Goal: Task Accomplishment & Management: Manage account settings

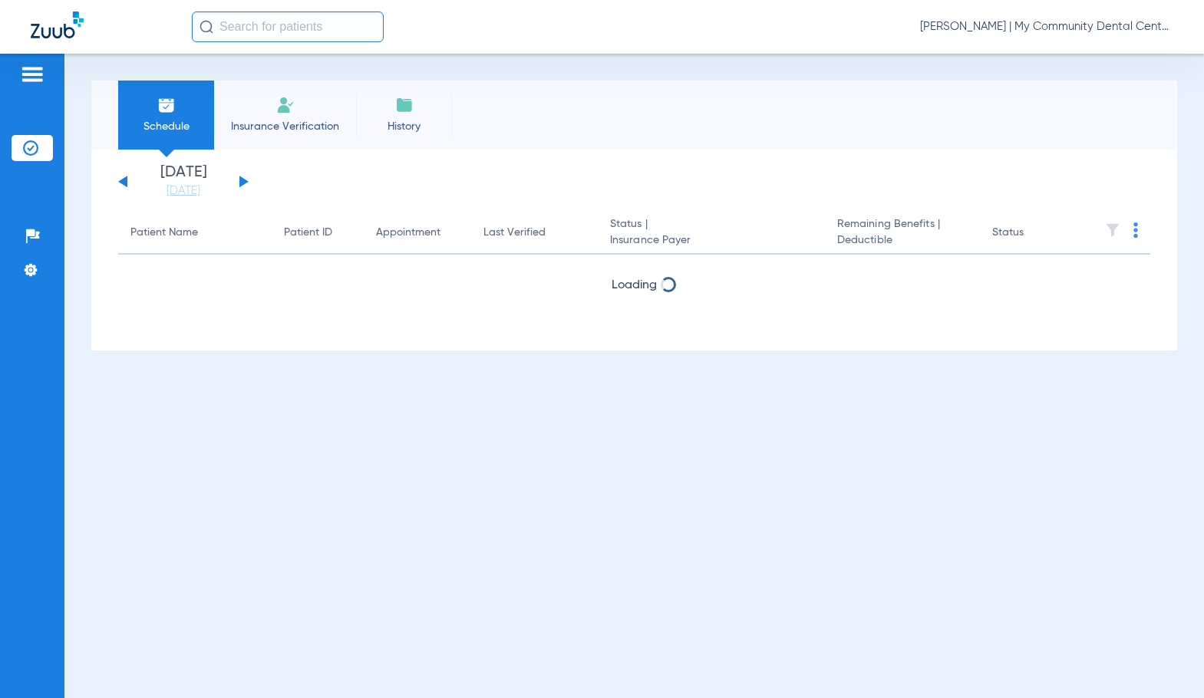
click at [938, 29] on span "[PERSON_NAME] | My Community Dental Centers" at bounding box center [1046, 26] width 253 height 15
click at [1091, 69] on button "Account Selection" at bounding box center [1115, 54] width 110 height 31
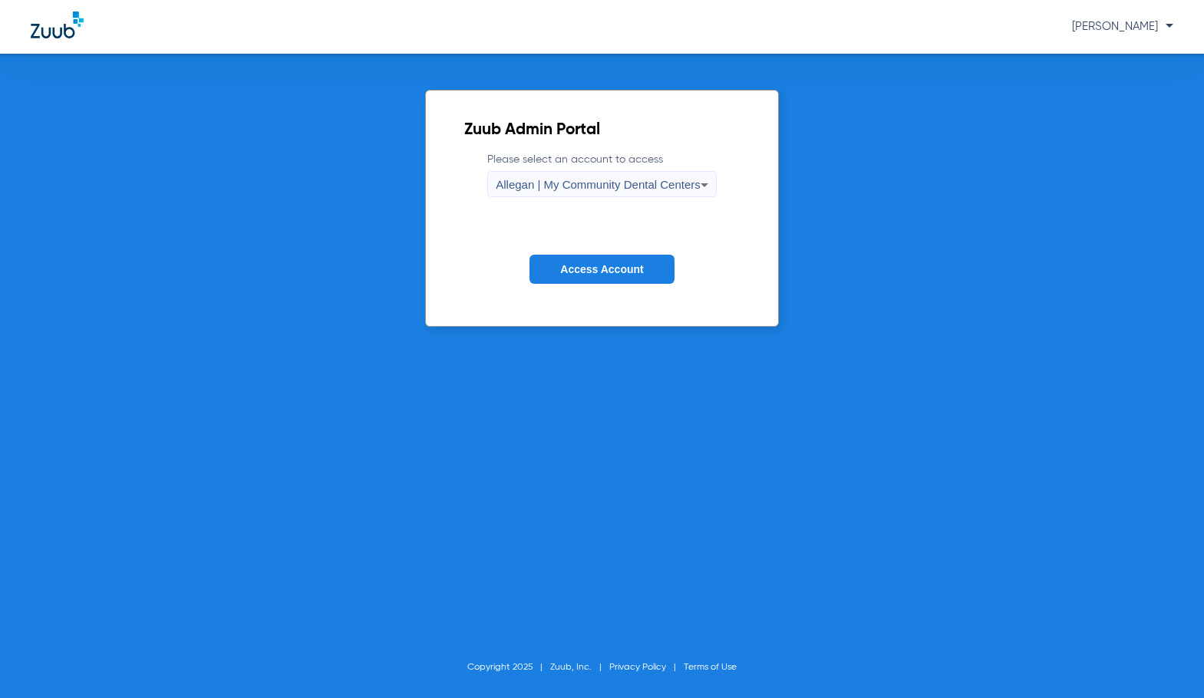
click at [1137, 18] on div "[PERSON_NAME]" at bounding box center [602, 27] width 1204 height 54
click at [1128, 25] on span "[PERSON_NAME]" at bounding box center [1122, 27] width 101 height 12
click at [1129, 41] on button "Log out" at bounding box center [1130, 53] width 84 height 31
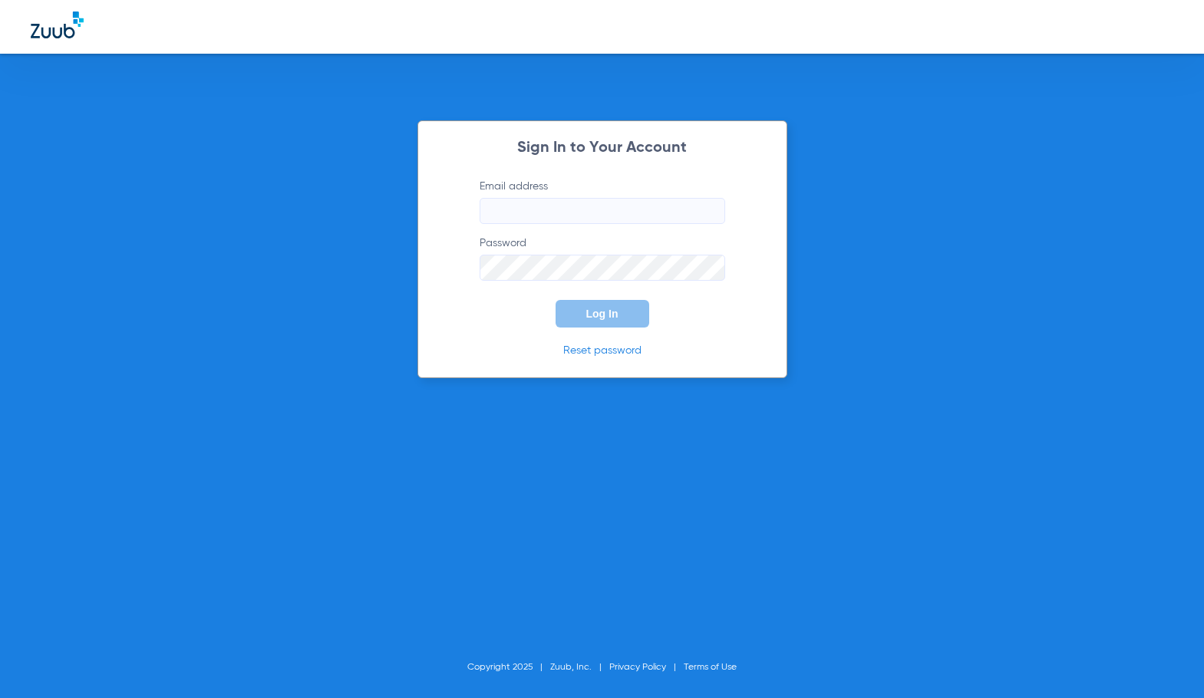
type input "[EMAIL_ADDRESS][DOMAIN_NAME]"
click at [590, 305] on button "Log In" at bounding box center [602, 314] width 94 height 28
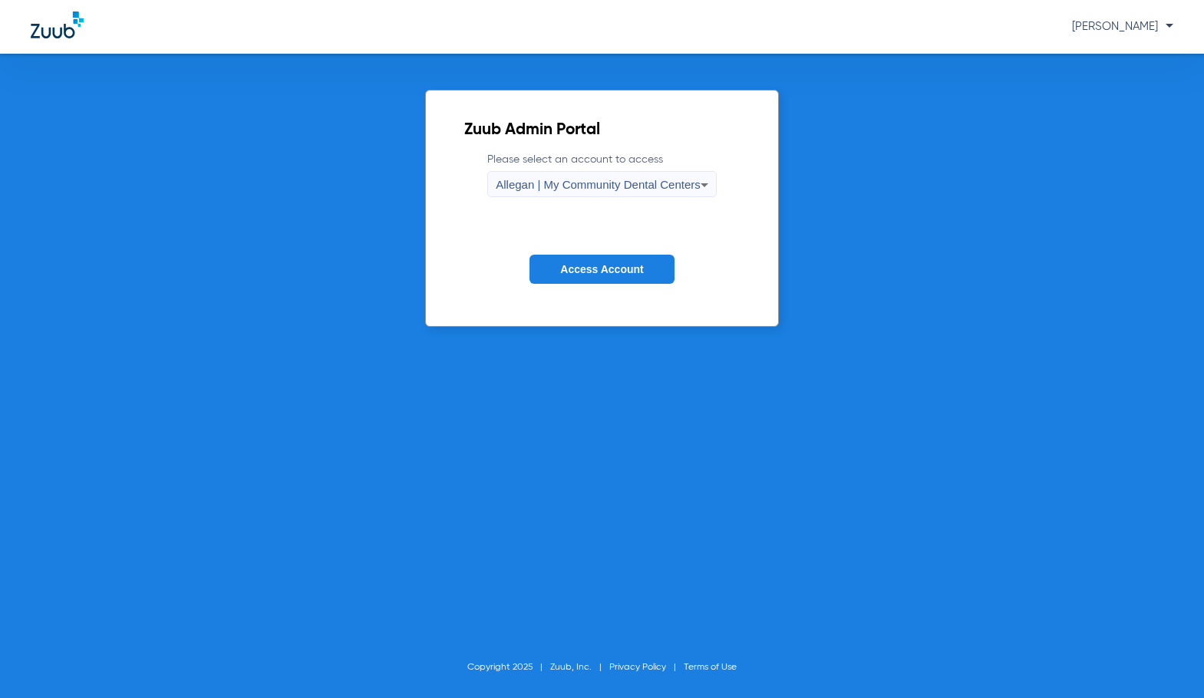
click at [634, 185] on span "Allegan | My Community Dental Centers" at bounding box center [598, 184] width 205 height 13
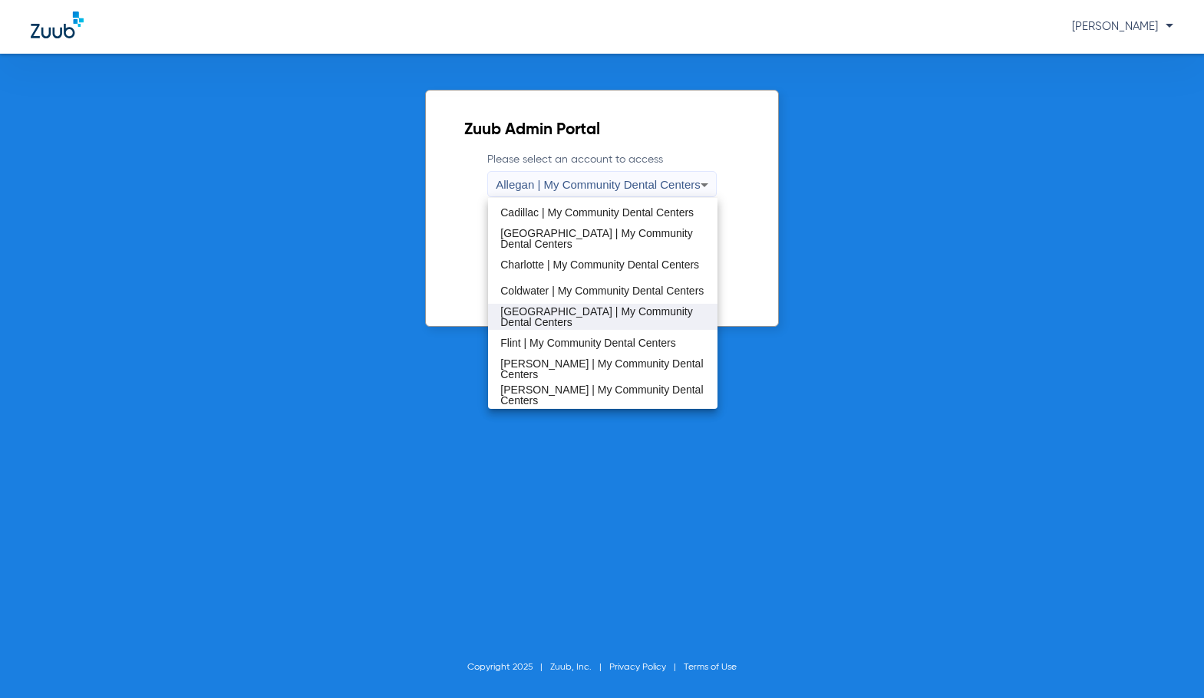
scroll to position [153, 0]
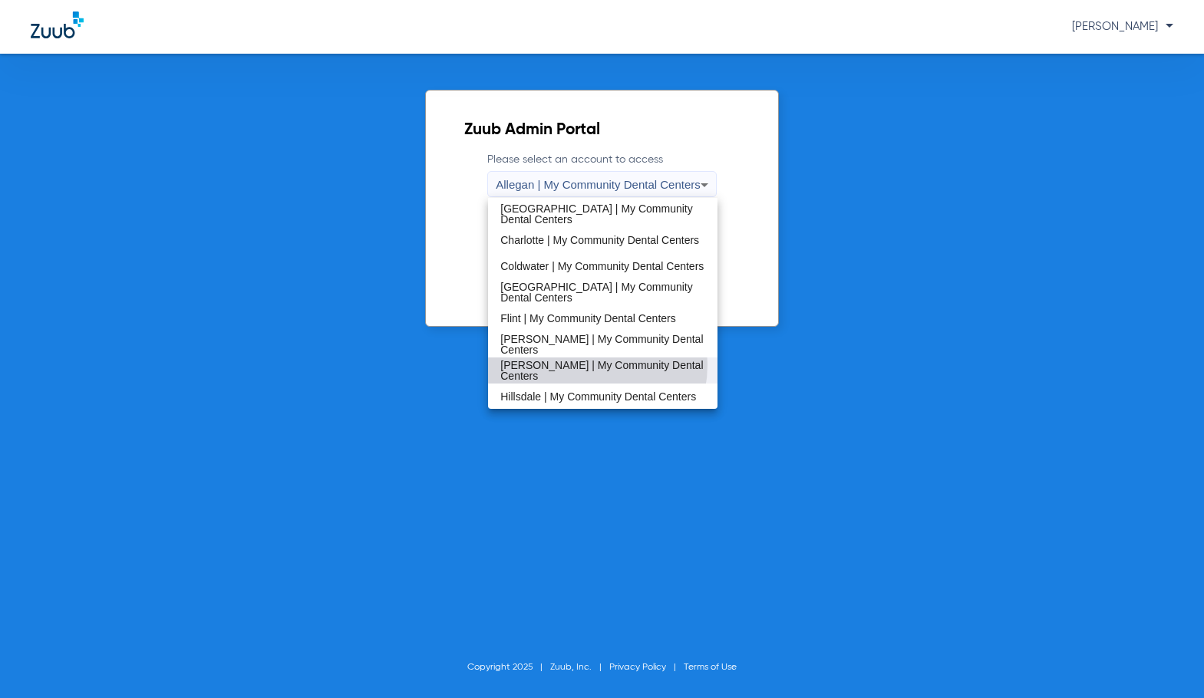
click at [575, 364] on span "[PERSON_NAME] | My Community Dental Centers" at bounding box center [602, 370] width 205 height 21
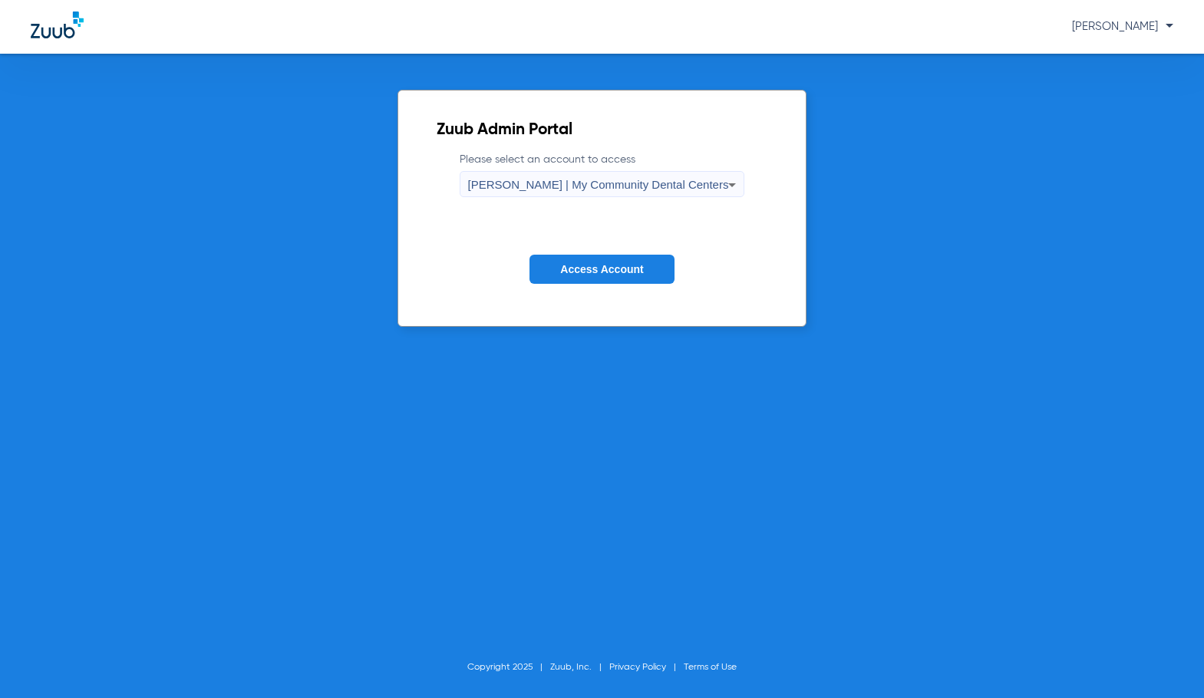
click at [589, 273] on span "Access Account" at bounding box center [601, 269] width 83 height 12
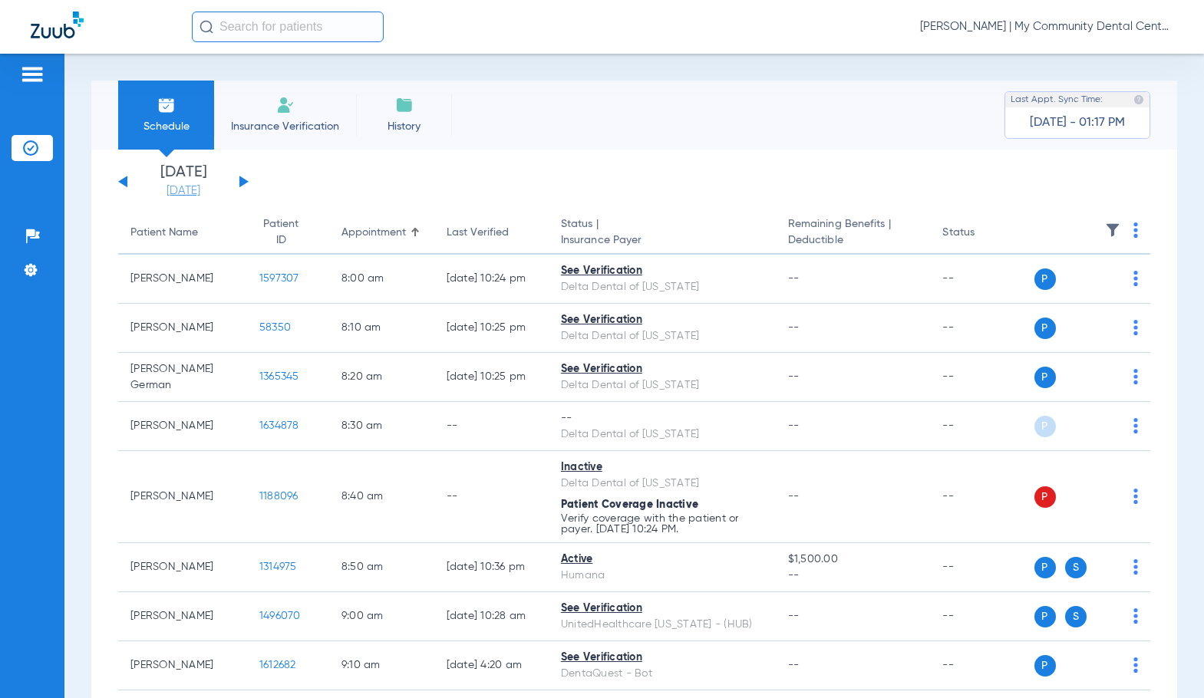
click at [185, 184] on link "[DATE]" at bounding box center [183, 190] width 92 height 15
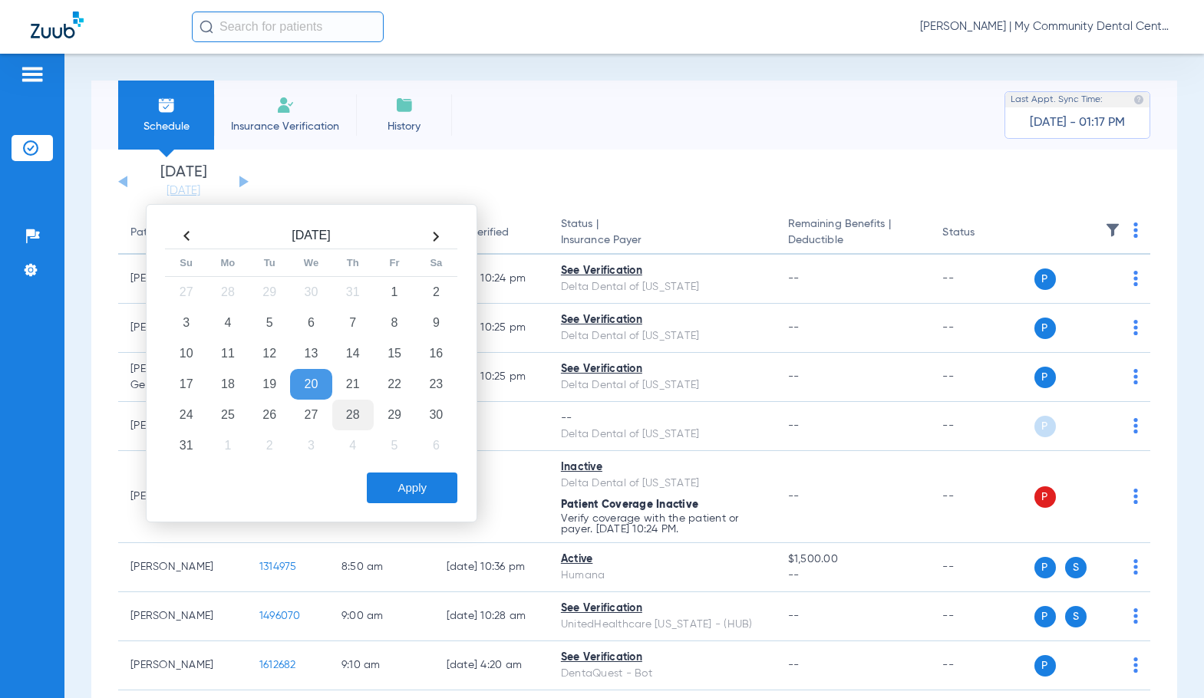
click at [351, 415] on td "28" at bounding box center [352, 415] width 41 height 31
click at [407, 483] on button "Apply" at bounding box center [412, 488] width 91 height 31
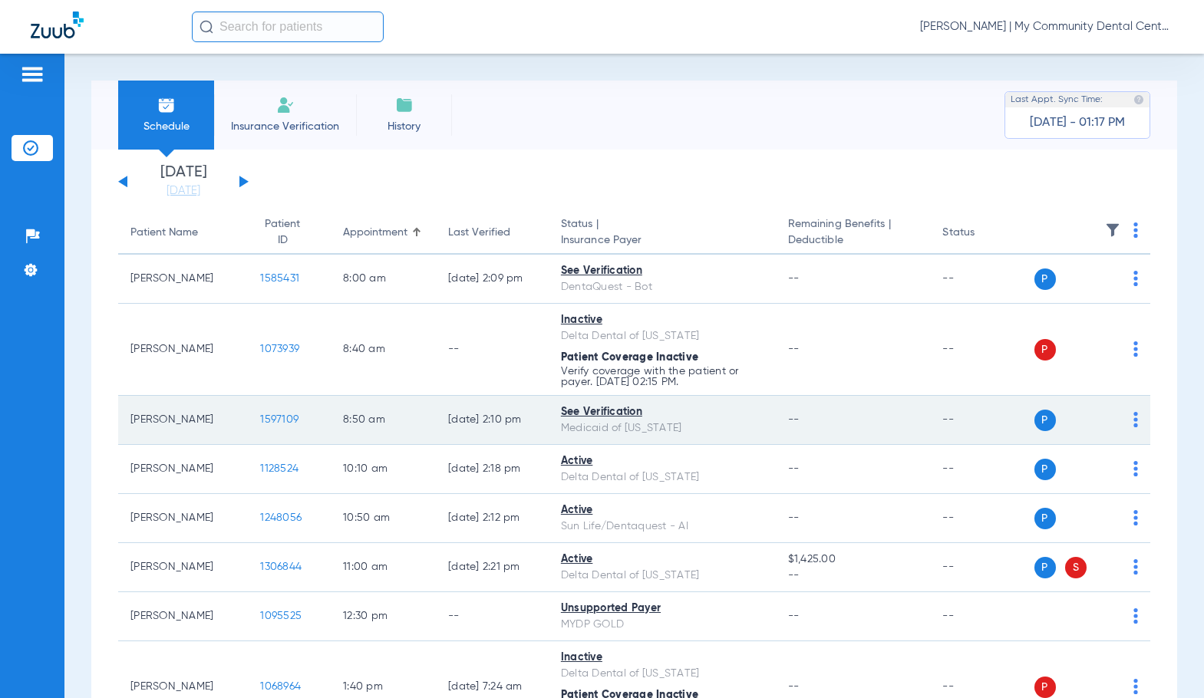
click at [260, 419] on span "1597109" at bounding box center [279, 419] width 38 height 11
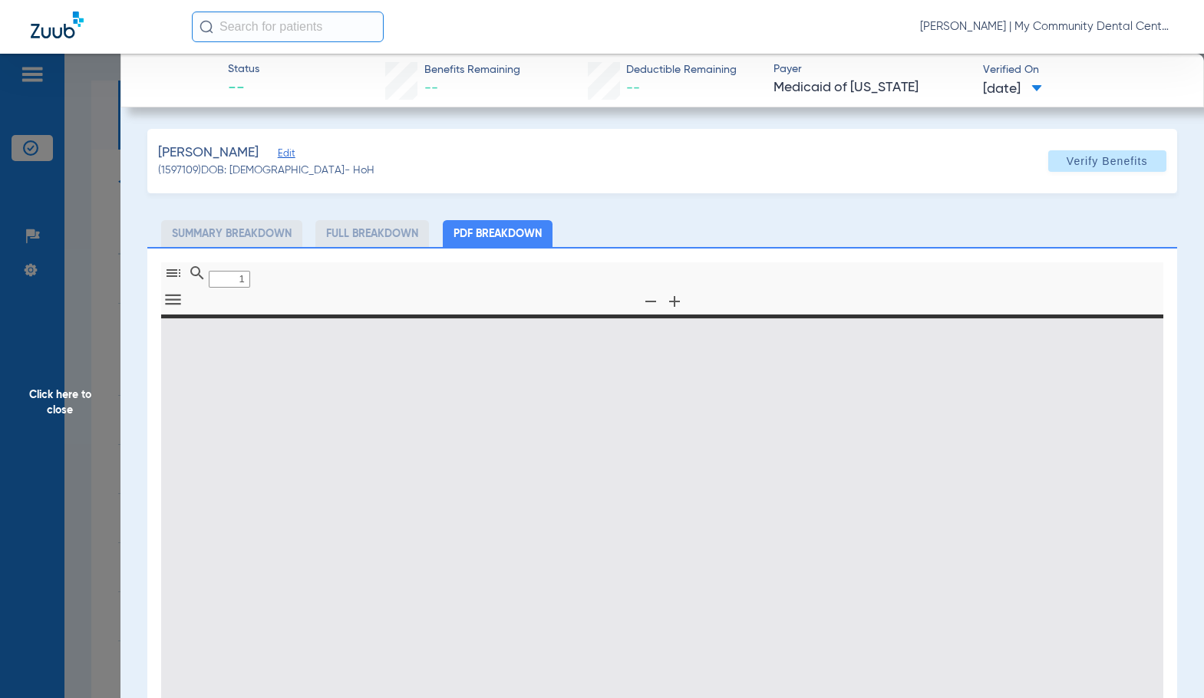
type input "0"
select select "page-width"
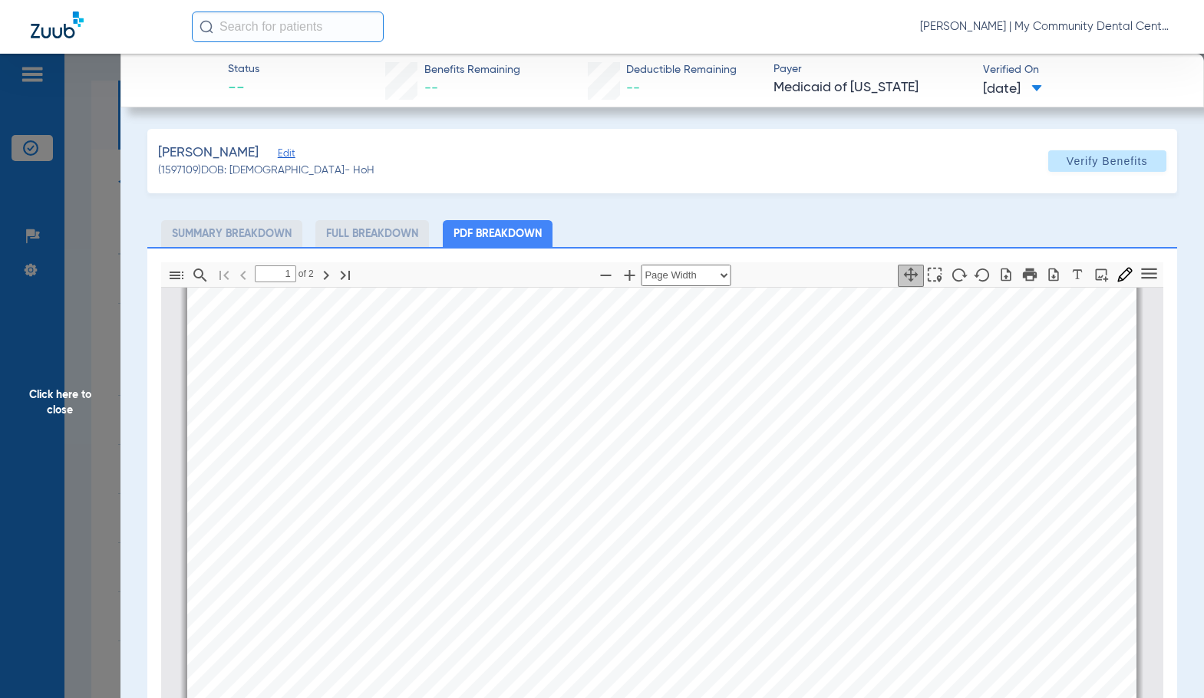
scroll to position [468, 0]
type input "2"
click at [90, 332] on span "Click here to close" at bounding box center [60, 403] width 120 height 698
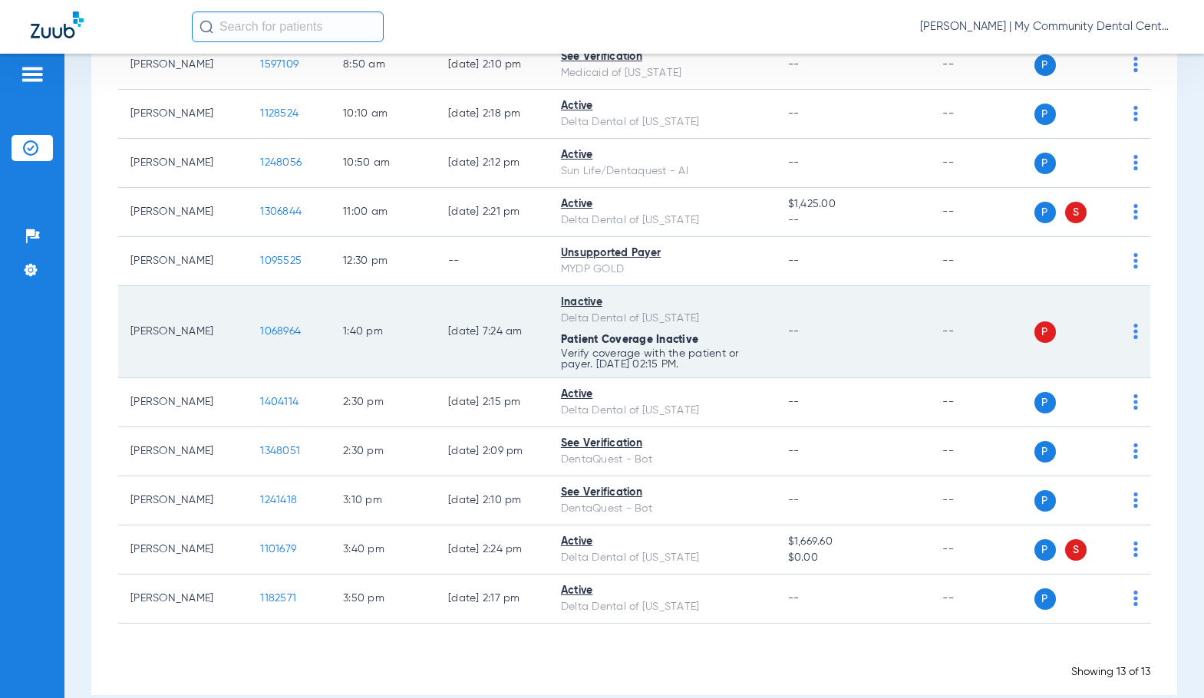
scroll to position [379, 0]
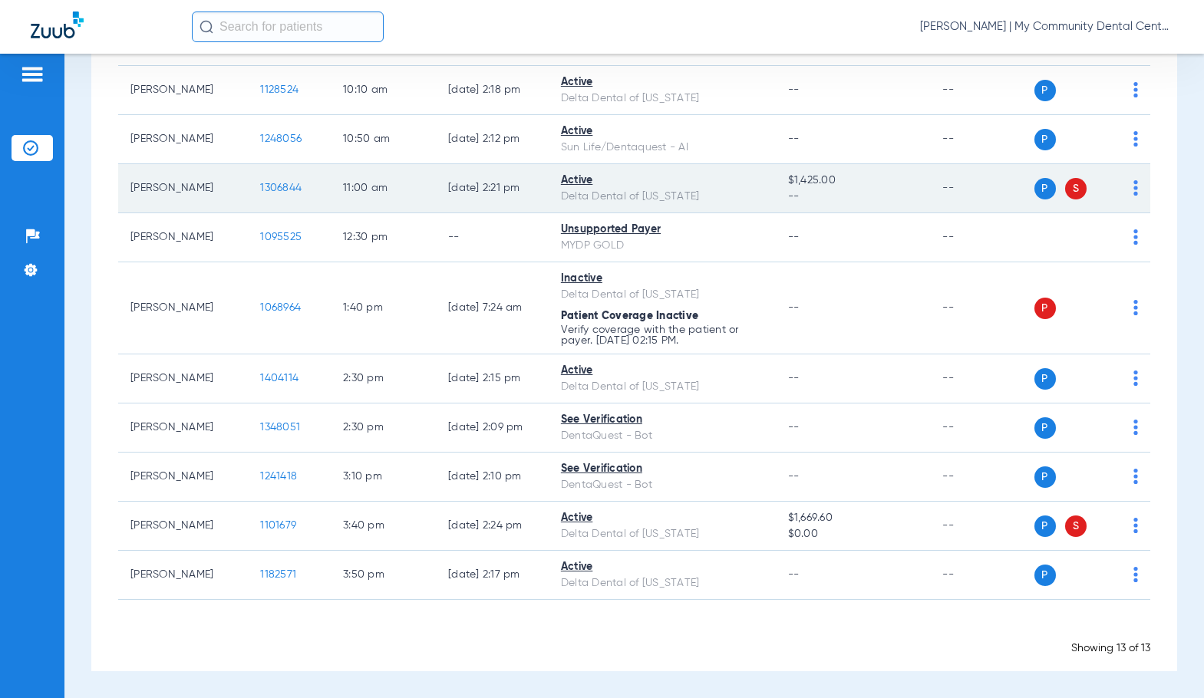
click at [274, 186] on span "1306844" at bounding box center [280, 188] width 41 height 11
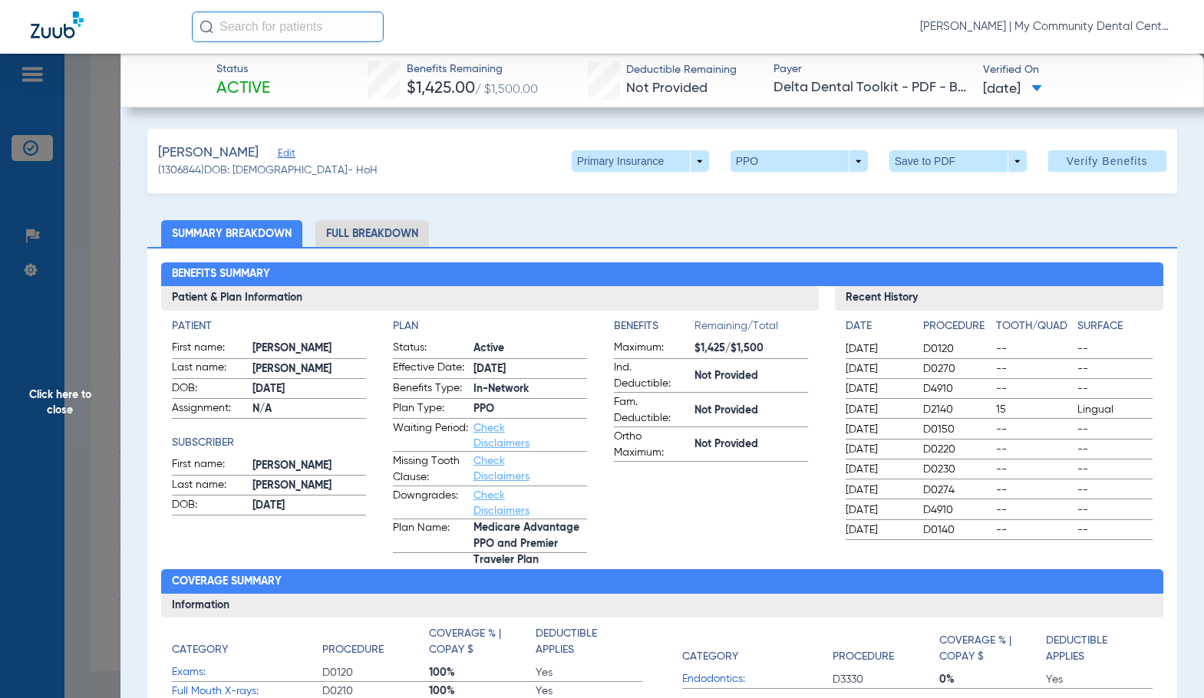
click at [409, 235] on li "Full Breakdown" at bounding box center [372, 233] width 114 height 27
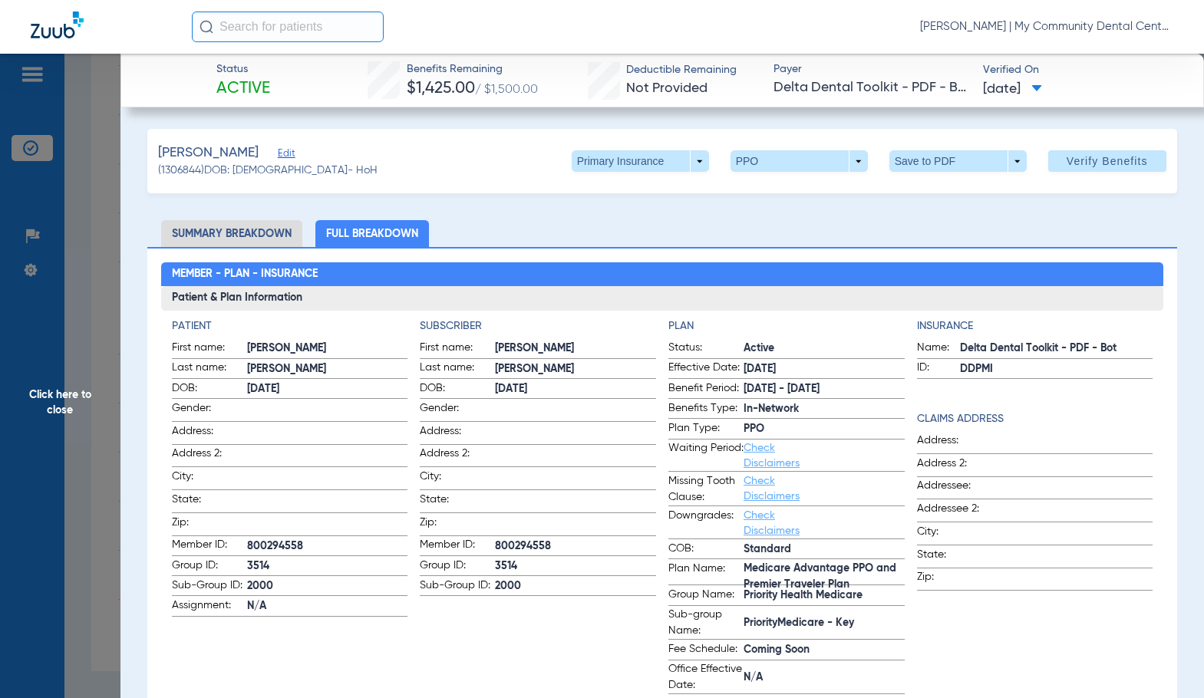
click at [645, 373] on span "[PERSON_NAME]" at bounding box center [575, 369] width 161 height 16
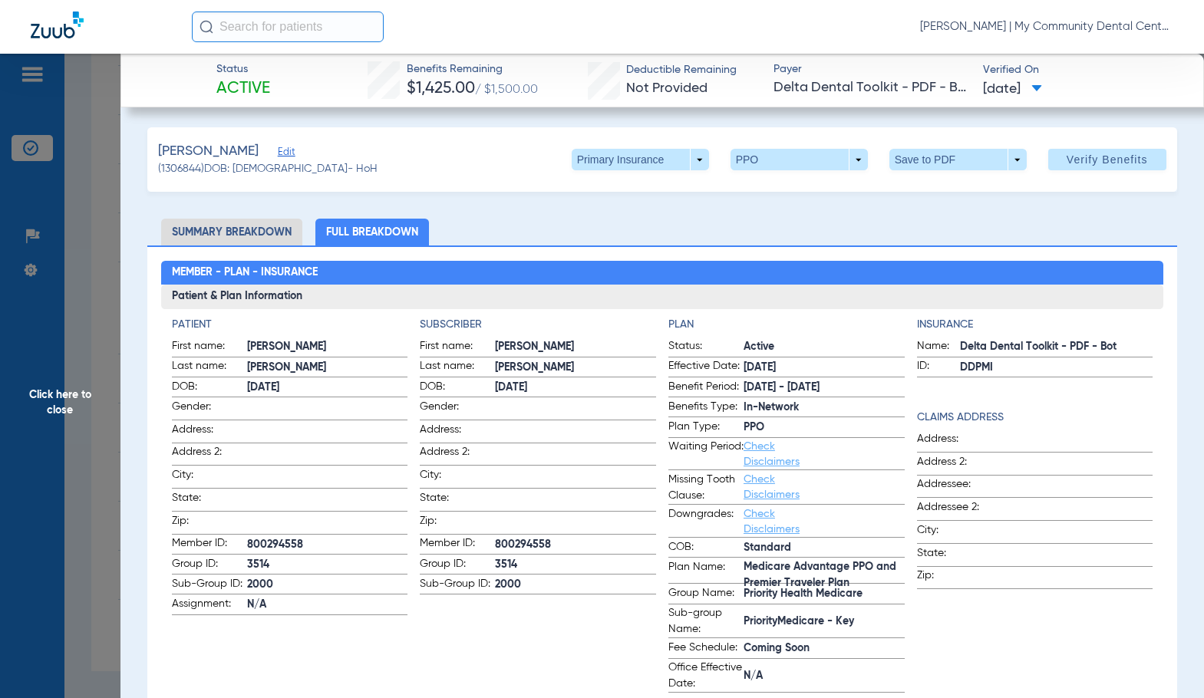
scroll to position [0, 0]
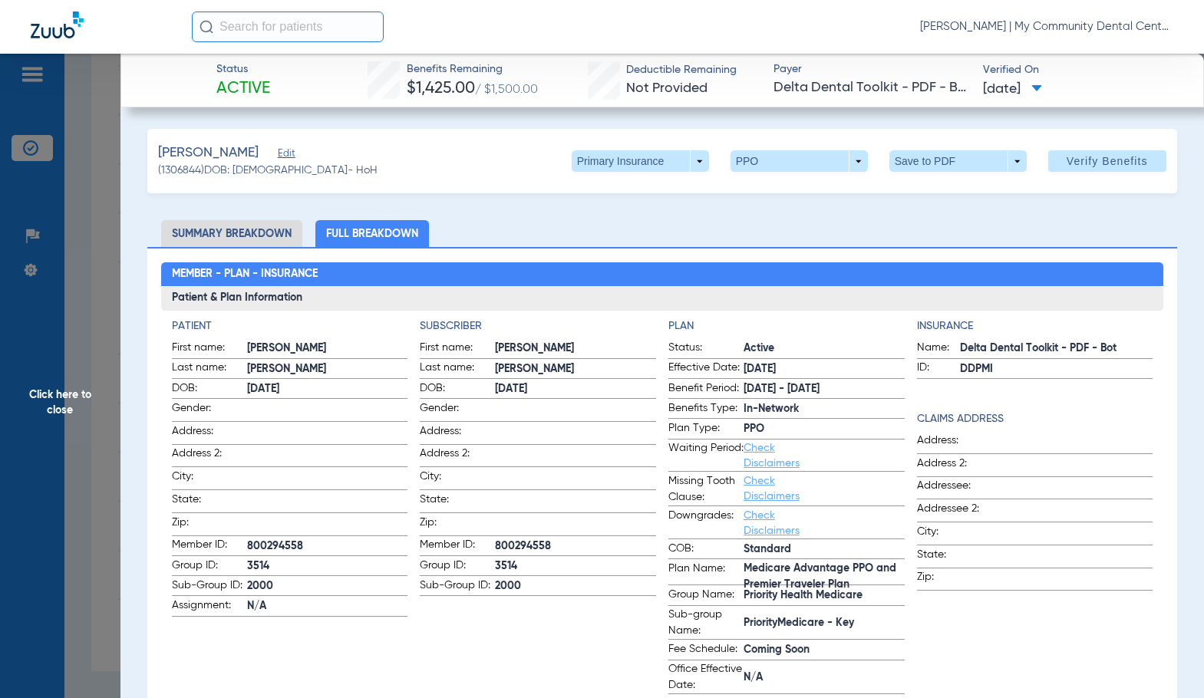
click at [87, 399] on span "Click here to close" at bounding box center [60, 403] width 120 height 698
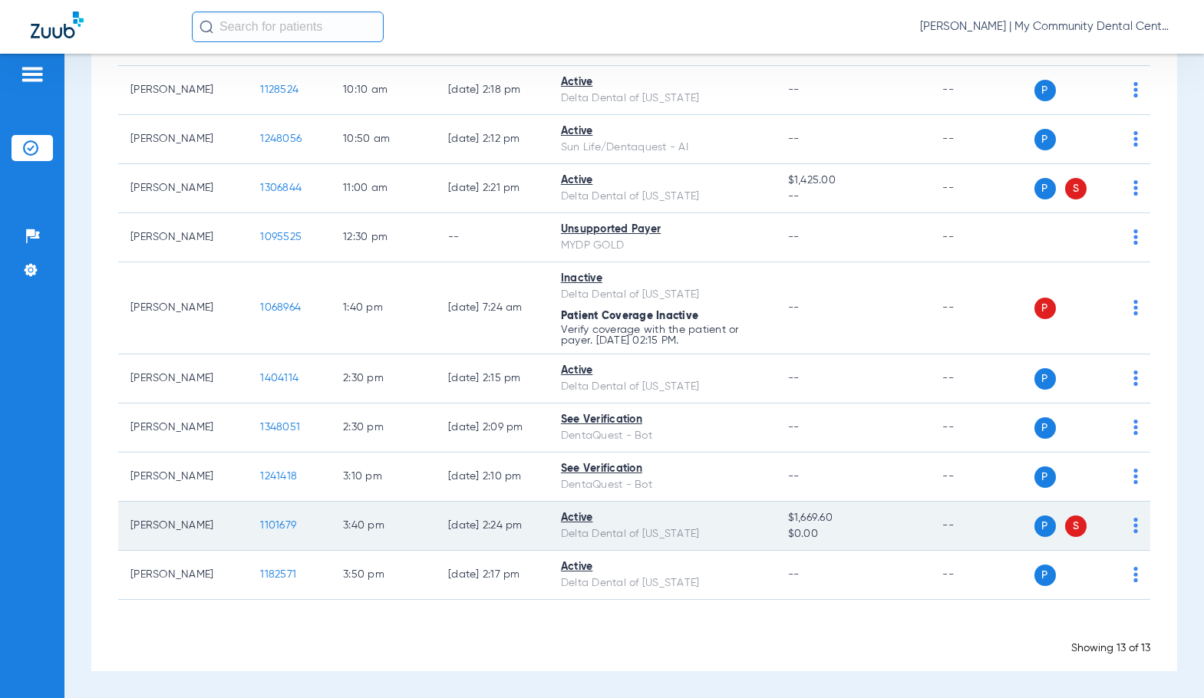
click at [263, 525] on span "1101679" at bounding box center [278, 525] width 36 height 11
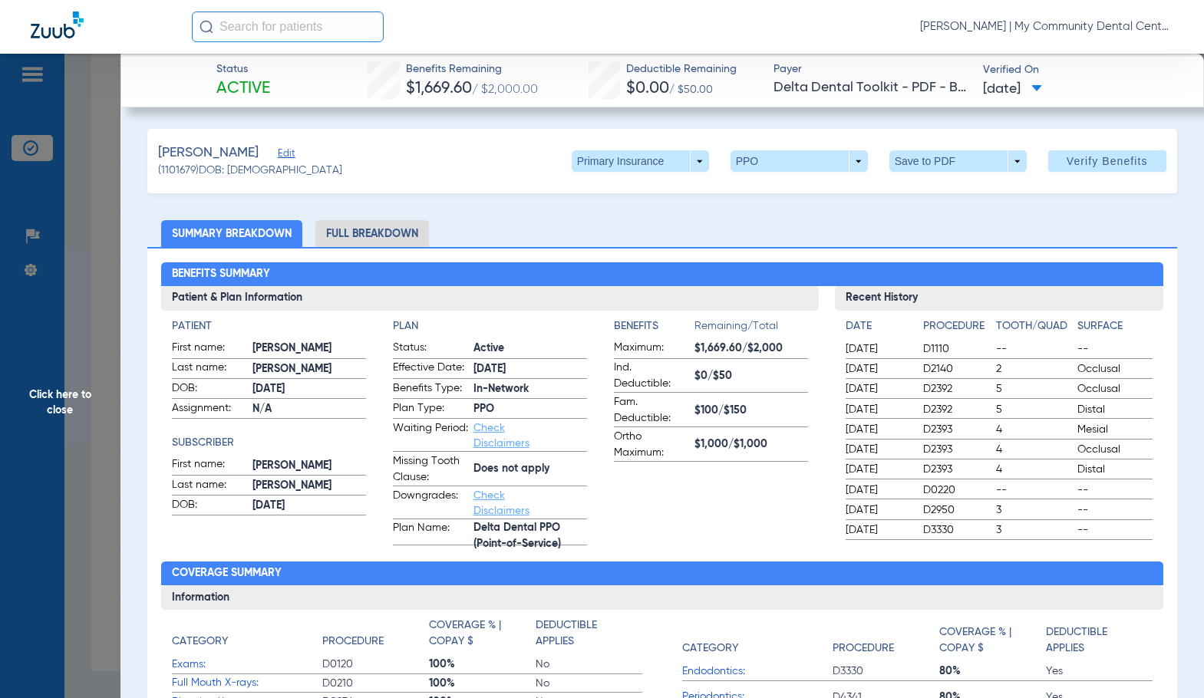
click at [513, 341] on span "Active" at bounding box center [530, 349] width 114 height 16
click at [414, 239] on li "Full Breakdown" at bounding box center [372, 233] width 114 height 27
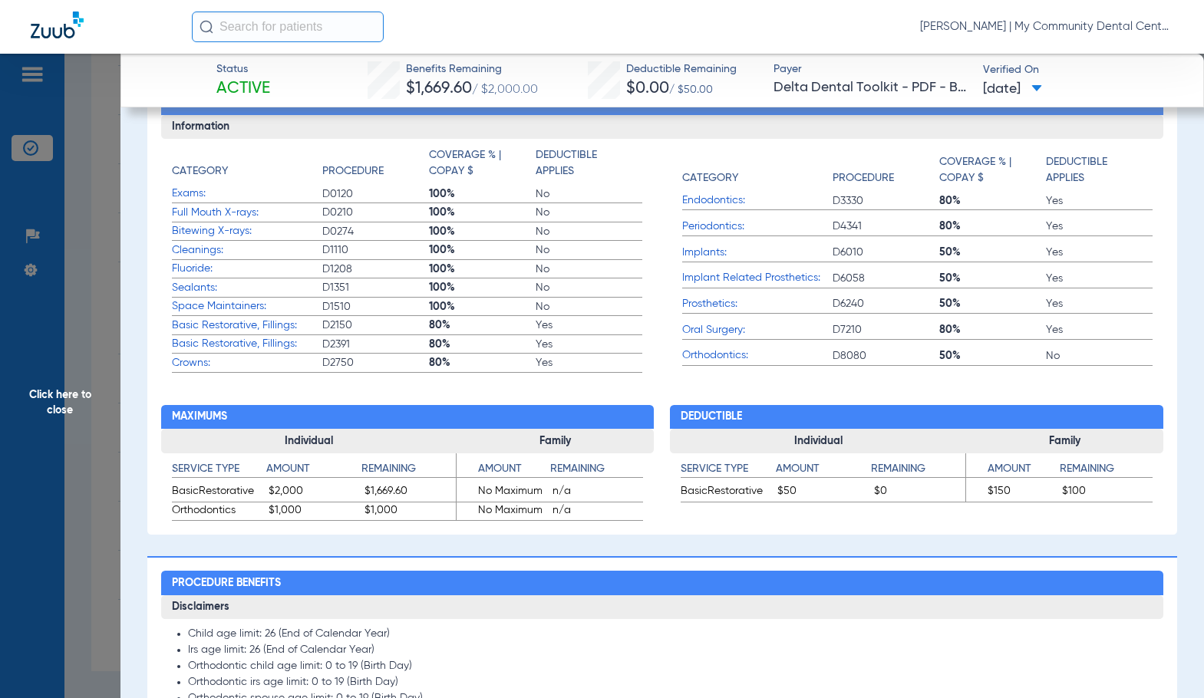
scroll to position [614, 0]
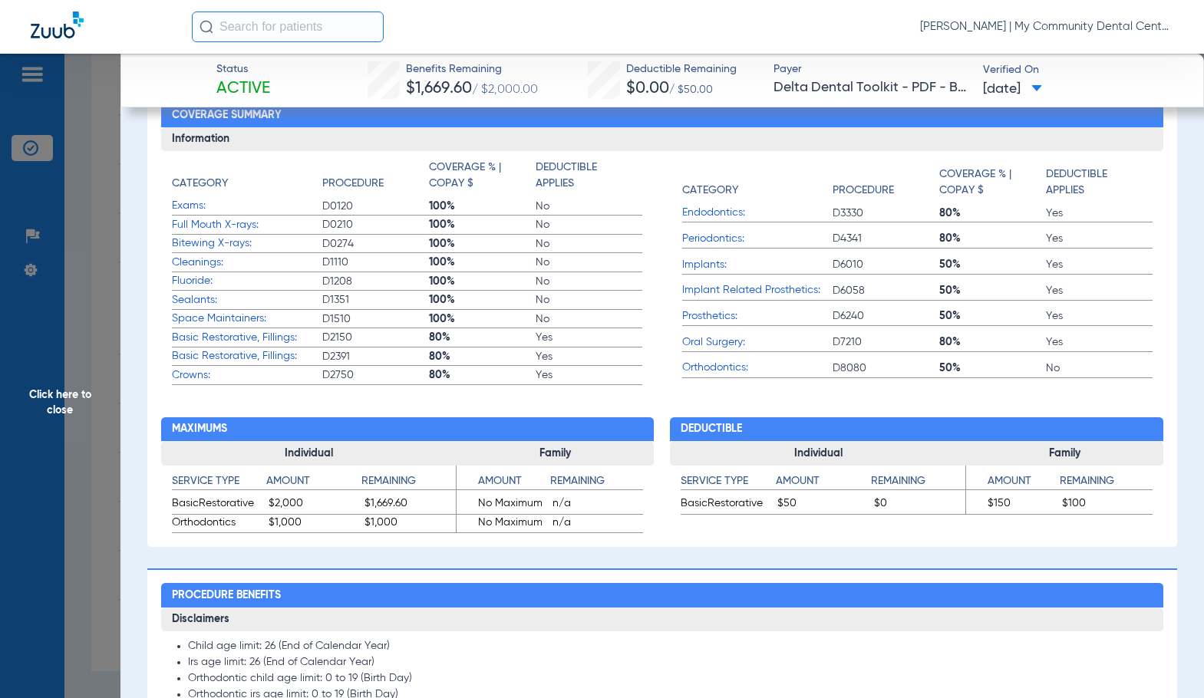
click at [68, 380] on span "Click here to close" at bounding box center [60, 403] width 120 height 698
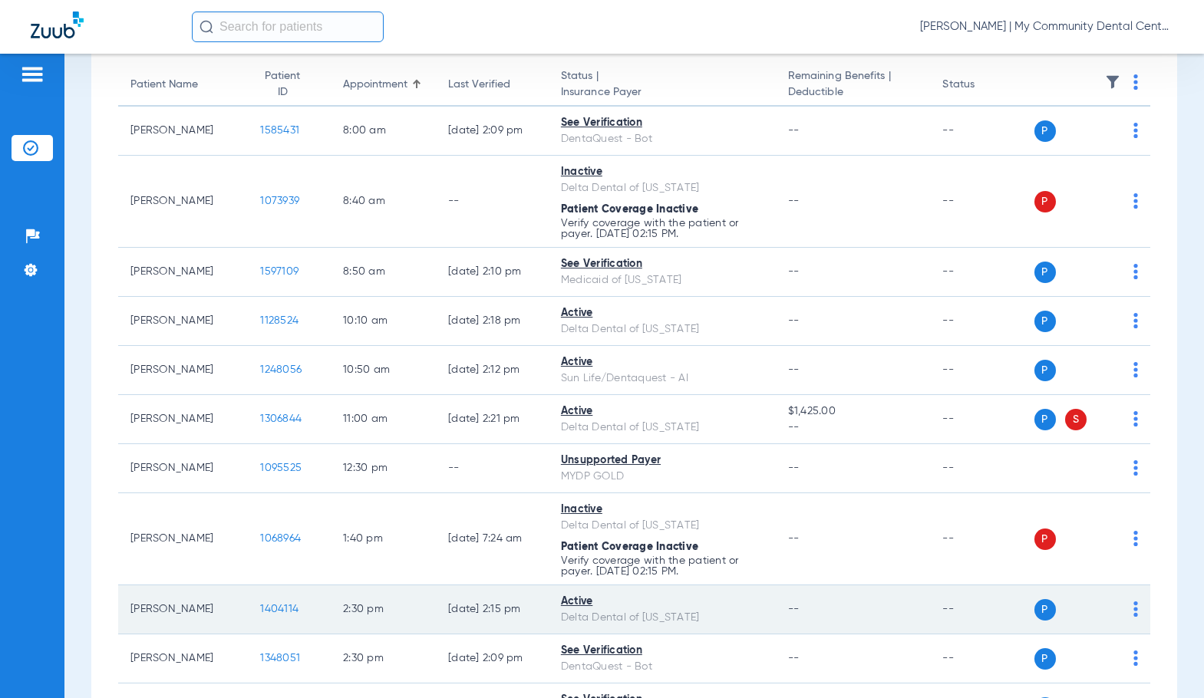
scroll to position [0, 0]
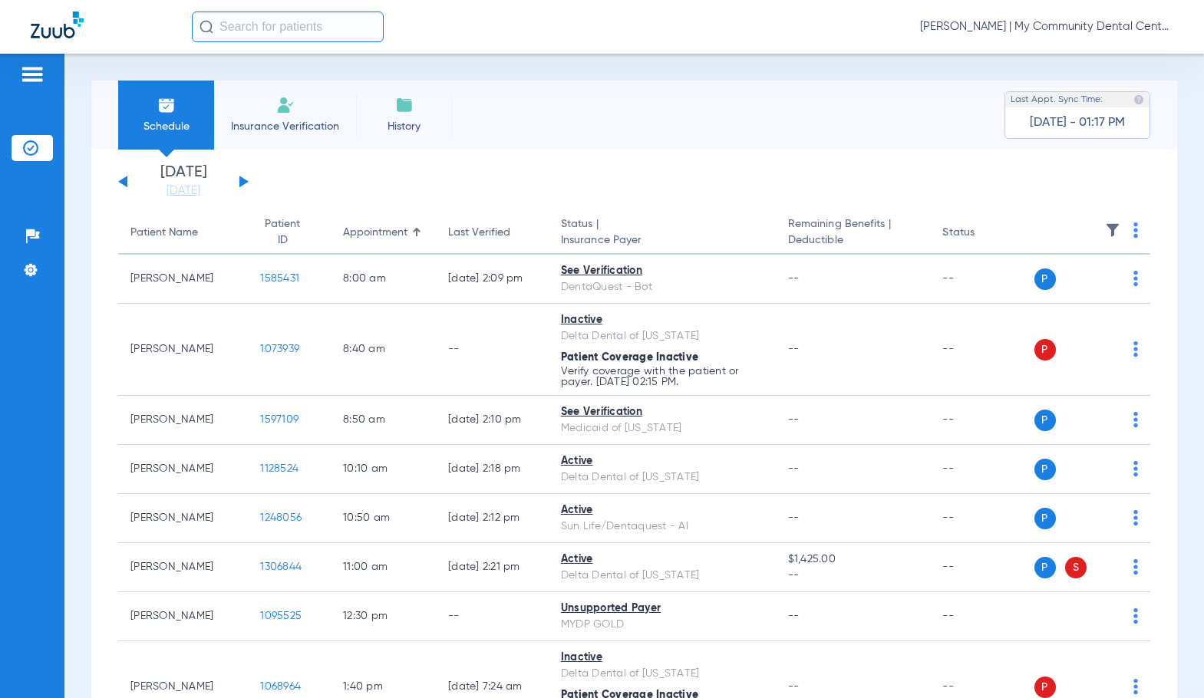
click at [242, 181] on button at bounding box center [243, 182] width 9 height 12
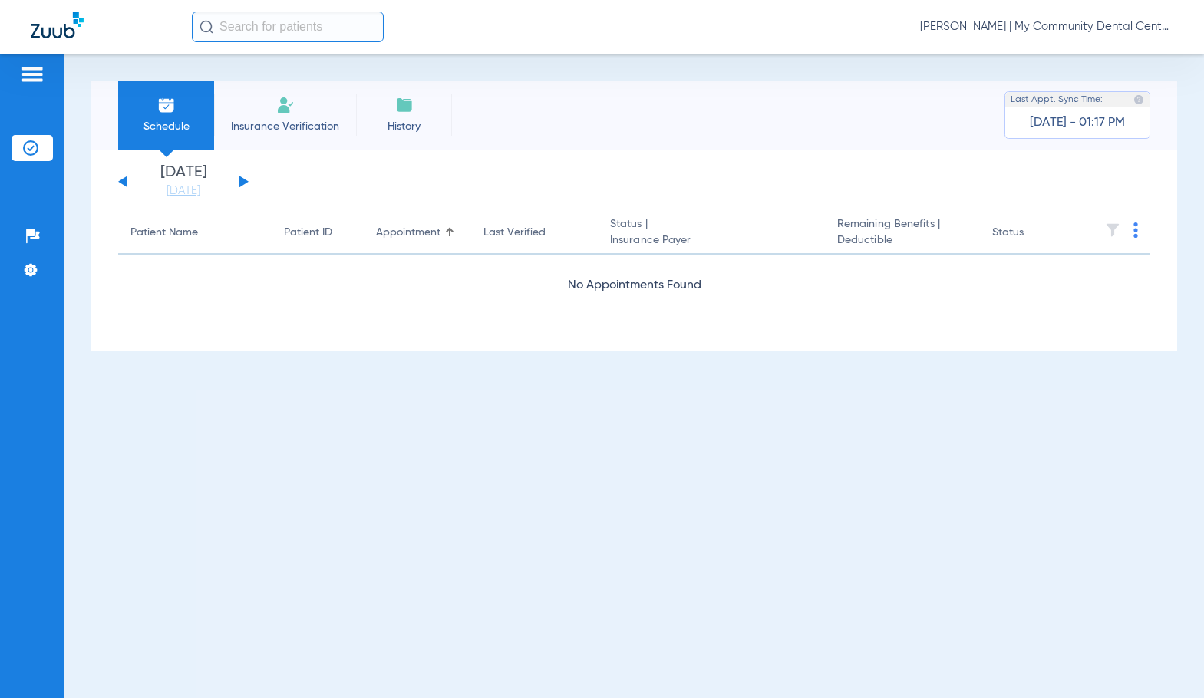
click at [1047, 25] on span "[PERSON_NAME] | My Community Dental Centers" at bounding box center [1046, 26] width 253 height 15
click at [1083, 48] on button "Account Selection" at bounding box center [1115, 54] width 110 height 31
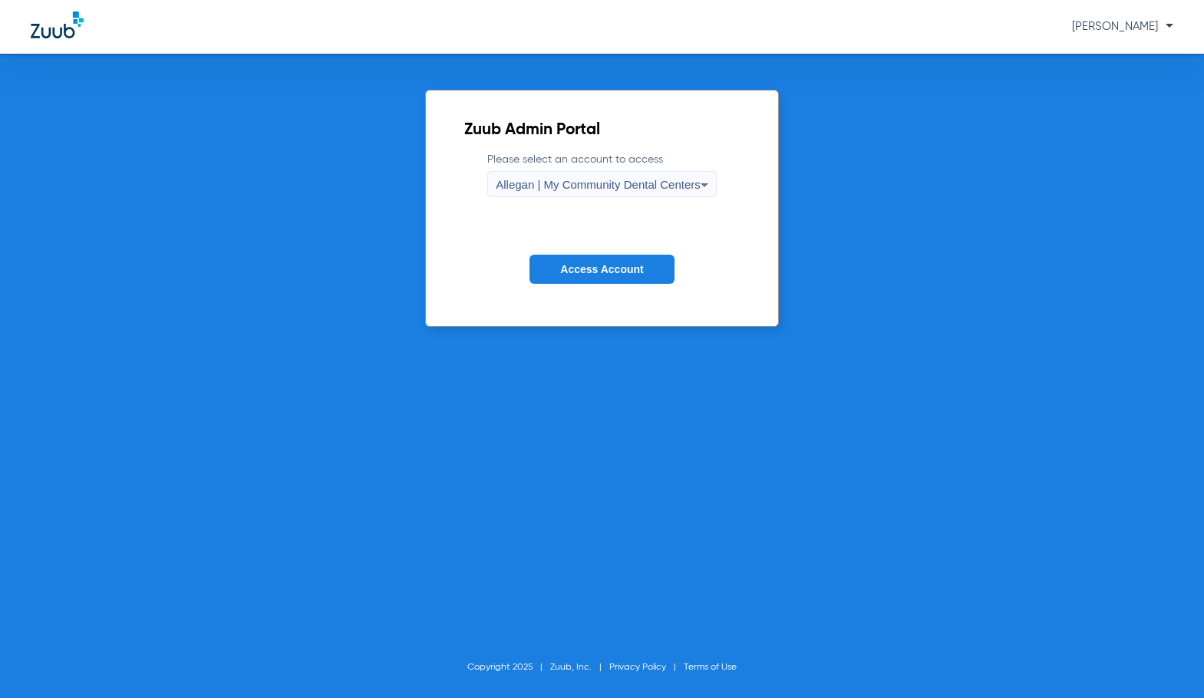
click at [618, 178] on span "Allegan | My Community Dental Centers" at bounding box center [598, 184] width 205 height 13
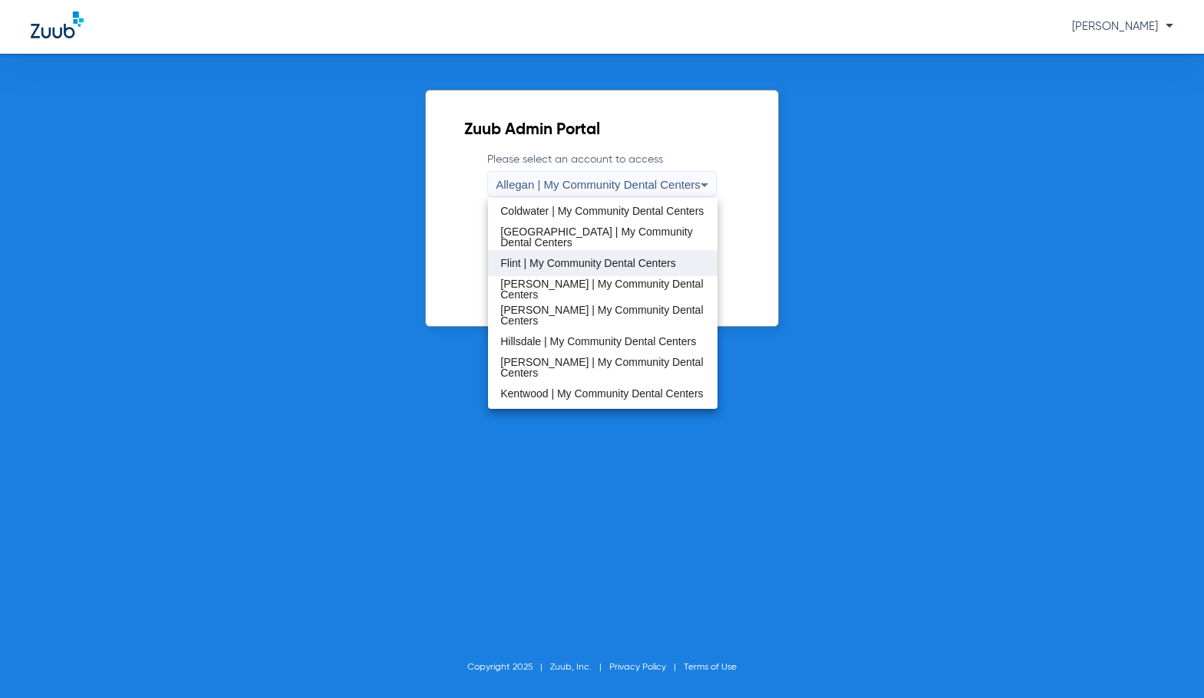
scroll to position [307, 0]
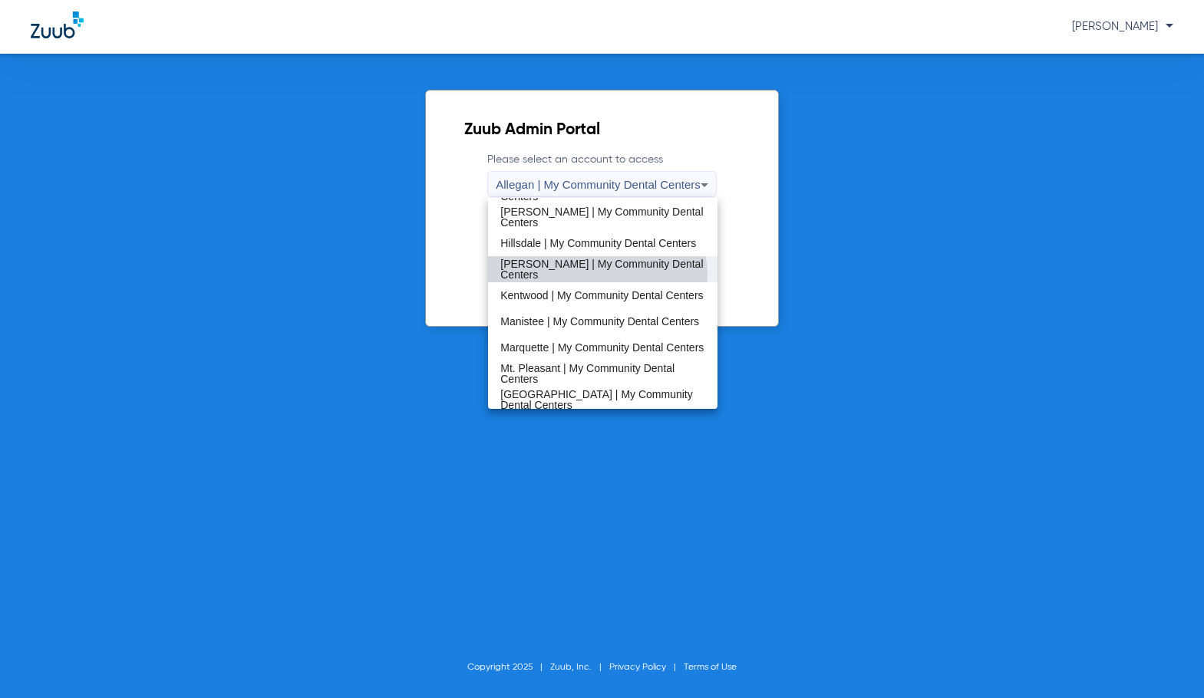
click at [594, 275] on mat-option "[PERSON_NAME] | My Community Dental Centers" at bounding box center [602, 269] width 229 height 26
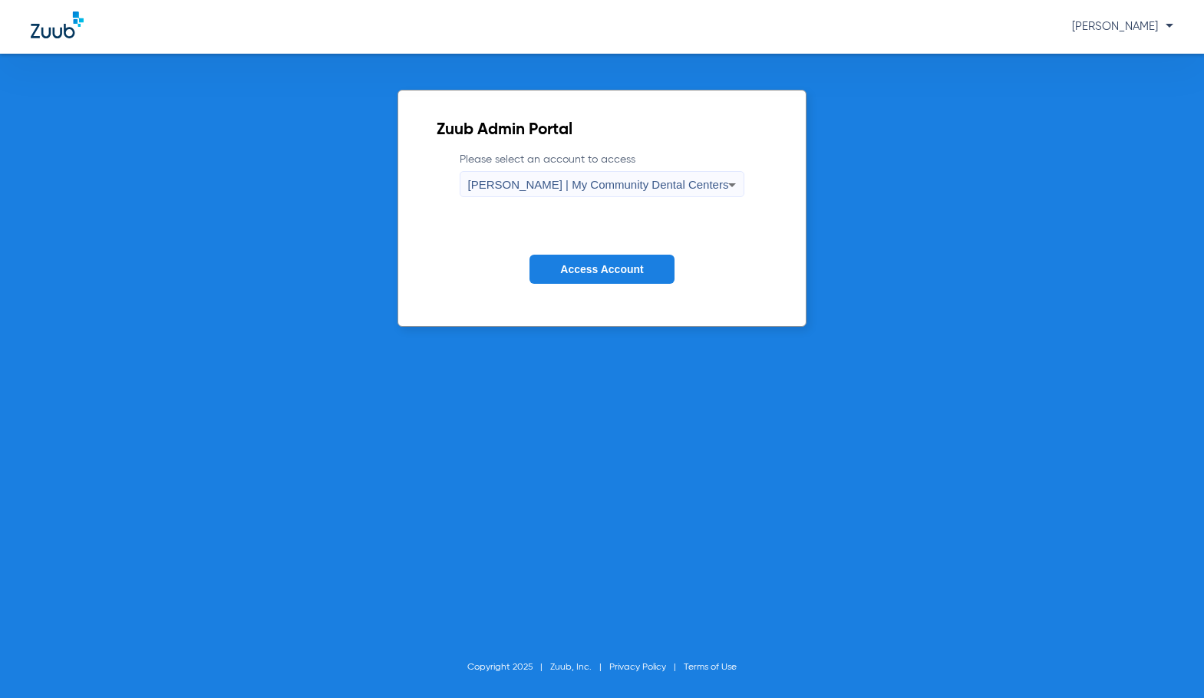
click at [592, 265] on span "Access Account" at bounding box center [601, 269] width 83 height 12
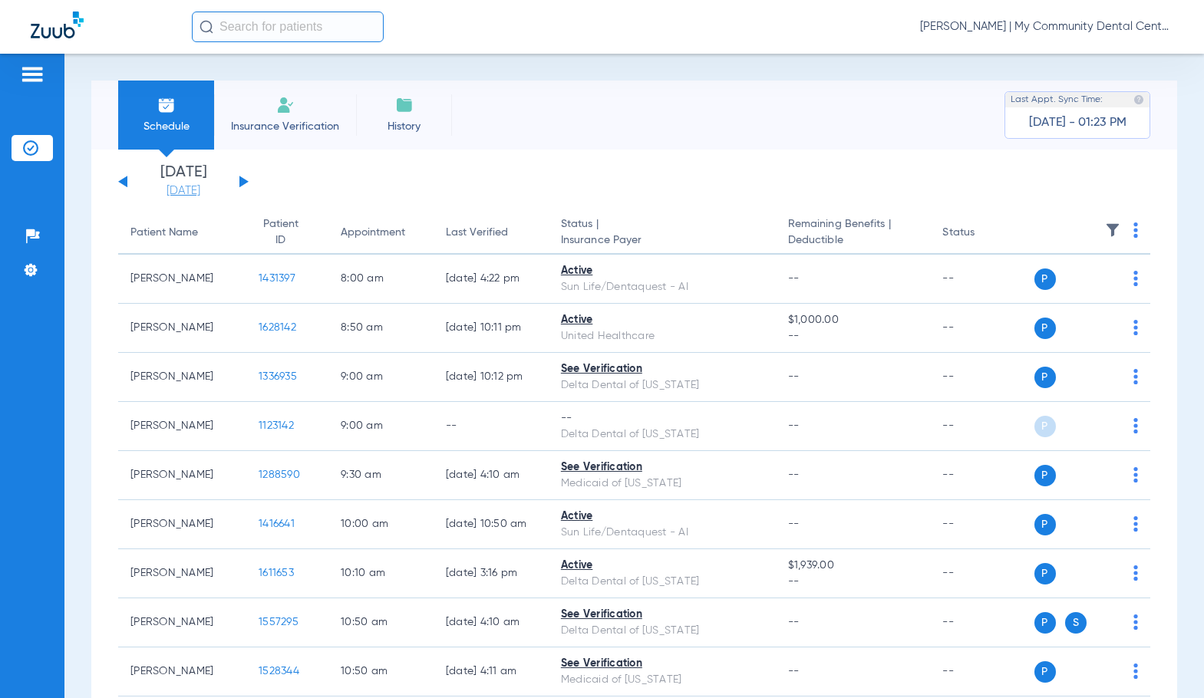
click at [202, 187] on link "[DATE]" at bounding box center [183, 190] width 92 height 15
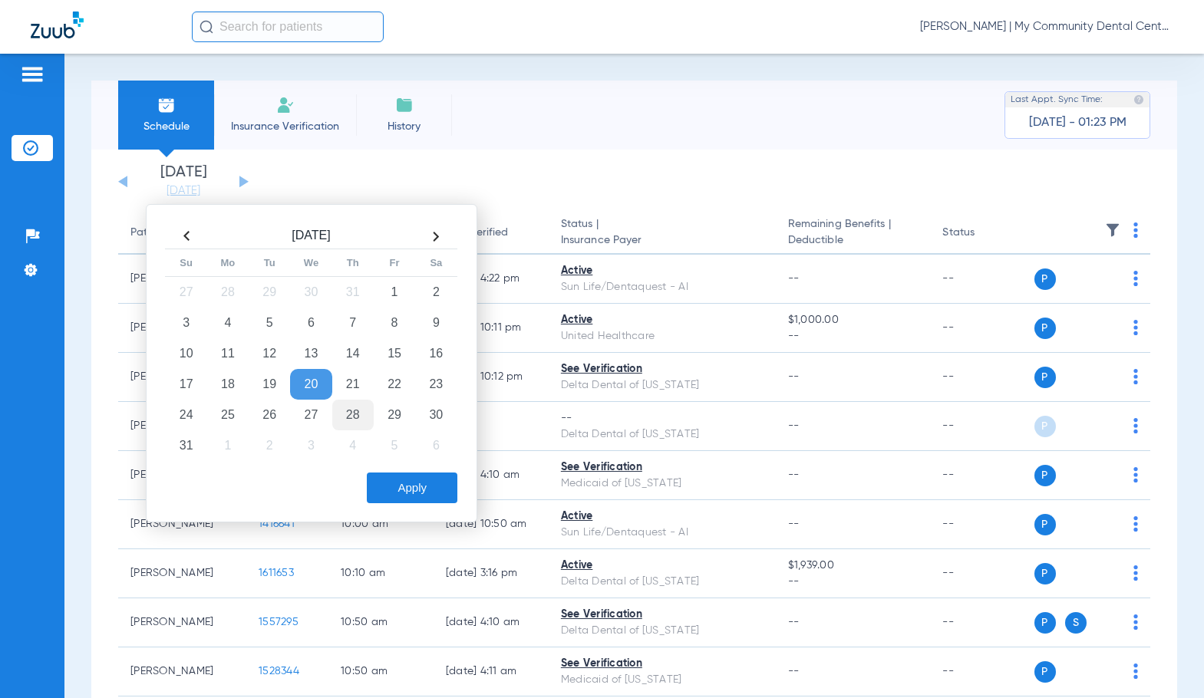
click at [345, 417] on td "28" at bounding box center [352, 415] width 41 height 31
click at [401, 485] on button "Apply" at bounding box center [412, 488] width 91 height 31
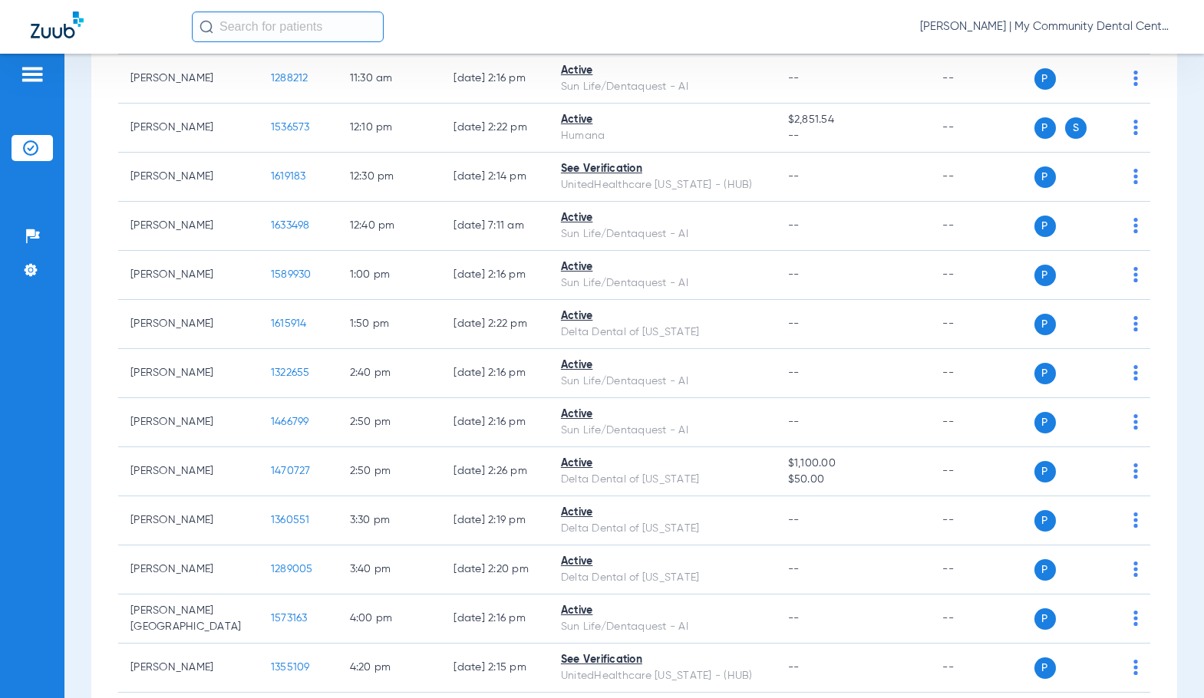
scroll to position [870, 0]
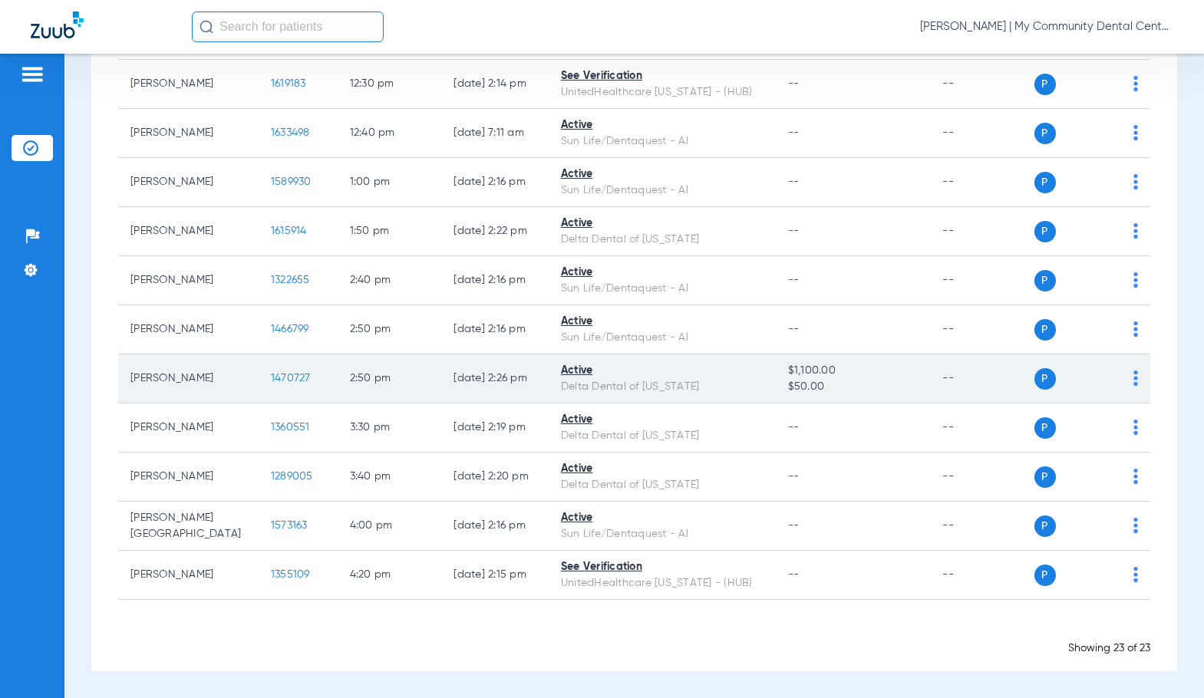
click at [271, 378] on span "1470727" at bounding box center [291, 378] width 40 height 11
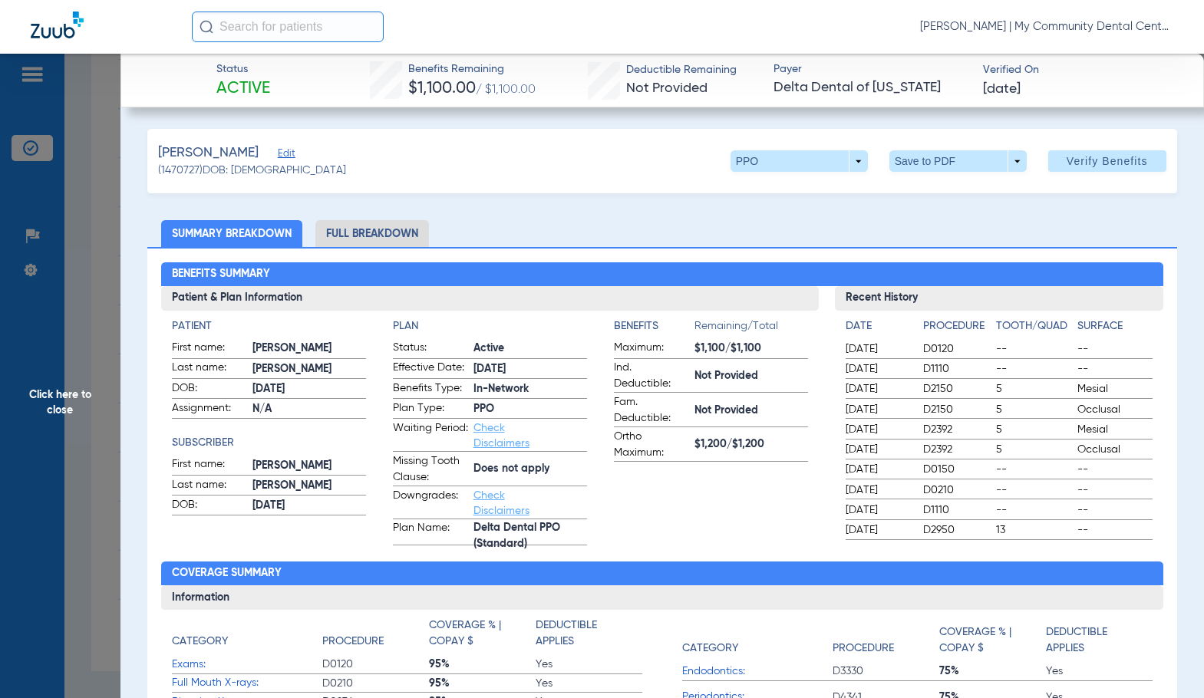
click at [352, 245] on li "Full Breakdown" at bounding box center [372, 233] width 114 height 27
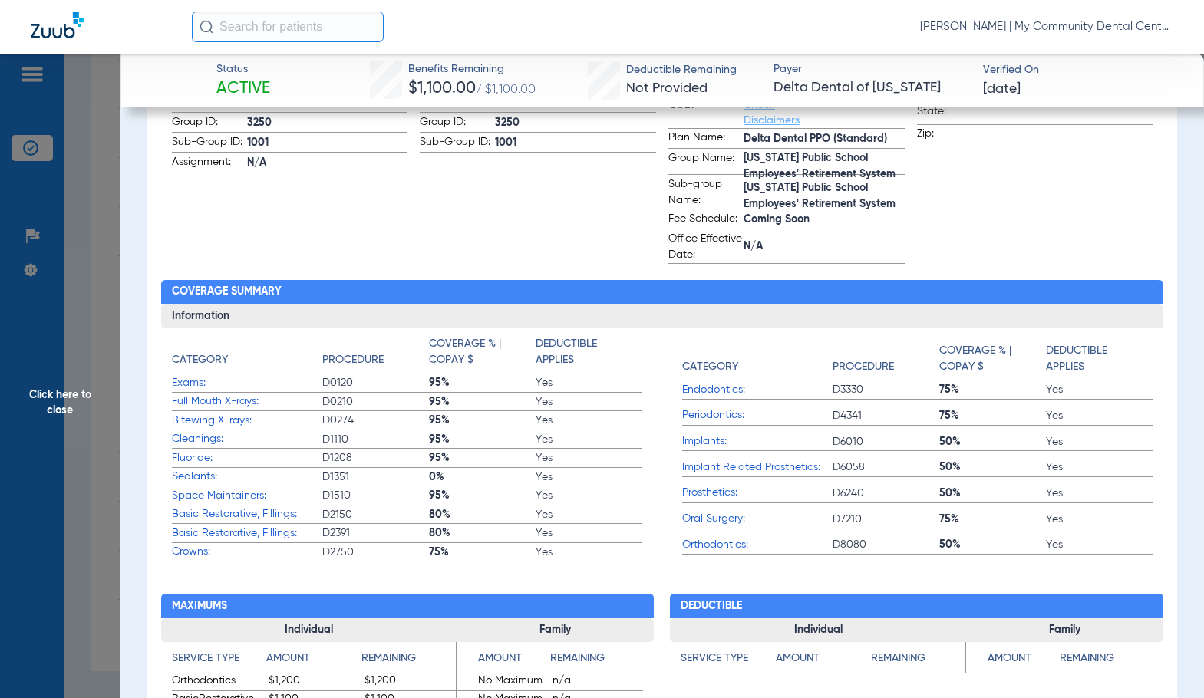
scroll to position [537, 0]
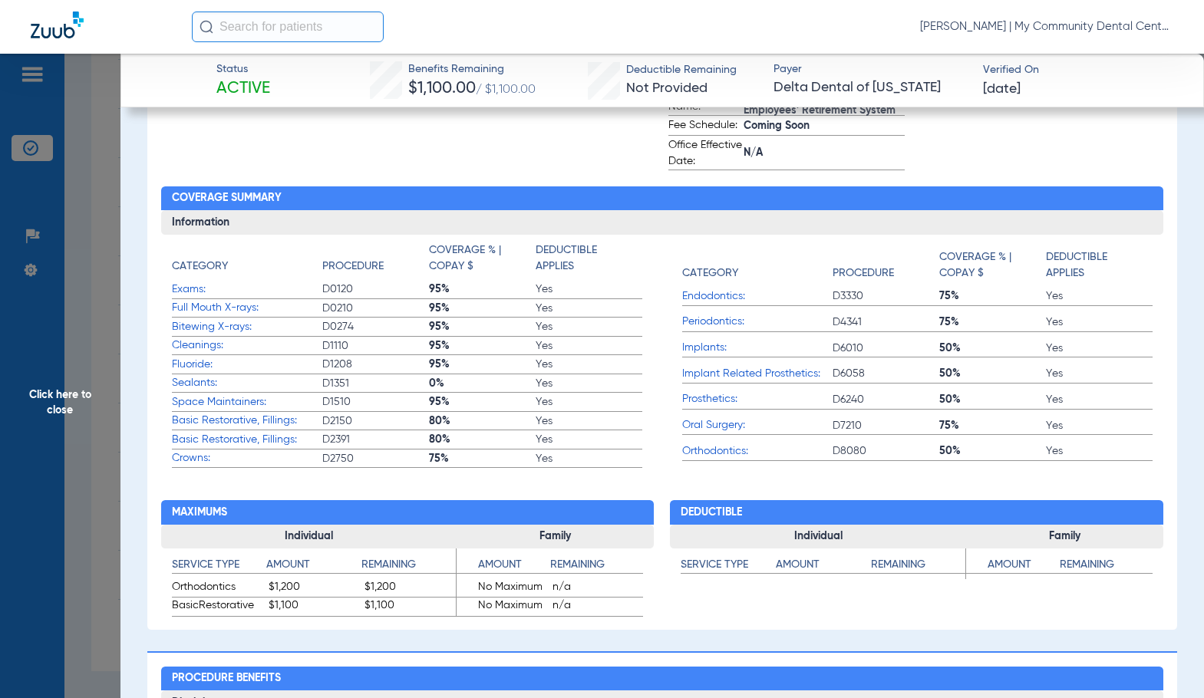
click at [86, 343] on span "Click here to close" at bounding box center [60, 403] width 120 height 698
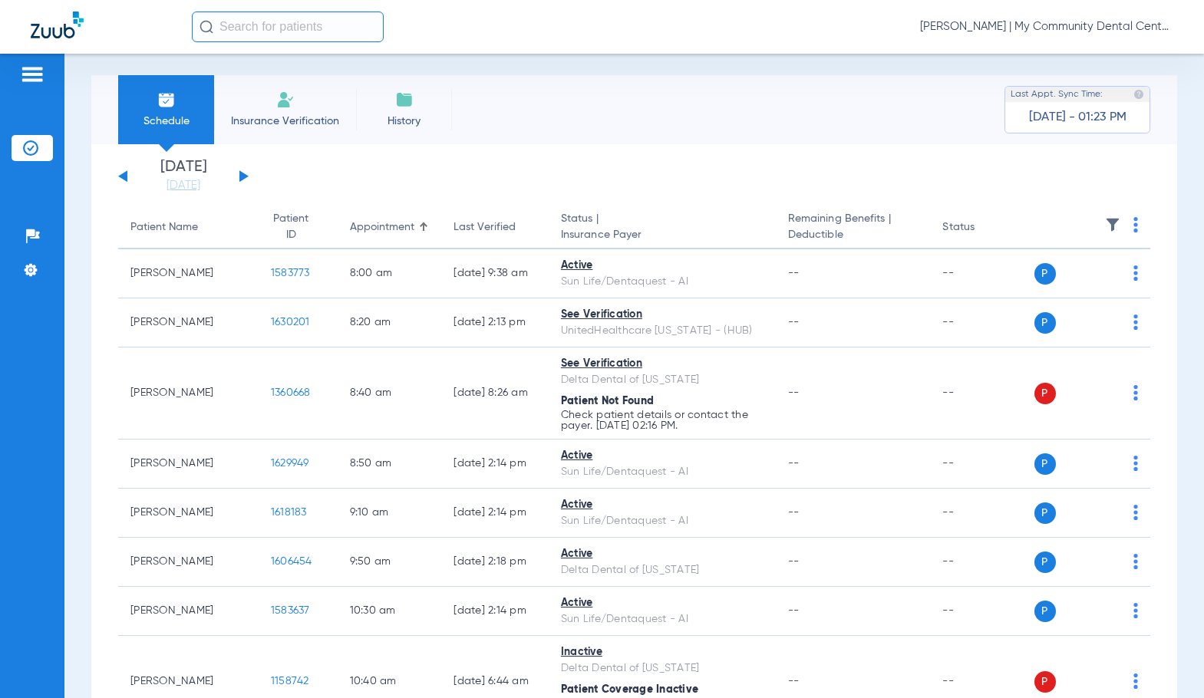
scroll to position [0, 0]
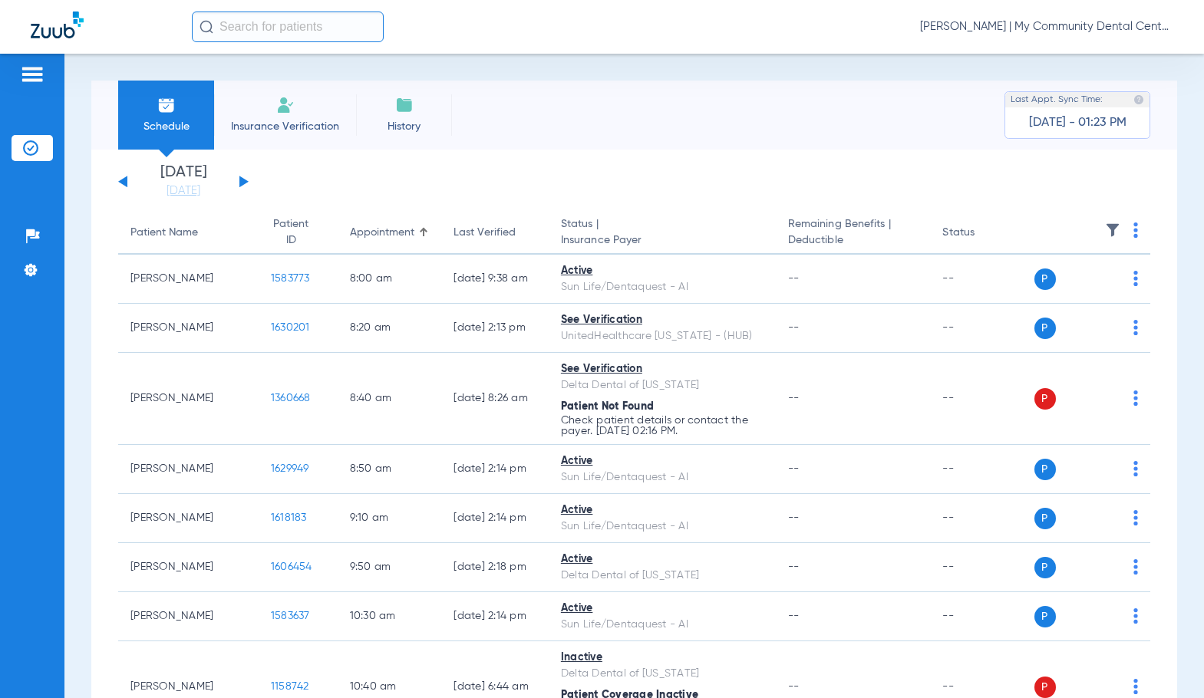
click at [242, 179] on button at bounding box center [243, 182] width 9 height 12
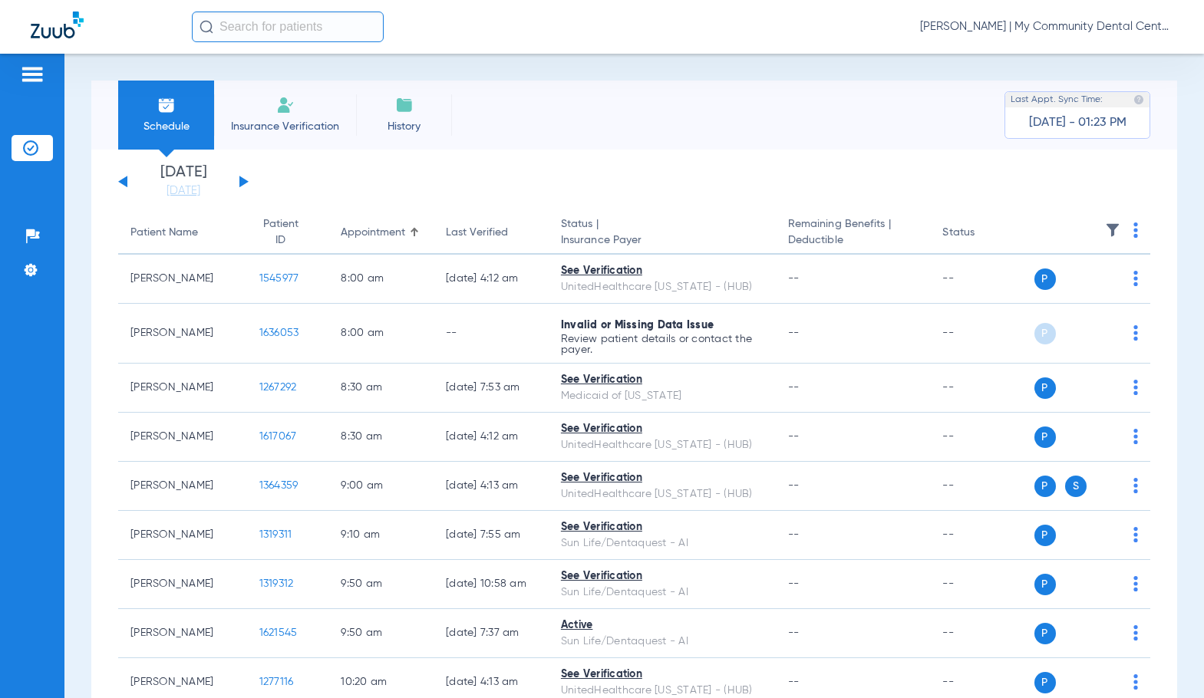
click at [1133, 232] on img at bounding box center [1135, 229] width 5 height 15
click at [1080, 285] on button "Verify All" at bounding box center [1065, 290] width 120 height 31
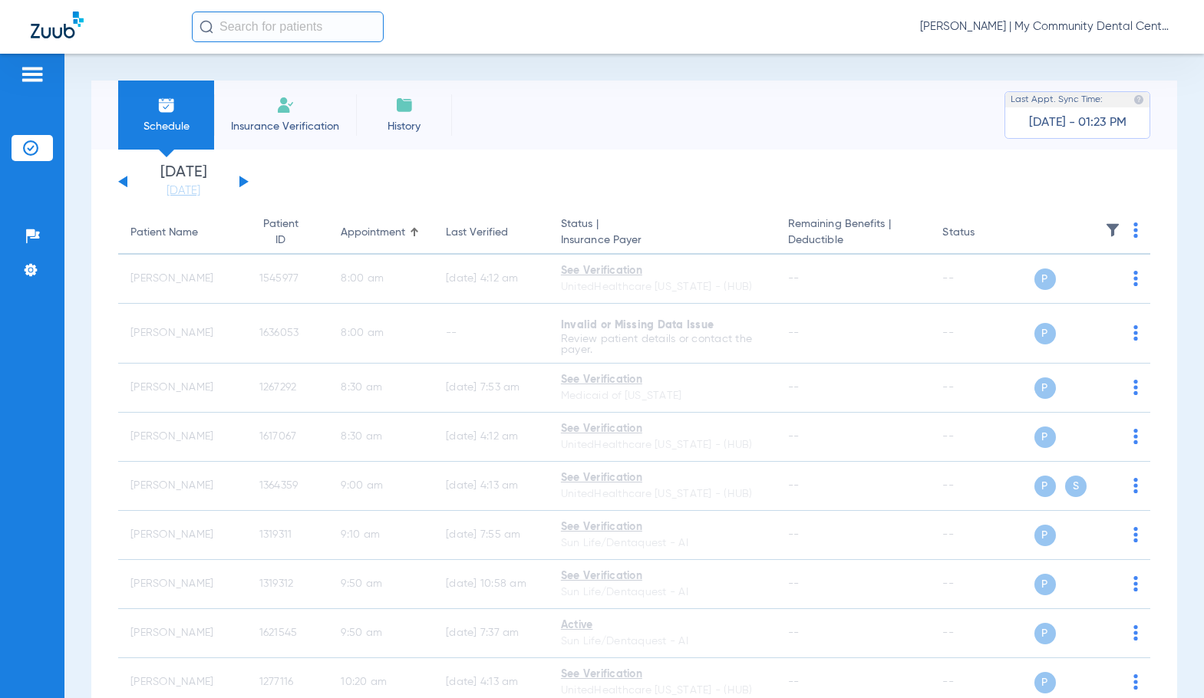
click at [1048, 24] on span "[PERSON_NAME] | My Community Dental Centers" at bounding box center [1046, 26] width 253 height 15
click at [1078, 51] on span "Account Selection" at bounding box center [1115, 54] width 86 height 11
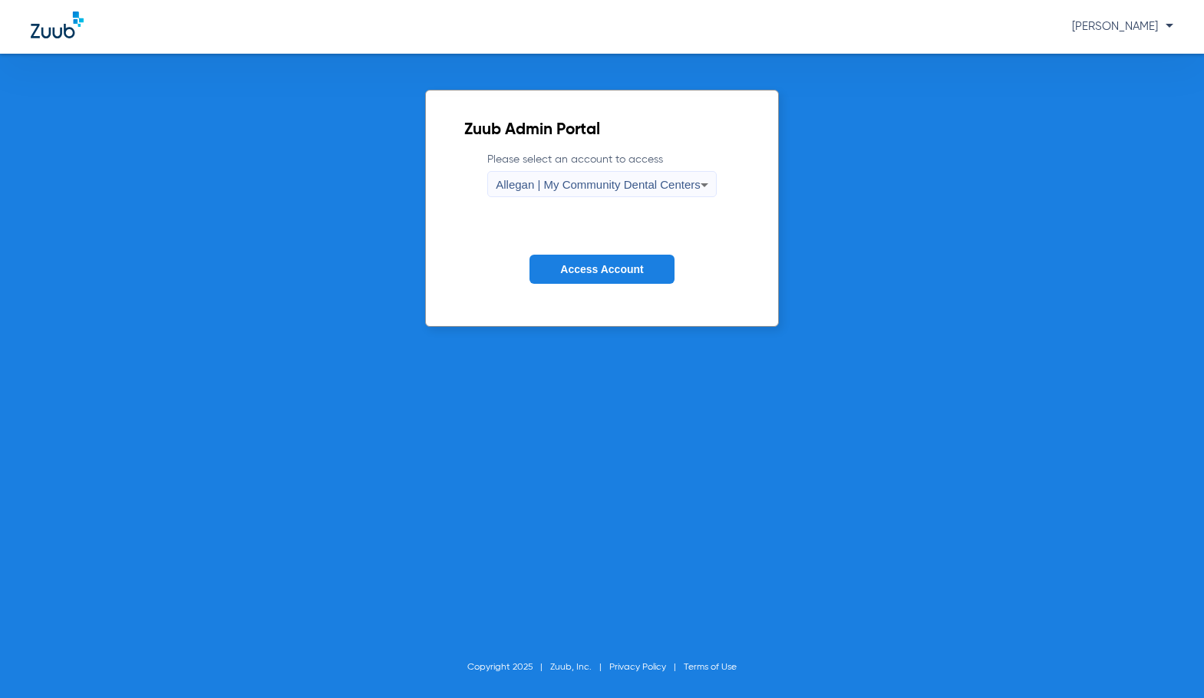
click at [619, 182] on span "Allegan | My Community Dental Centers" at bounding box center [598, 184] width 205 height 13
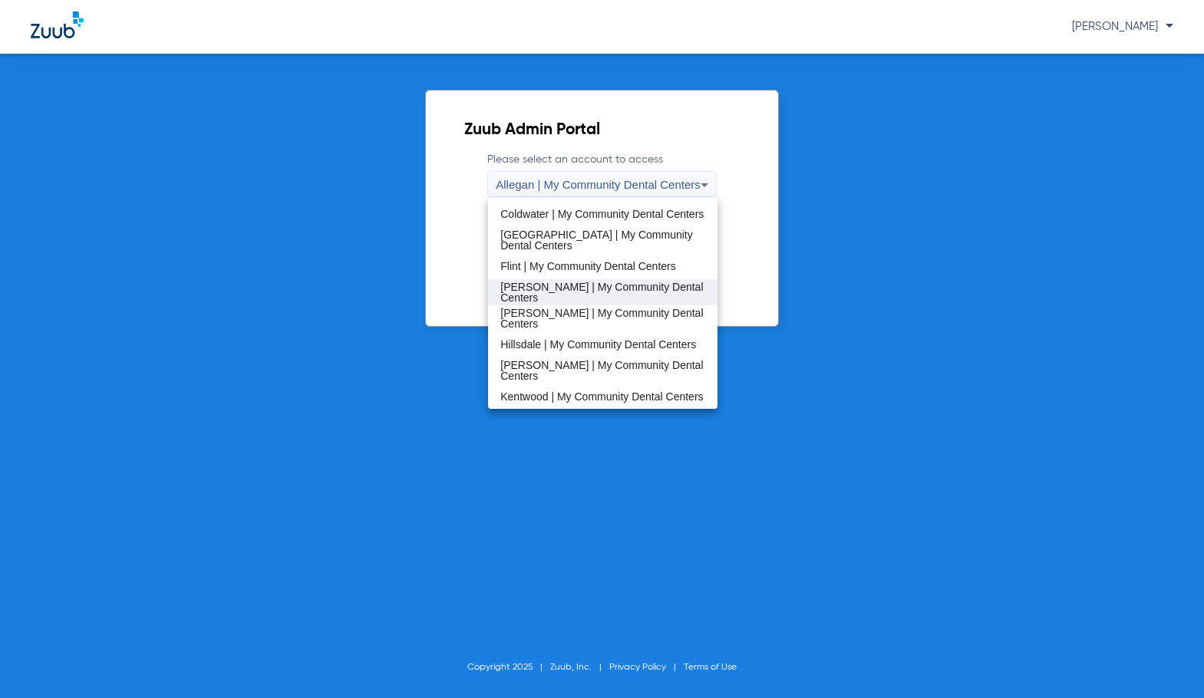
scroll to position [230, 0]
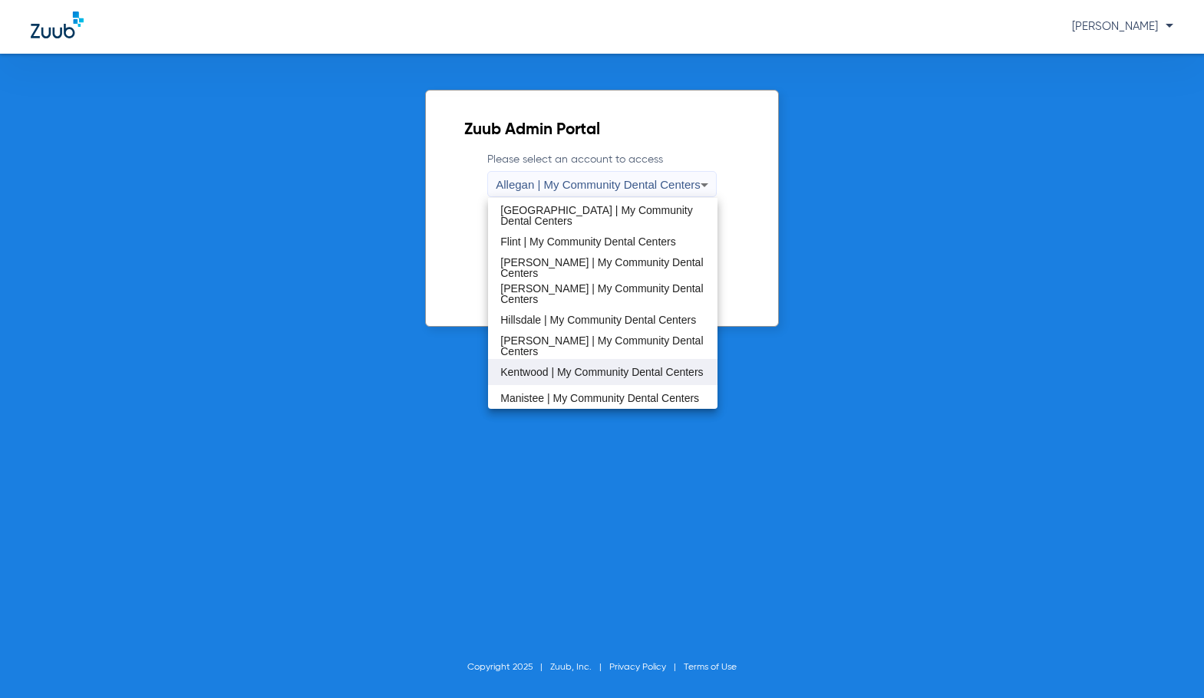
click at [568, 368] on span "Kentwood | My Community Dental Centers" at bounding box center [601, 372] width 203 height 11
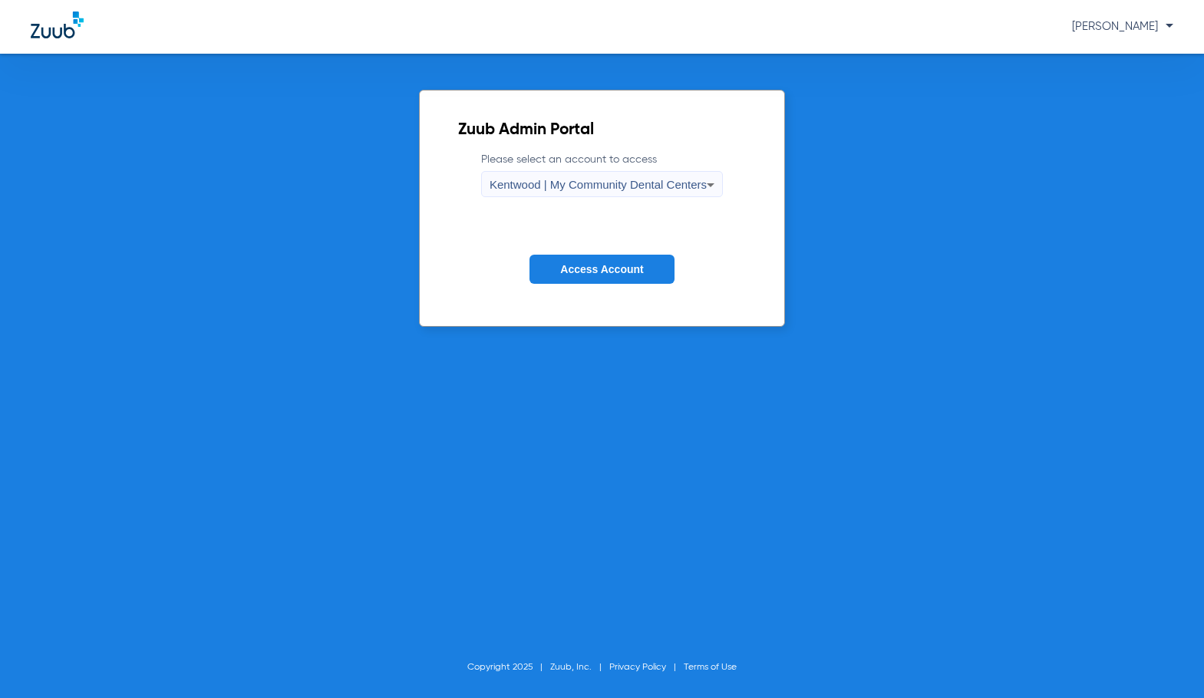
click at [577, 270] on span "Access Account" at bounding box center [601, 269] width 83 height 12
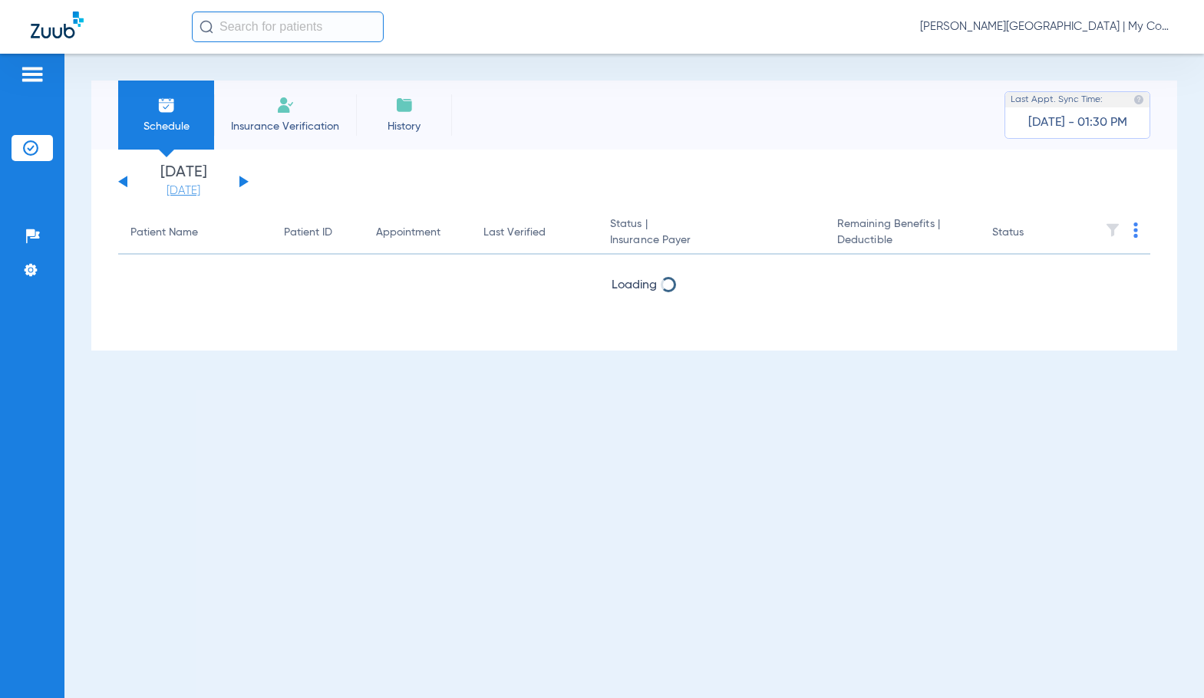
click at [177, 195] on link "[DATE]" at bounding box center [183, 190] width 92 height 15
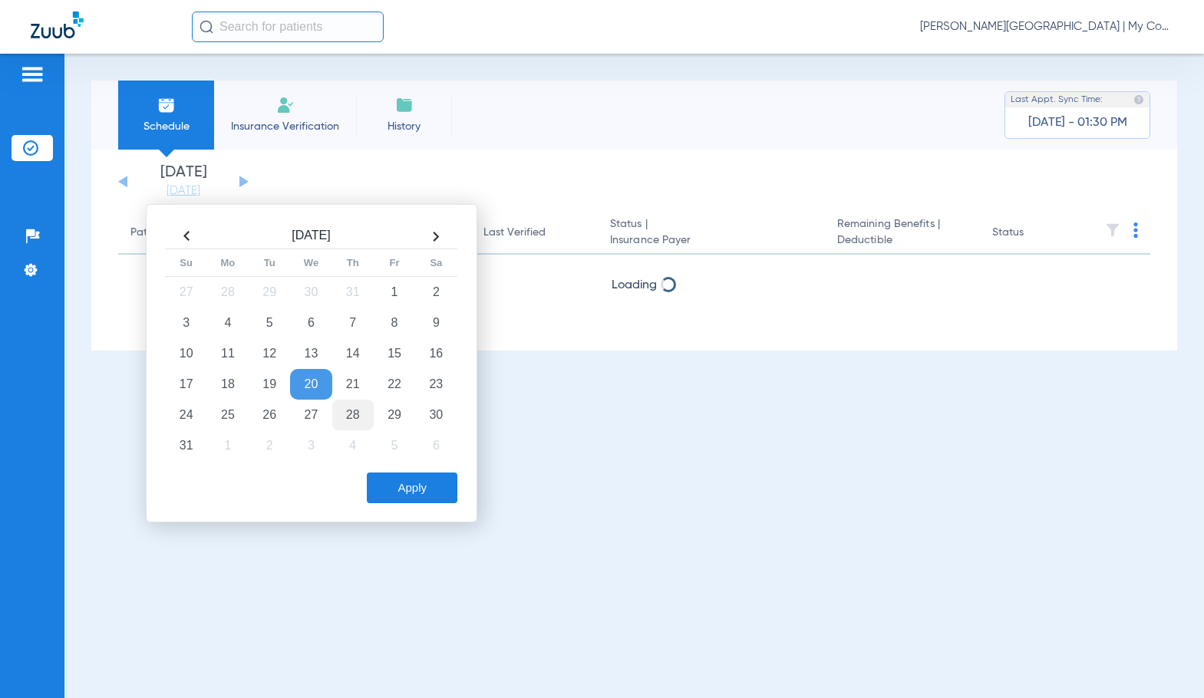
click at [351, 415] on td "28" at bounding box center [352, 415] width 41 height 31
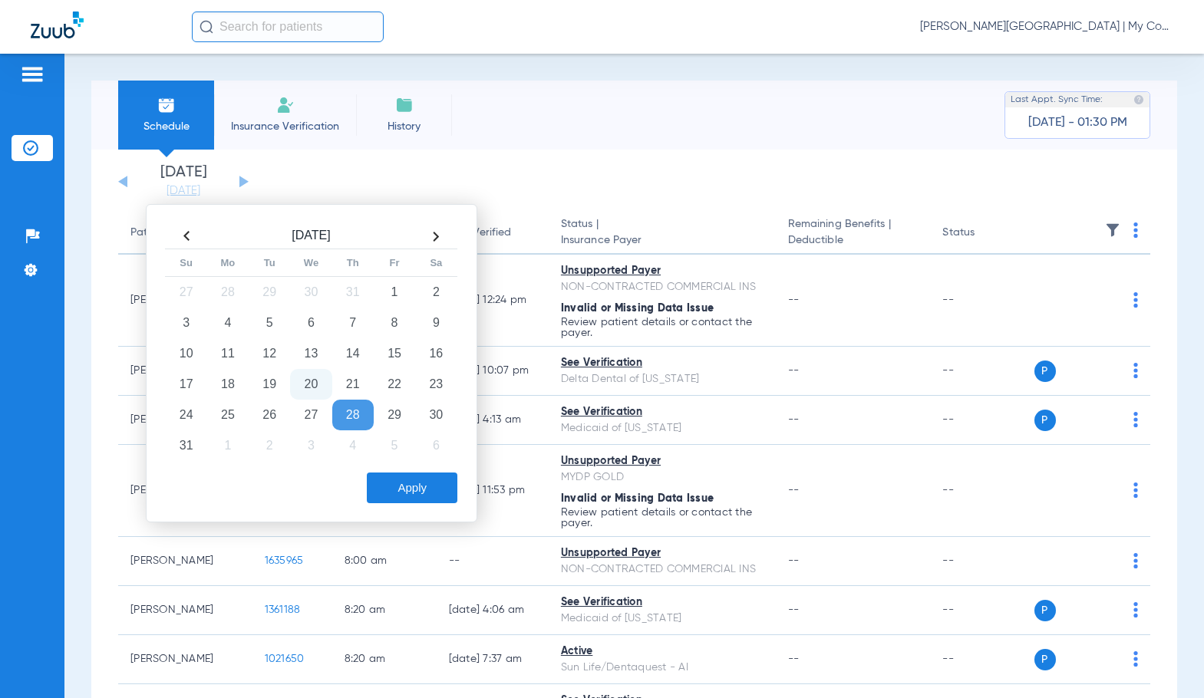
click at [400, 497] on button "Apply" at bounding box center [412, 488] width 91 height 31
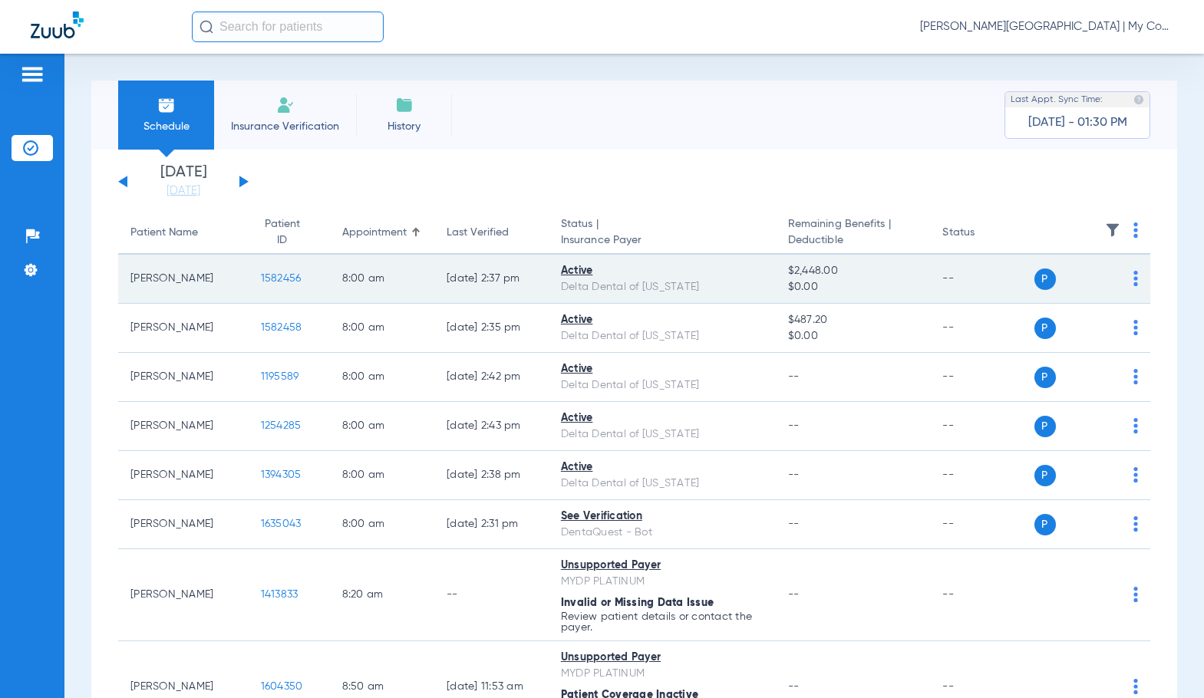
click at [273, 276] on span "1582456" at bounding box center [281, 278] width 41 height 11
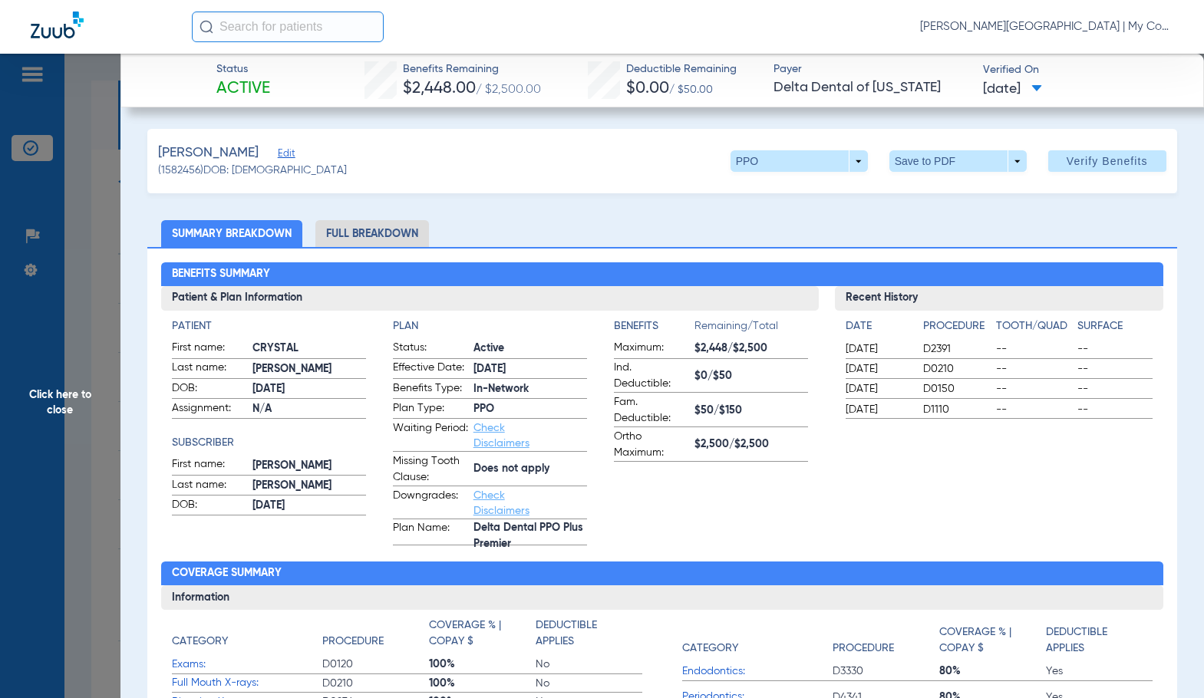
drag, startPoint x: 396, startPoint y: 226, endPoint x: 1185, endPoint y: 205, distance: 789.6
click at [397, 226] on li "Full Breakdown" at bounding box center [372, 233] width 114 height 27
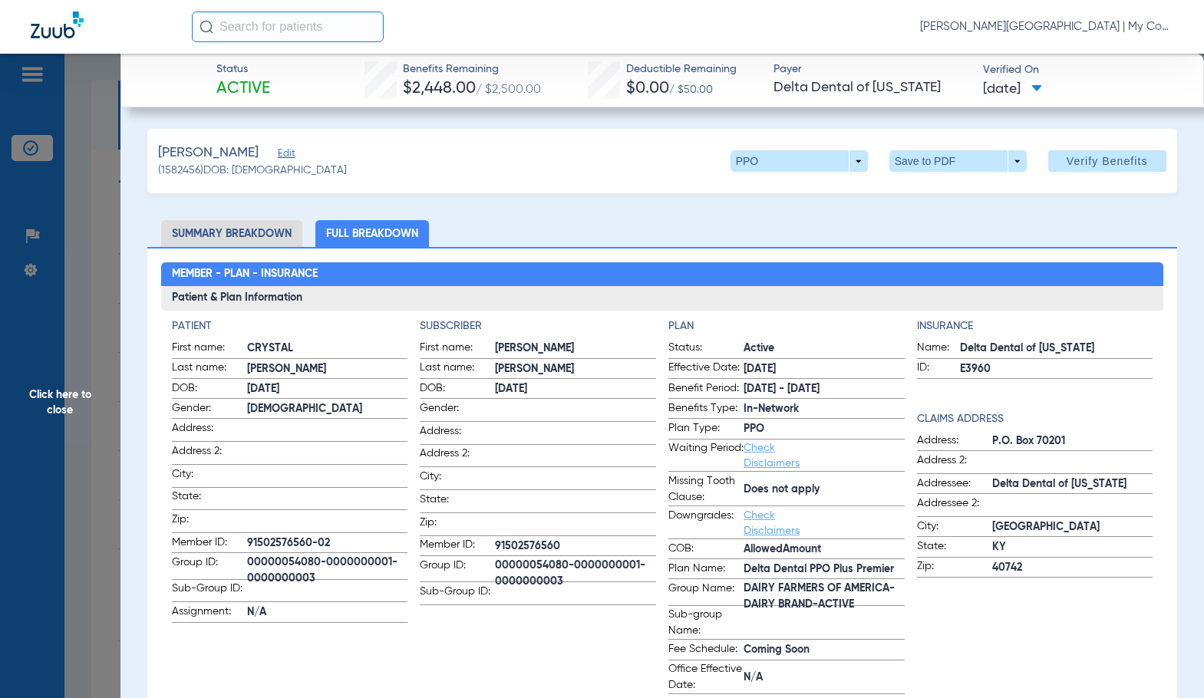
click at [473, 399] on form "First name: [PERSON_NAME] Last name: [PERSON_NAME] DOB: [DEMOGRAPHIC_DATA] Gend…" at bounding box center [538, 472] width 236 height 265
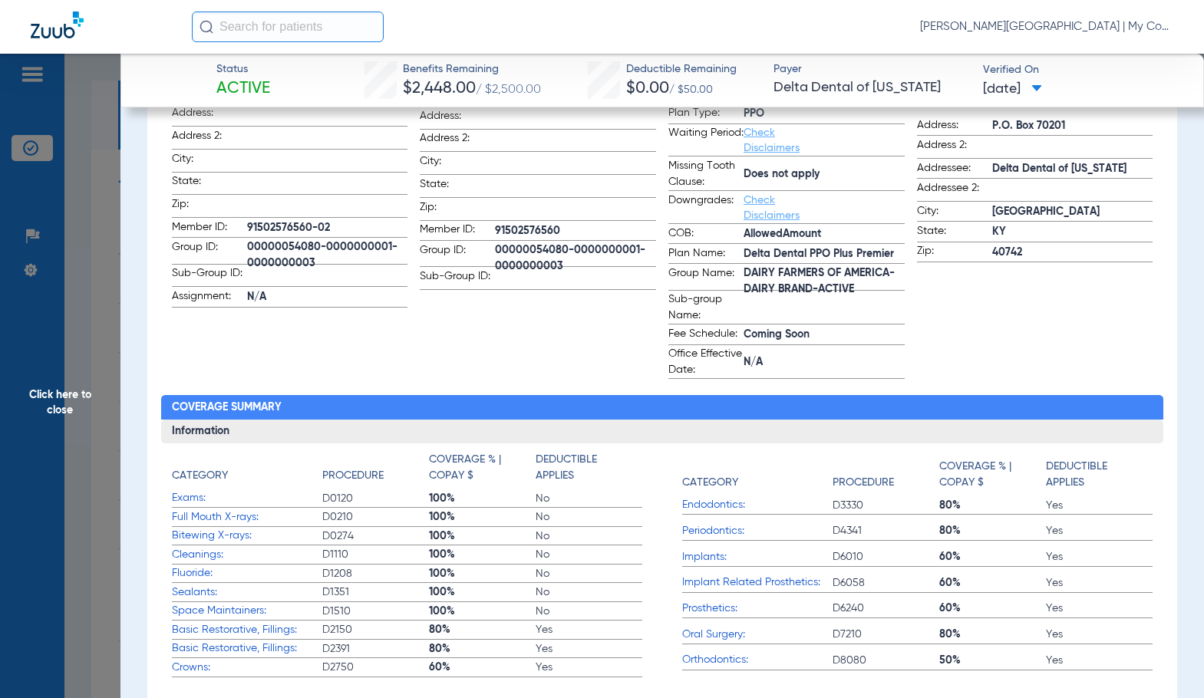
scroll to position [77, 0]
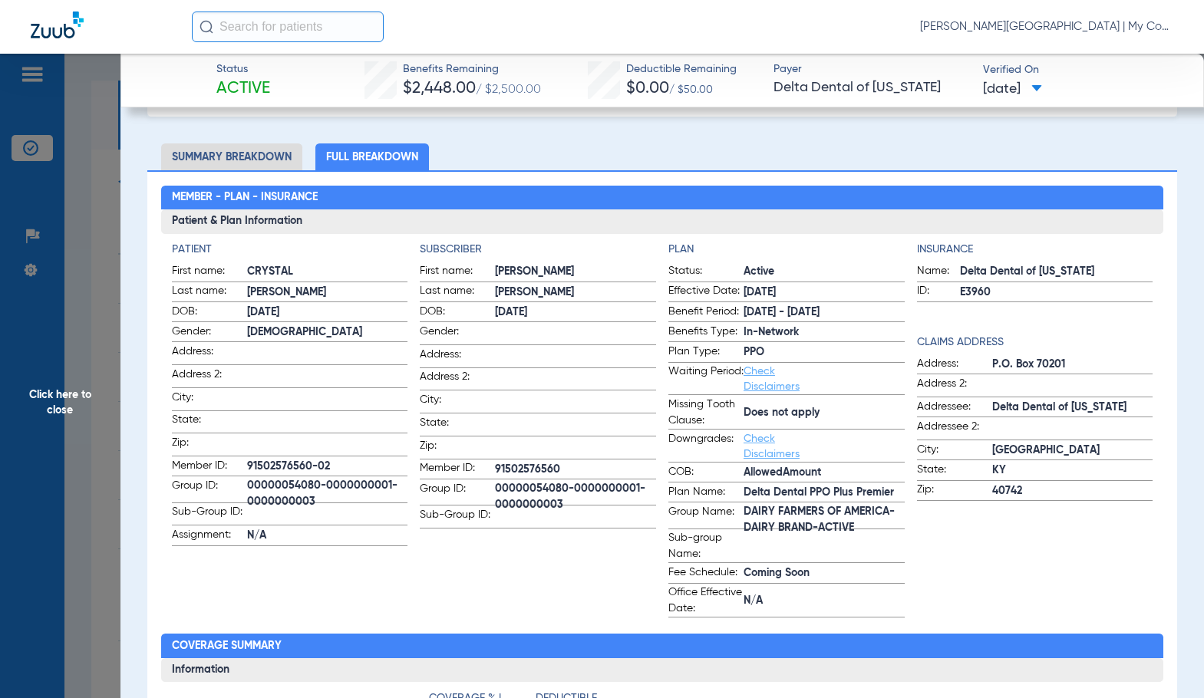
click at [591, 187] on h2 "Member - Plan - Insurance" at bounding box center [662, 198] width 1002 height 25
click at [41, 368] on span "Click here to close" at bounding box center [60, 403] width 120 height 698
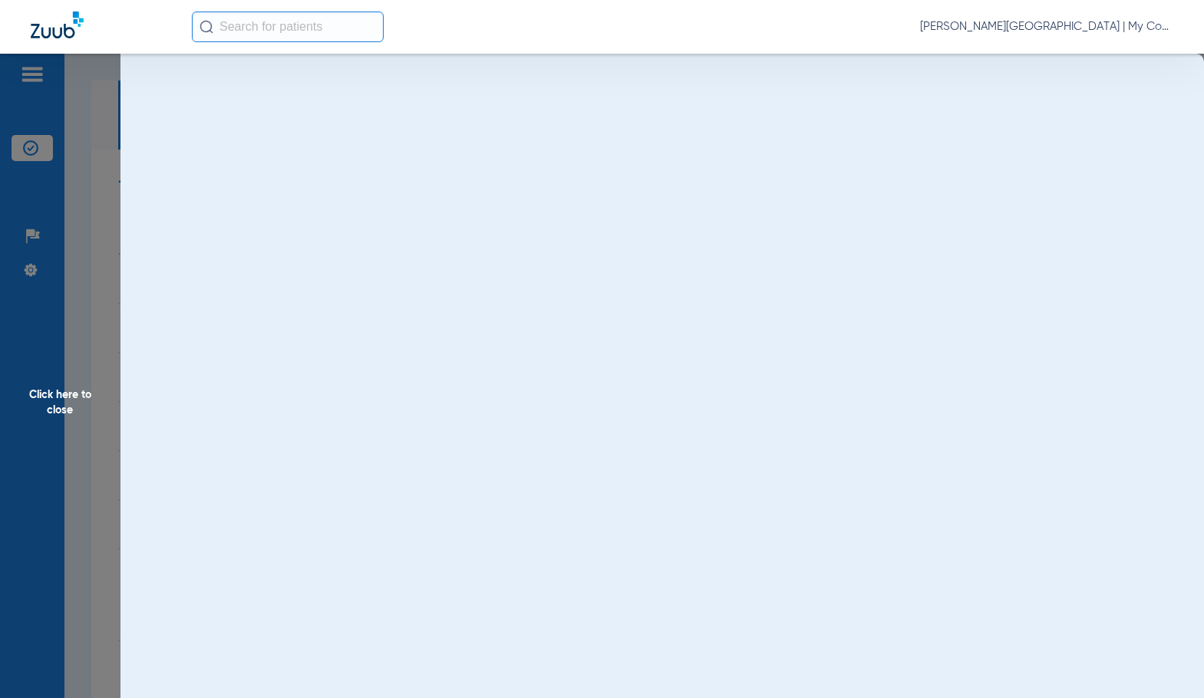
scroll to position [0, 0]
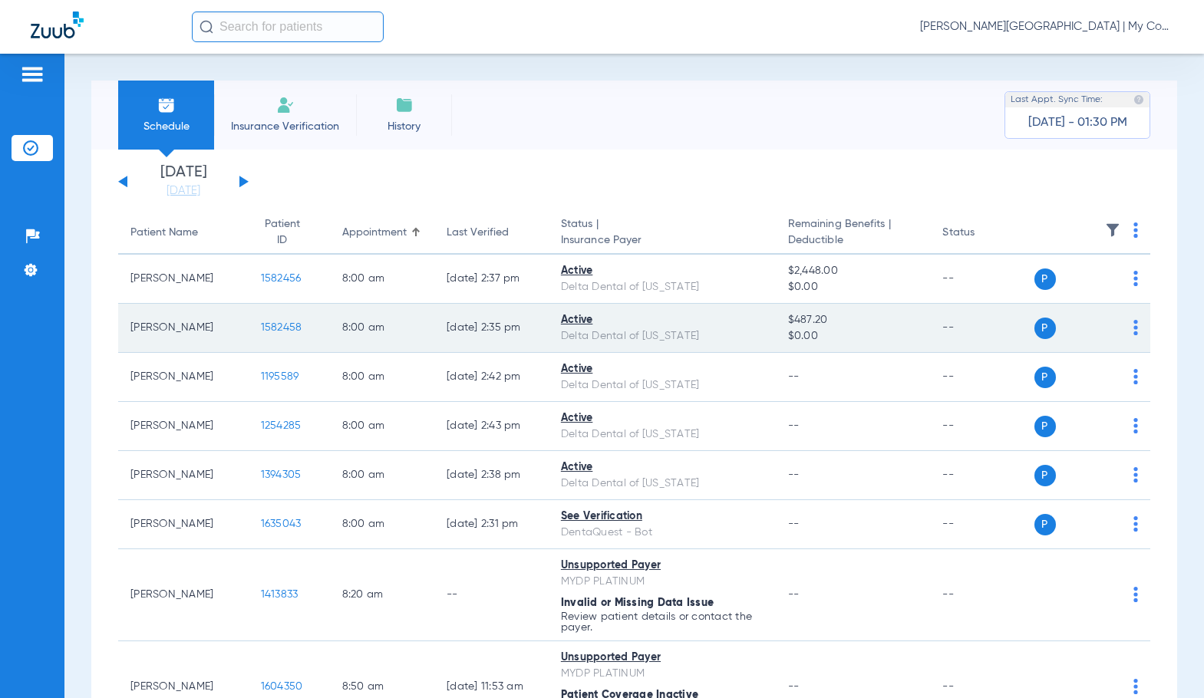
click at [268, 331] on span "1582458" at bounding box center [281, 327] width 41 height 11
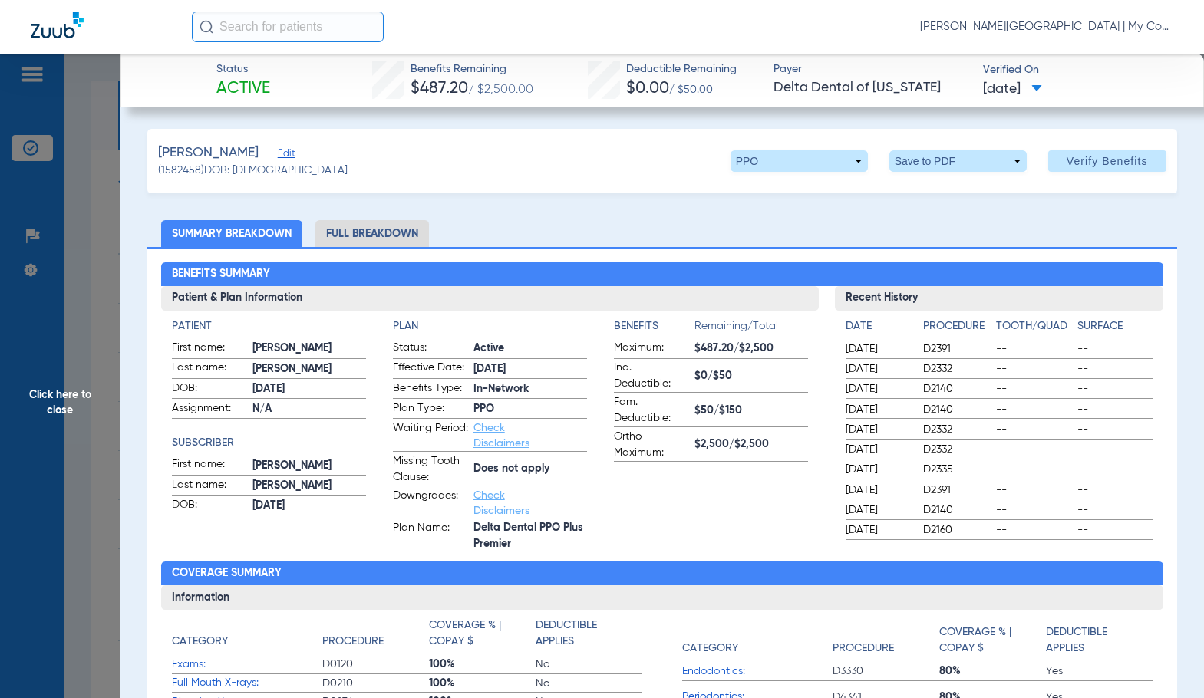
click at [397, 229] on li "Full Breakdown" at bounding box center [372, 233] width 114 height 27
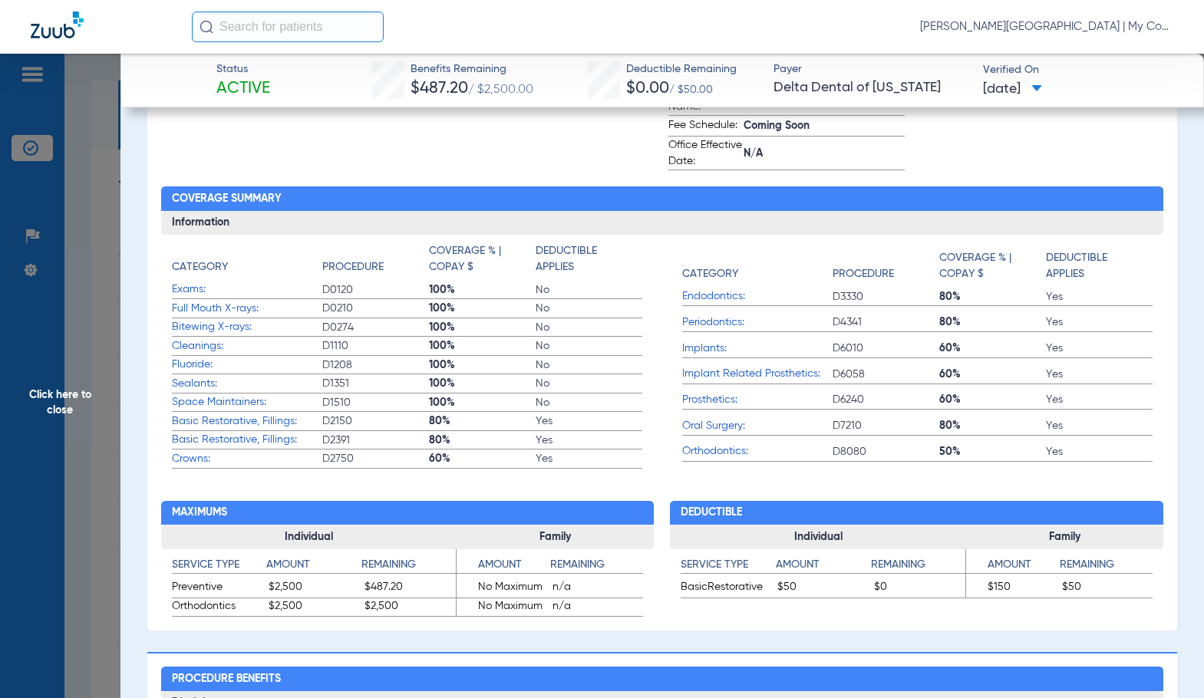
scroll to position [614, 0]
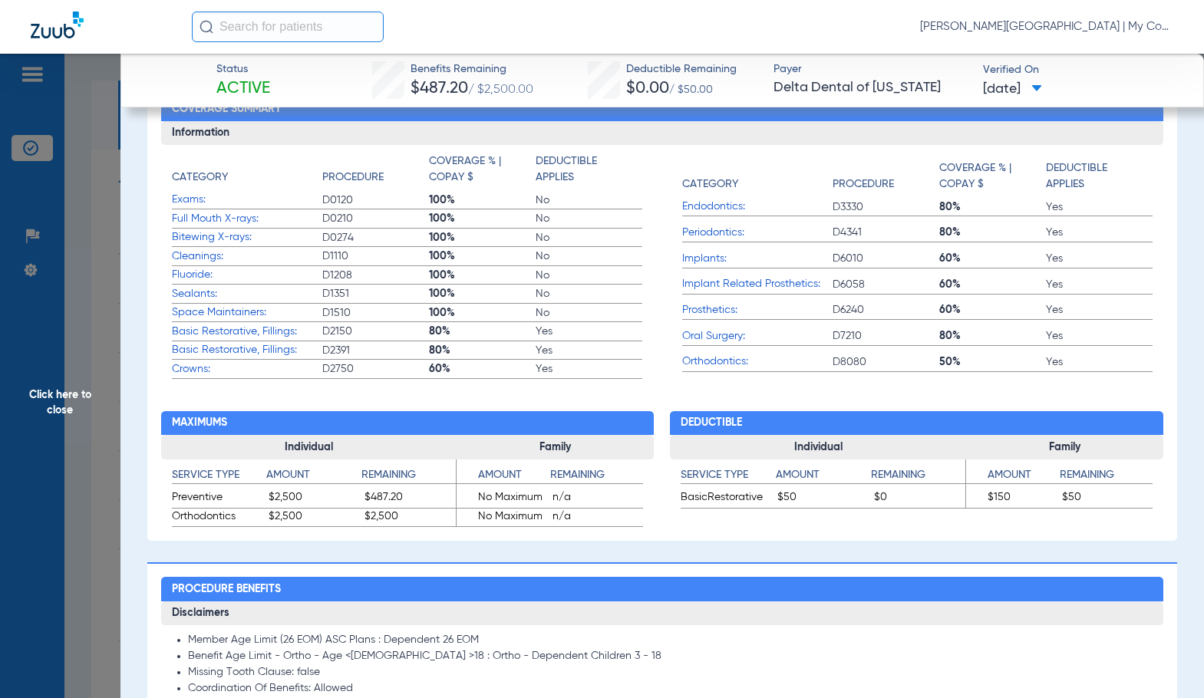
click at [69, 328] on span "Click here to close" at bounding box center [60, 403] width 120 height 698
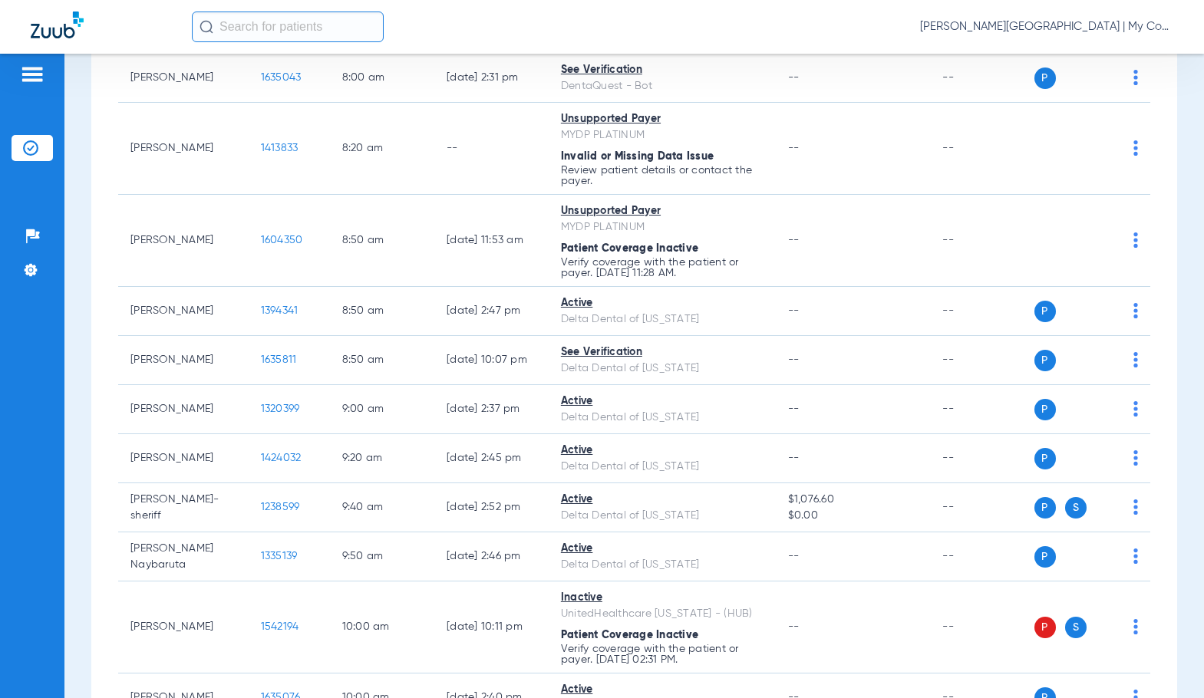
scroll to position [460, 0]
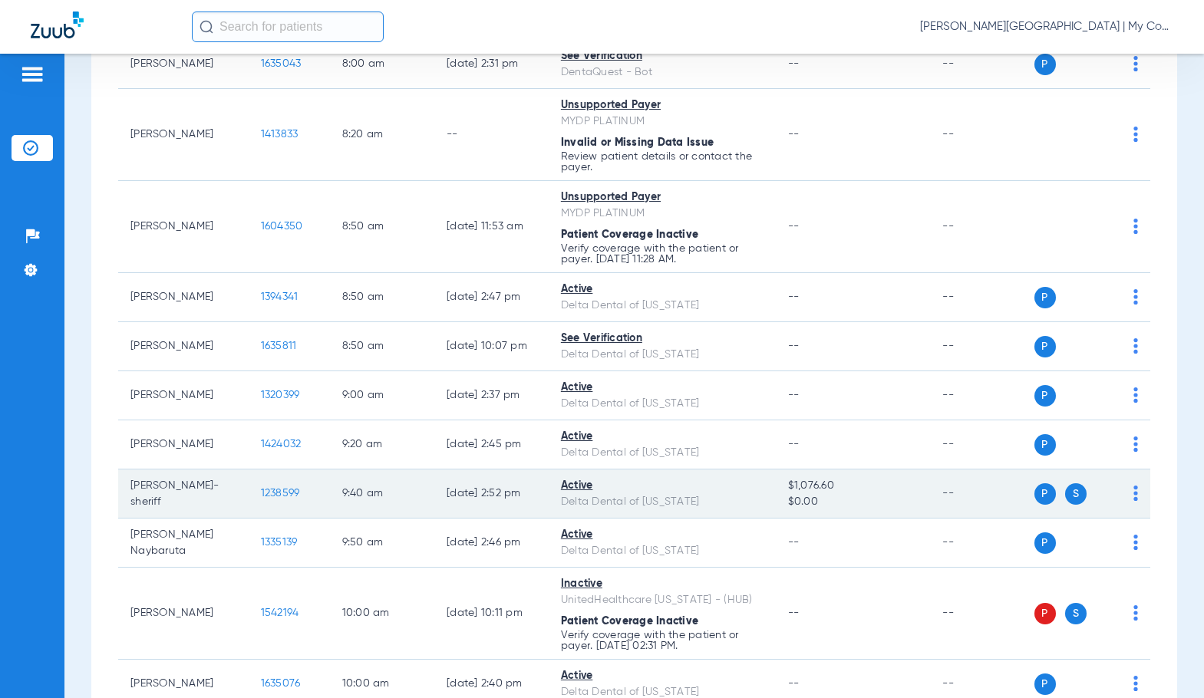
click at [268, 492] on span "1238599" at bounding box center [280, 493] width 39 height 11
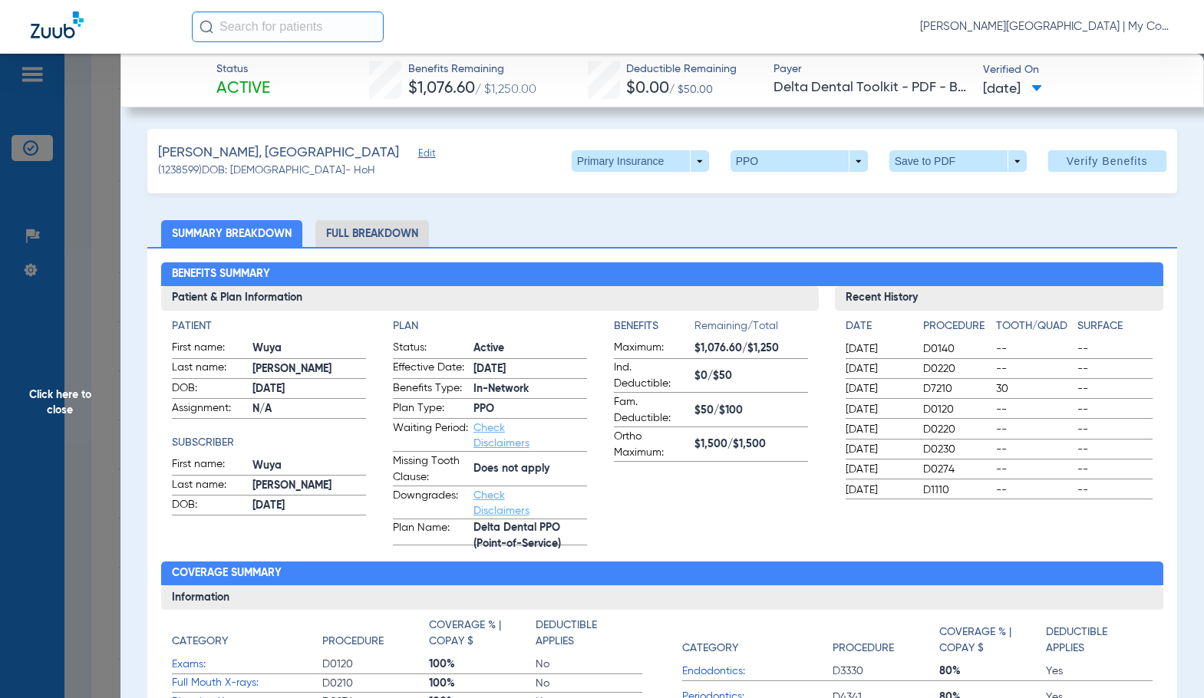
click at [334, 235] on li "Full Breakdown" at bounding box center [372, 233] width 114 height 27
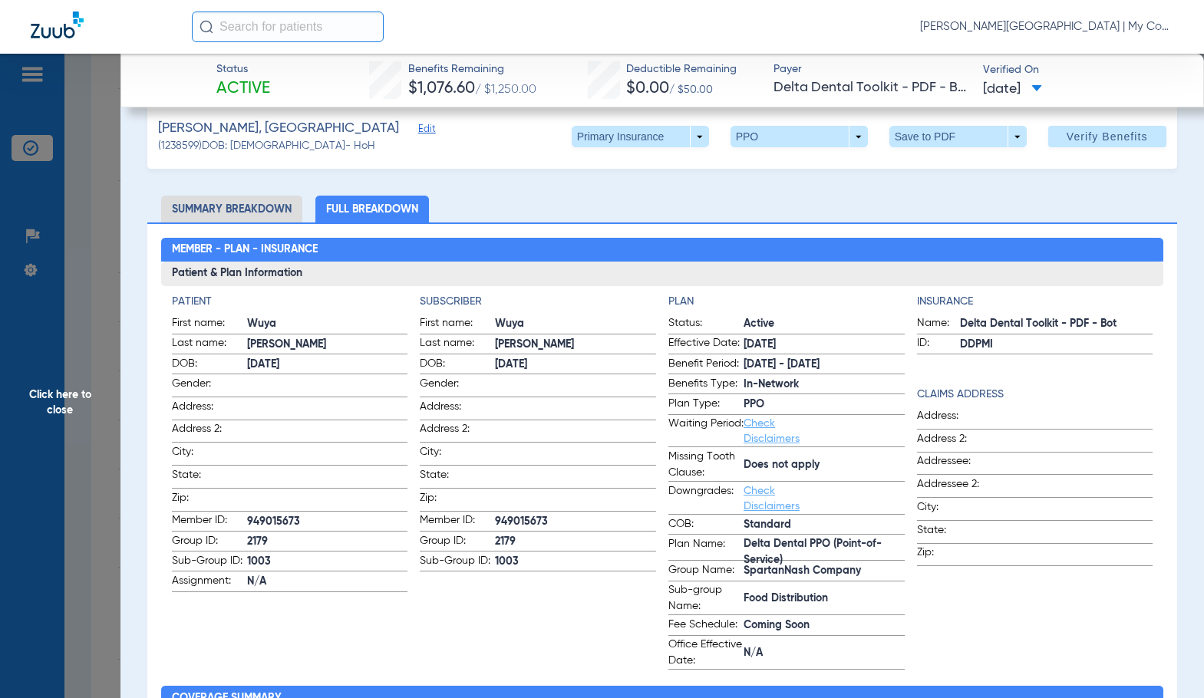
scroll to position [0, 0]
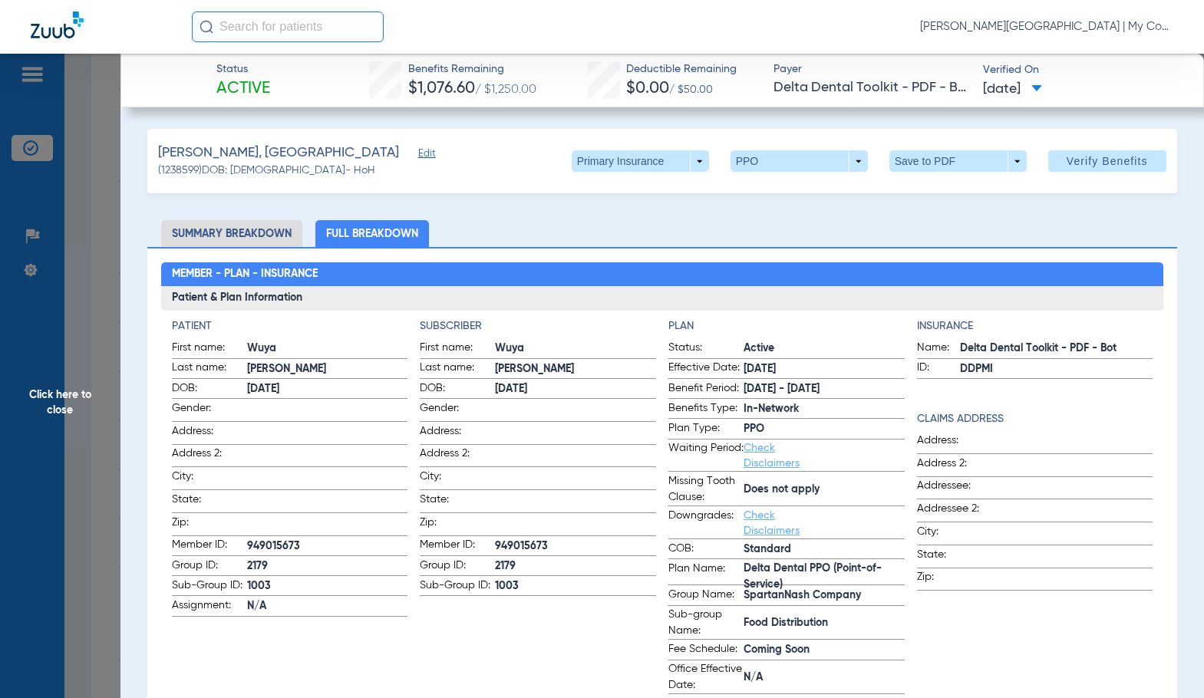
click at [606, 146] on div "[PERSON_NAME], Wuya Edit (1238599) DOB: [DEMOGRAPHIC_DATA] - HoH Primary Insura…" at bounding box center [661, 161] width 1029 height 64
click at [621, 160] on span at bounding box center [639, 161] width 37 height 37
click at [631, 224] on span "Secondary Insurance" at bounding box center [623, 222] width 101 height 11
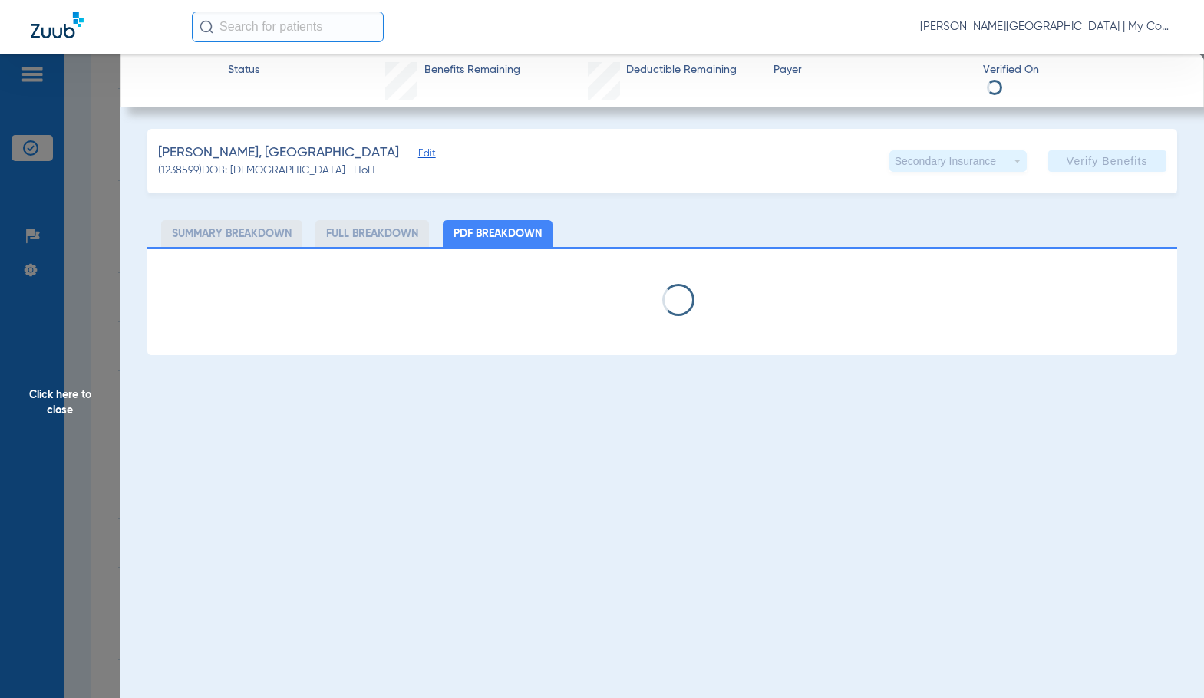
select select "page-width"
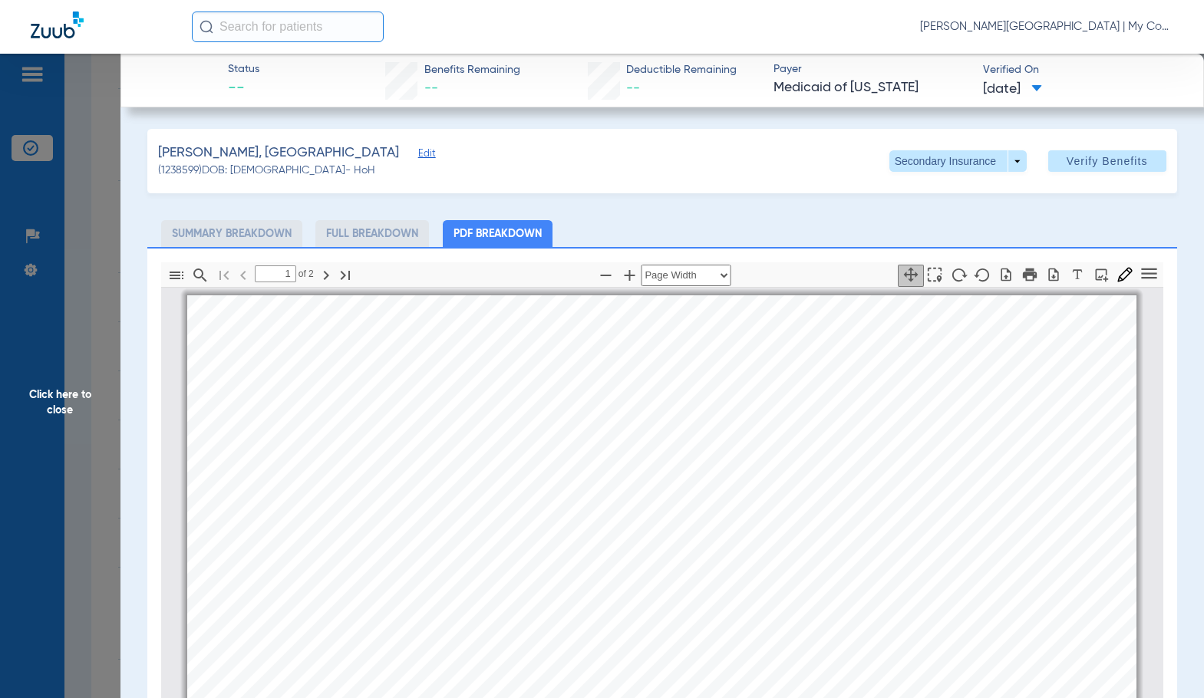
scroll to position [8, 0]
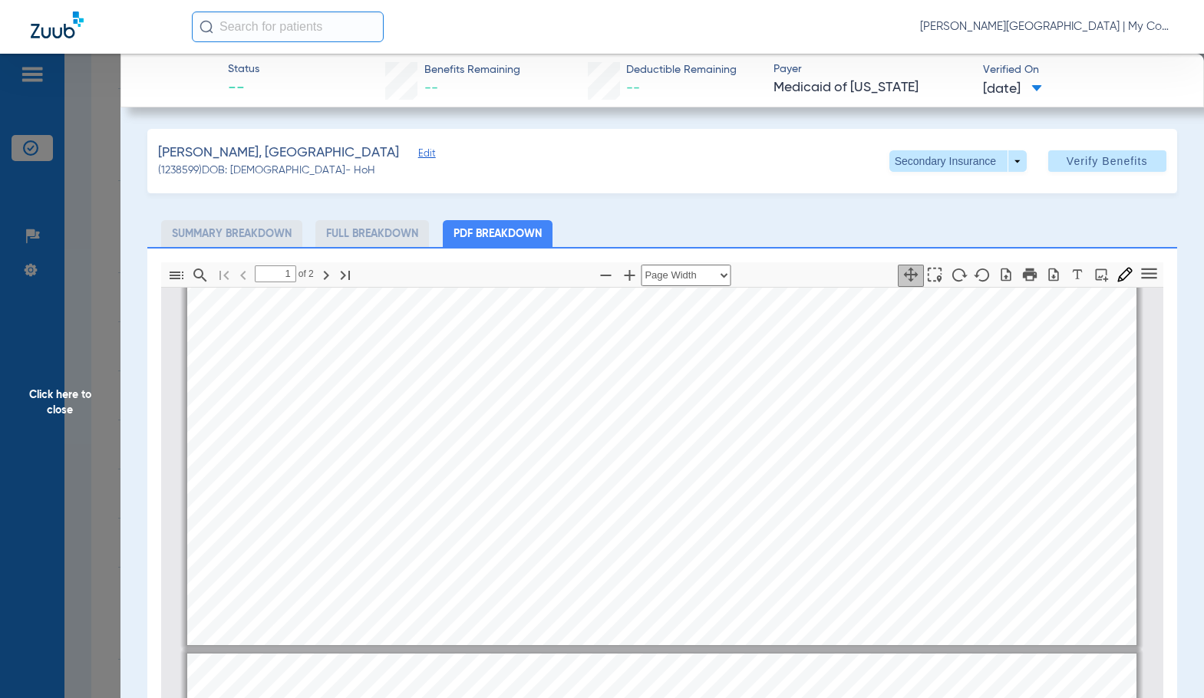
type input "2"
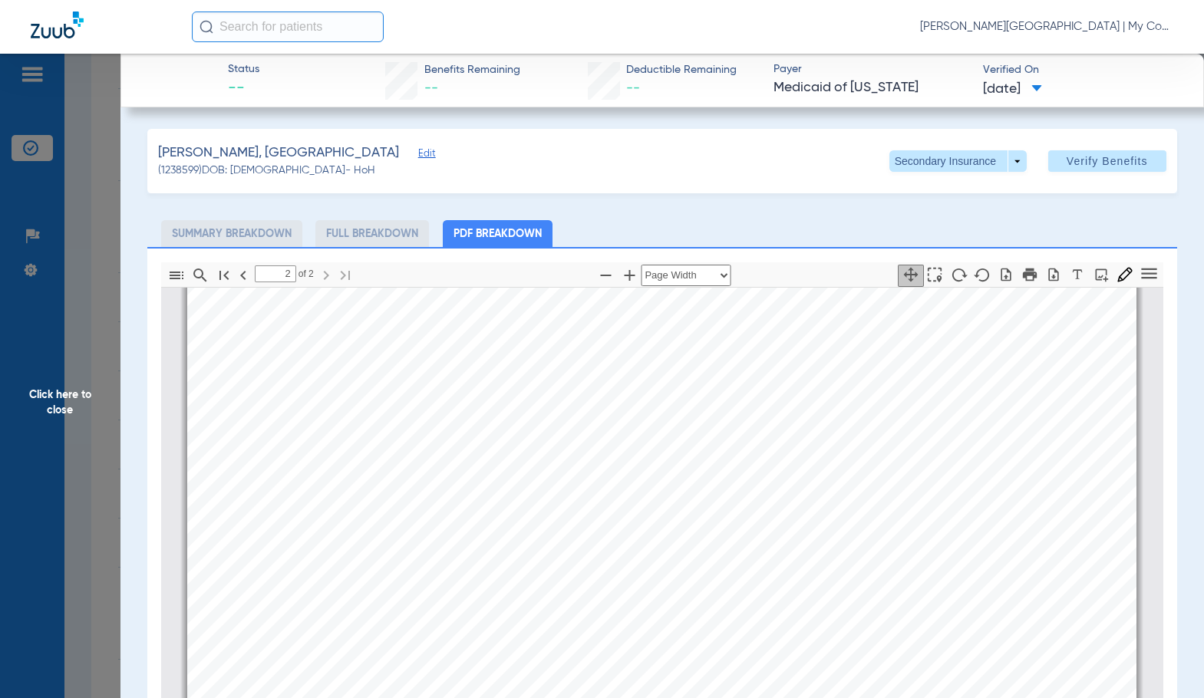
scroll to position [1542, 0]
drag, startPoint x: 102, startPoint y: 404, endPoint x: 1185, endPoint y: 365, distance: 1083.8
click at [102, 404] on span "Click here to close" at bounding box center [60, 403] width 120 height 698
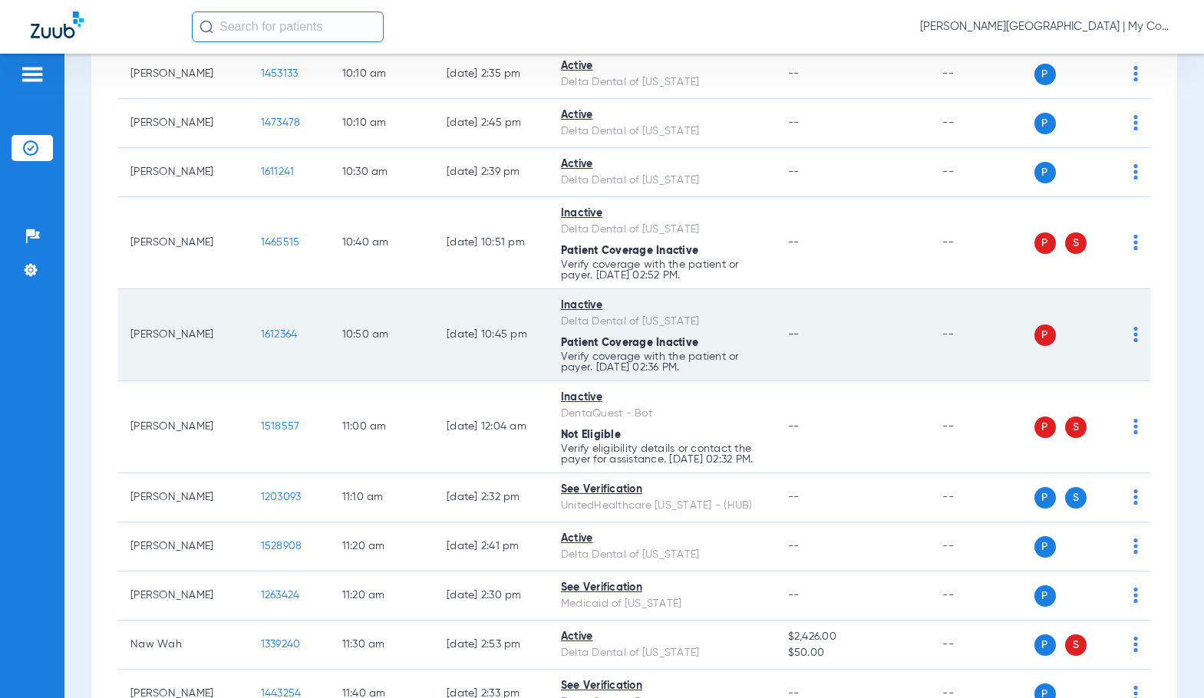
scroll to position [1151, 0]
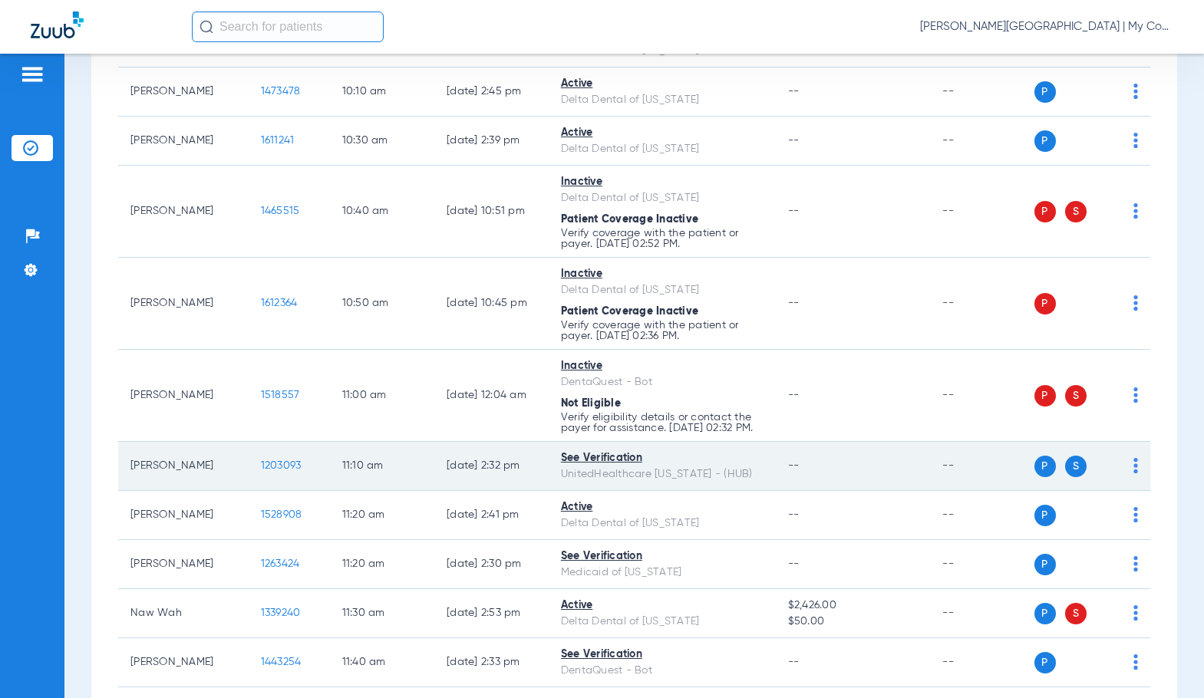
click at [261, 471] on span "1203093" at bounding box center [281, 465] width 41 height 11
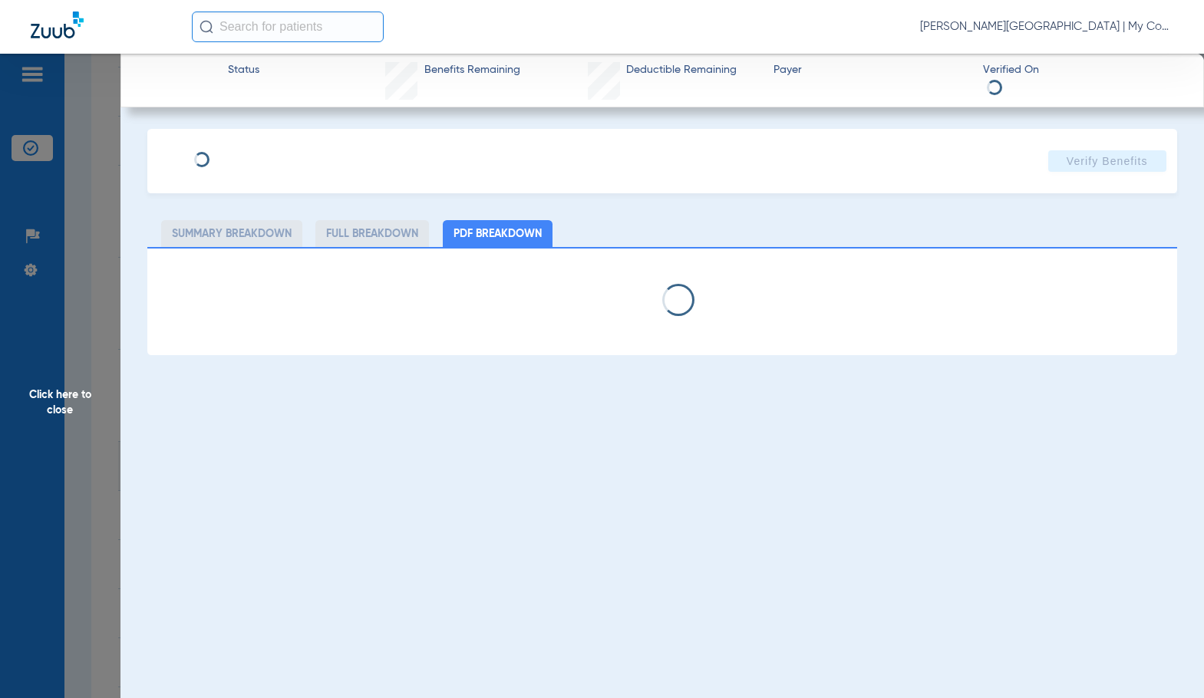
select select "page-width"
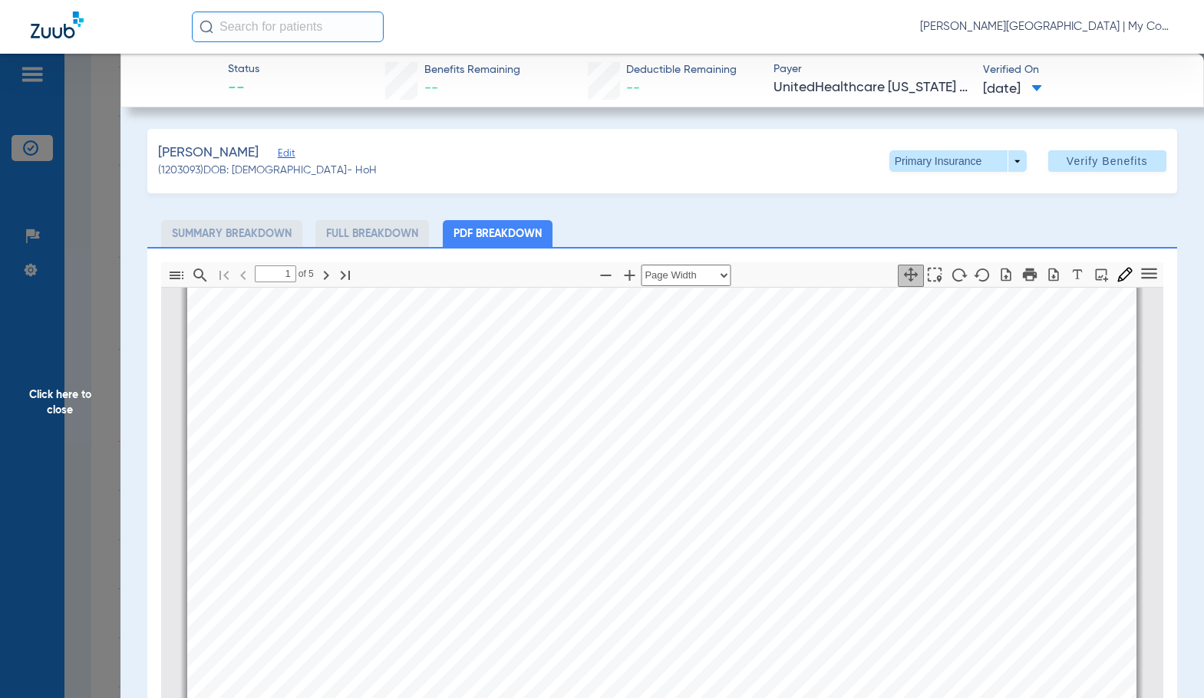
scroll to position [314, 0]
type input "2"
click at [953, 163] on span at bounding box center [957, 161] width 37 height 37
click at [957, 229] on button "Secondary Insurance" at bounding box center [941, 222] width 126 height 31
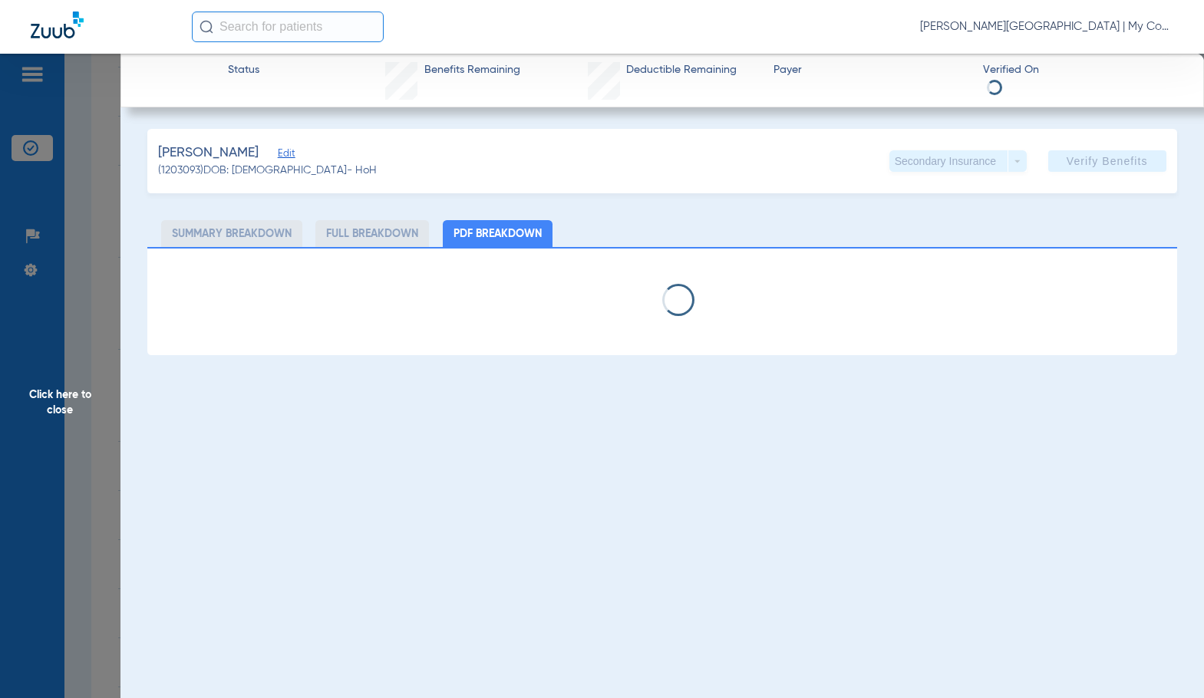
select select "page-width"
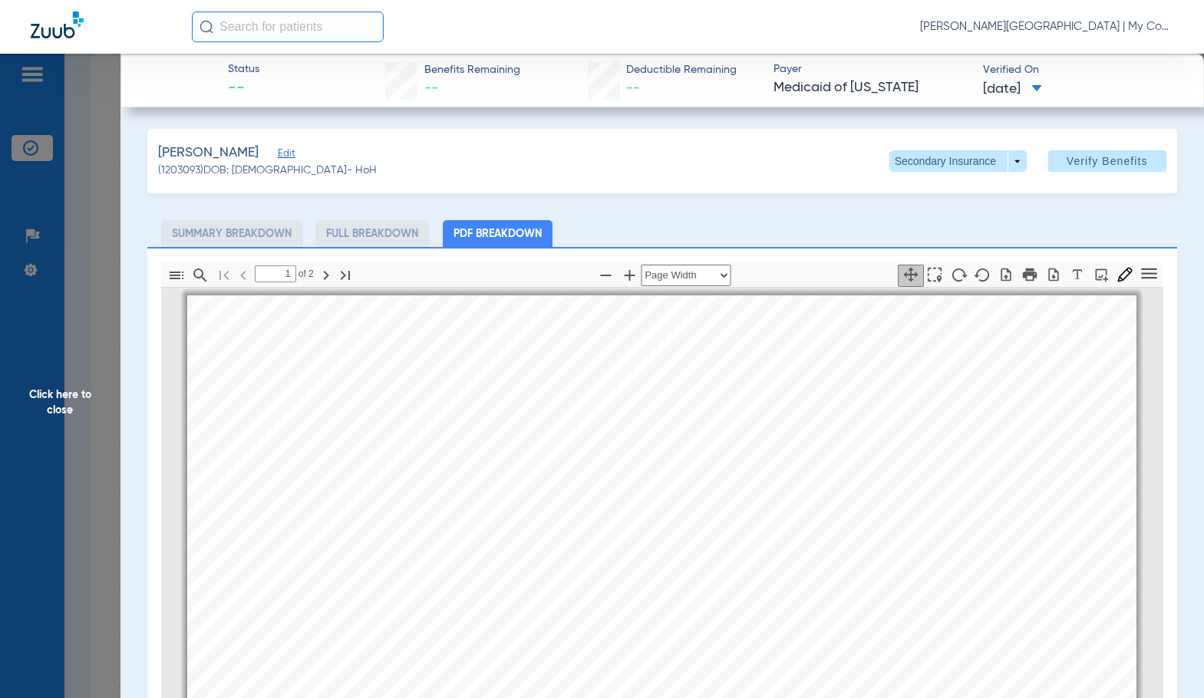
scroll to position [8, 0]
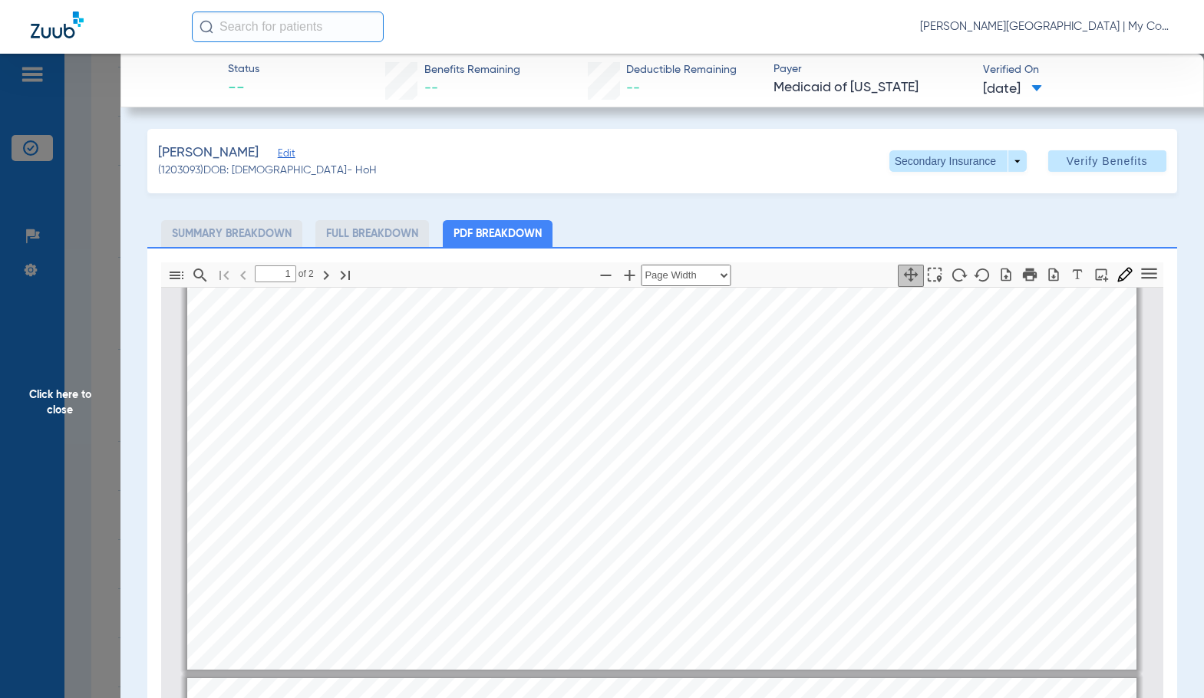
type input "2"
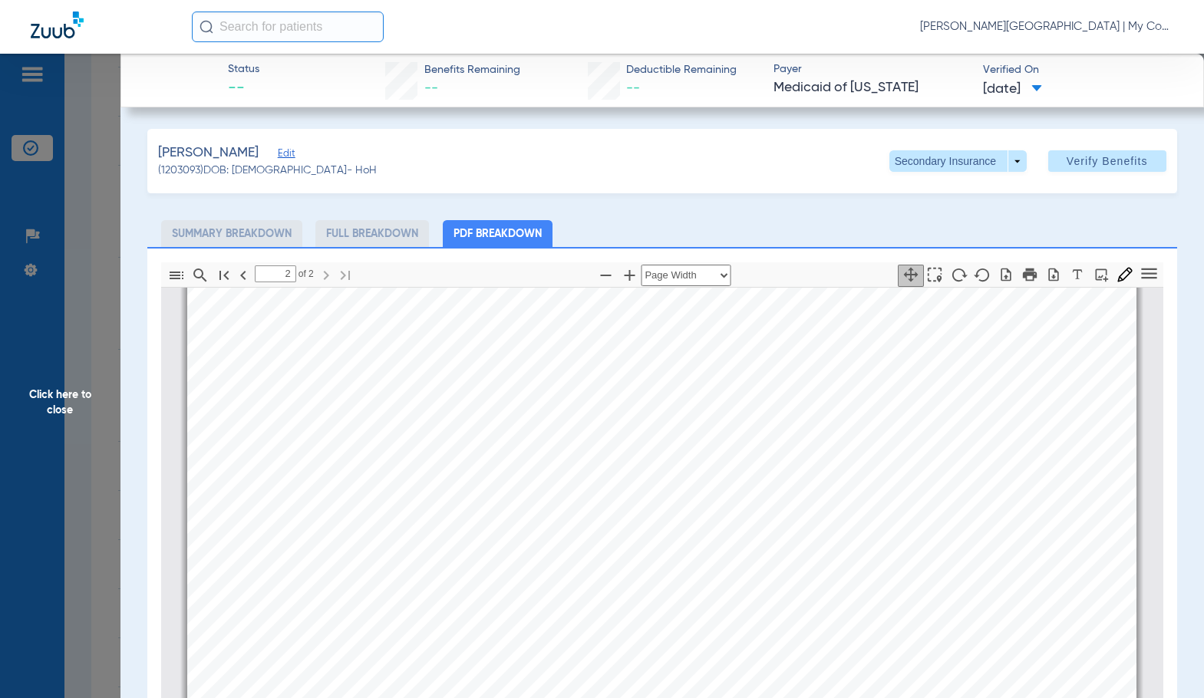
scroll to position [1542, 0]
drag, startPoint x: 95, startPoint y: 453, endPoint x: 1181, endPoint y: 415, distance: 1086.0
click at [95, 453] on span "Click here to close" at bounding box center [60, 403] width 120 height 698
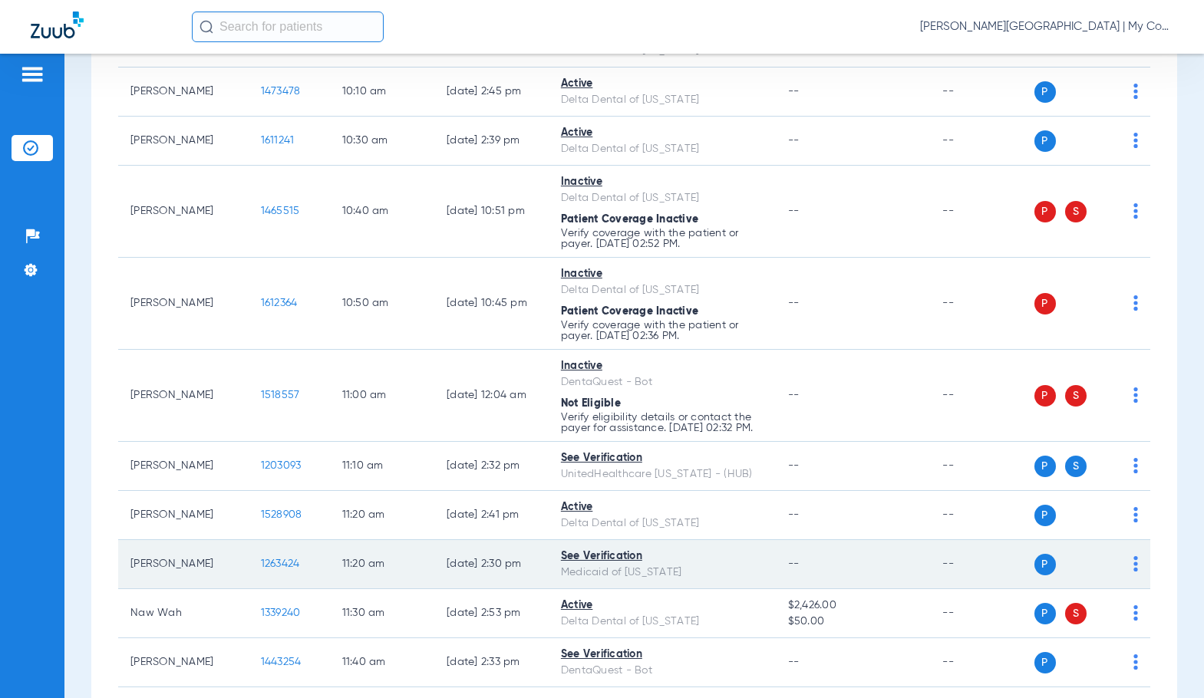
click at [270, 569] on span "1263424" at bounding box center [280, 563] width 39 height 11
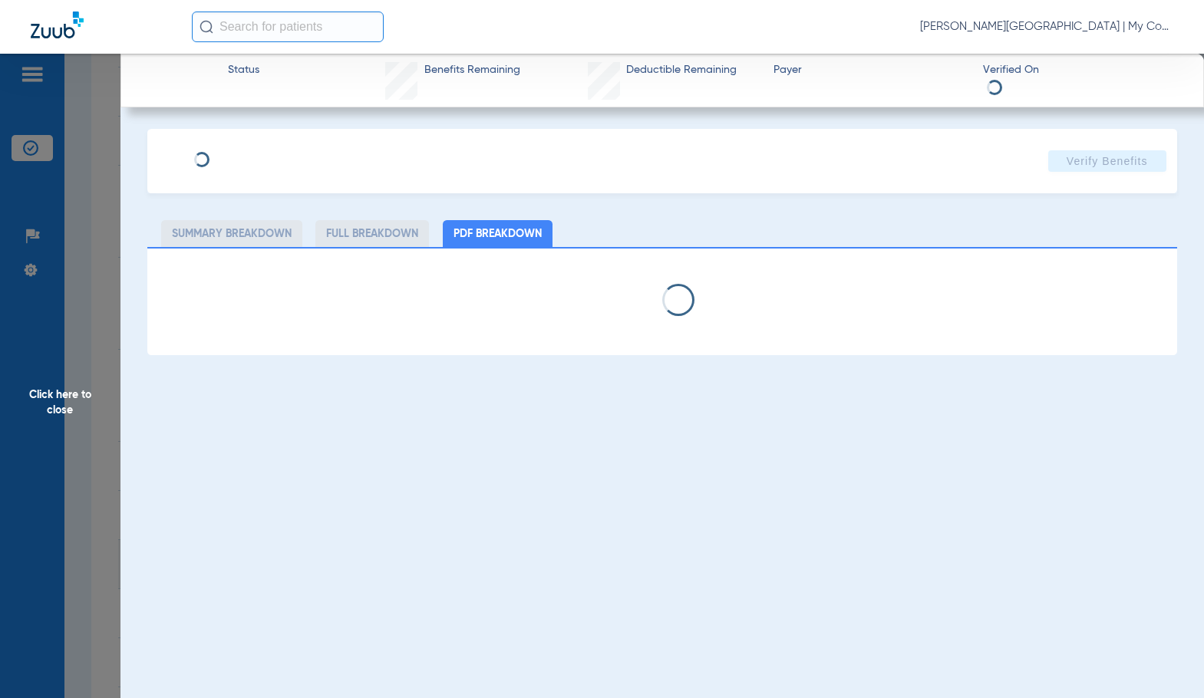
select select "page-width"
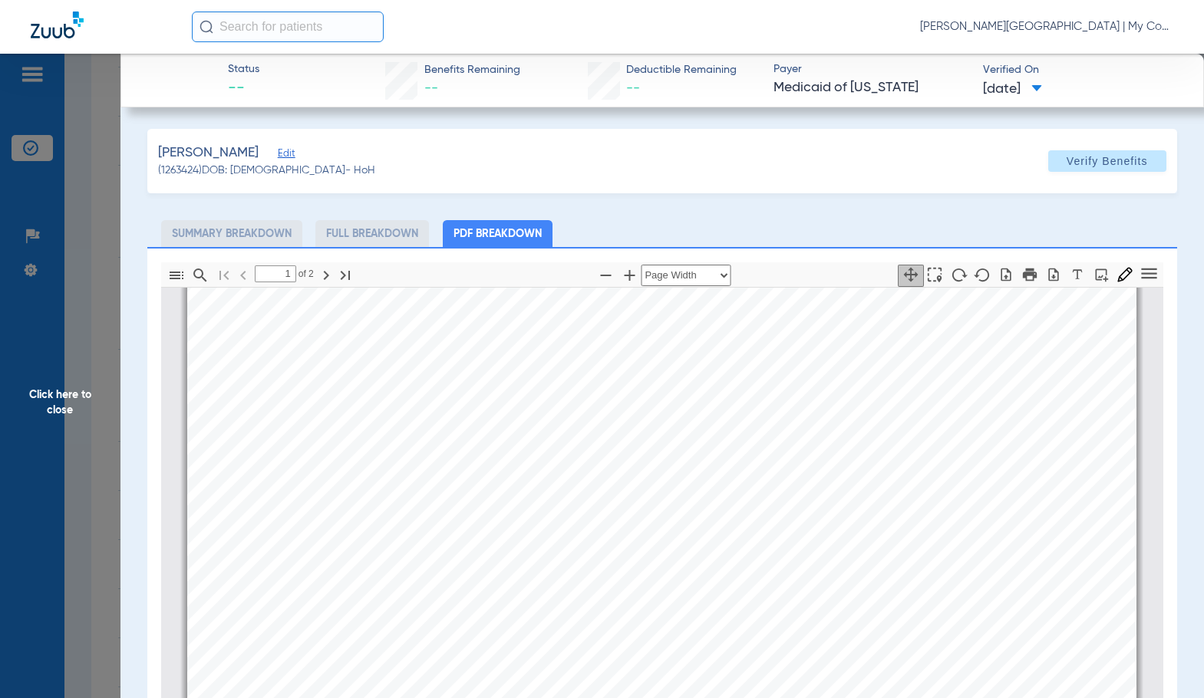
scroll to position [621, 0]
type input "2"
drag, startPoint x: 88, startPoint y: 415, endPoint x: 1135, endPoint y: 415, distance: 1047.0
click at [89, 413] on span "Click here to close" at bounding box center [60, 403] width 120 height 698
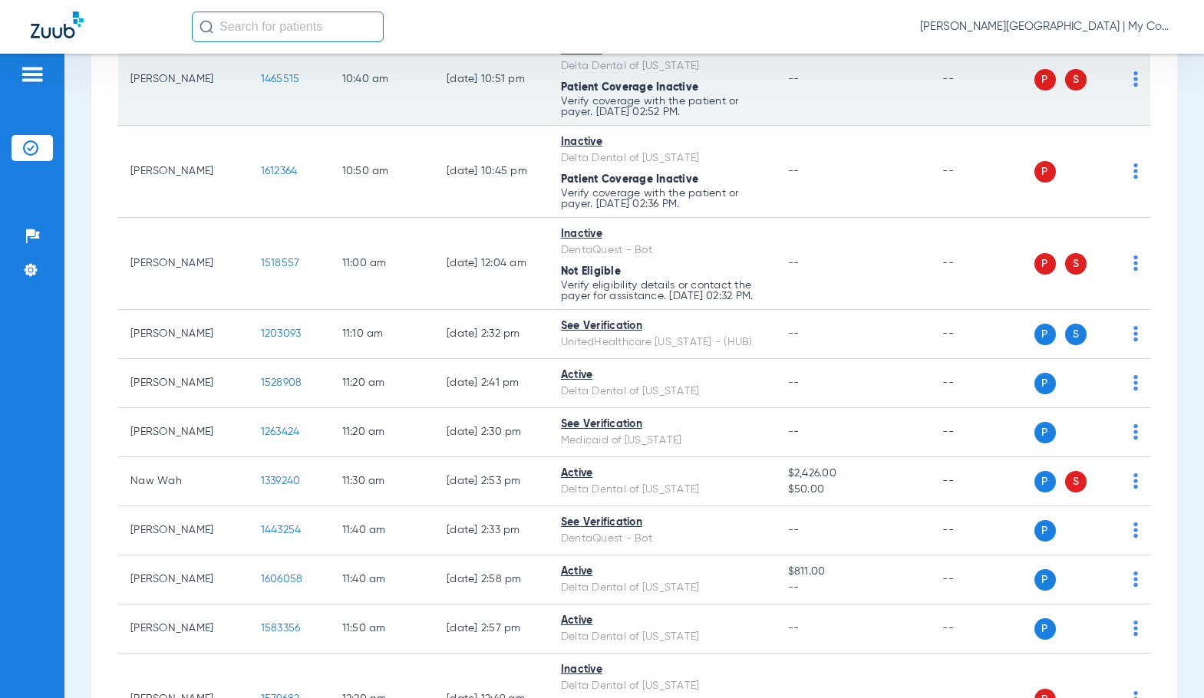
scroll to position [1457, 0]
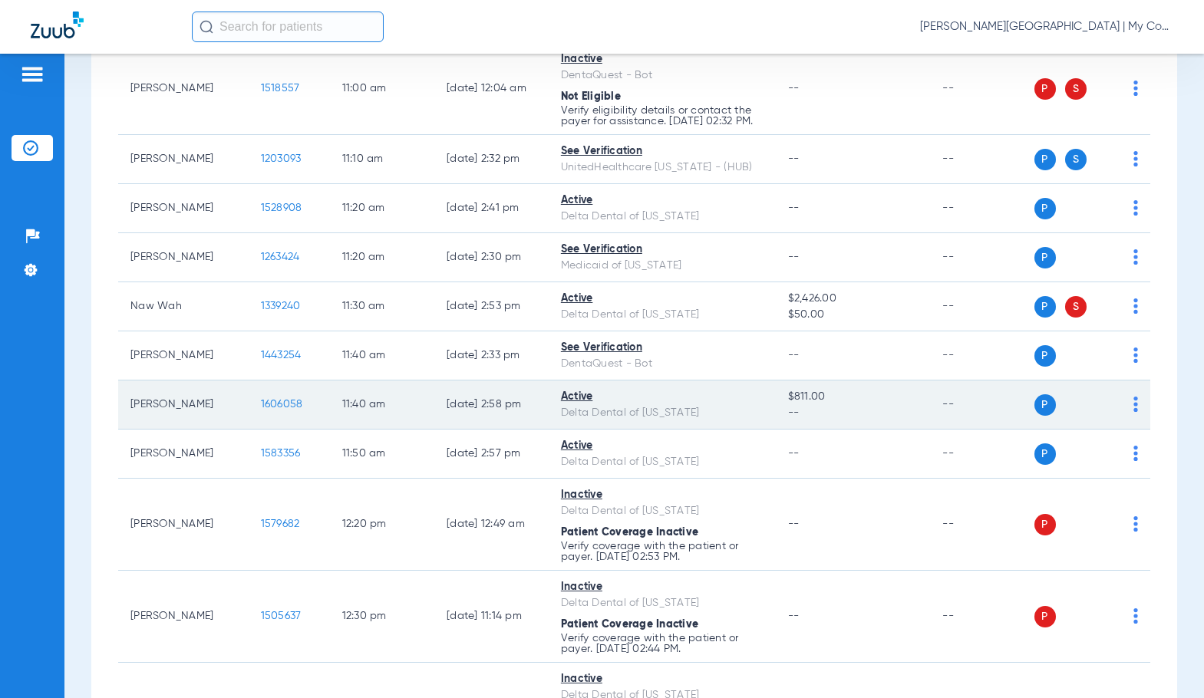
click at [261, 410] on span "1606058" at bounding box center [282, 404] width 42 height 11
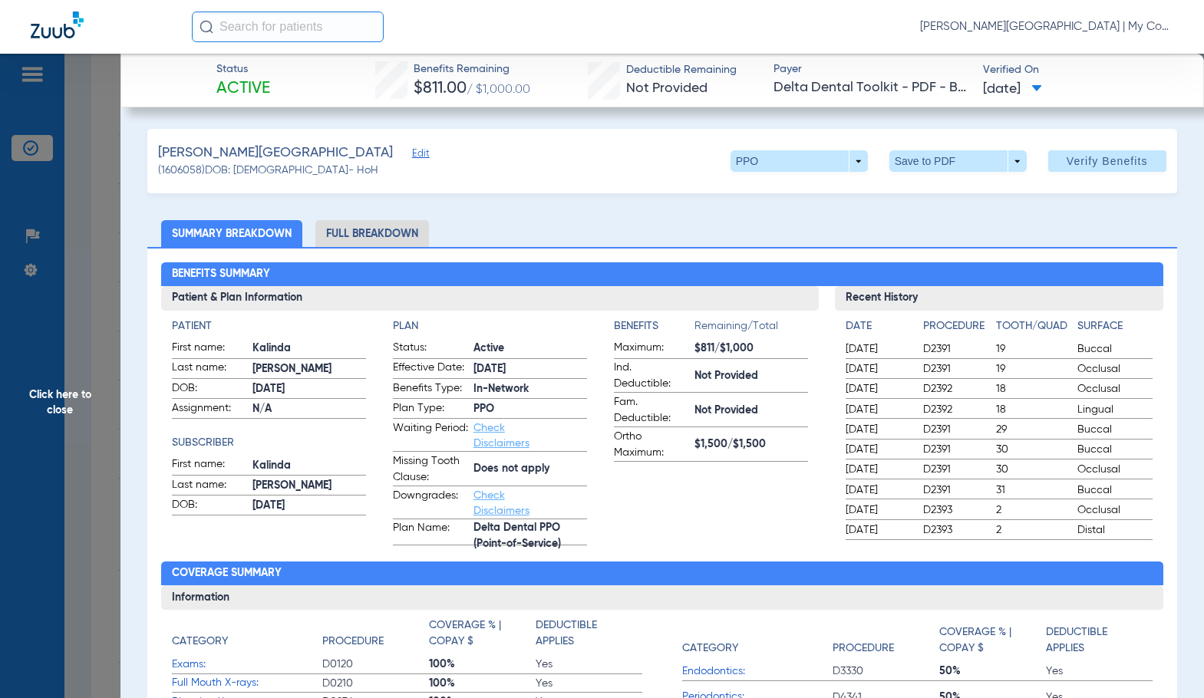
click at [367, 231] on li "Full Breakdown" at bounding box center [372, 233] width 114 height 27
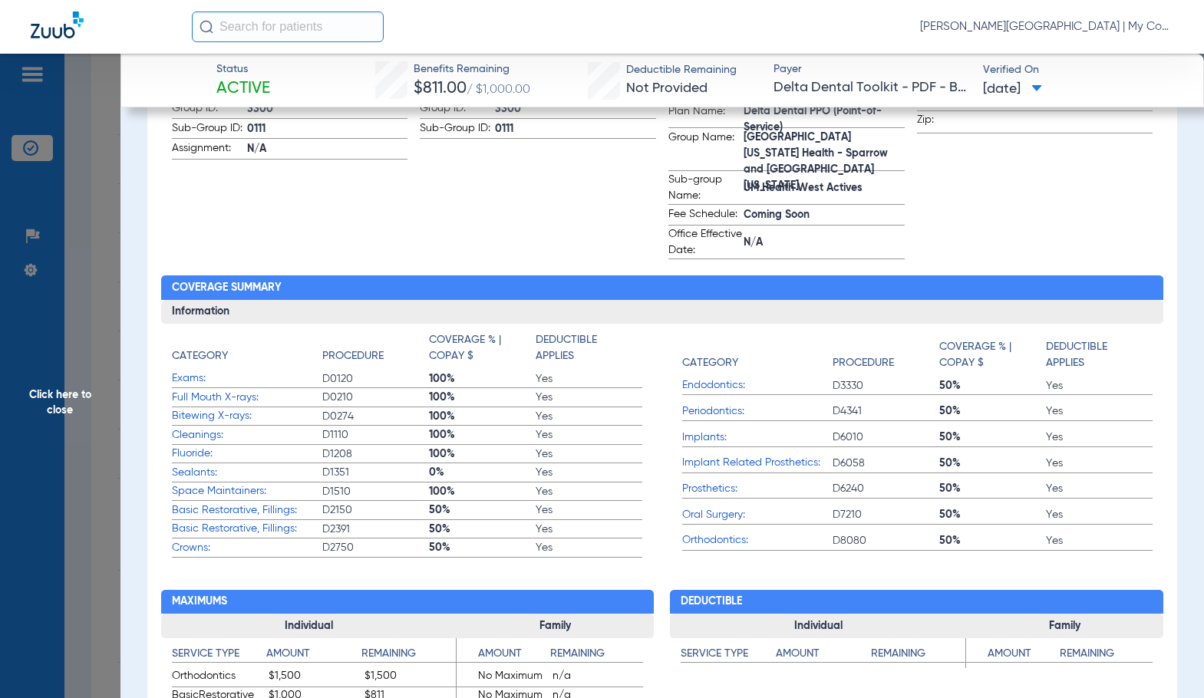
scroll to position [460, 0]
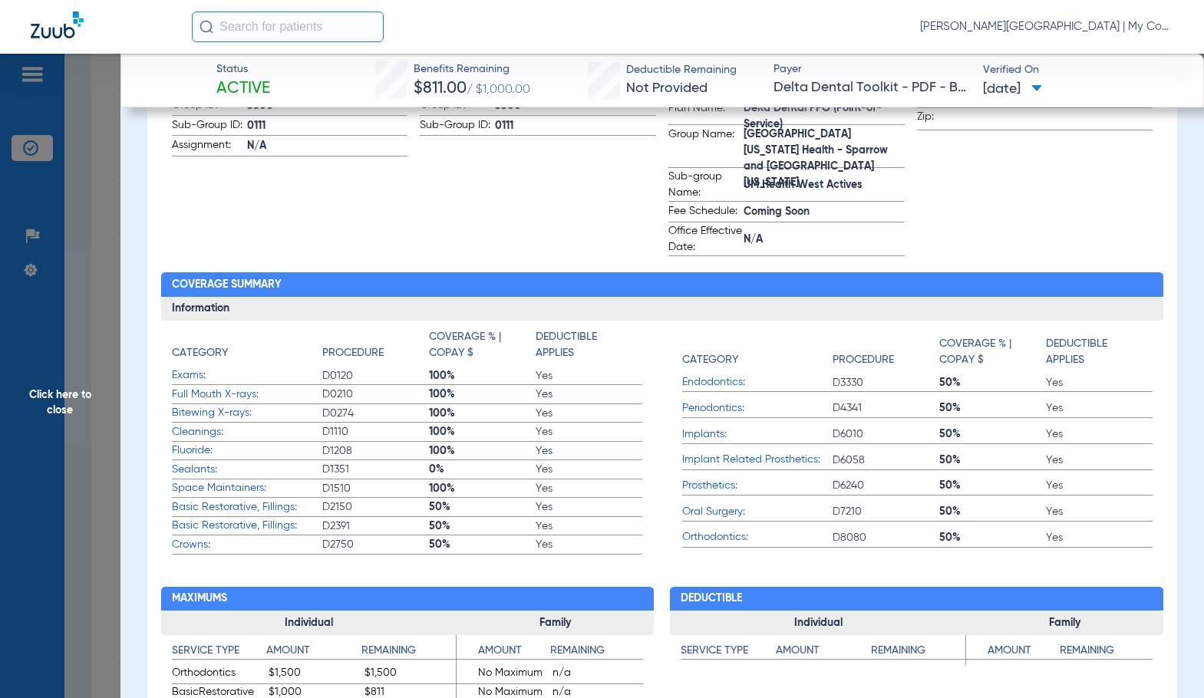
click at [53, 449] on span "Click here to close" at bounding box center [60, 403] width 120 height 698
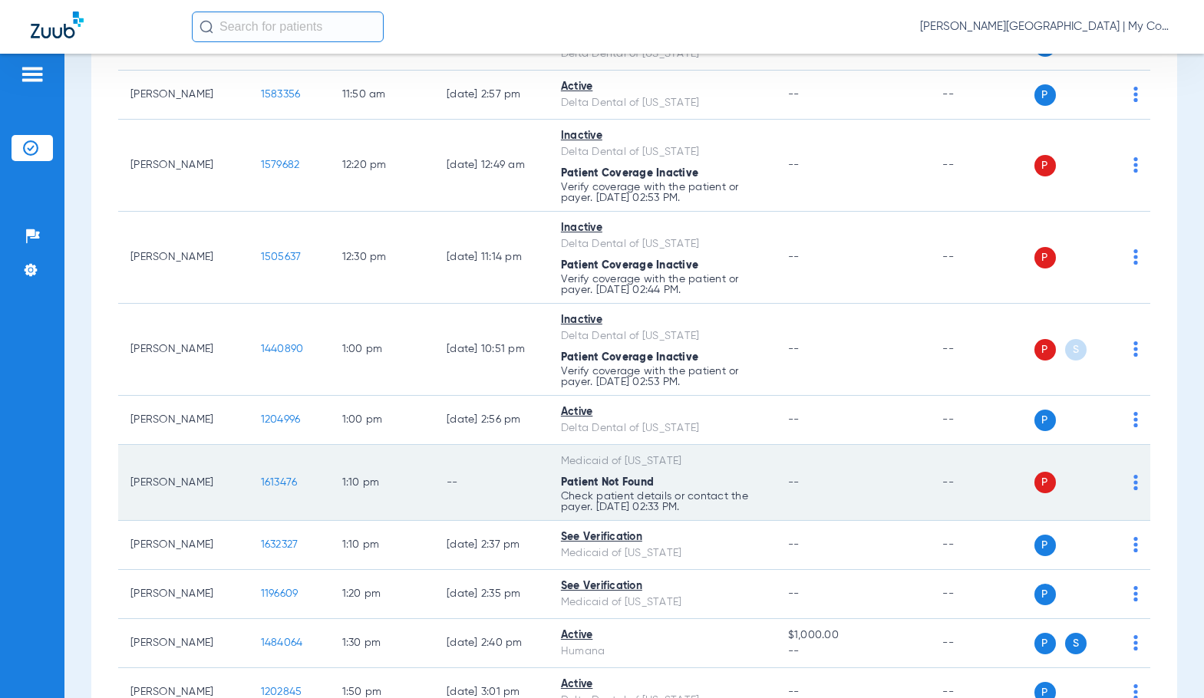
scroll to position [1918, 0]
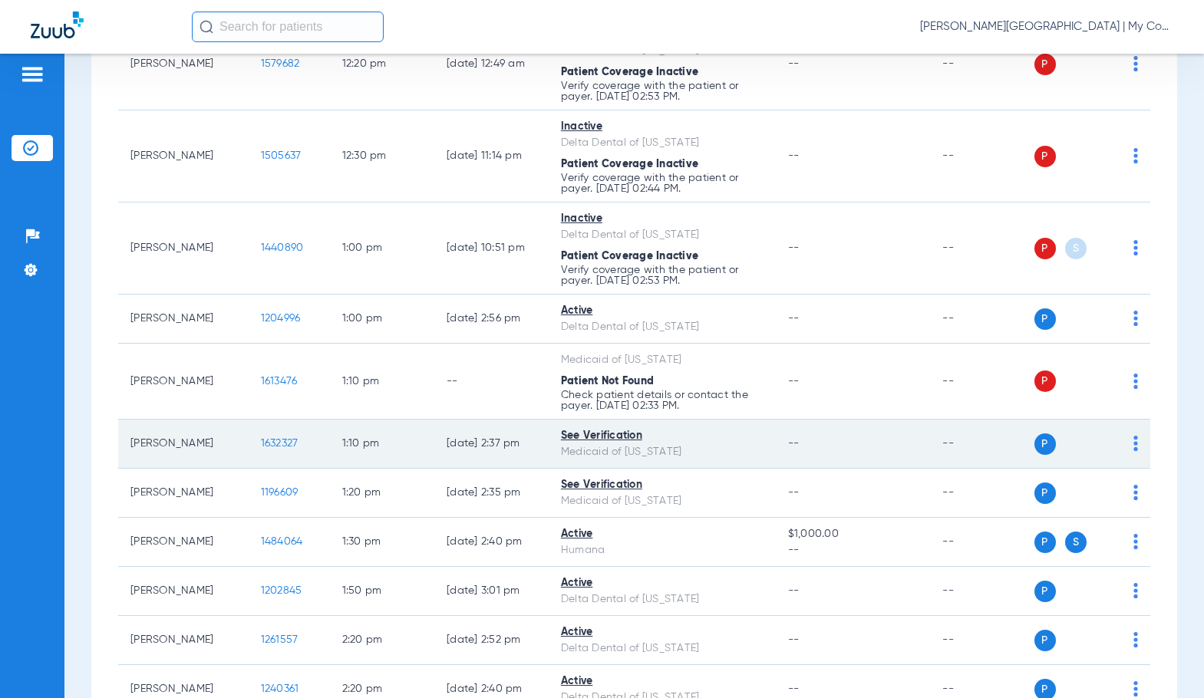
click at [275, 449] on span "1632327" at bounding box center [280, 443] width 38 height 11
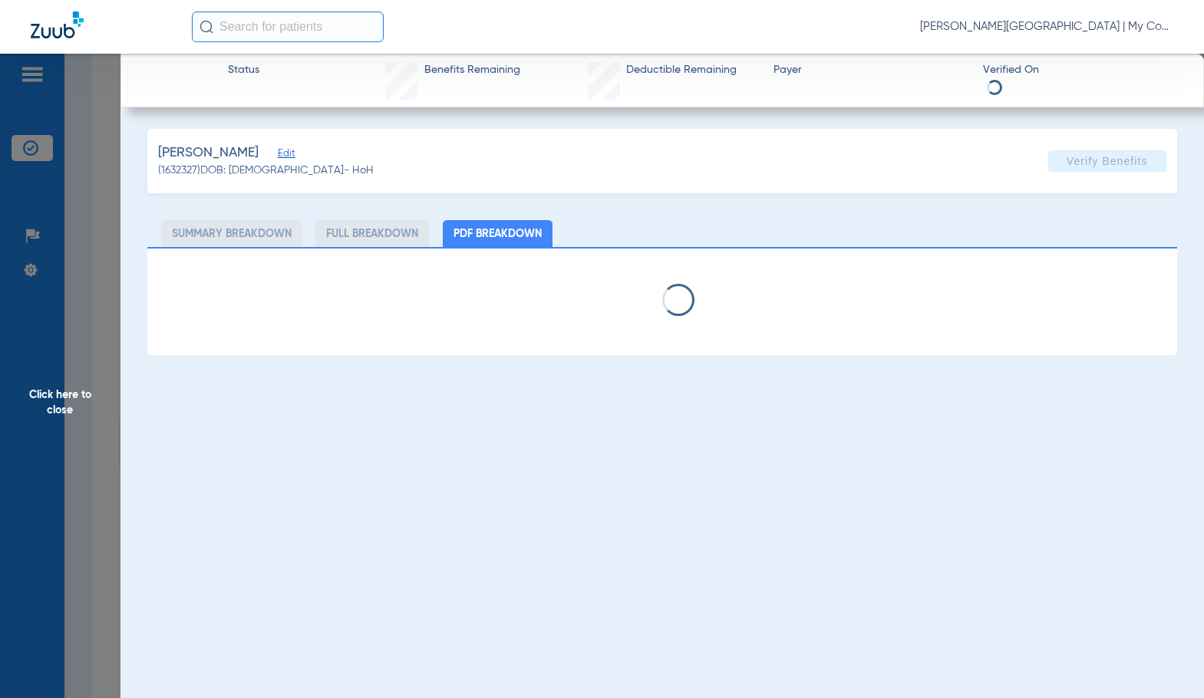
select select "page-width"
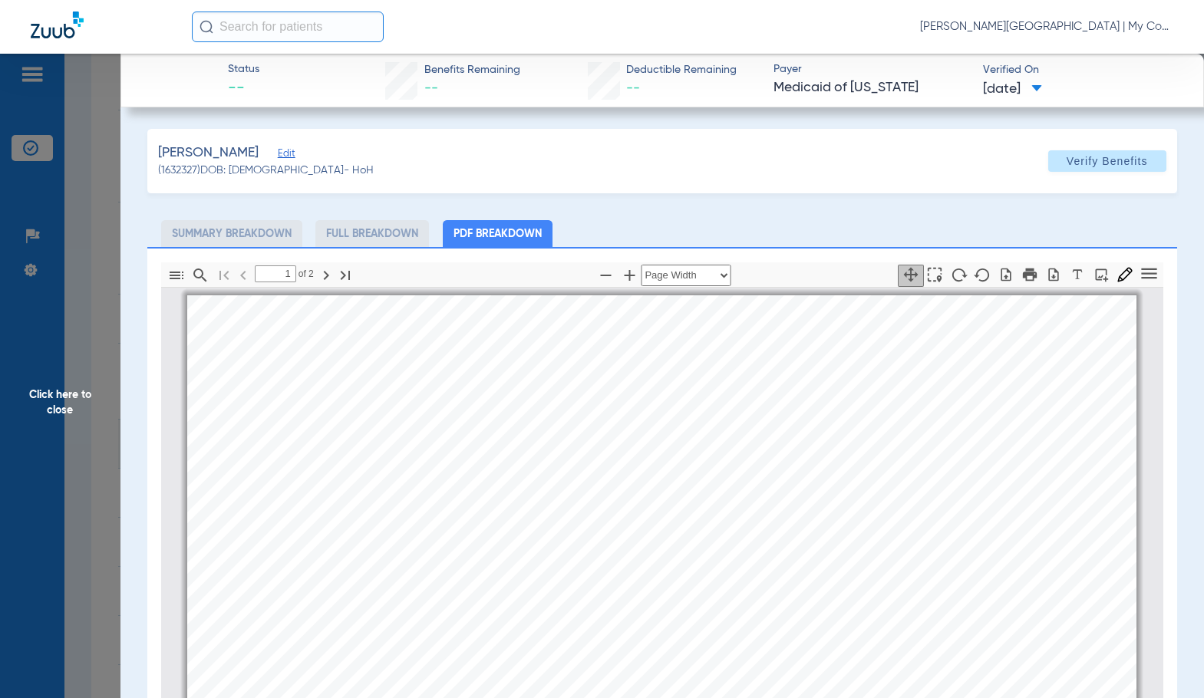
scroll to position [8, 0]
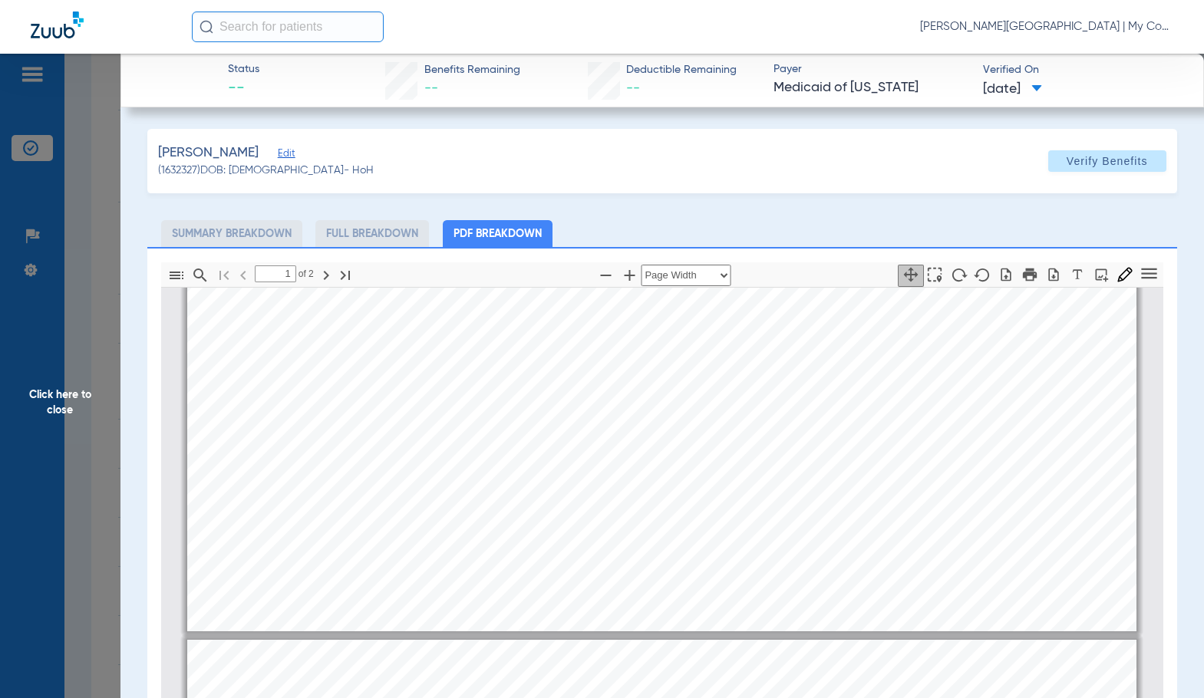
type input "2"
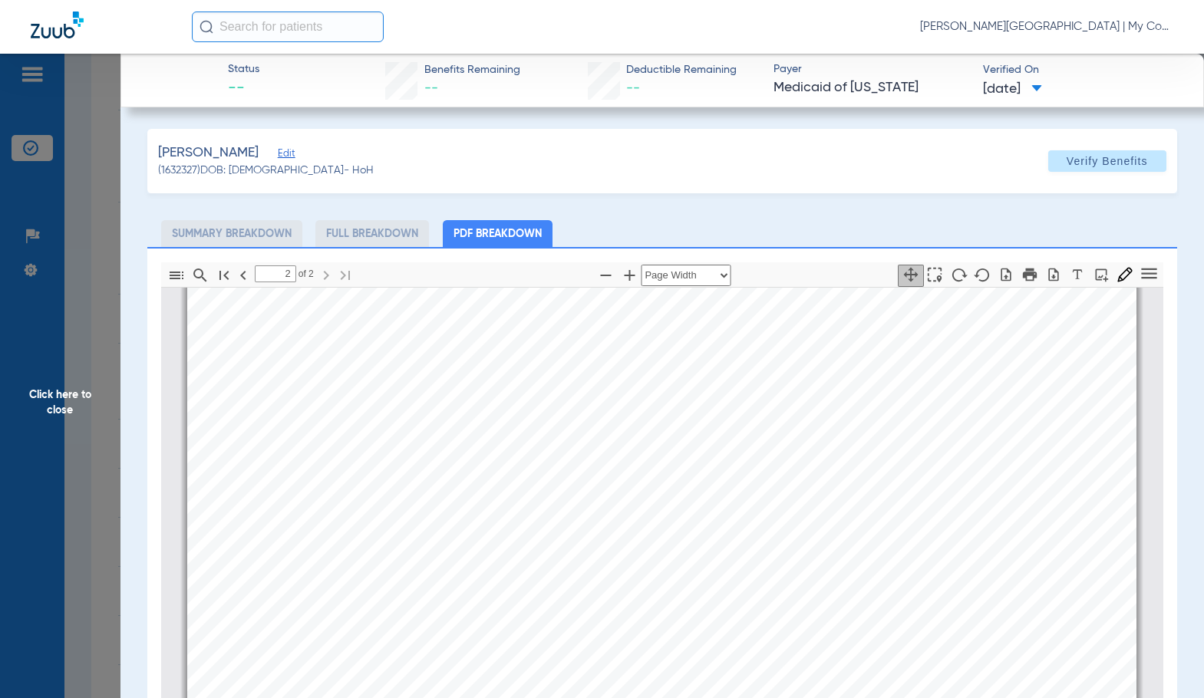
scroll to position [1542, 0]
click at [79, 414] on span "Click here to close" at bounding box center [60, 403] width 120 height 698
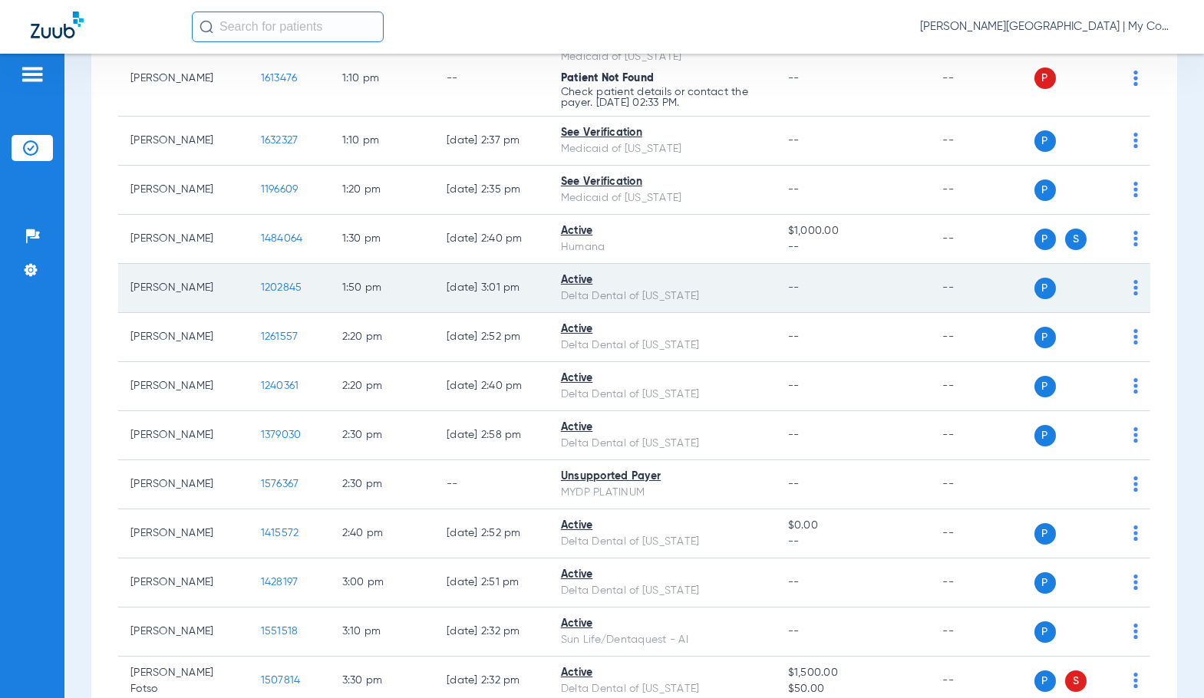
scroll to position [2224, 0]
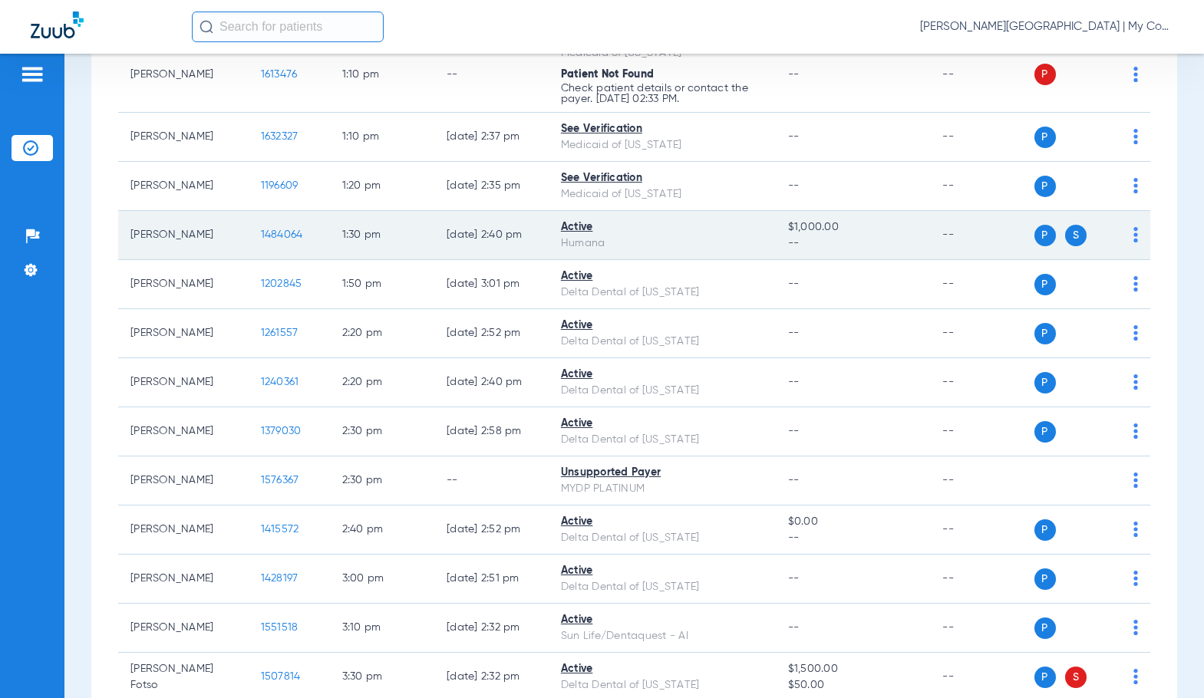
click at [269, 240] on span "1484064" at bounding box center [282, 234] width 42 height 11
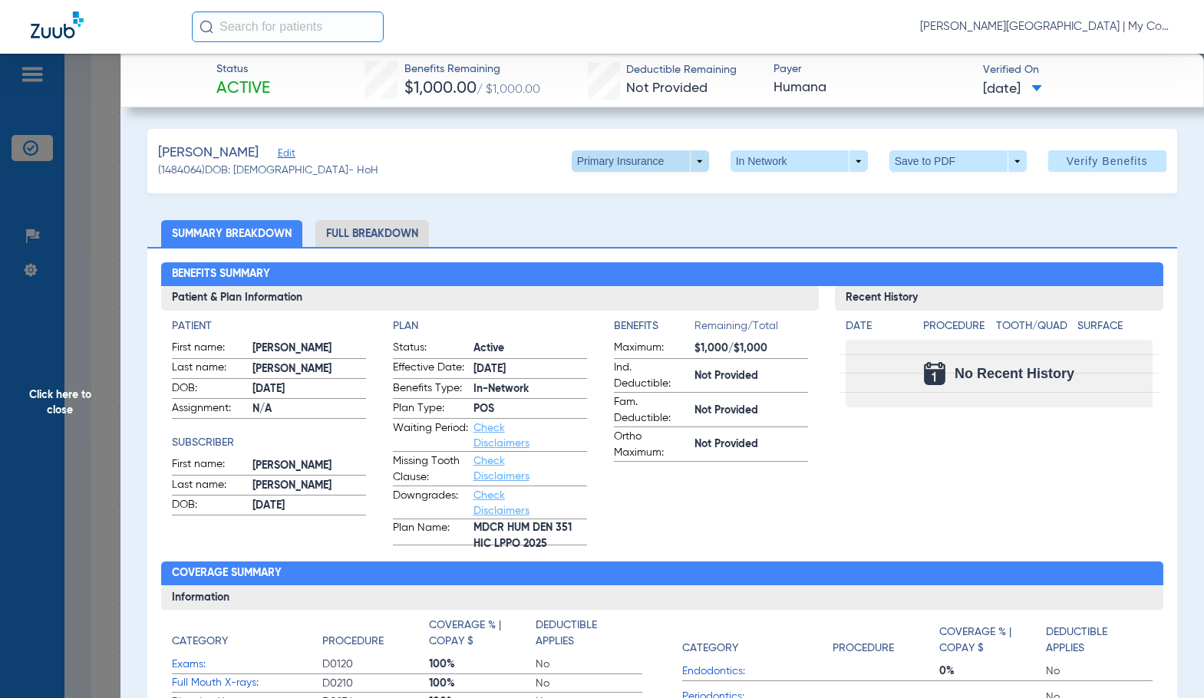
click at [572, 164] on span at bounding box center [639, 160] width 137 height 21
click at [598, 217] on span "Secondary Insurance" at bounding box center [623, 222] width 101 height 11
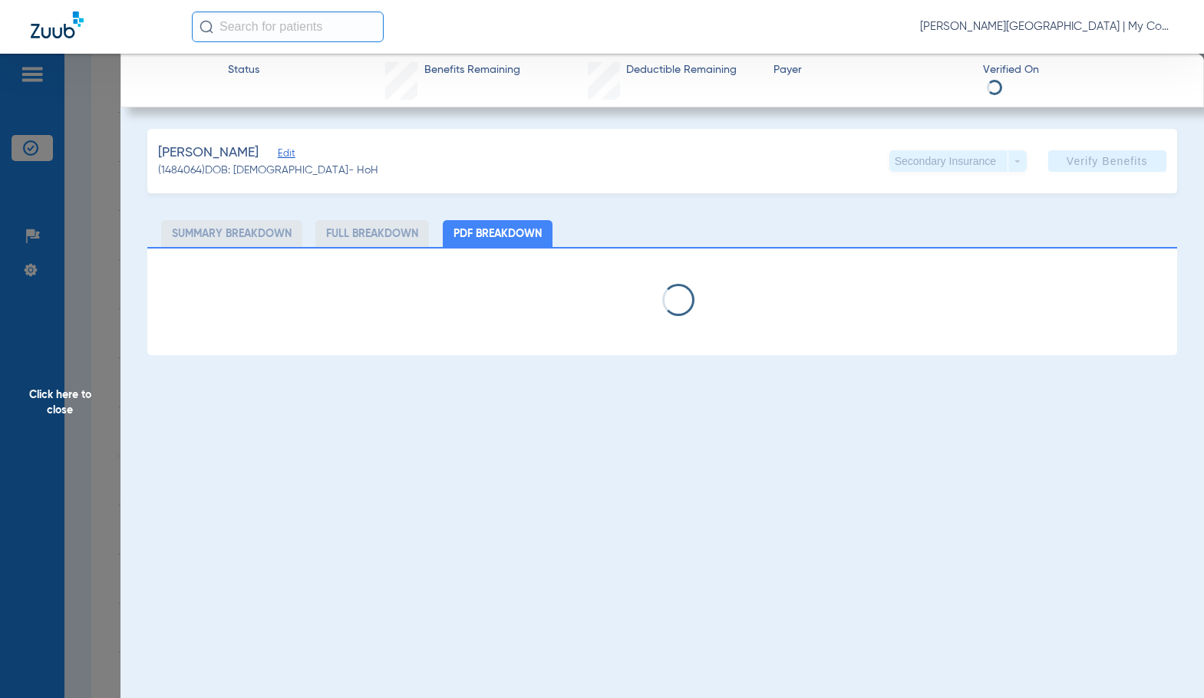
select select "page-width"
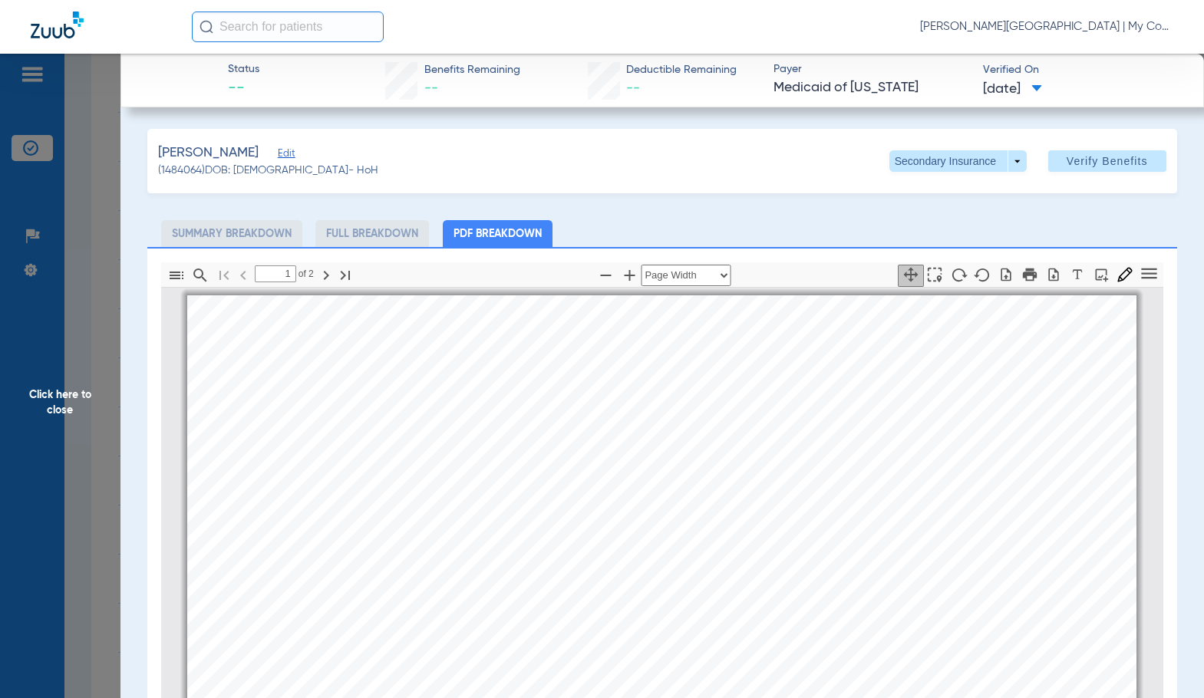
scroll to position [8, 0]
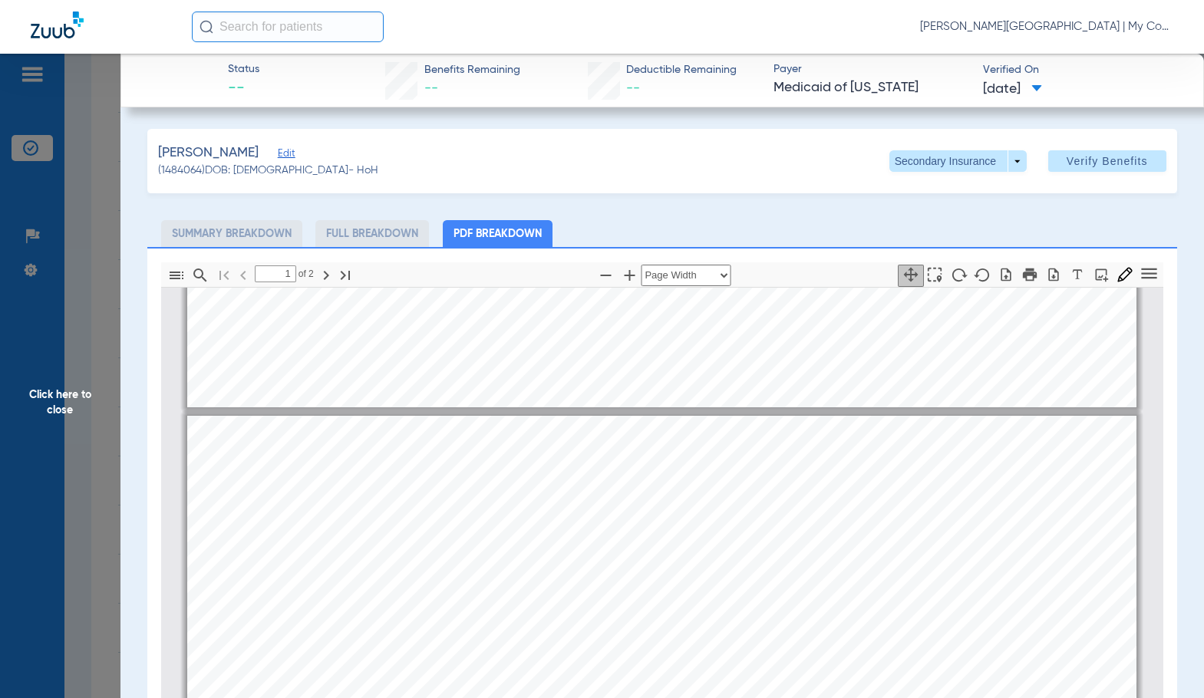
type input "2"
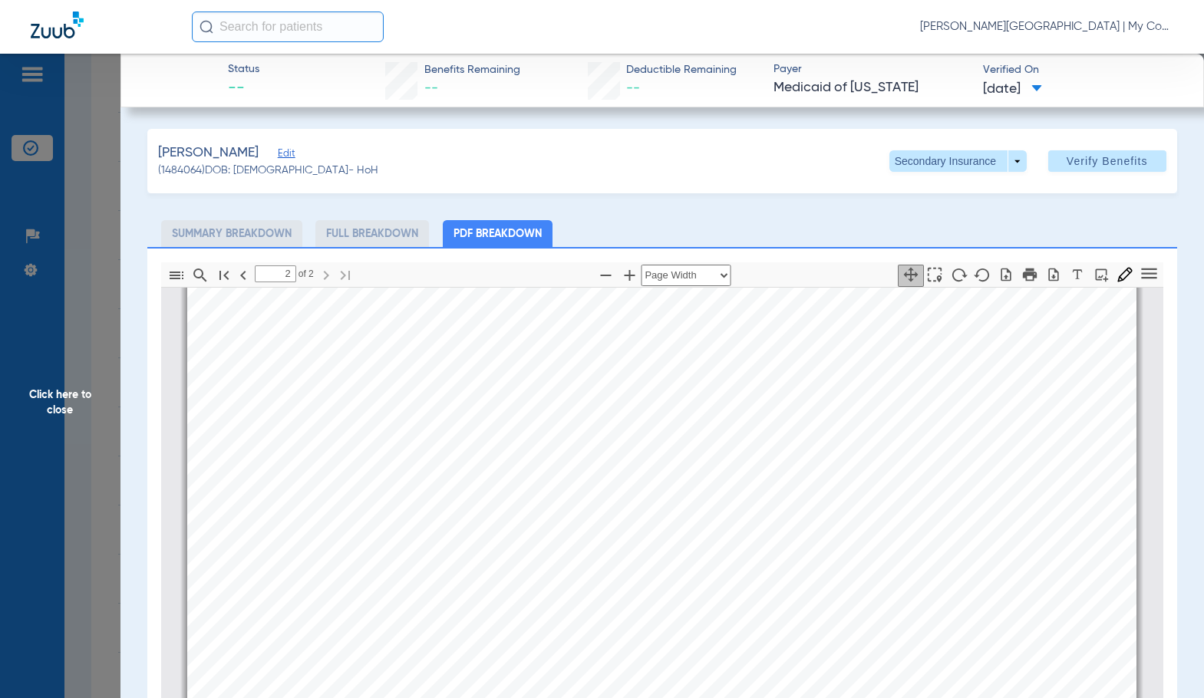
scroll to position [1925, 0]
click at [55, 369] on span "Click here to close" at bounding box center [60, 403] width 120 height 698
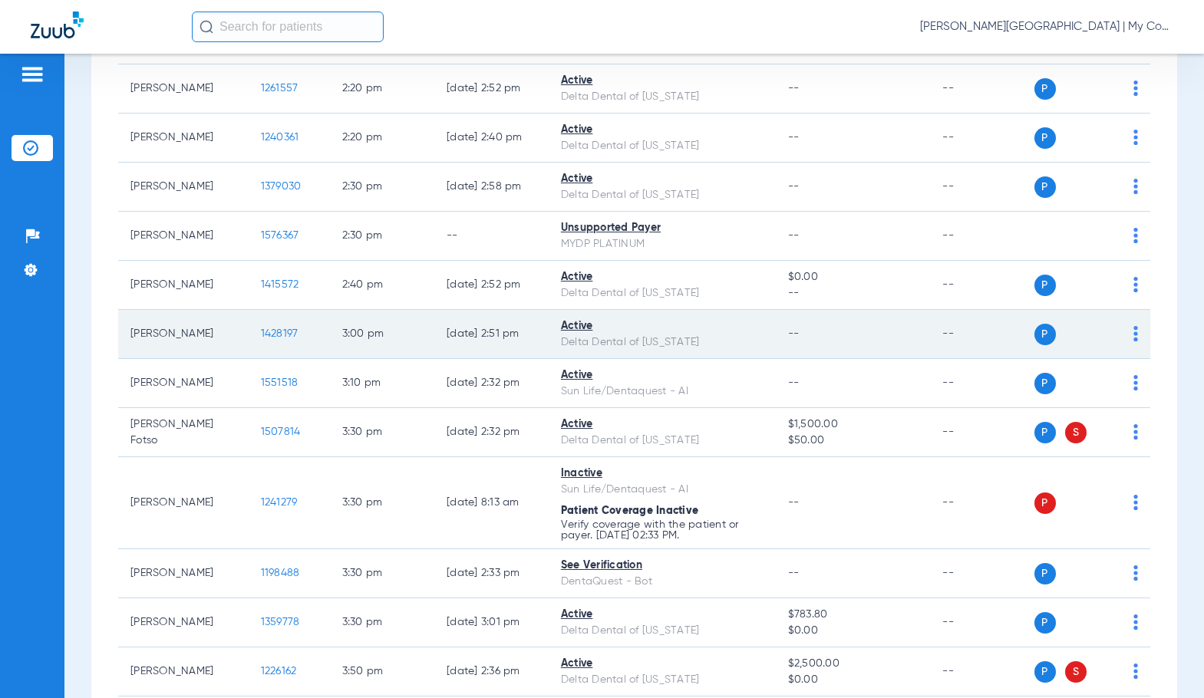
scroll to position [2577, 0]
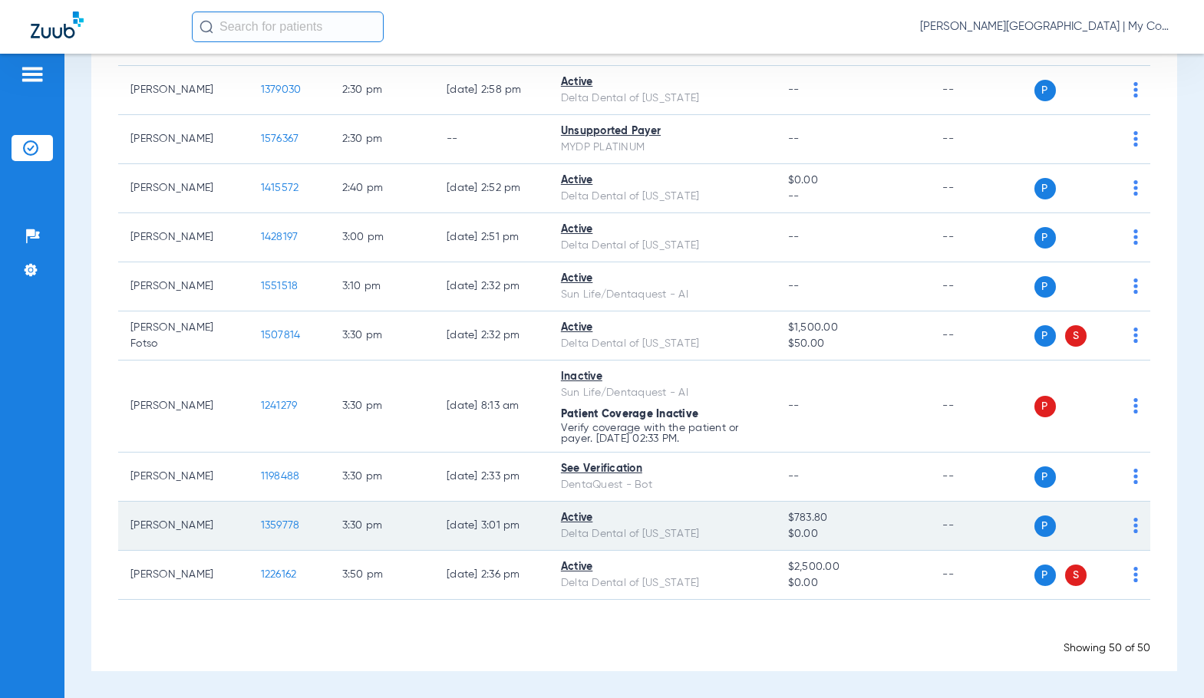
click at [261, 524] on span "1359778" at bounding box center [280, 525] width 39 height 11
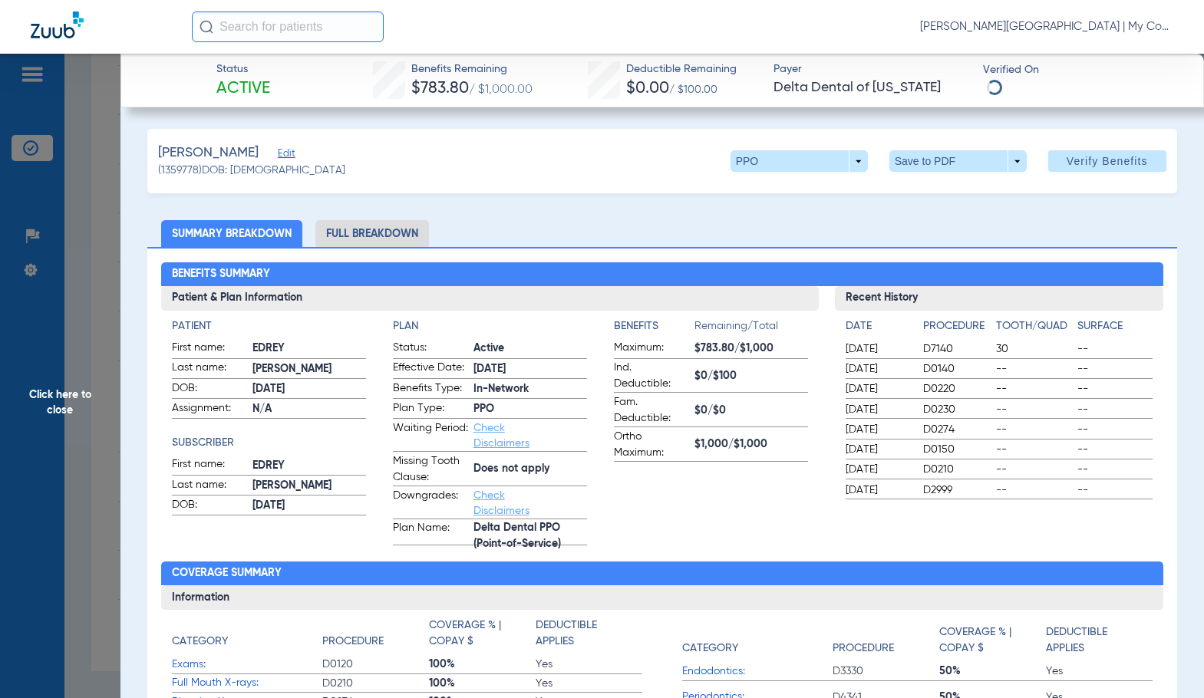
click at [352, 228] on li "Full Breakdown" at bounding box center [372, 233] width 114 height 27
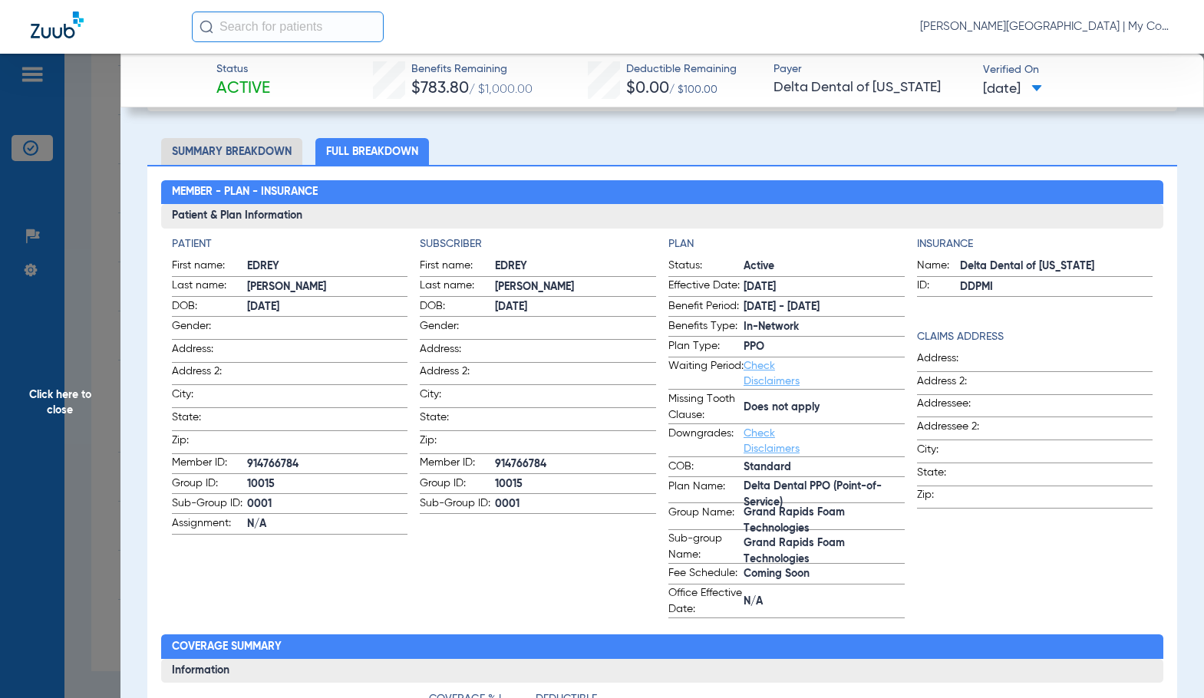
scroll to position [0, 0]
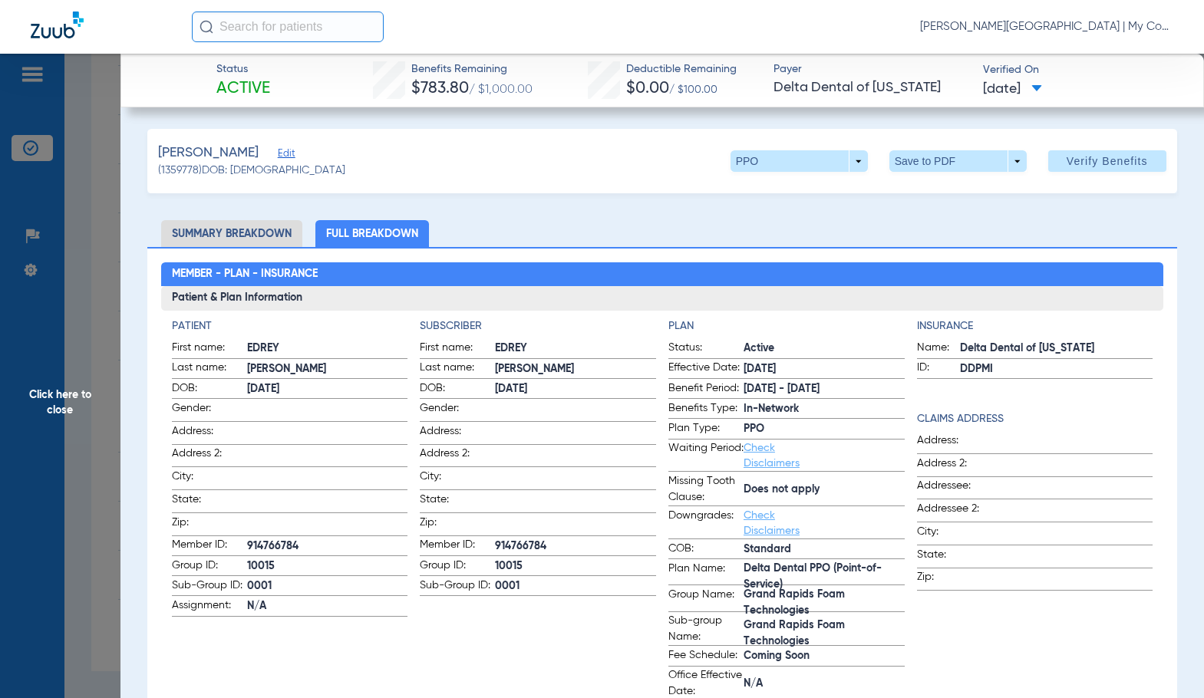
click at [531, 618] on app-subscriber-information "Subscriber First name: [PERSON_NAME] Last name: [PERSON_NAME]: [DEMOGRAPHIC_DAT…" at bounding box center [538, 509] width 236 height 382
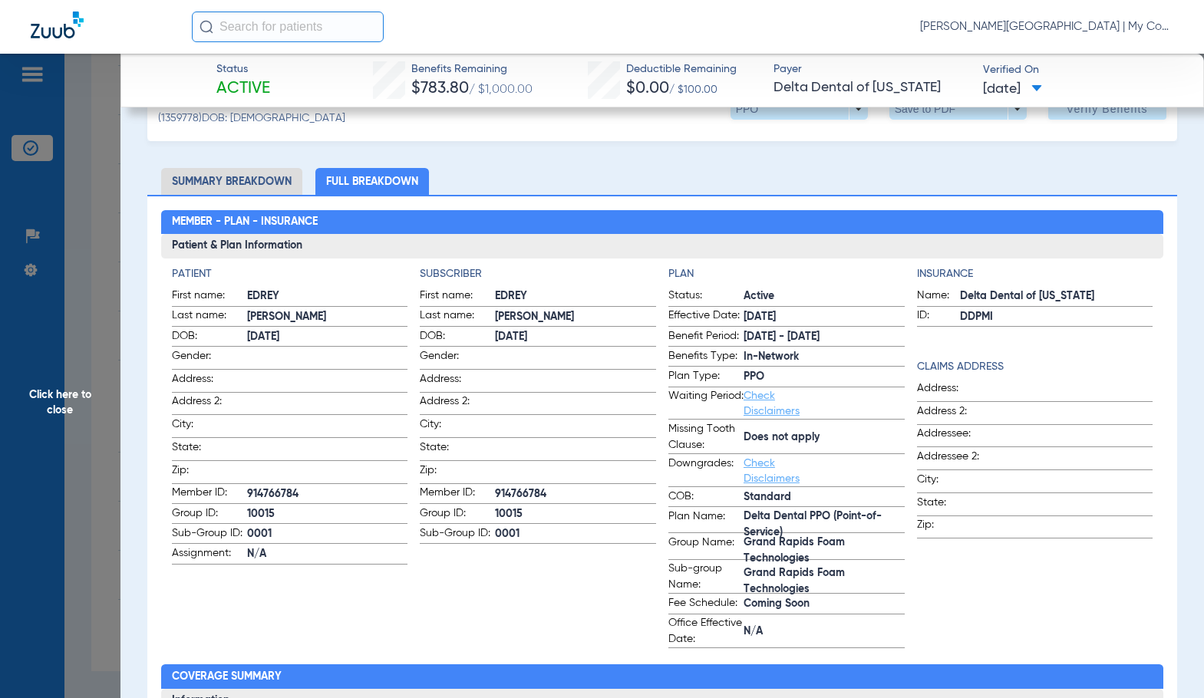
scroll to position [77, 0]
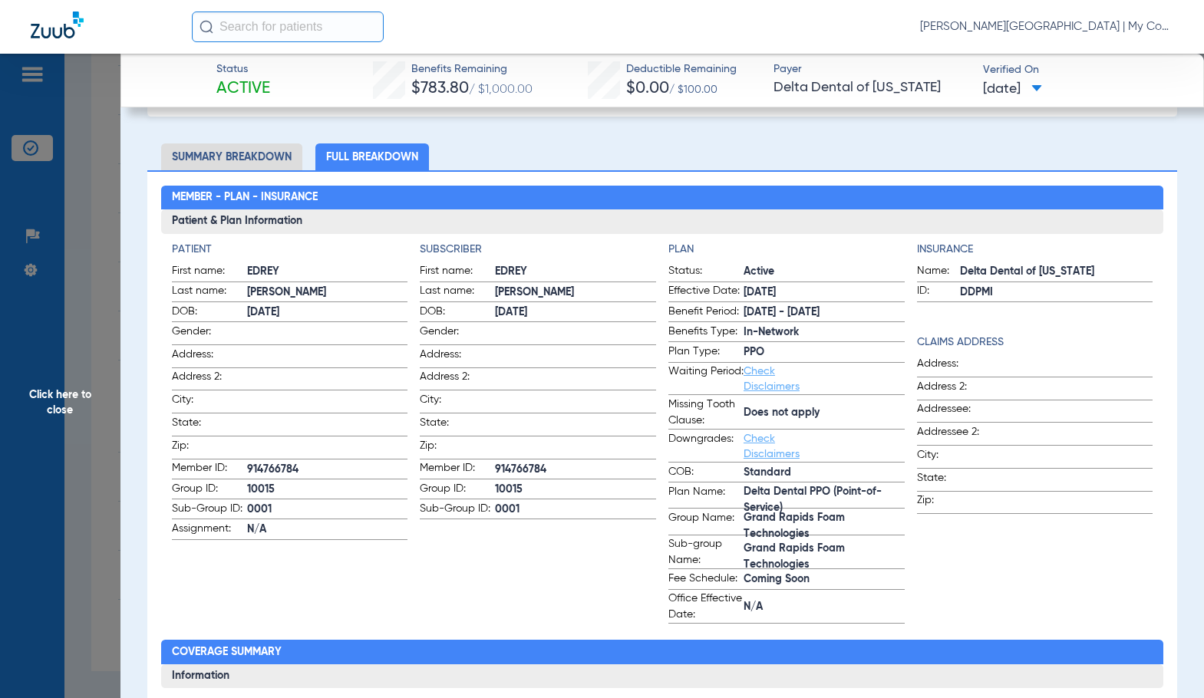
click at [517, 462] on span "914766784" at bounding box center [575, 470] width 161 height 16
copy span "914766784"
click at [80, 391] on span "Click here to close" at bounding box center [60, 403] width 120 height 698
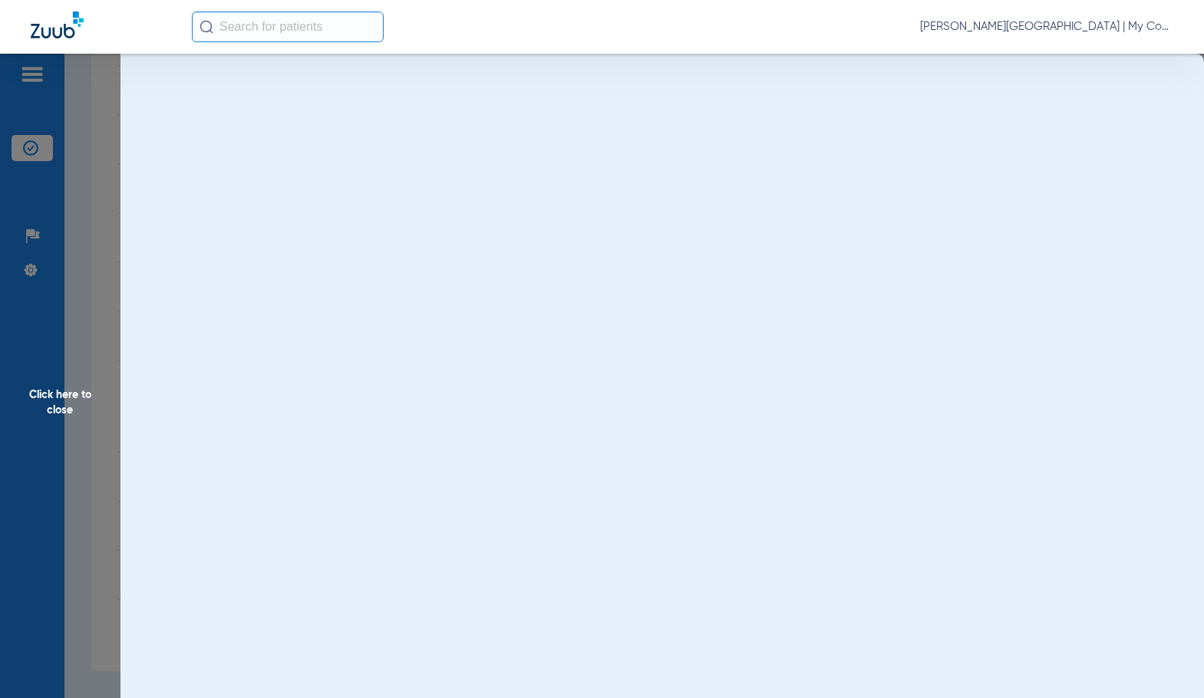
scroll to position [0, 0]
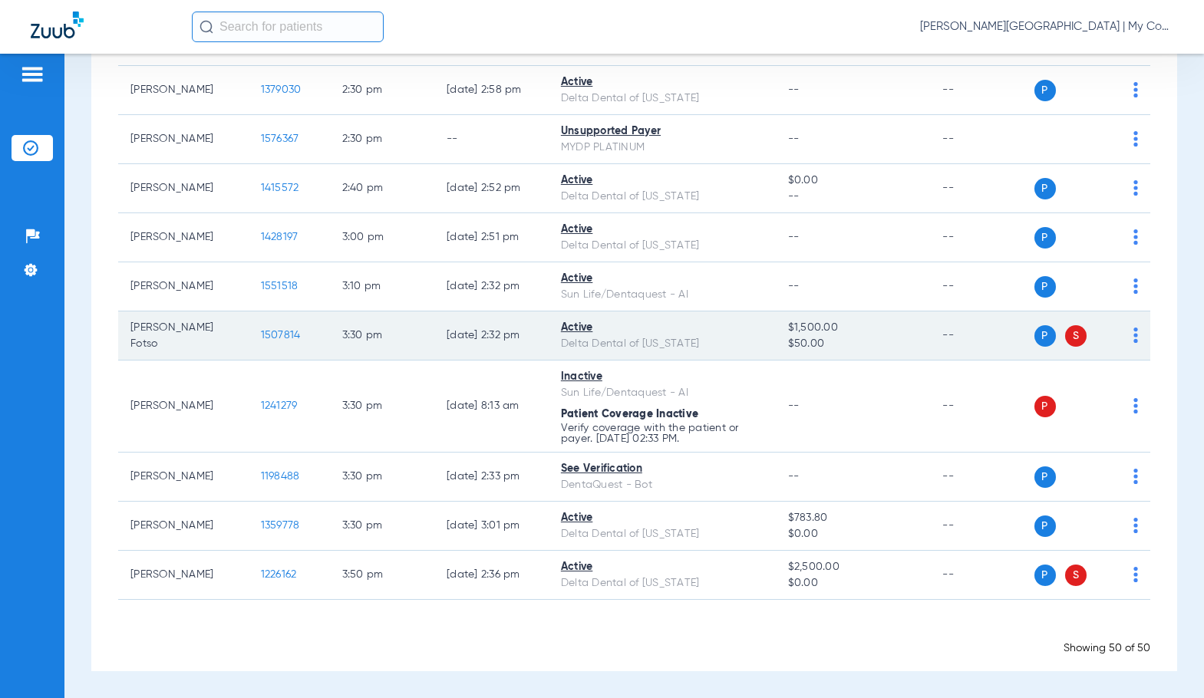
click at [261, 339] on span "1507814" at bounding box center [281, 335] width 40 height 11
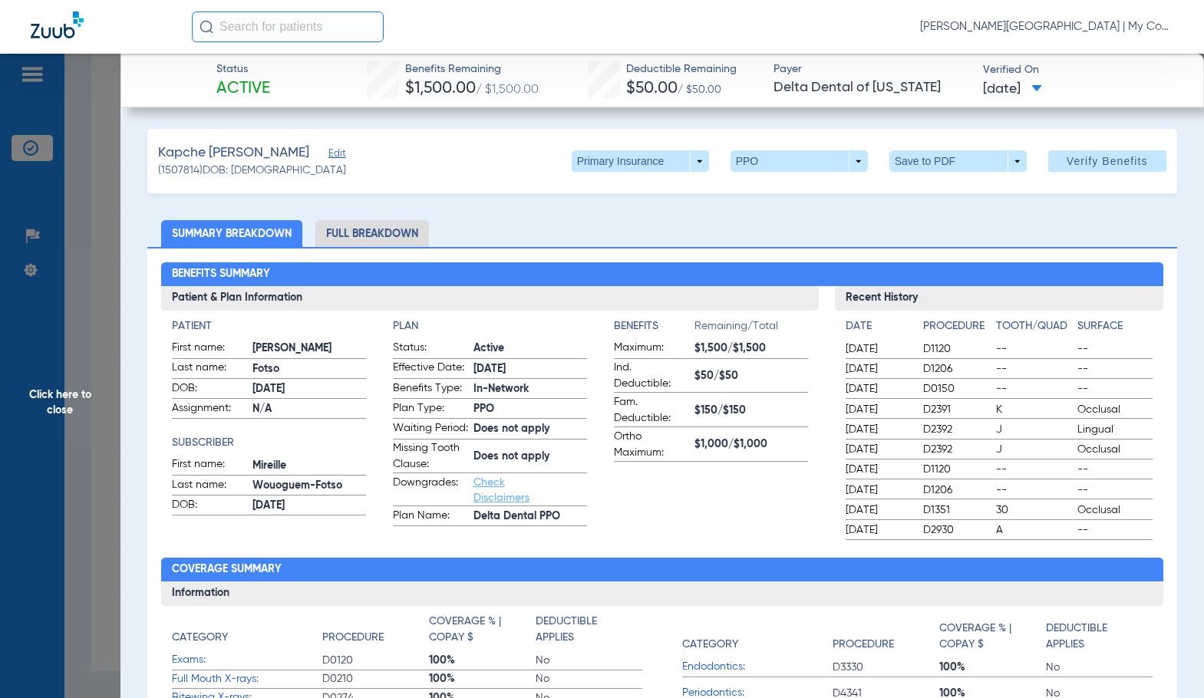
click at [401, 245] on li "Full Breakdown" at bounding box center [372, 233] width 114 height 27
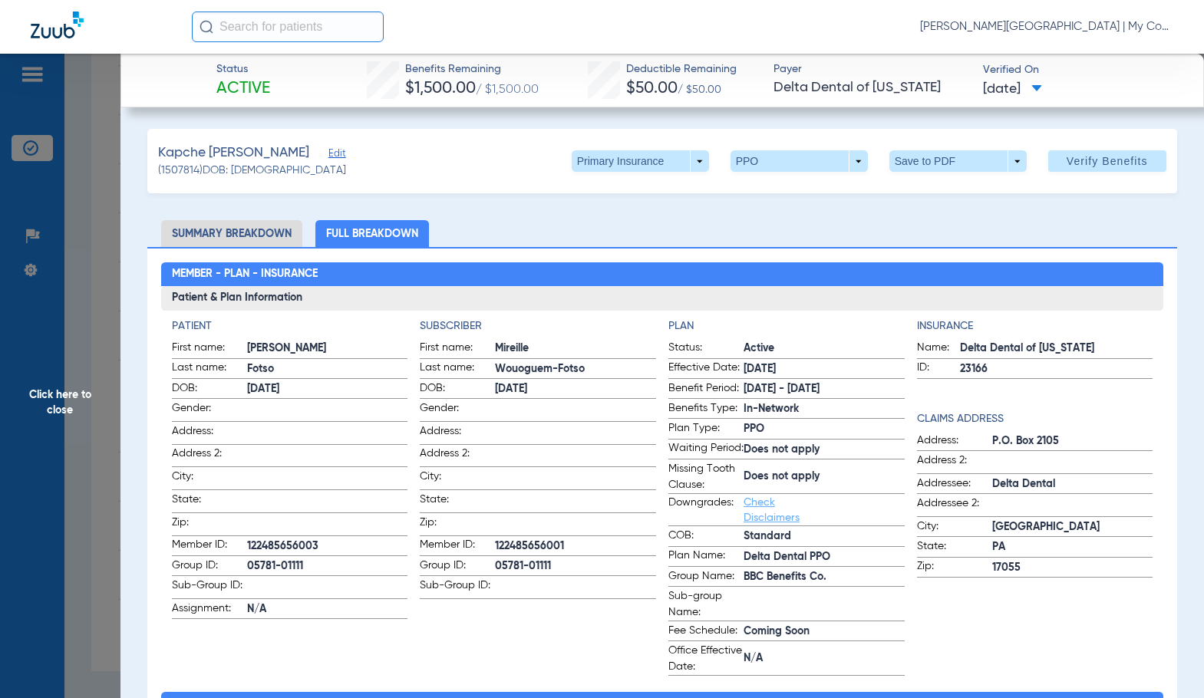
click at [509, 470] on span at bounding box center [575, 477] width 161 height 16
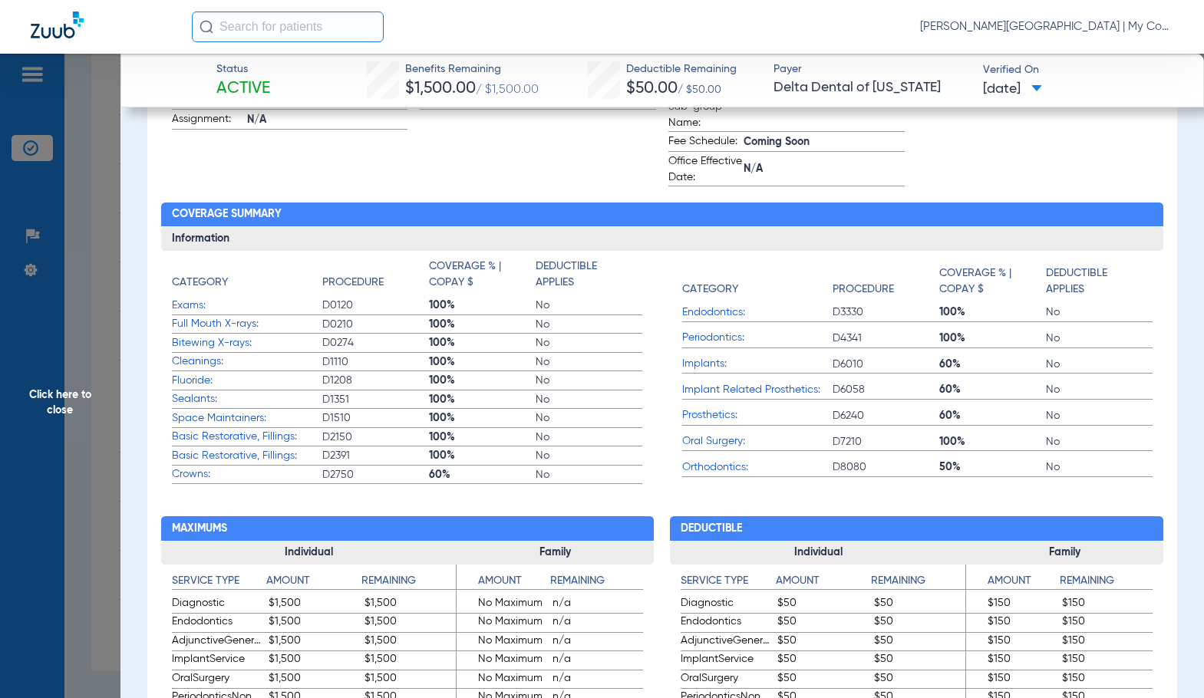
scroll to position [537, 0]
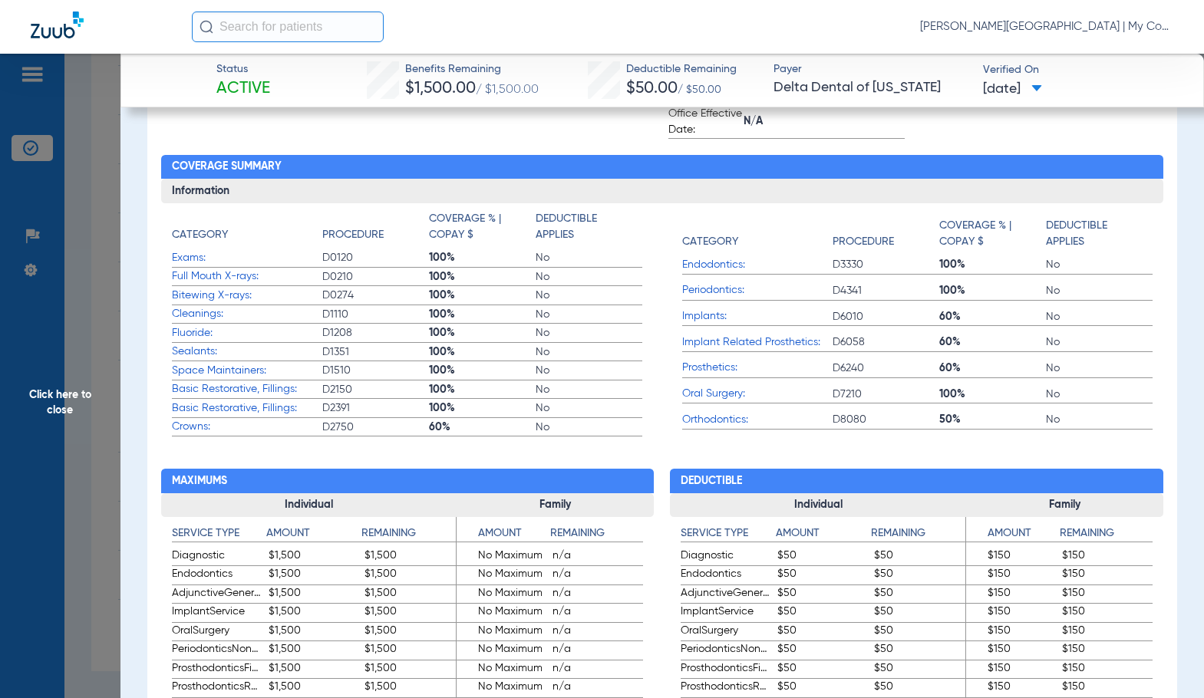
drag, startPoint x: 64, startPoint y: 441, endPoint x: 312, endPoint y: 466, distance: 249.0
click at [64, 440] on span "Click here to close" at bounding box center [60, 403] width 120 height 698
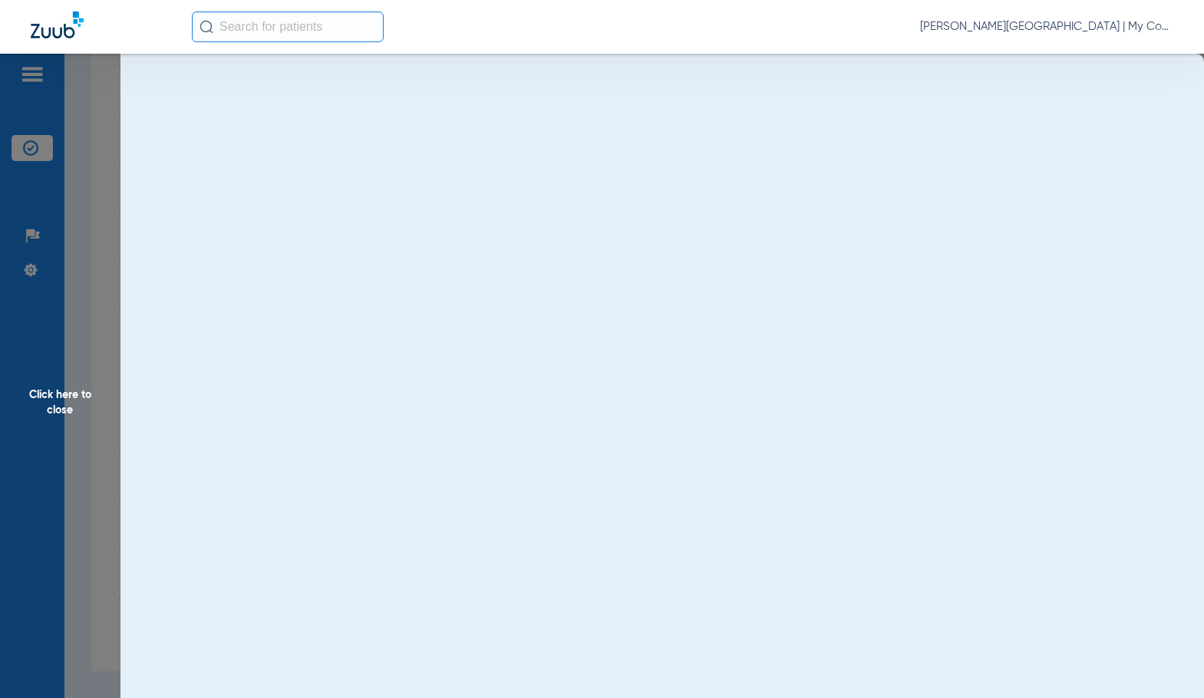
scroll to position [0, 0]
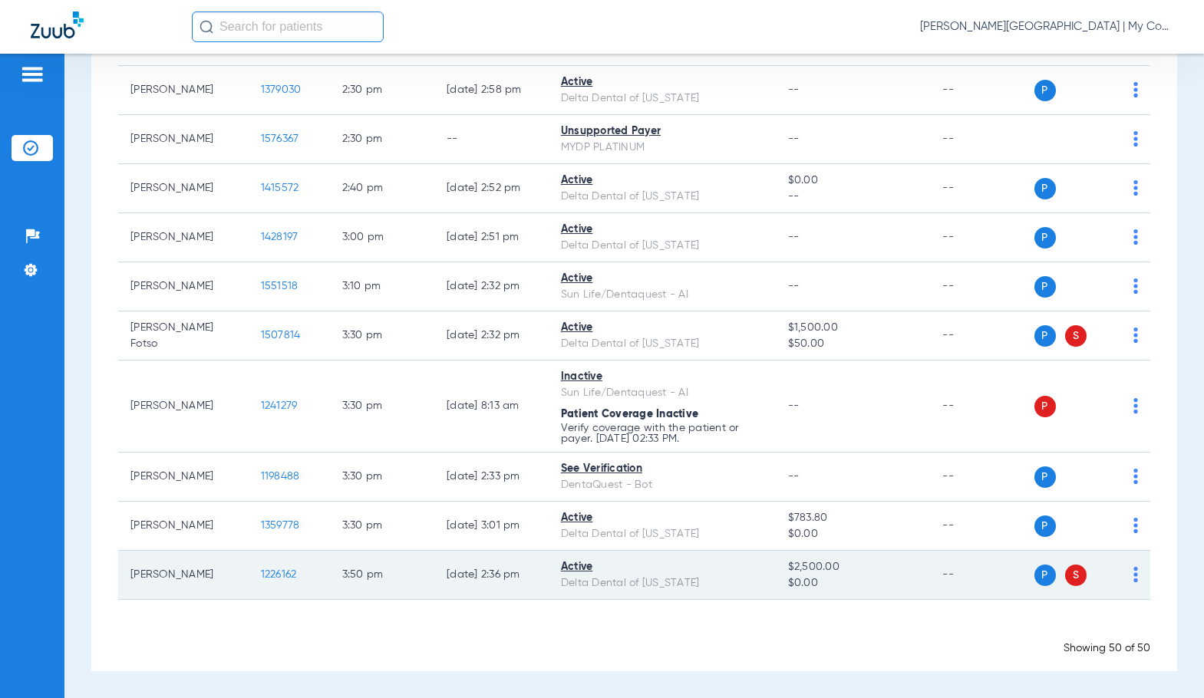
click at [261, 573] on span "1226162" at bounding box center [279, 574] width 36 height 11
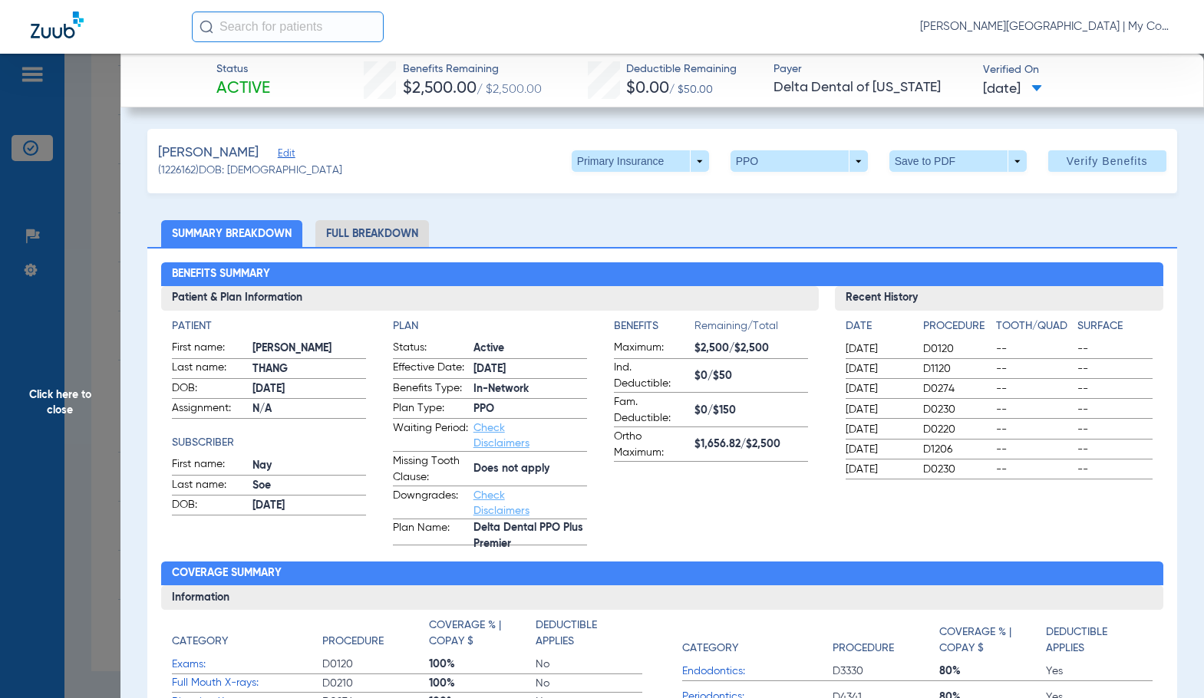
drag, startPoint x: 376, startPoint y: 231, endPoint x: 1181, endPoint y: 279, distance: 806.1
click at [377, 231] on li "Full Breakdown" at bounding box center [372, 233] width 114 height 27
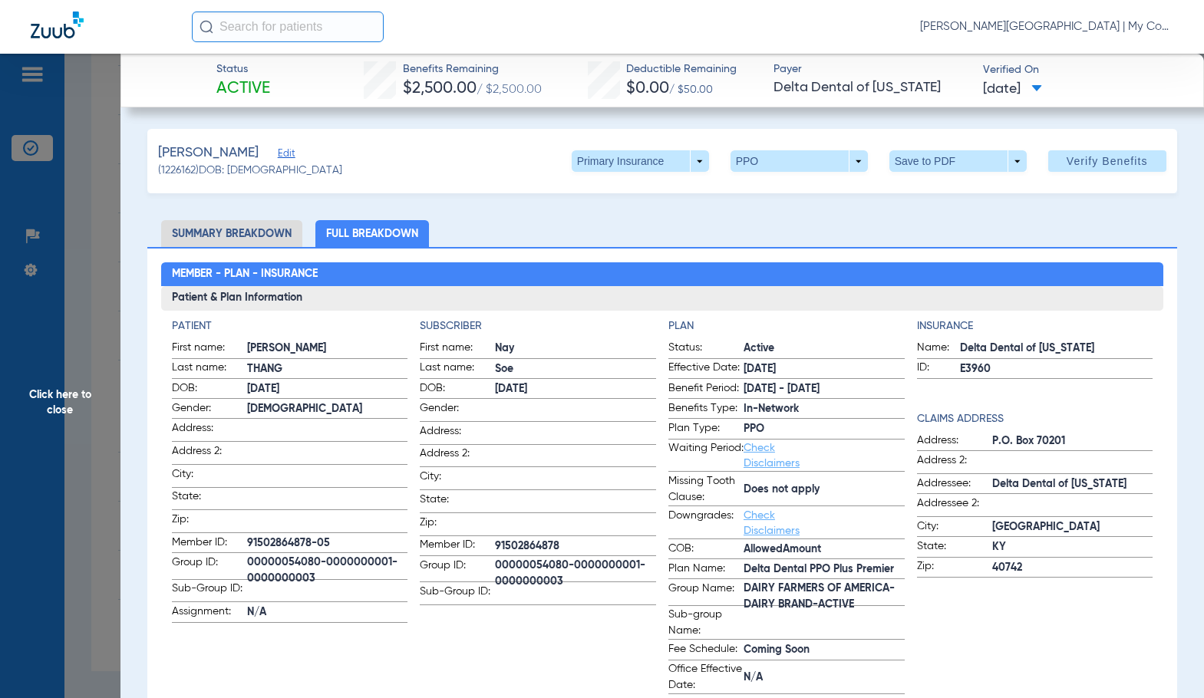
click at [570, 407] on span at bounding box center [575, 408] width 161 height 16
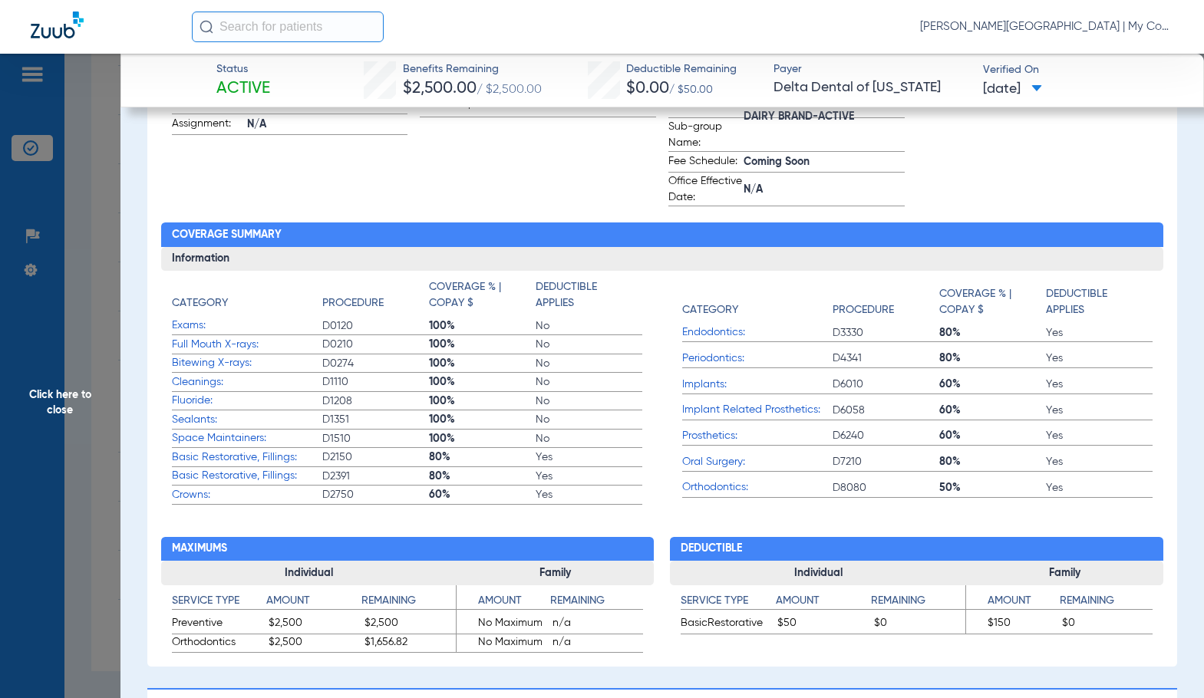
scroll to position [77, 0]
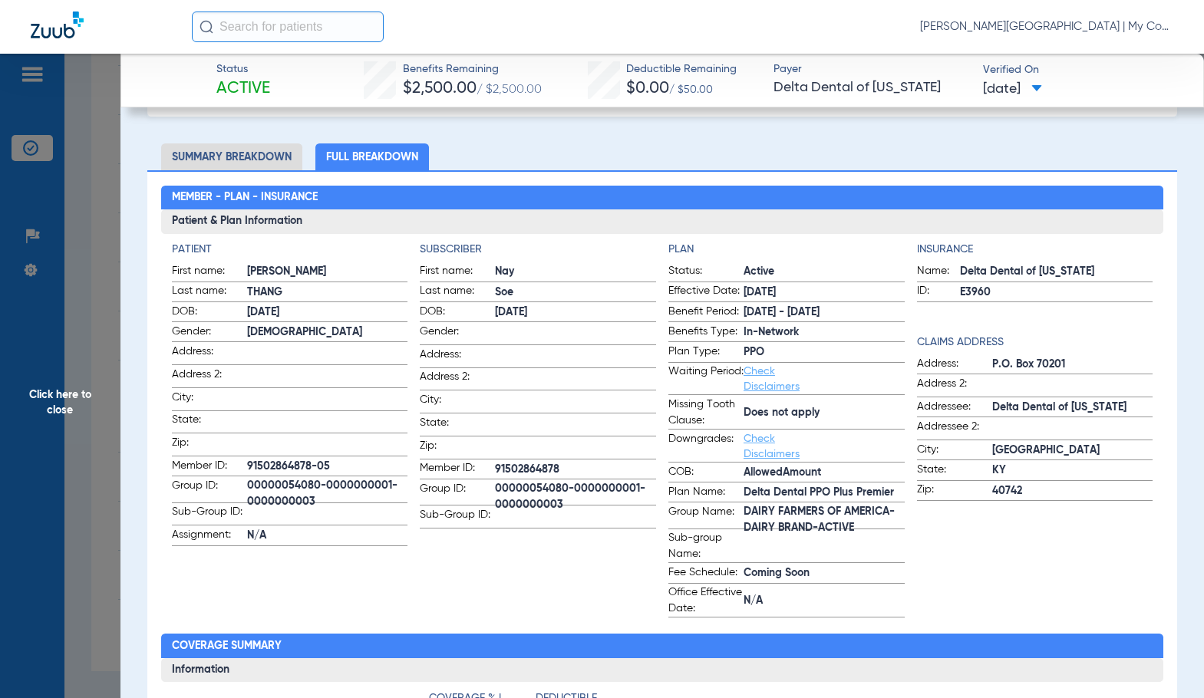
click at [77, 386] on span "Click here to close" at bounding box center [60, 403] width 120 height 698
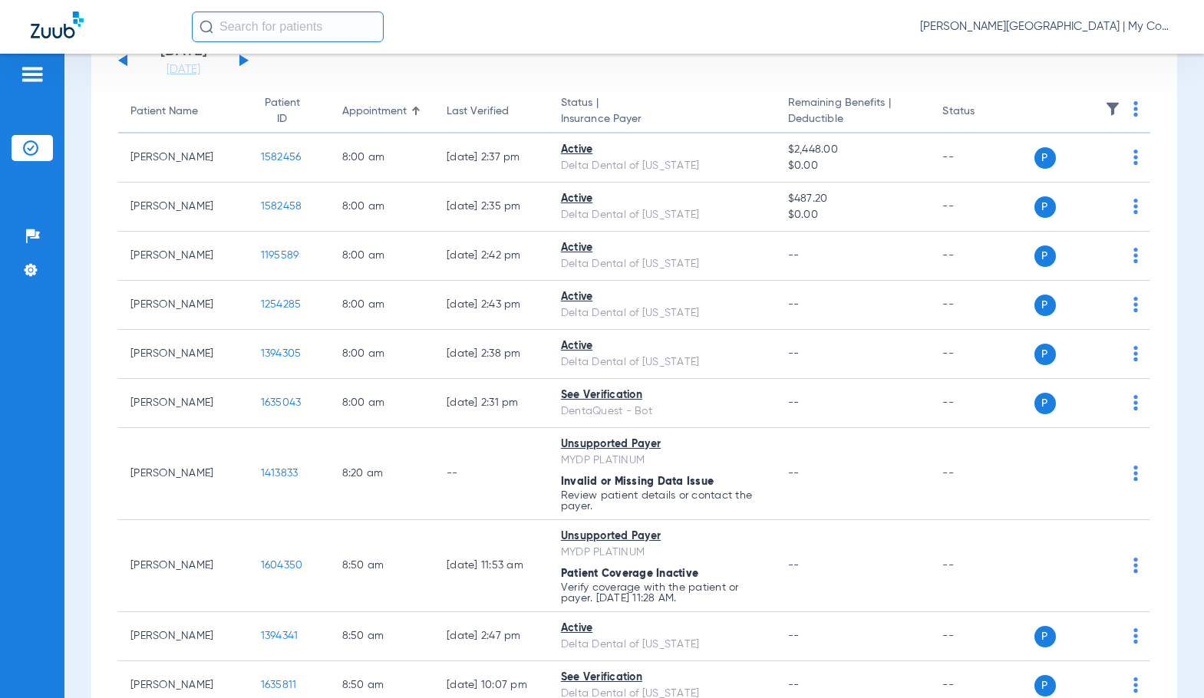
scroll to position [0, 0]
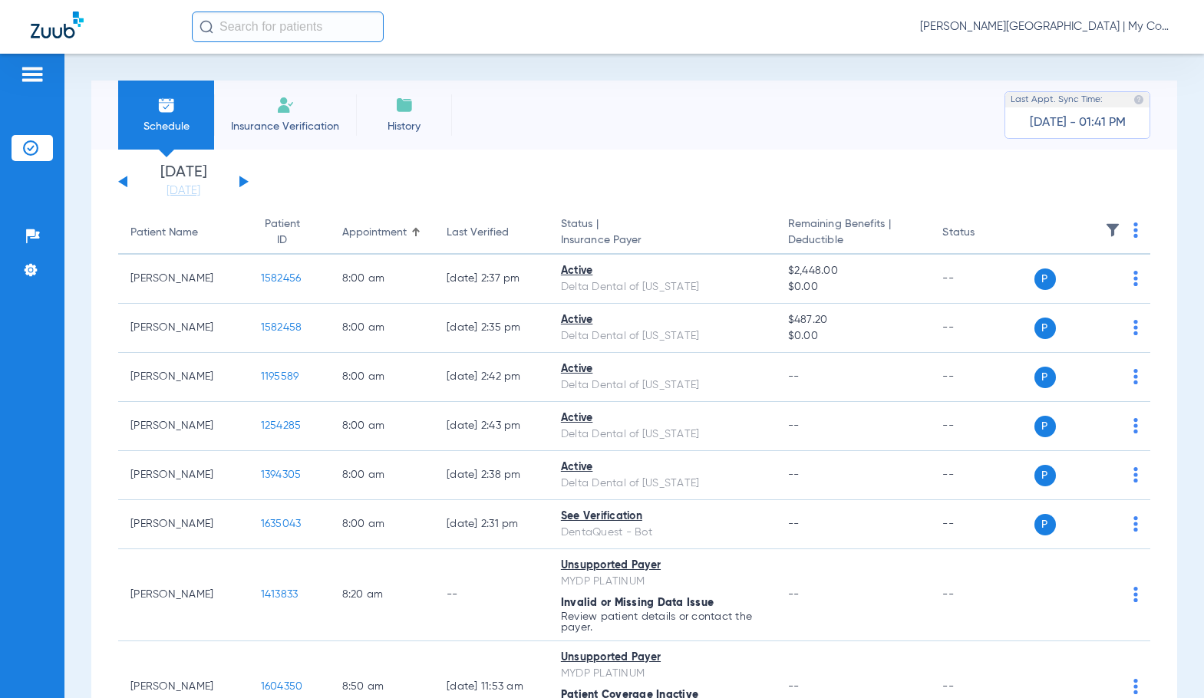
drag, startPoint x: 237, startPoint y: 183, endPoint x: 245, endPoint y: 184, distance: 7.7
click at [237, 183] on div "[DATE] [DATE] [DATE] [DATE] [DATE] [DATE] [DATE] [DATE] [DATE] [DATE] [DATE] [D…" at bounding box center [183, 182] width 130 height 34
click at [240, 181] on button at bounding box center [243, 182] width 9 height 12
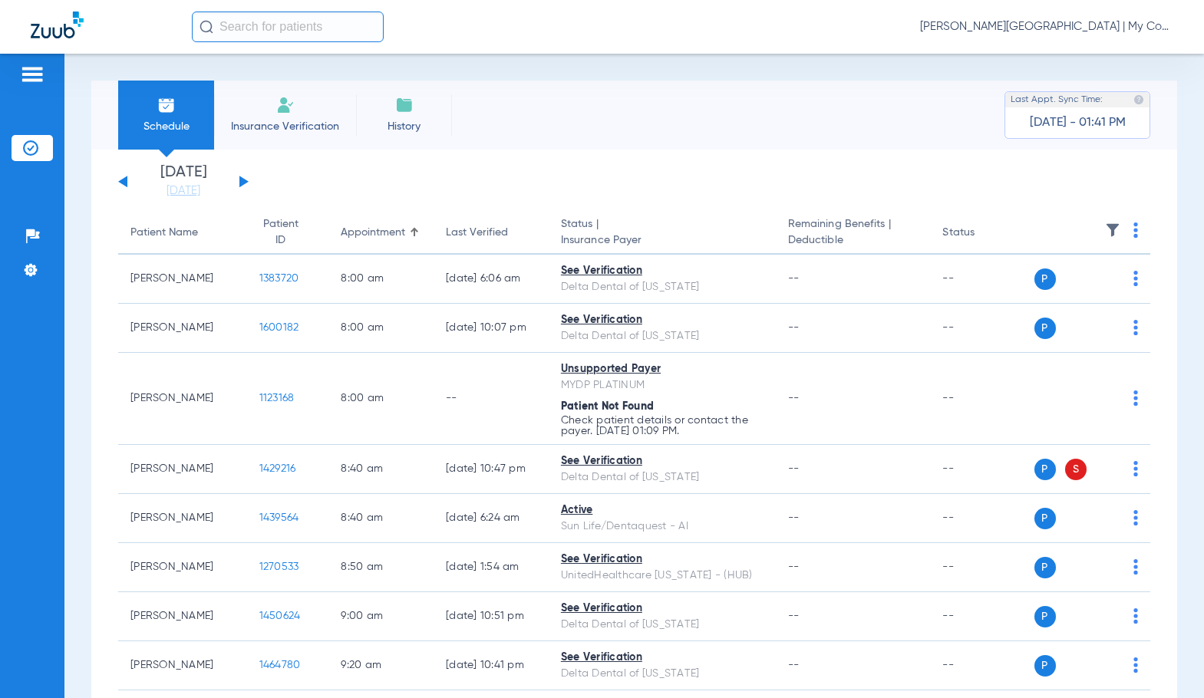
click at [1133, 233] on img at bounding box center [1135, 229] width 5 height 15
click at [1089, 288] on span "Verify All" at bounding box center [1065, 290] width 96 height 11
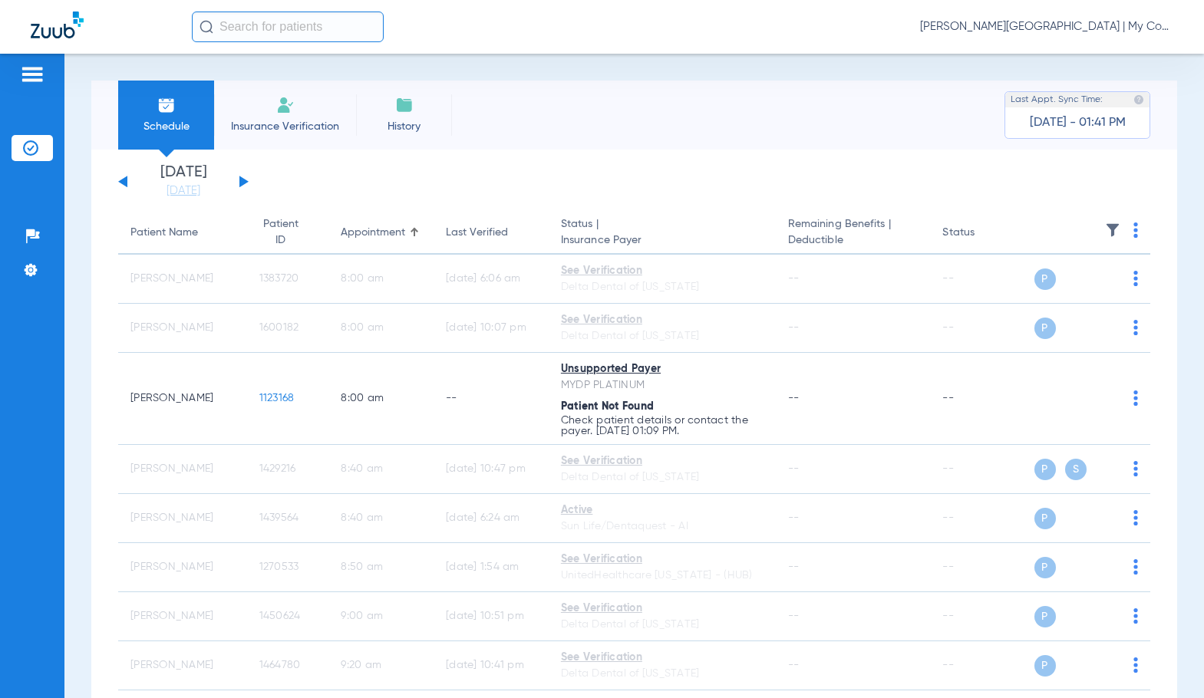
click at [1088, 26] on span "[PERSON_NAME][GEOGRAPHIC_DATA] | My Community Dental Centers" at bounding box center [1046, 26] width 253 height 15
click at [1120, 58] on span "Account Selection" at bounding box center [1115, 54] width 86 height 11
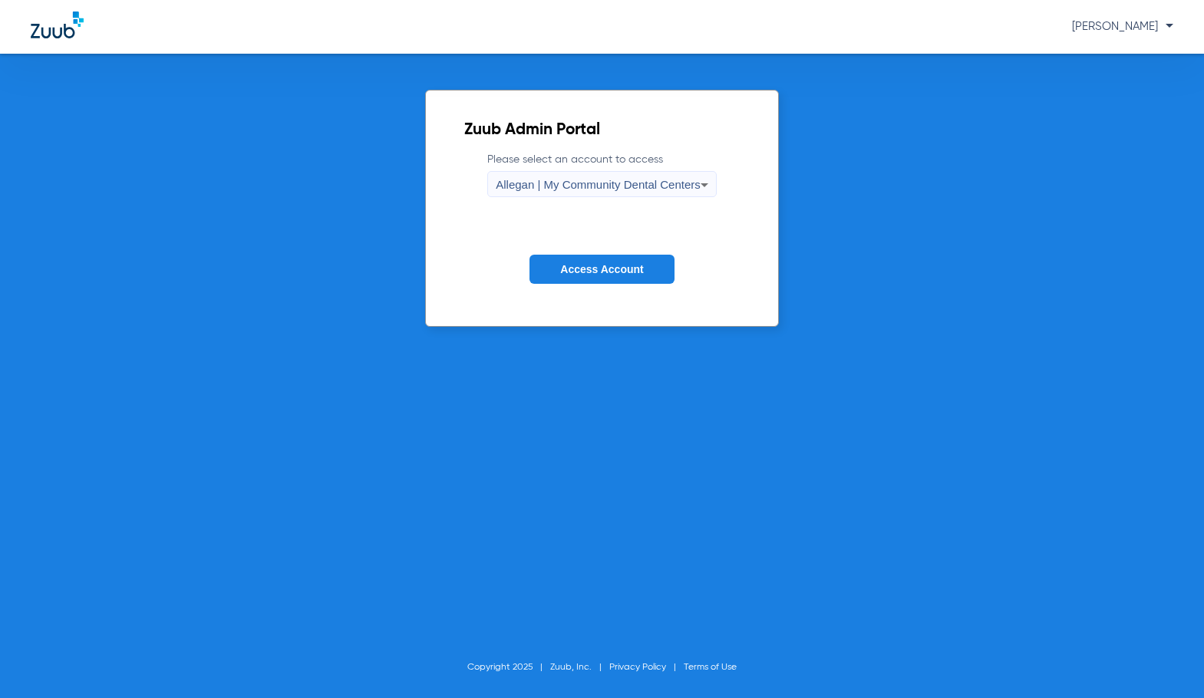
click at [653, 189] on span "Allegan | My Community Dental Centers" at bounding box center [598, 184] width 205 height 13
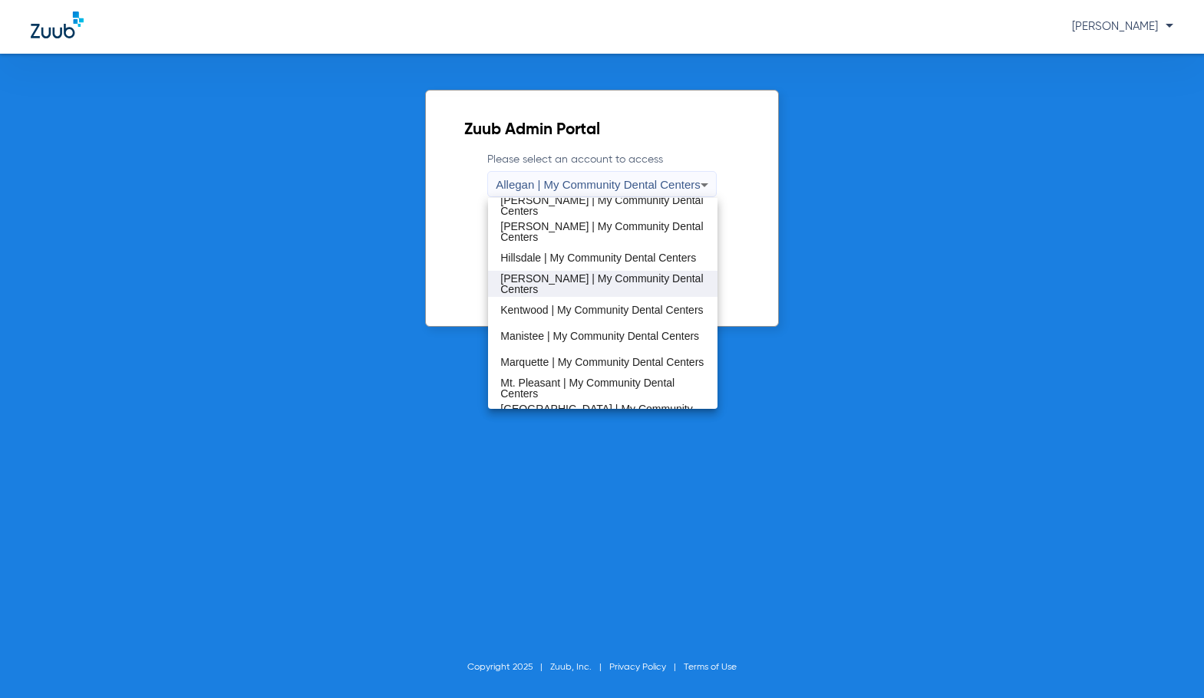
scroll to position [307, 0]
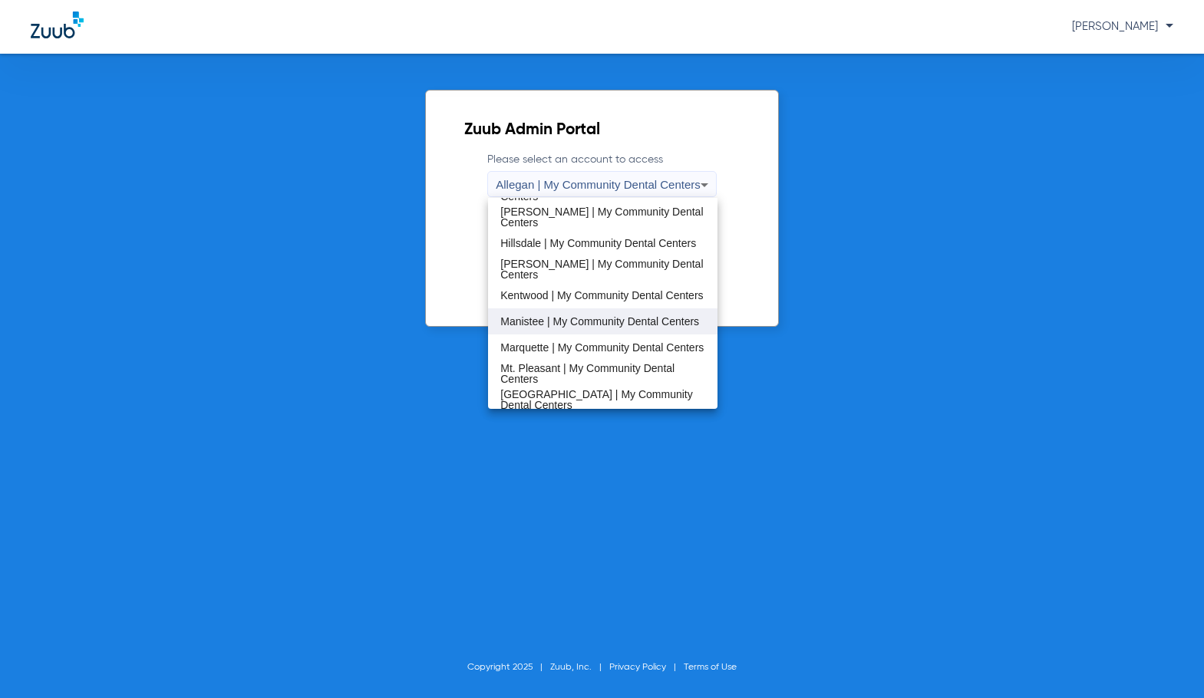
click at [607, 324] on span "Manistee | My Community Dental Centers" at bounding box center [599, 321] width 199 height 11
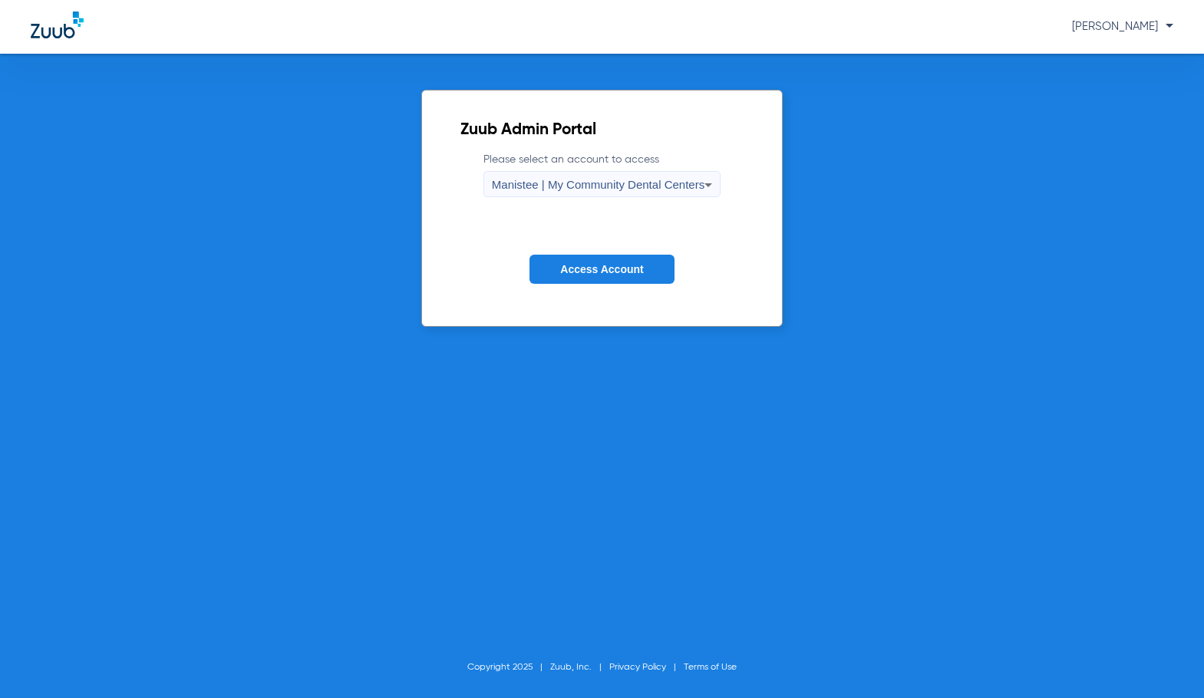
click at [627, 275] on button "Access Account" at bounding box center [601, 270] width 144 height 30
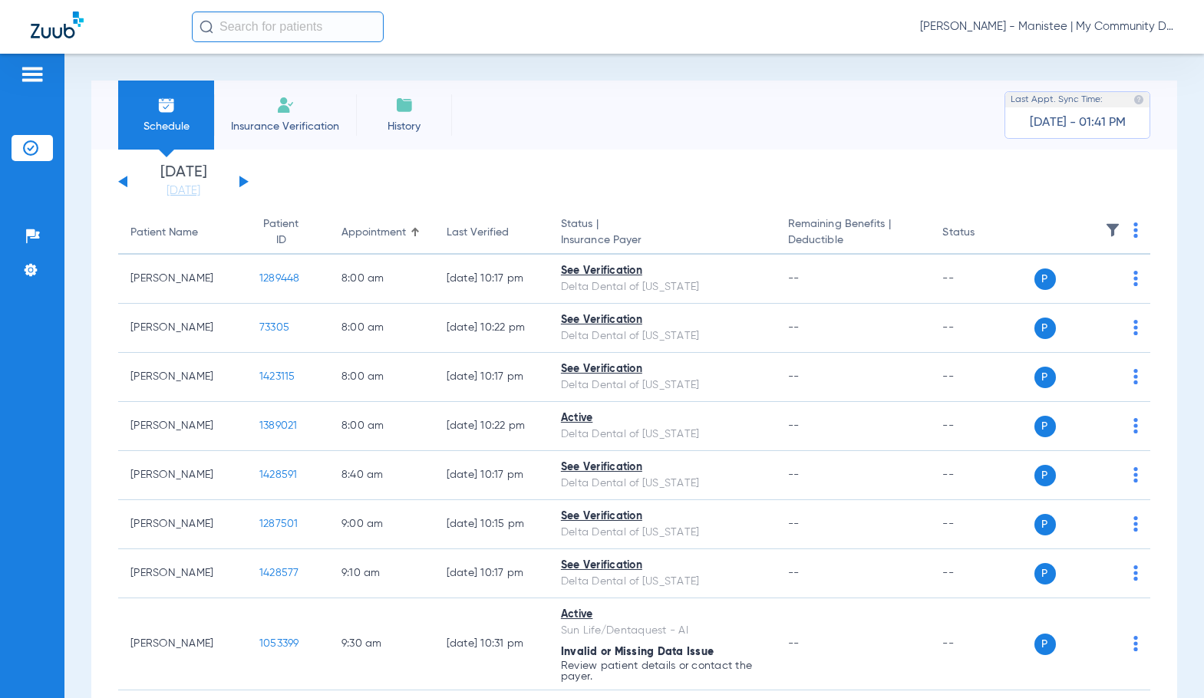
click at [1133, 229] on img at bounding box center [1135, 229] width 5 height 15
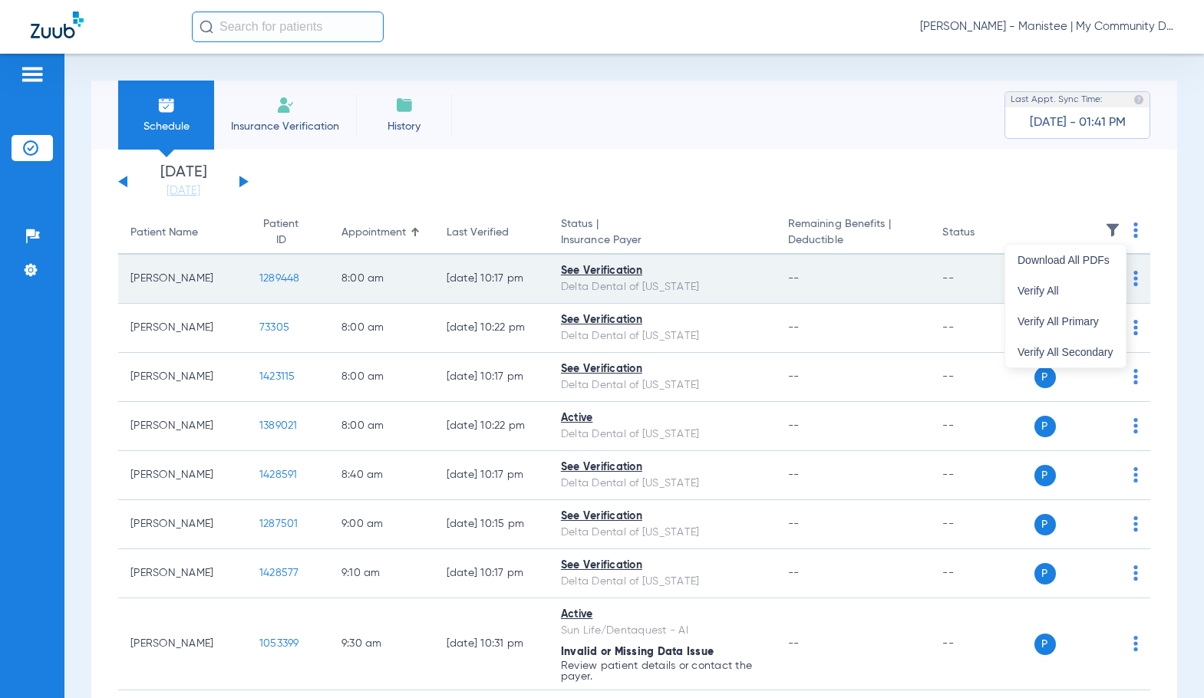
drag, startPoint x: 816, startPoint y: 200, endPoint x: 277, endPoint y: 268, distance: 543.5
click at [815, 200] on div at bounding box center [602, 349] width 1204 height 698
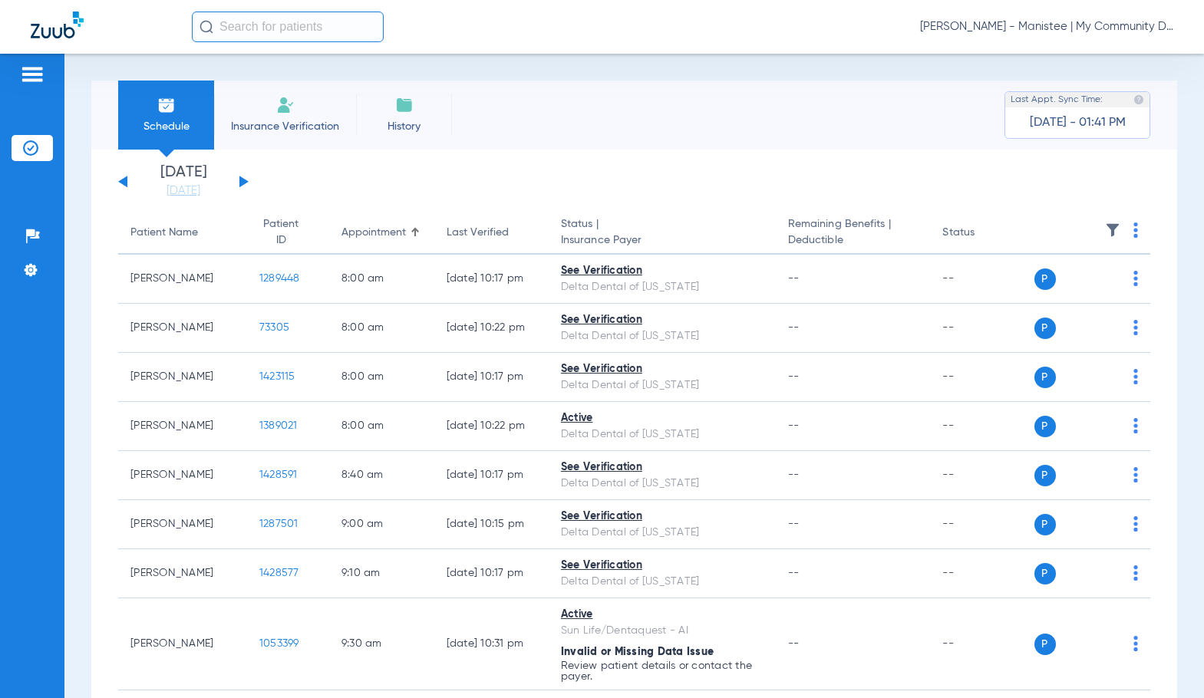
drag, startPoint x: 186, startPoint y: 193, endPoint x: 299, endPoint y: 254, distance: 129.0
click at [186, 193] on link "[DATE]" at bounding box center [183, 190] width 92 height 15
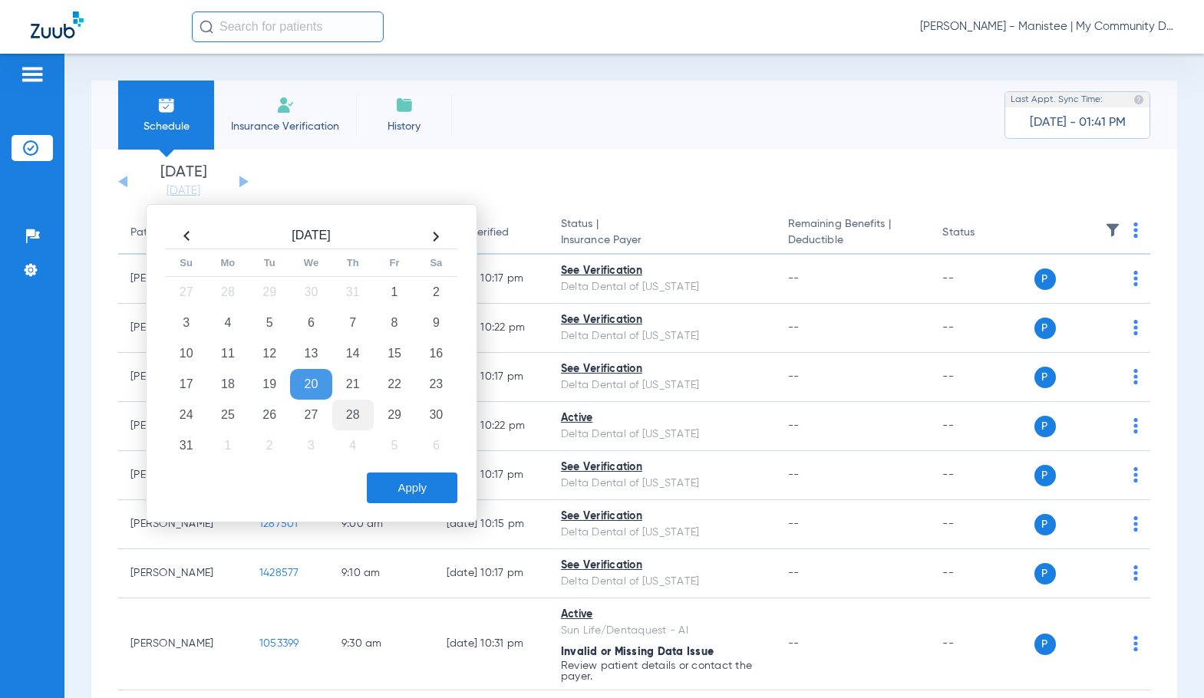
click at [351, 415] on td "28" at bounding box center [352, 415] width 41 height 31
click at [409, 493] on button "Apply" at bounding box center [412, 488] width 91 height 31
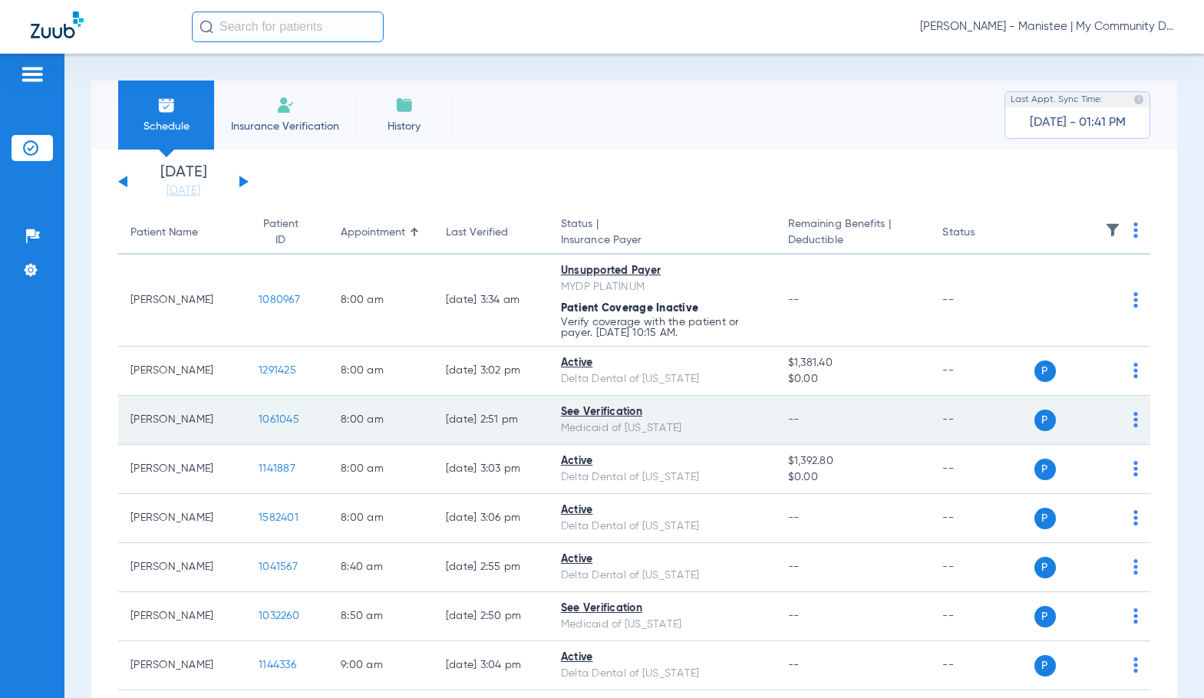
click at [259, 420] on span "1061045" at bounding box center [279, 419] width 41 height 11
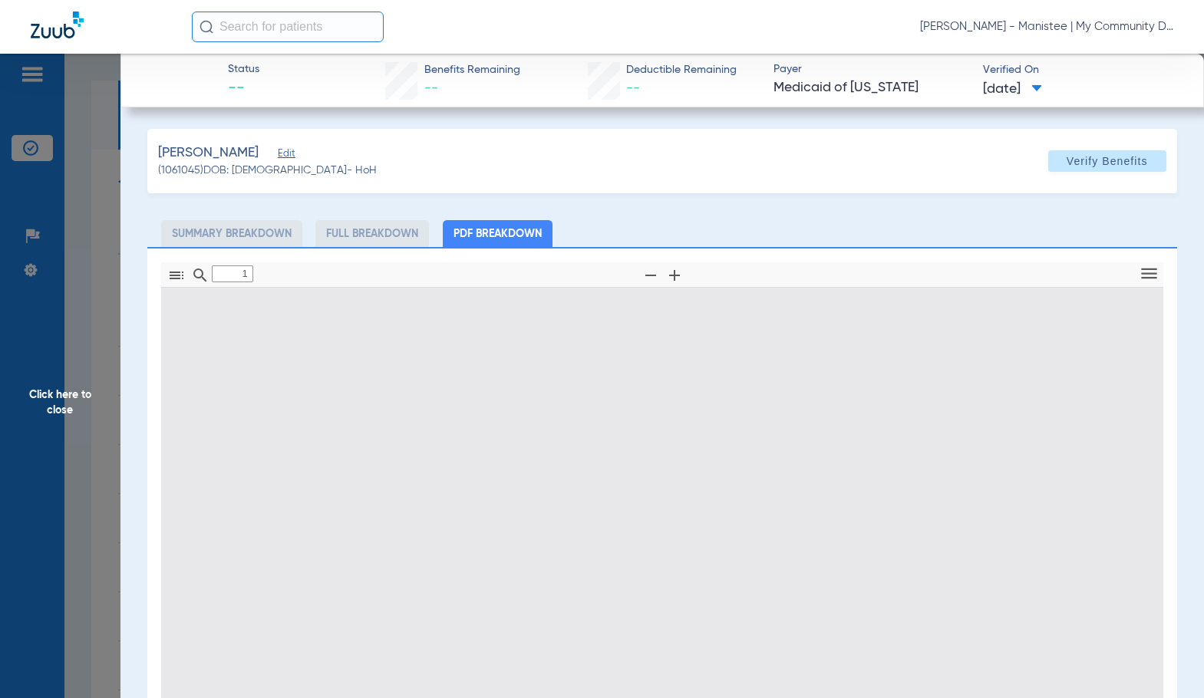
type input "0"
select select "page-width"
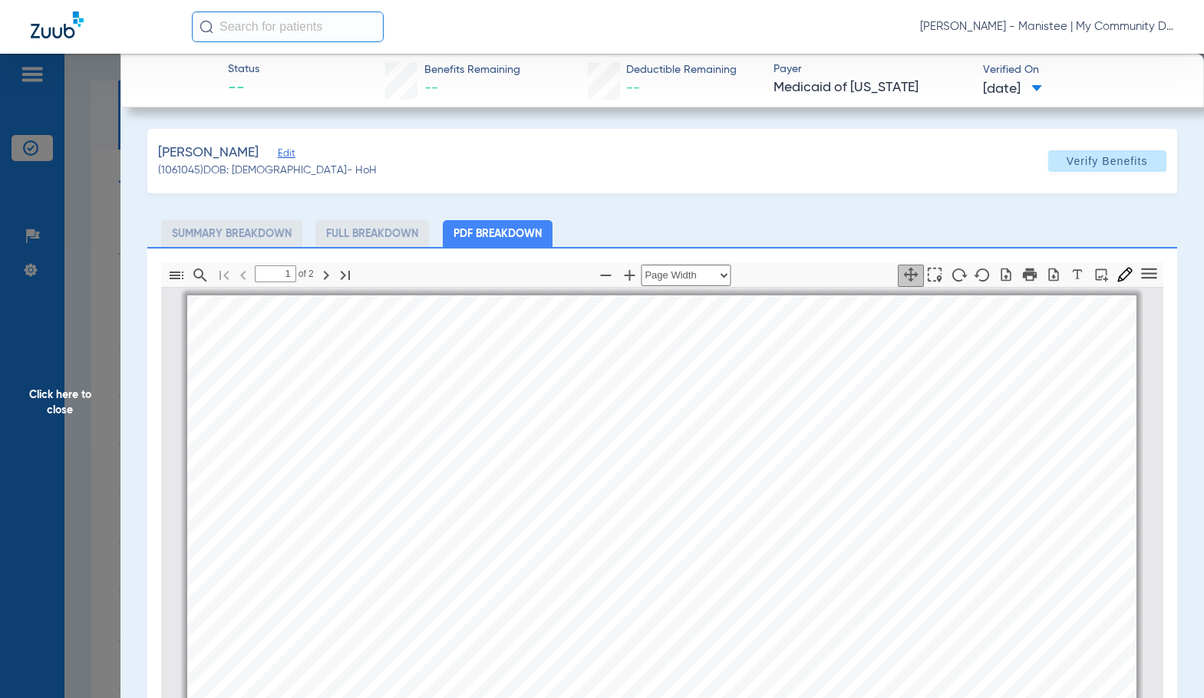
scroll to position [8, 0]
type input "2"
click at [68, 415] on span "Click here to close" at bounding box center [60, 403] width 120 height 698
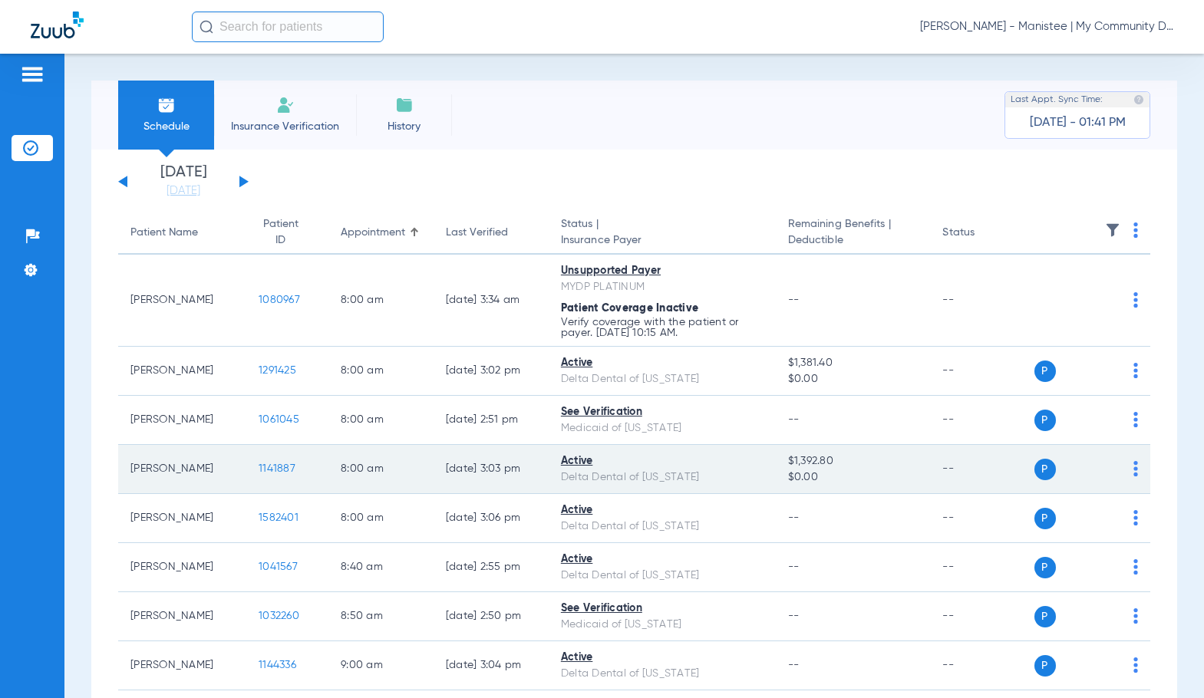
click at [266, 470] on span "1141887" at bounding box center [277, 468] width 37 height 11
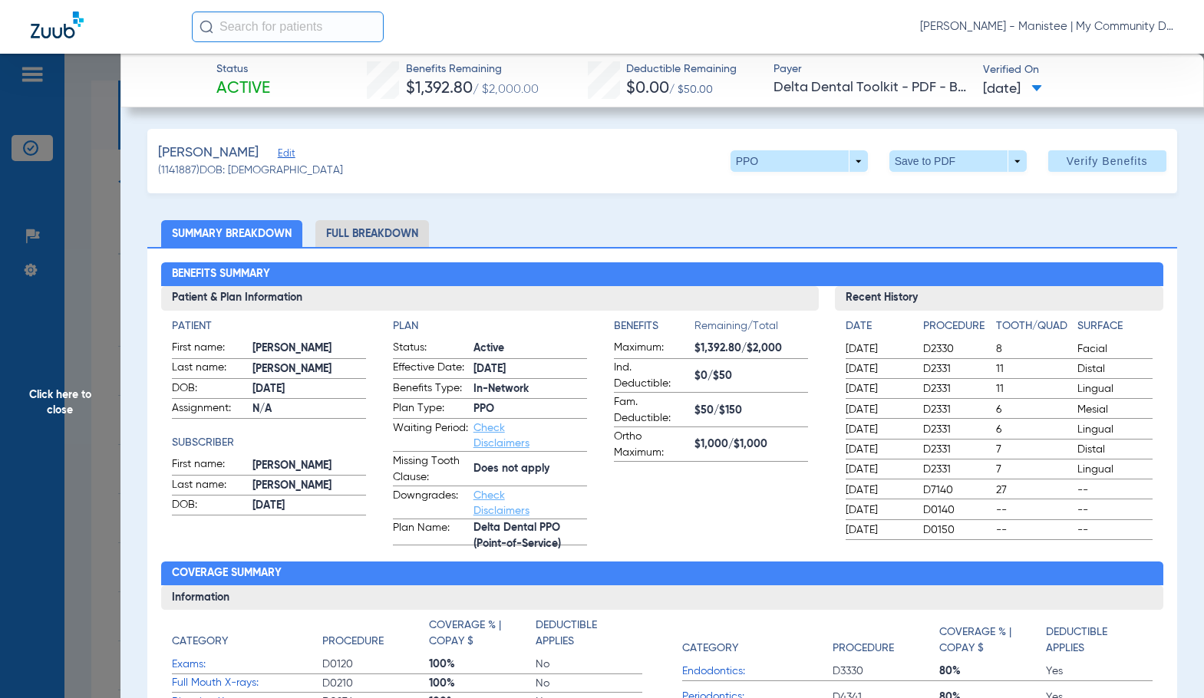
click at [569, 403] on span "PPO" at bounding box center [530, 409] width 114 height 16
drag, startPoint x: 364, startPoint y: 233, endPoint x: 1179, endPoint y: 281, distance: 816.0
click at [364, 234] on li "Full Breakdown" at bounding box center [372, 233] width 114 height 27
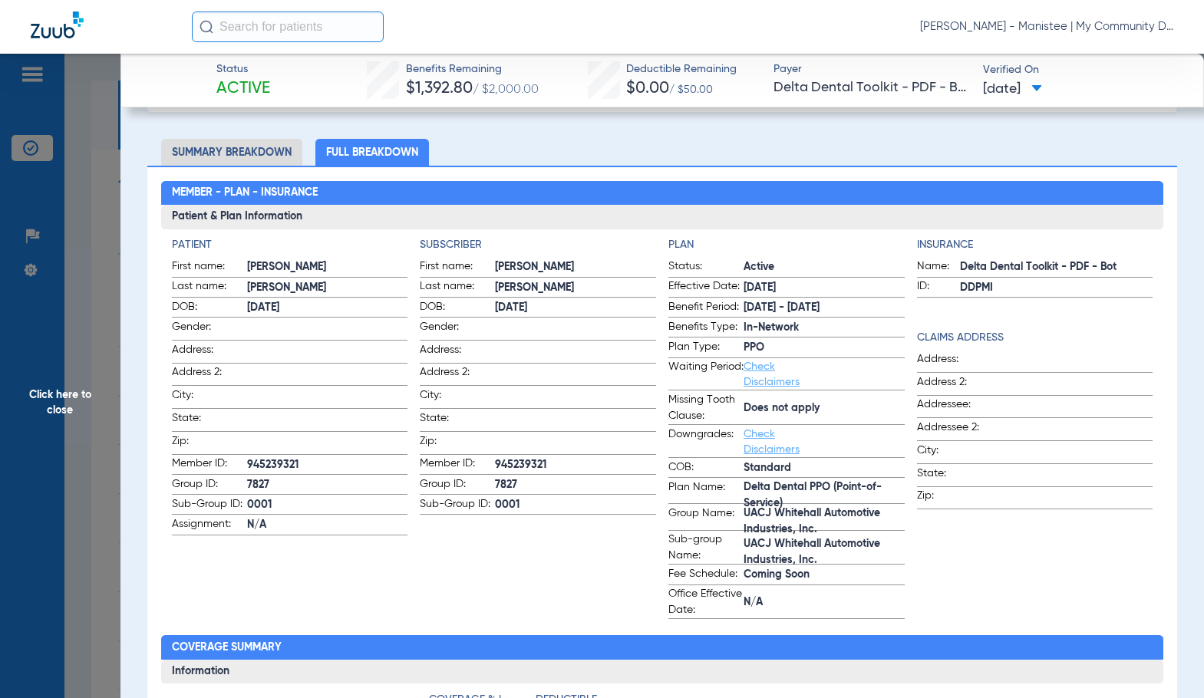
scroll to position [77, 0]
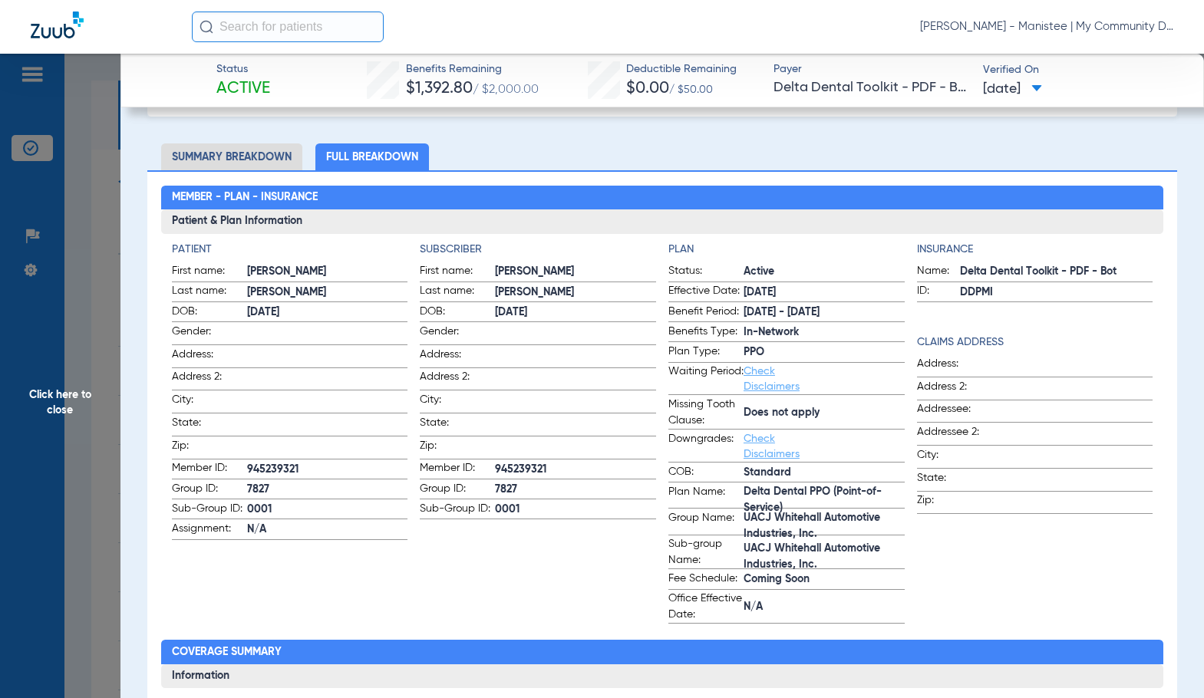
click at [70, 344] on span "Click here to close" at bounding box center [60, 403] width 120 height 698
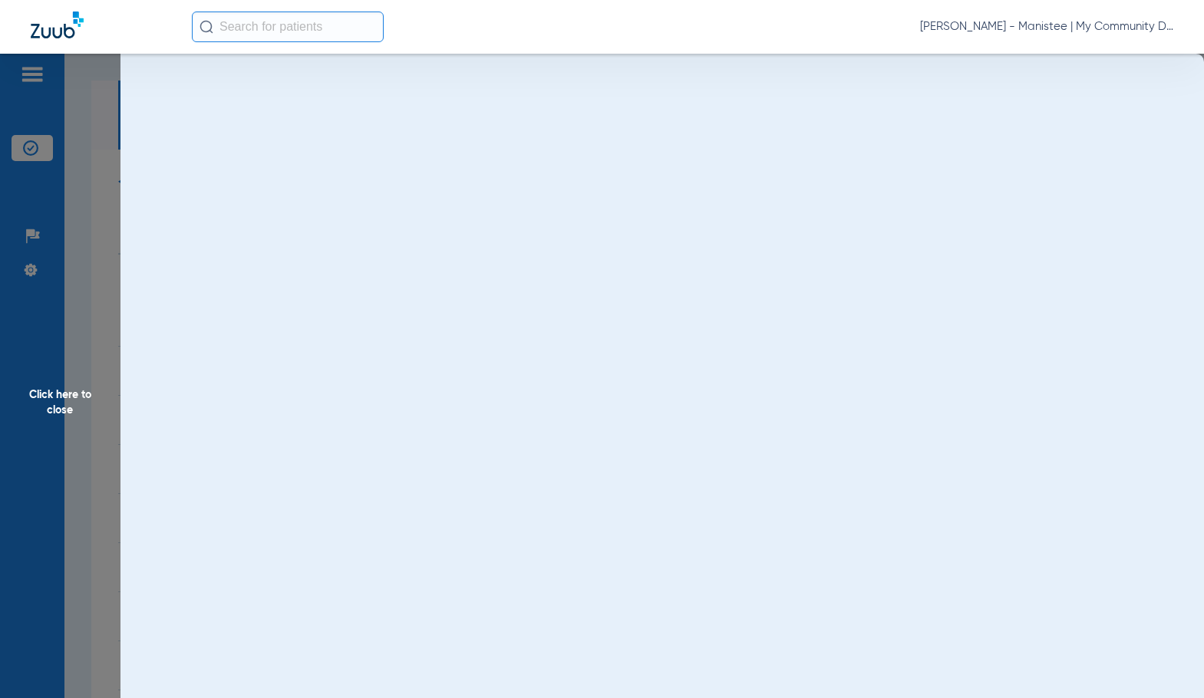
scroll to position [0, 0]
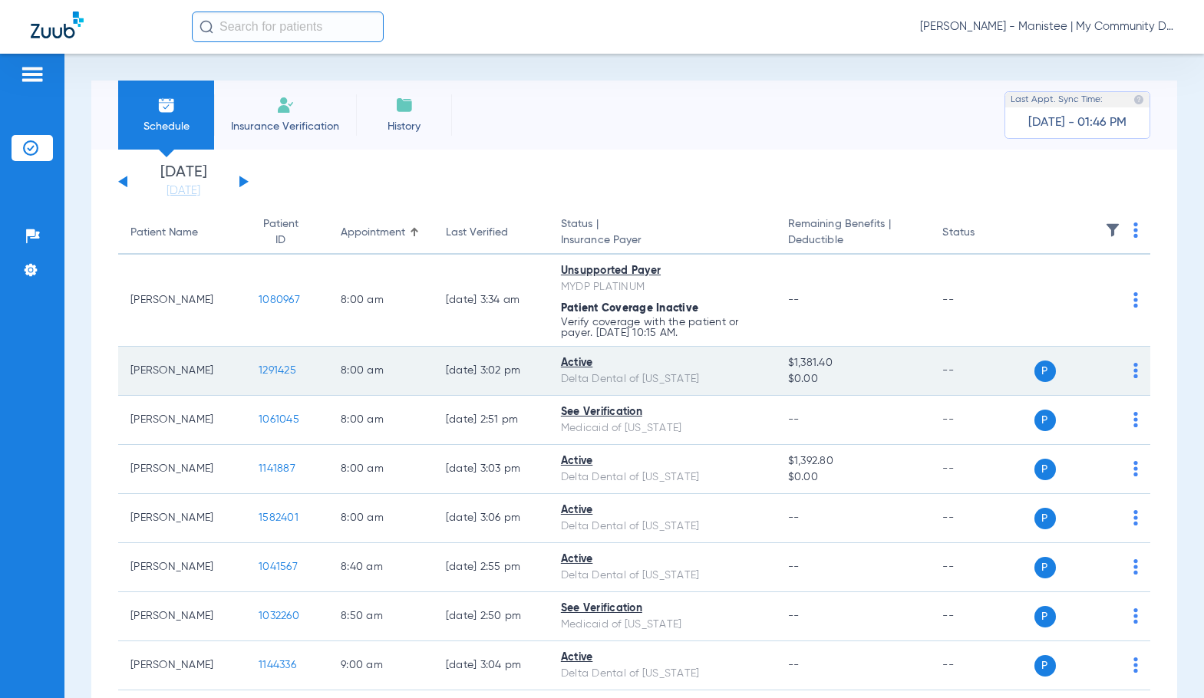
click at [267, 365] on span "1291425" at bounding box center [278, 370] width 38 height 11
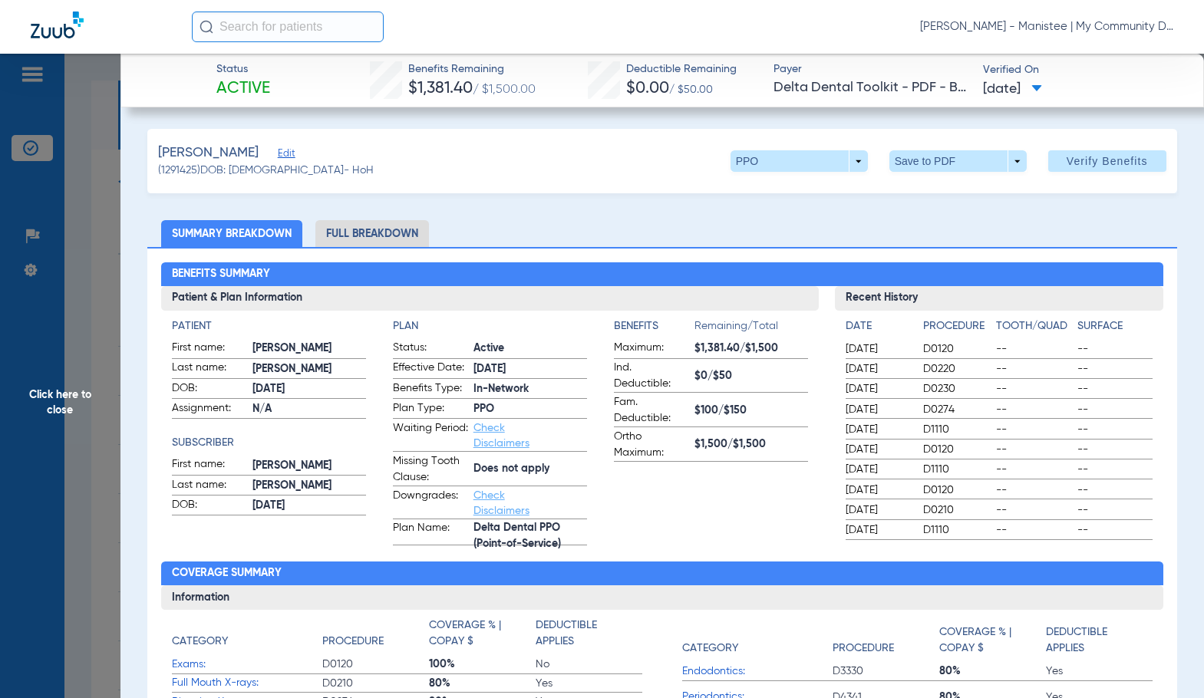
click at [355, 238] on li "Full Breakdown" at bounding box center [372, 233] width 114 height 27
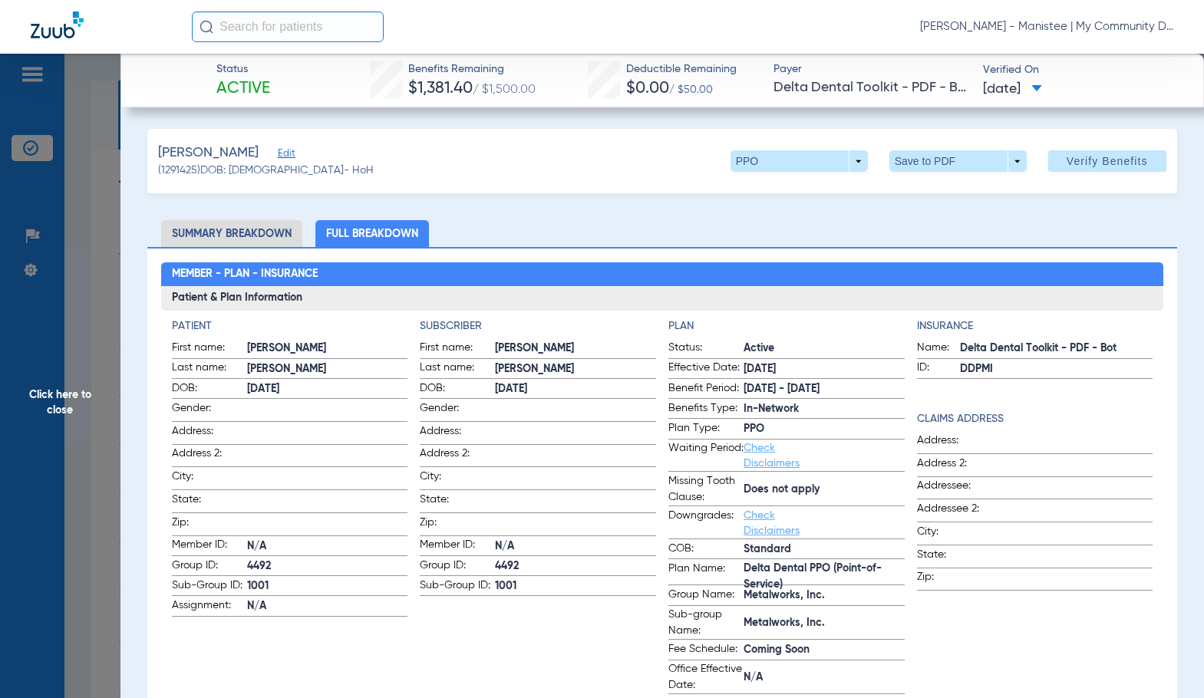
click at [555, 400] on span at bounding box center [575, 408] width 161 height 16
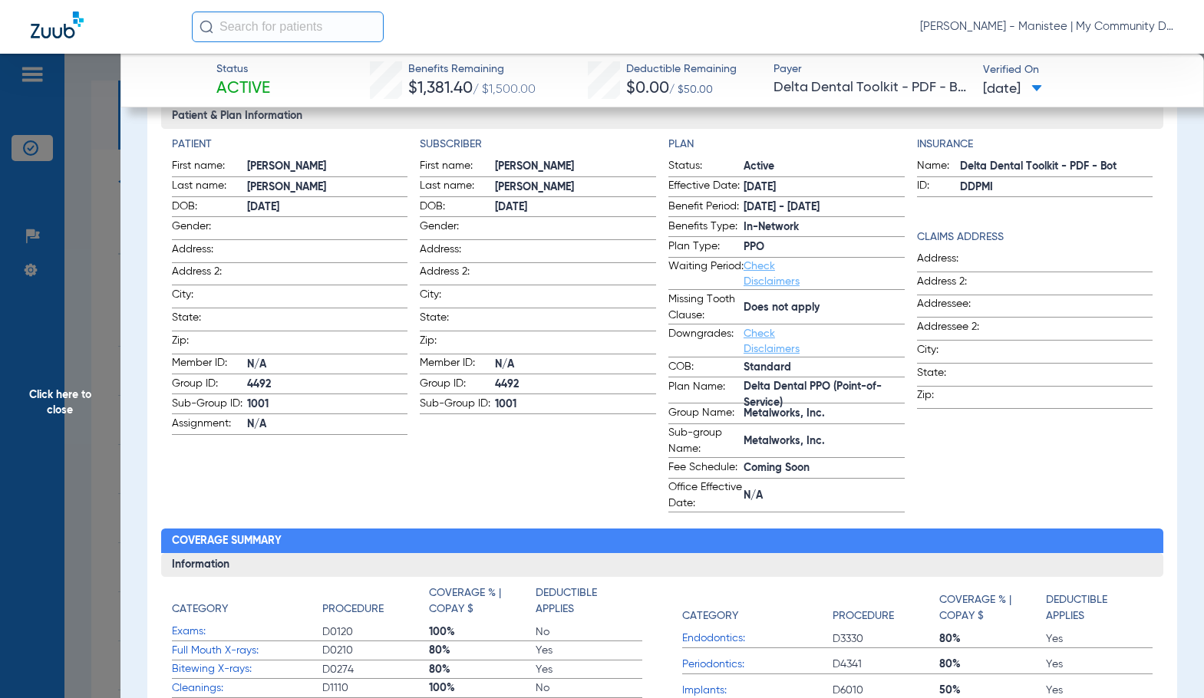
scroll to position [77, 0]
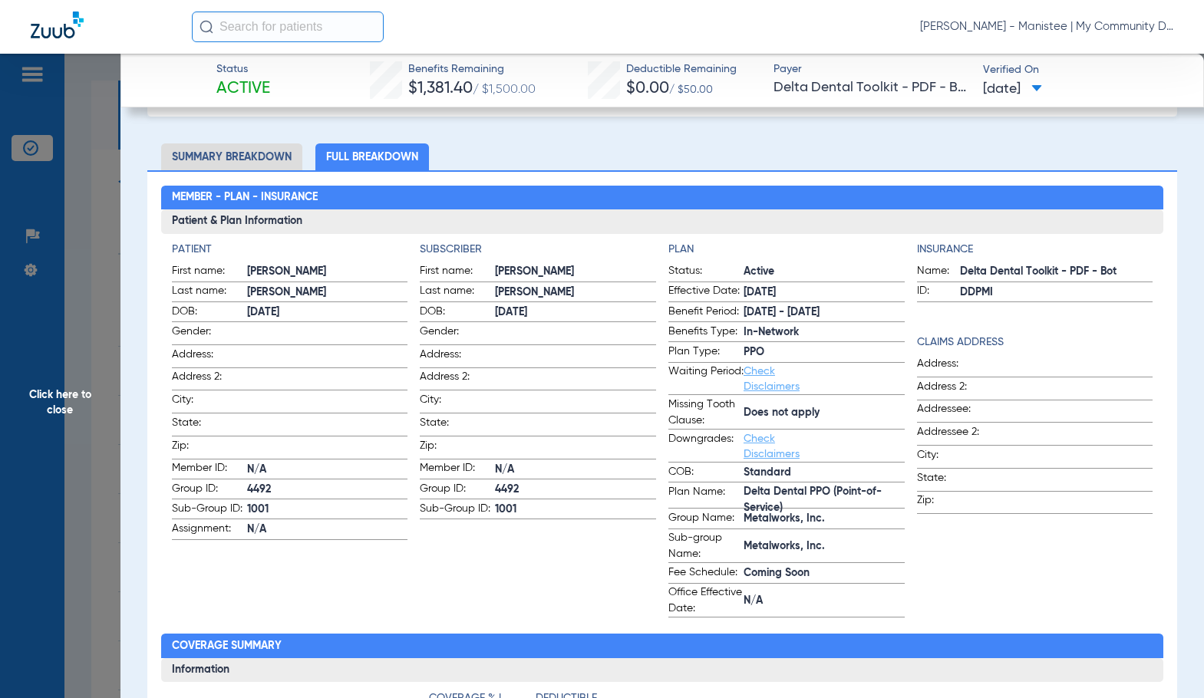
click at [47, 388] on span "Click here to close" at bounding box center [60, 403] width 120 height 698
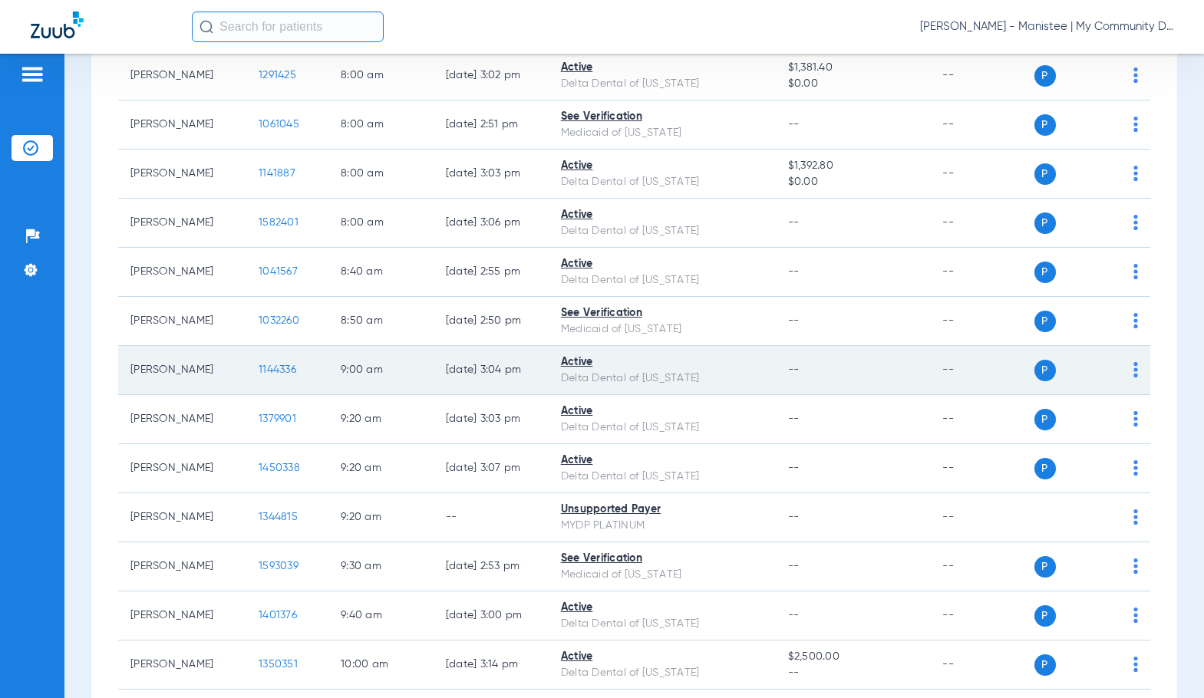
scroll to position [307, 0]
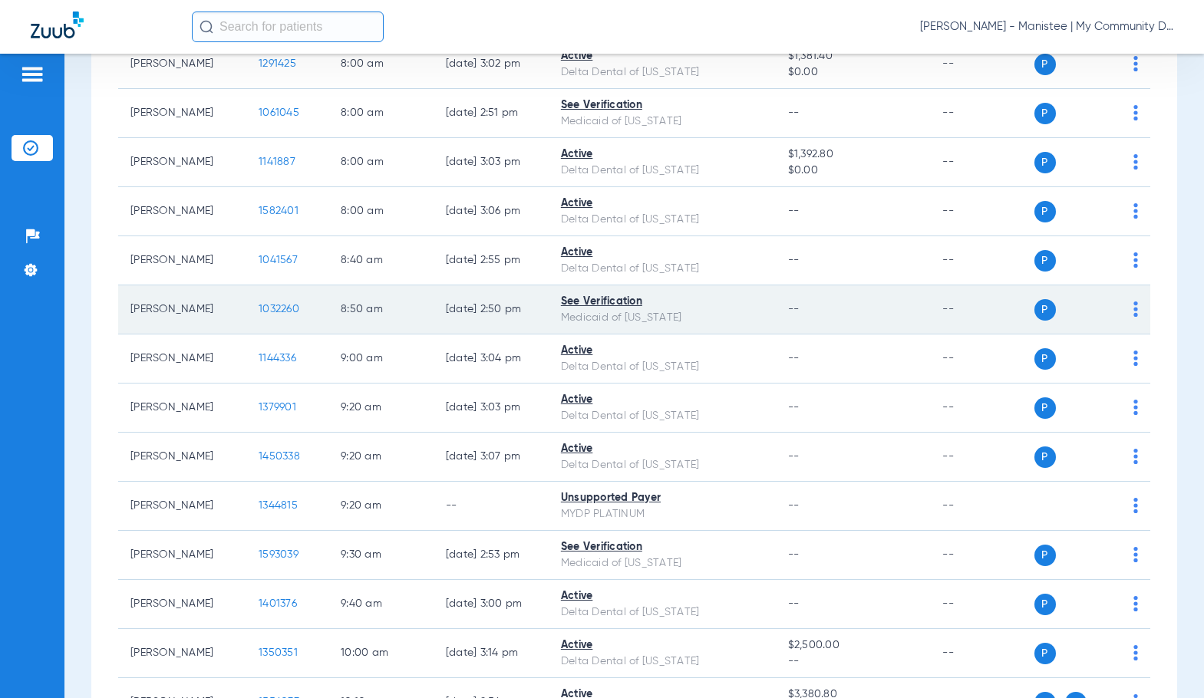
click at [274, 307] on span "1032260" at bounding box center [279, 309] width 41 height 11
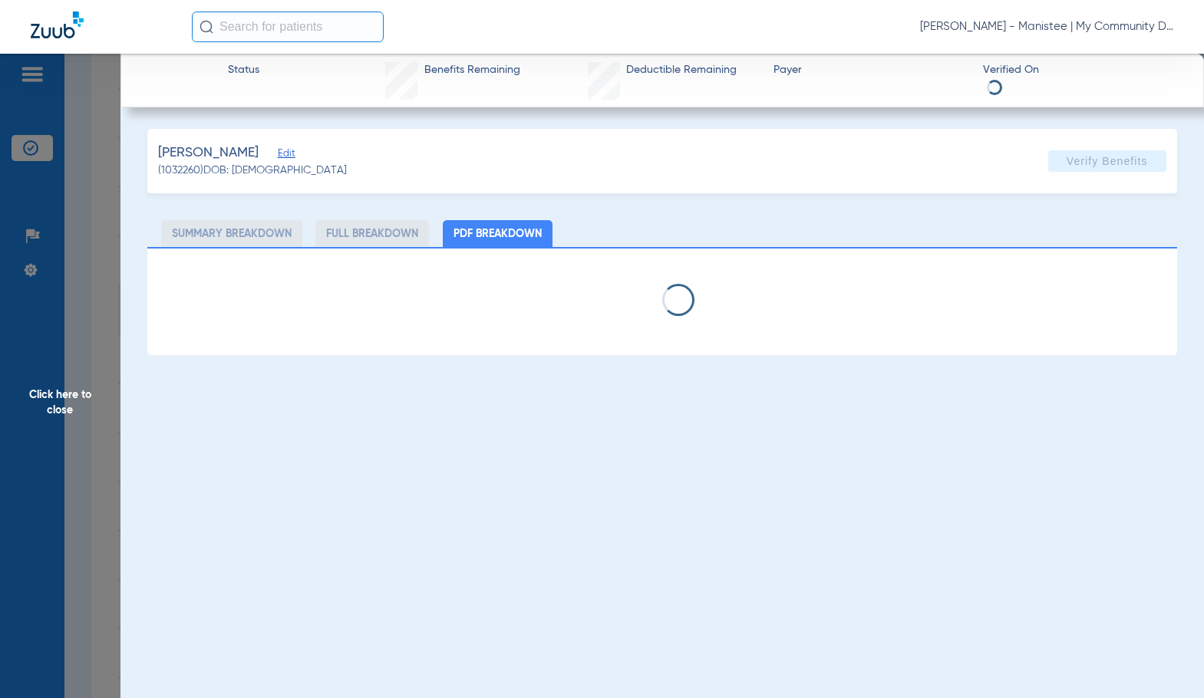
select select "page-width"
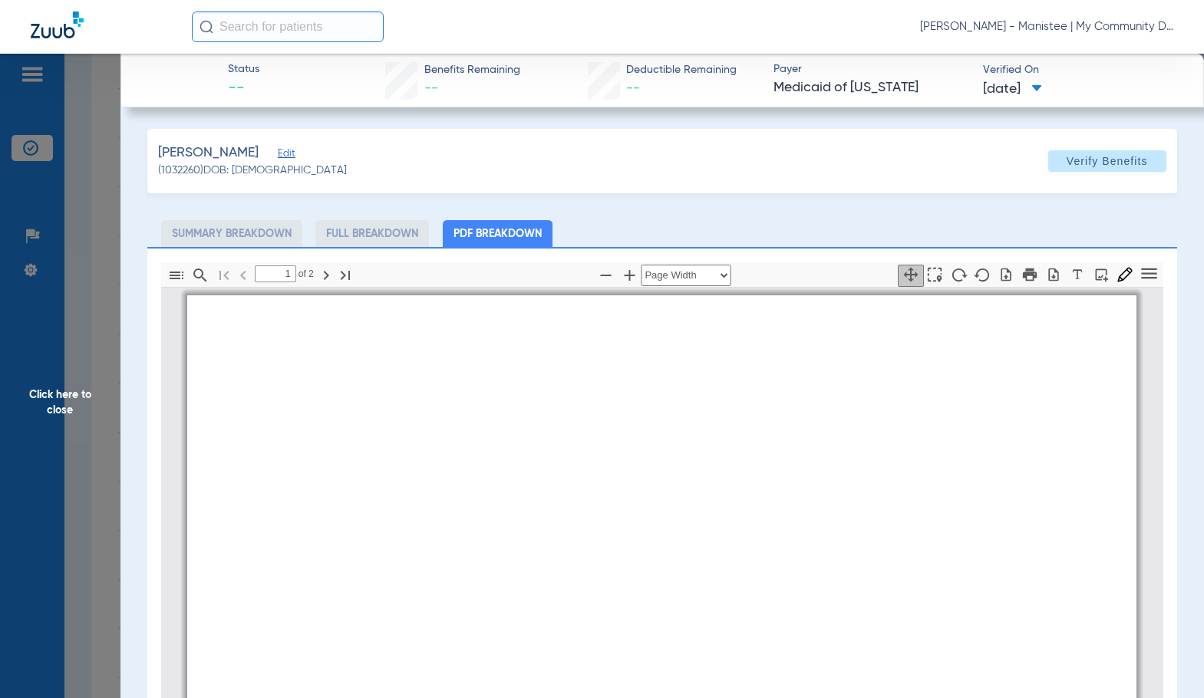
scroll to position [8, 0]
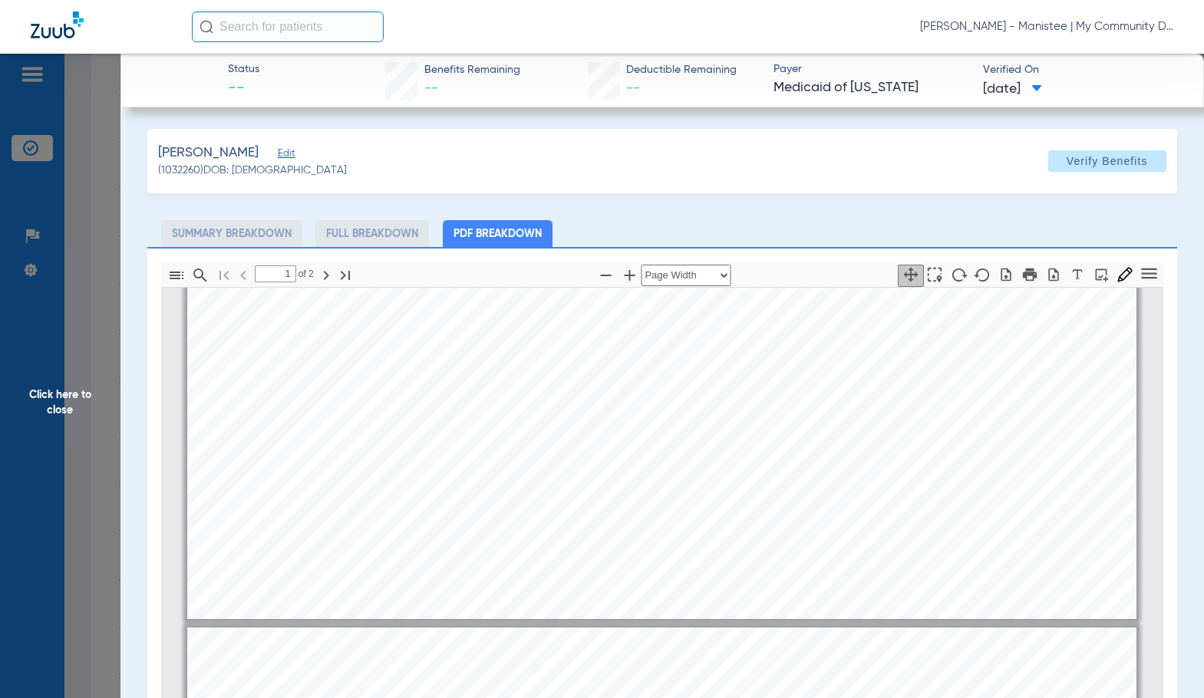
type input "2"
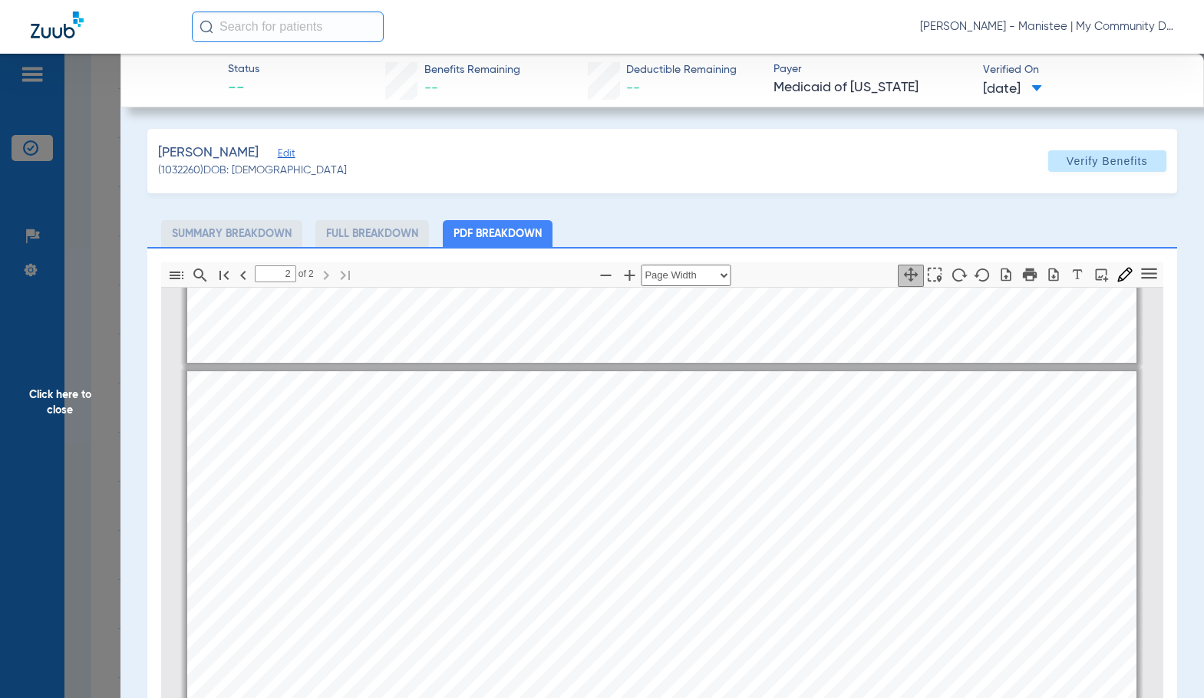
scroll to position [1465, 0]
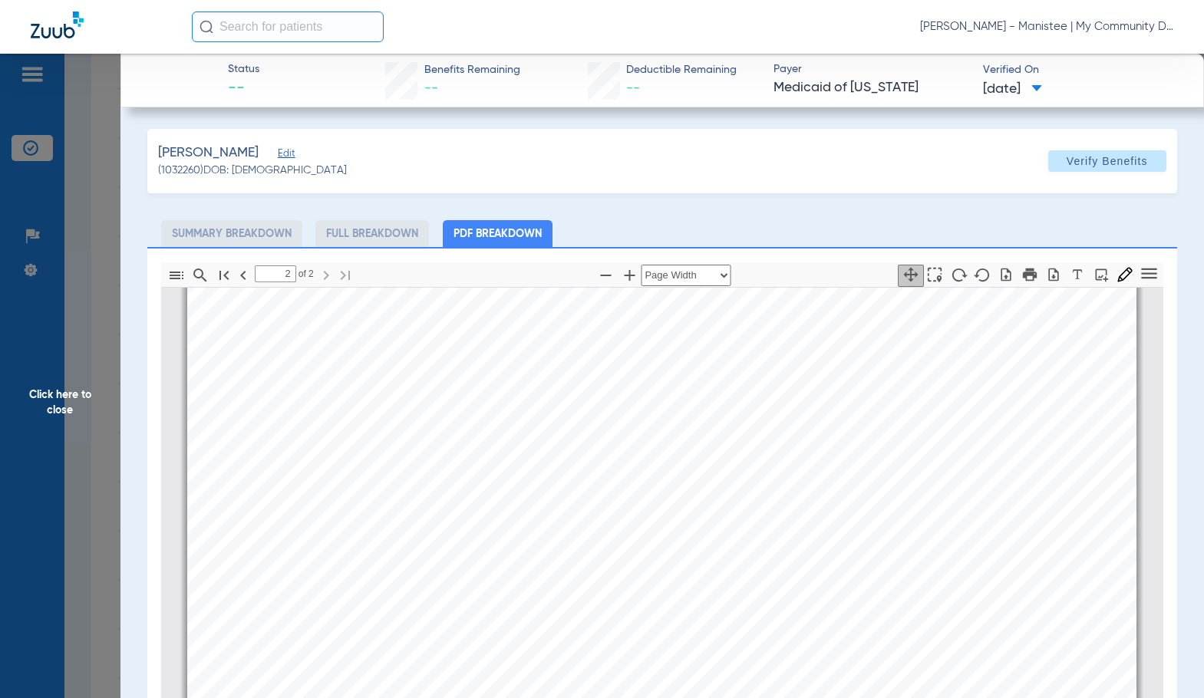
click at [69, 393] on span "Click here to close" at bounding box center [60, 403] width 120 height 698
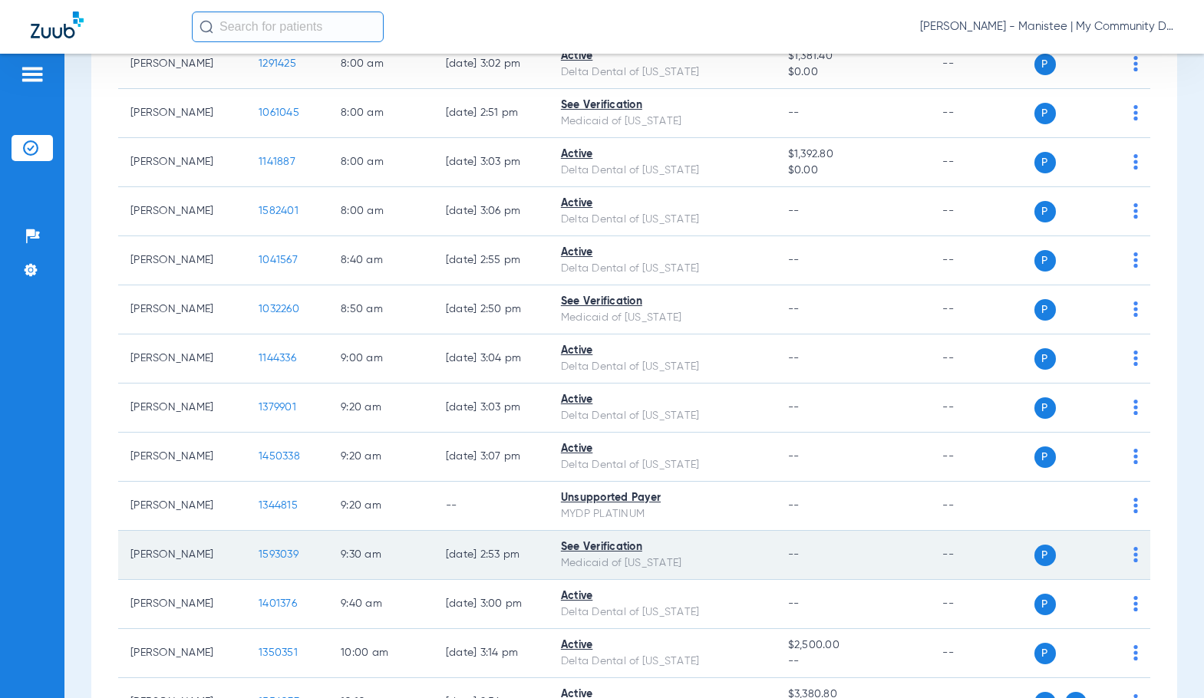
click at [259, 555] on span "1593039" at bounding box center [279, 554] width 40 height 11
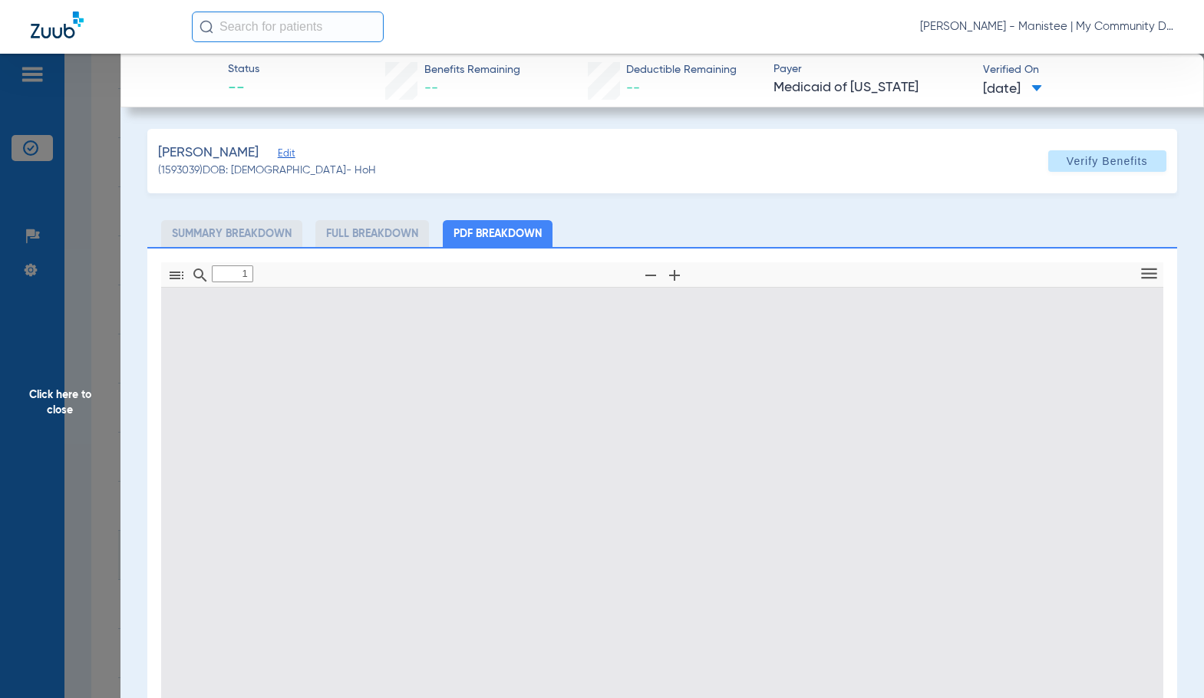
type input "0"
select select "page-width"
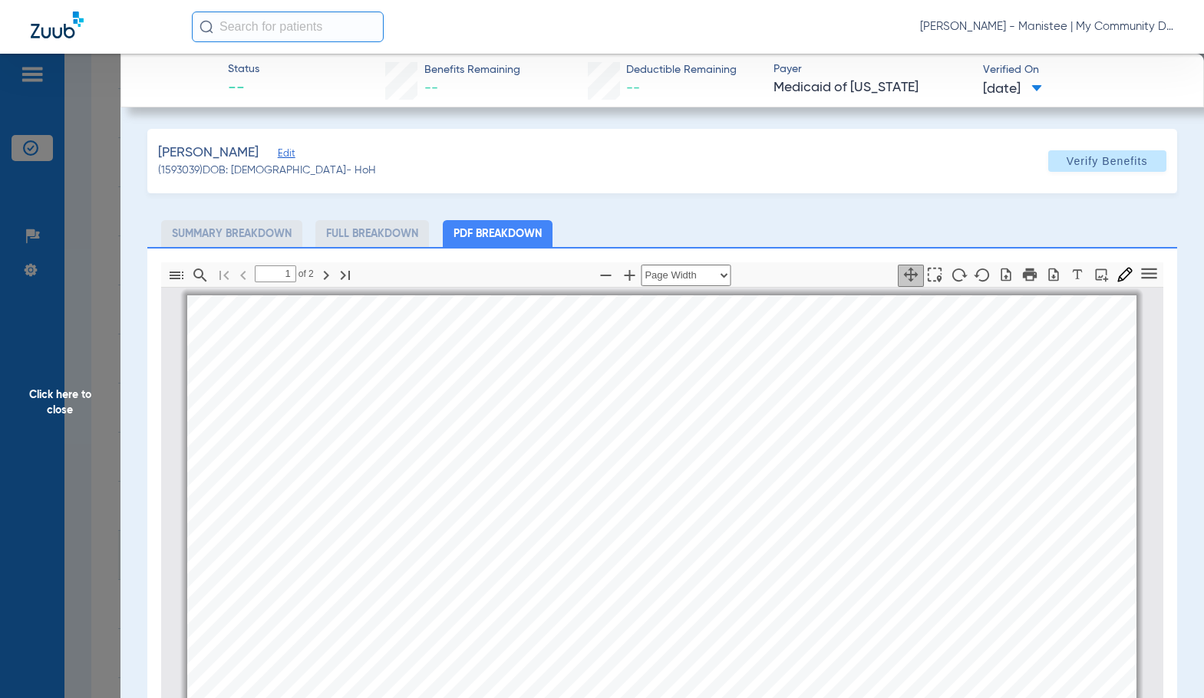
scroll to position [8, 0]
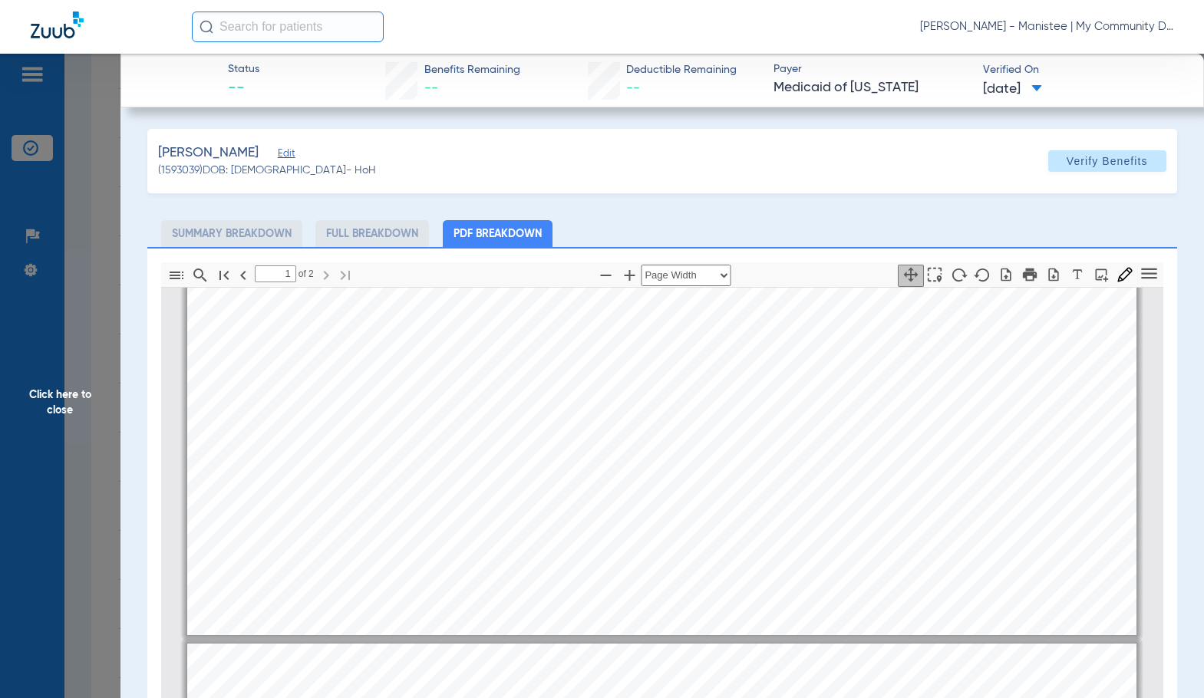
type input "2"
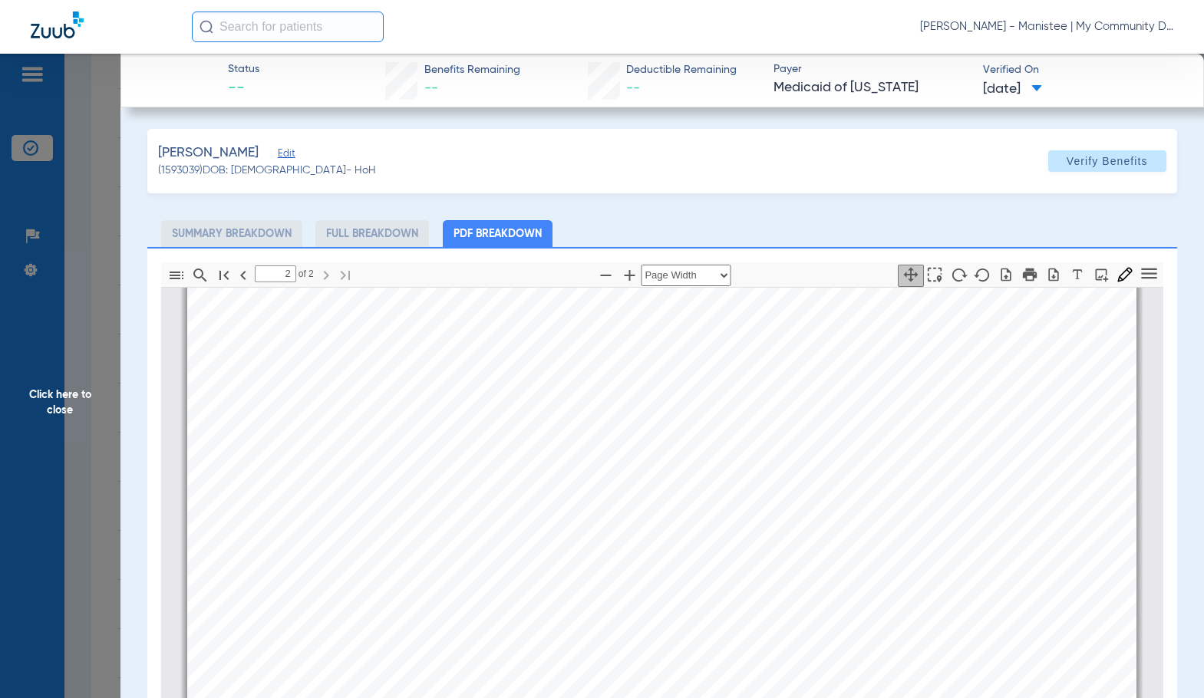
scroll to position [1619, 0]
click at [95, 423] on span "Click here to close" at bounding box center [60, 403] width 120 height 698
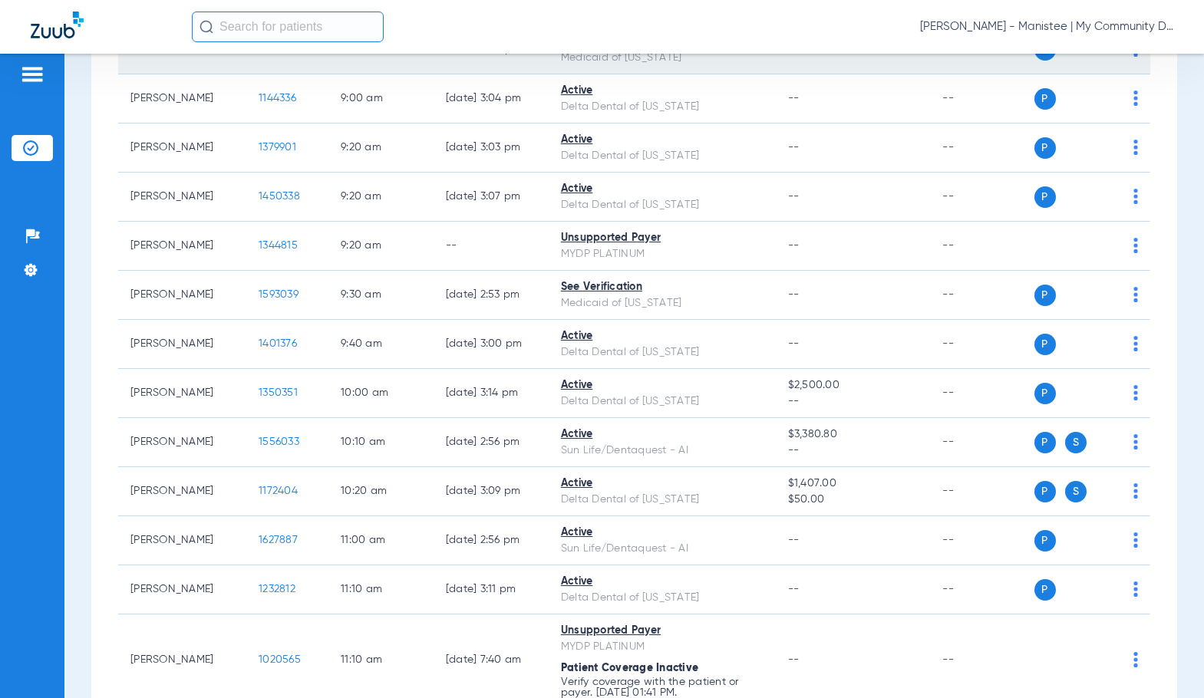
scroll to position [767, 0]
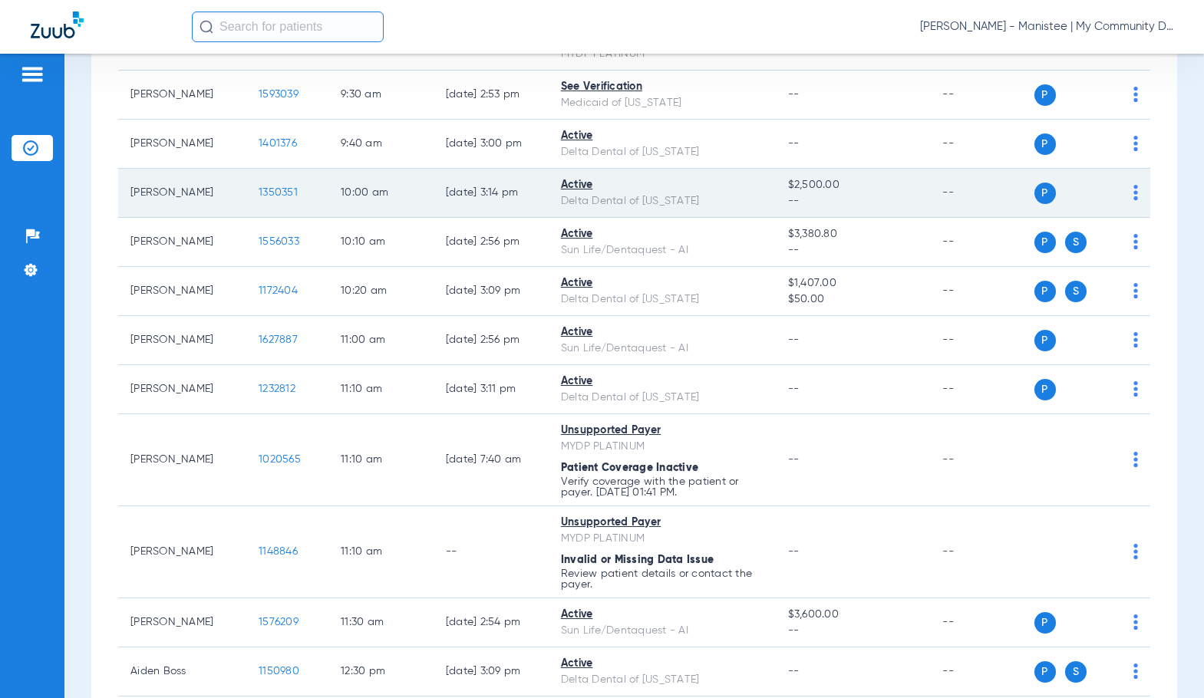
click at [268, 193] on span "1350351" at bounding box center [278, 192] width 39 height 11
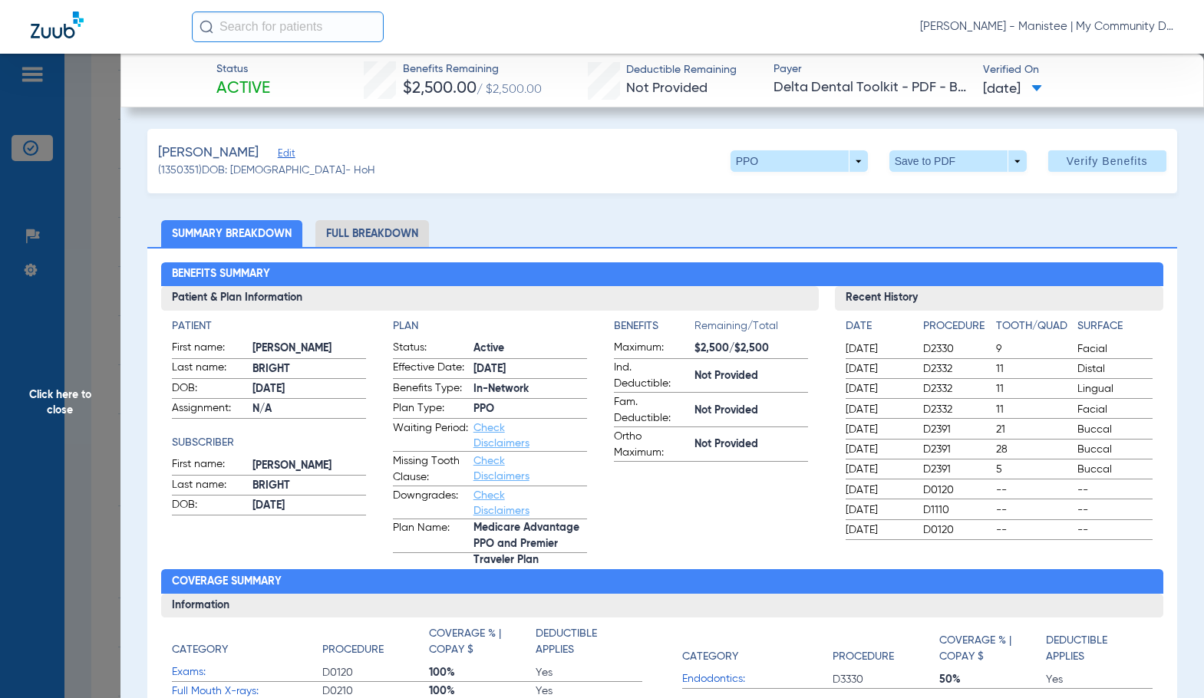
drag, startPoint x: 364, startPoint y: 229, endPoint x: 777, endPoint y: 42, distance: 453.8
click at [364, 229] on li "Full Breakdown" at bounding box center [372, 233] width 114 height 27
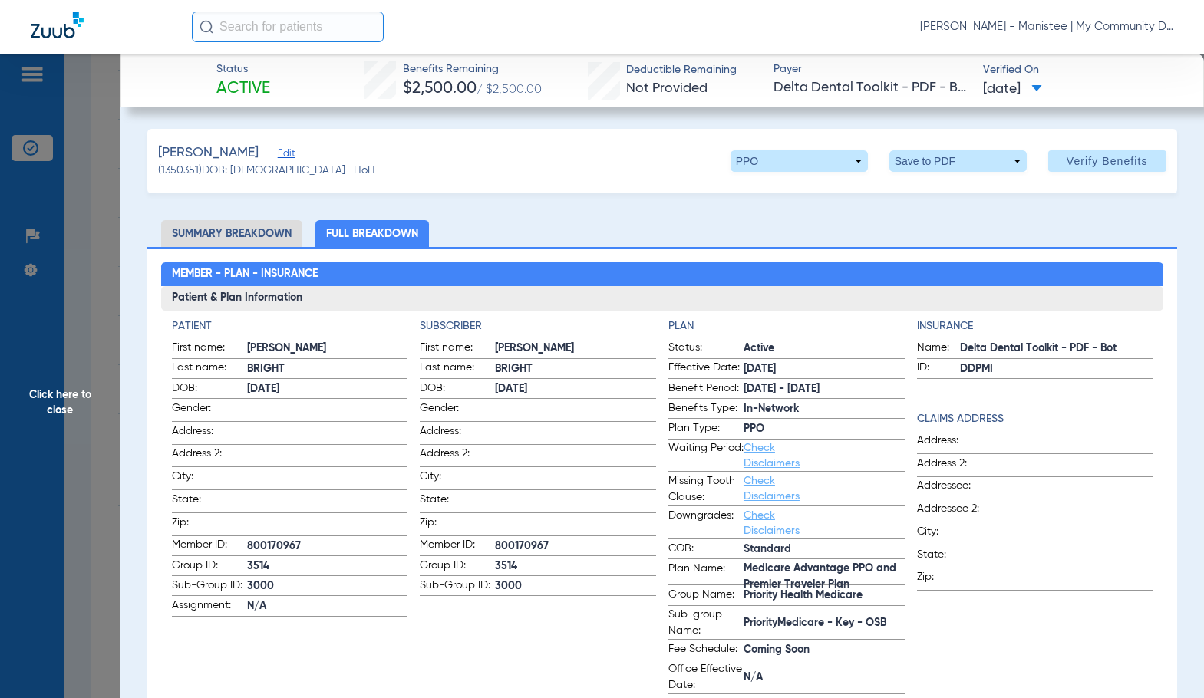
click at [580, 325] on h4 "Subscriber" at bounding box center [538, 326] width 236 height 16
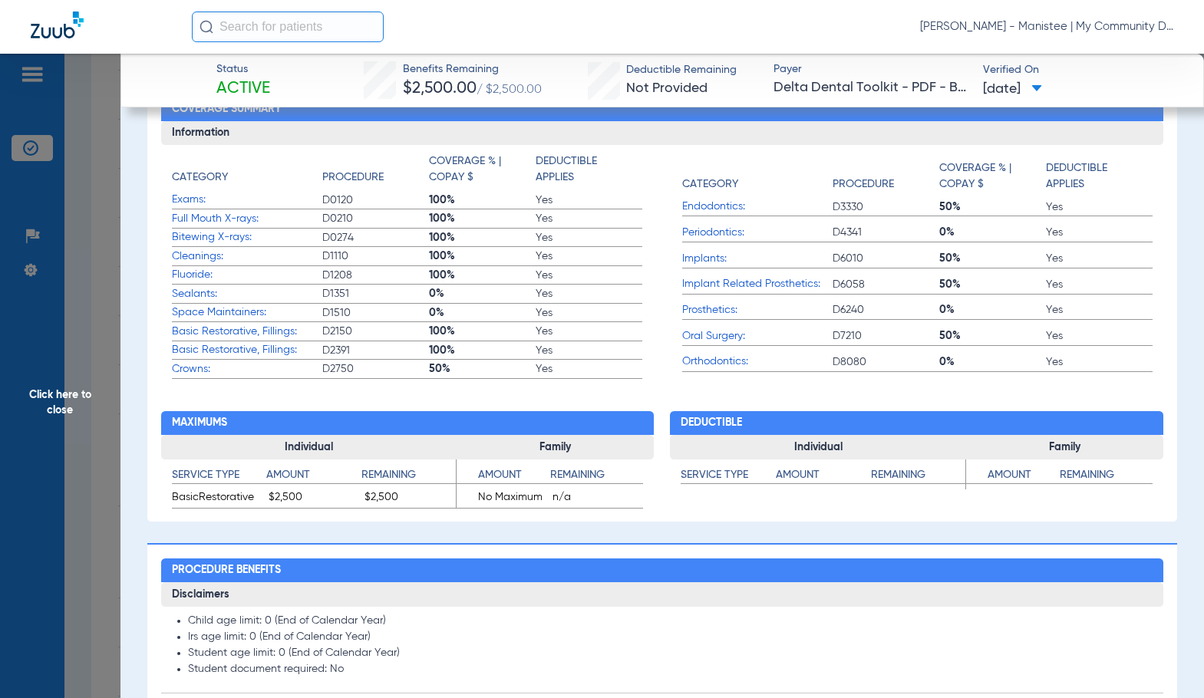
scroll to position [690, 0]
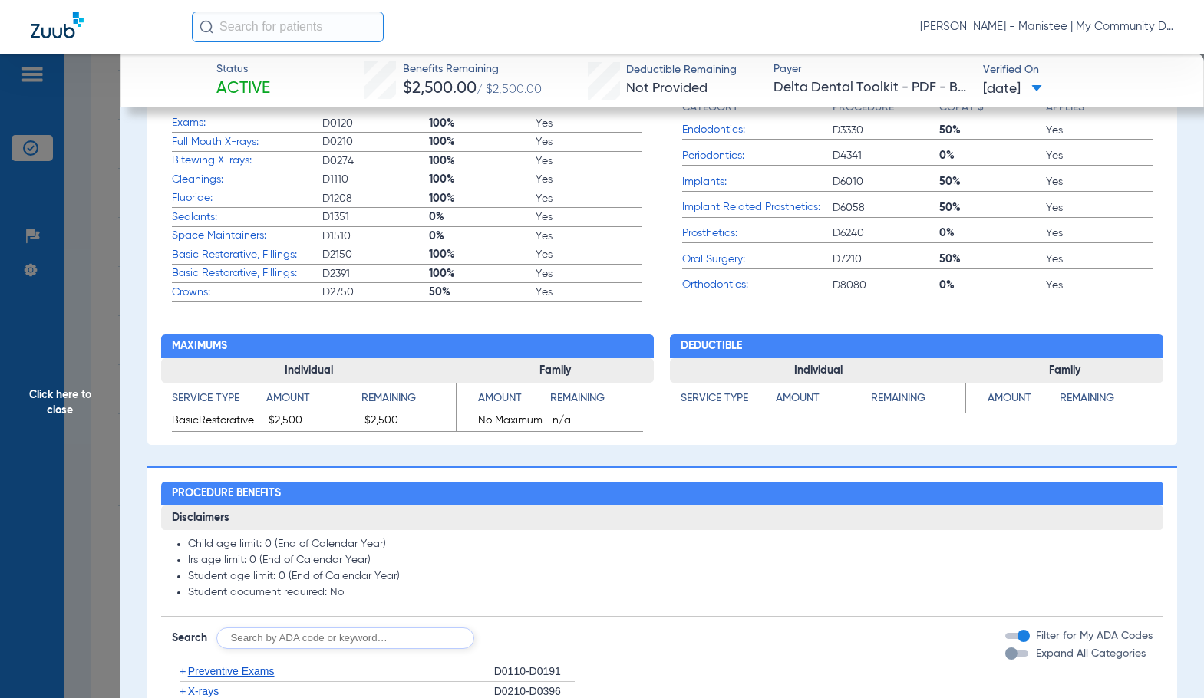
click at [85, 370] on span "Click here to close" at bounding box center [60, 403] width 120 height 698
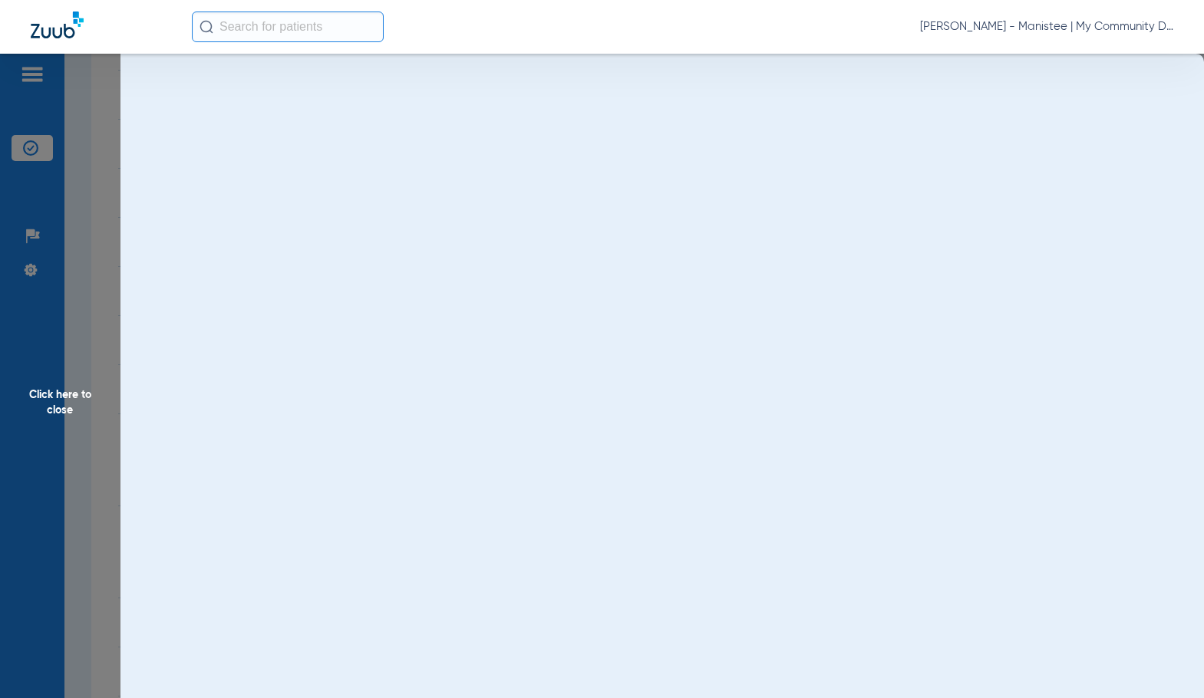
scroll to position [0, 0]
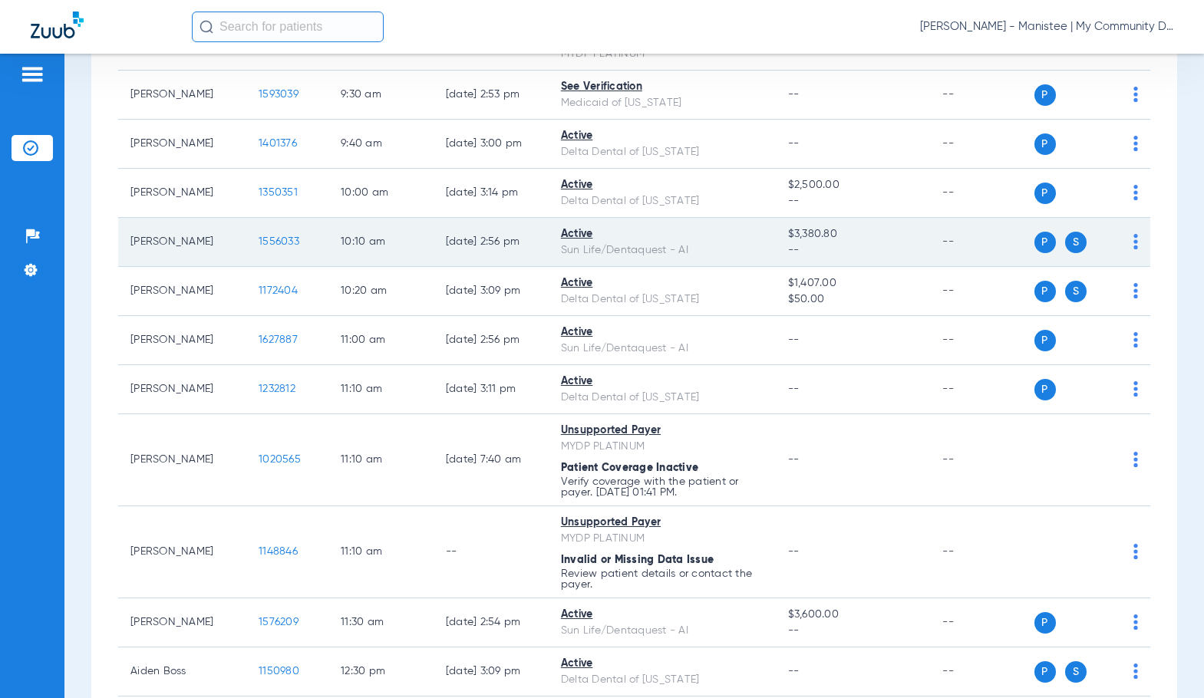
click at [271, 241] on span "1556033" at bounding box center [279, 241] width 41 height 11
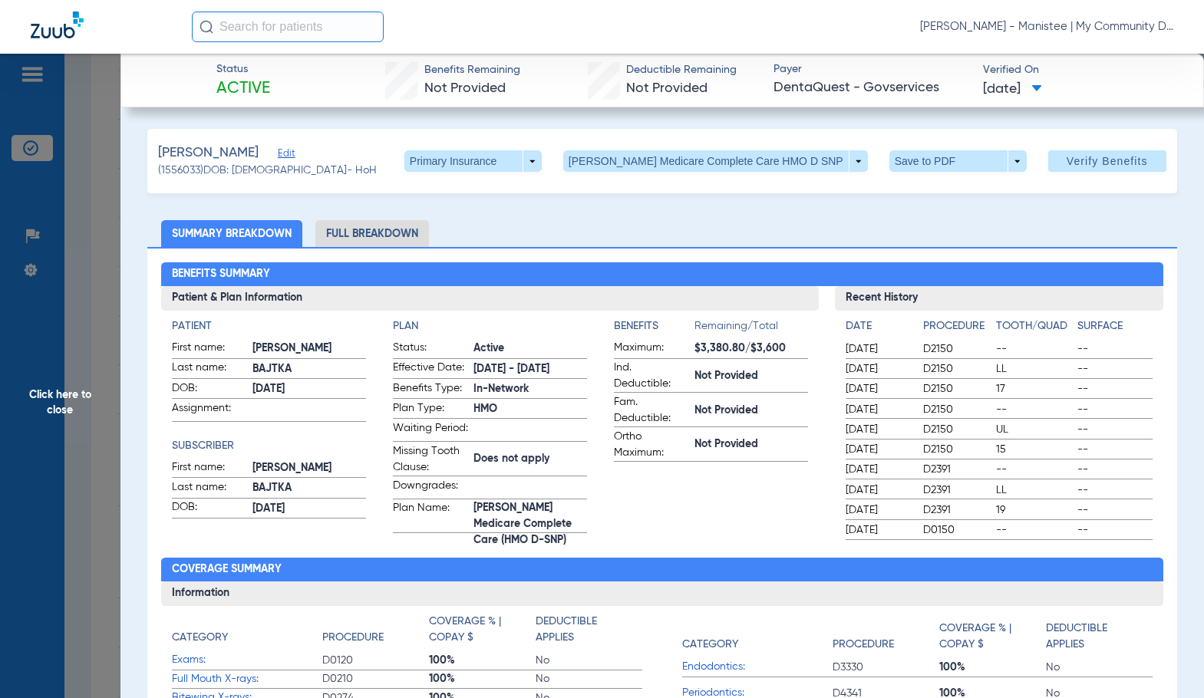
click at [364, 234] on li "Full Breakdown" at bounding box center [372, 233] width 114 height 27
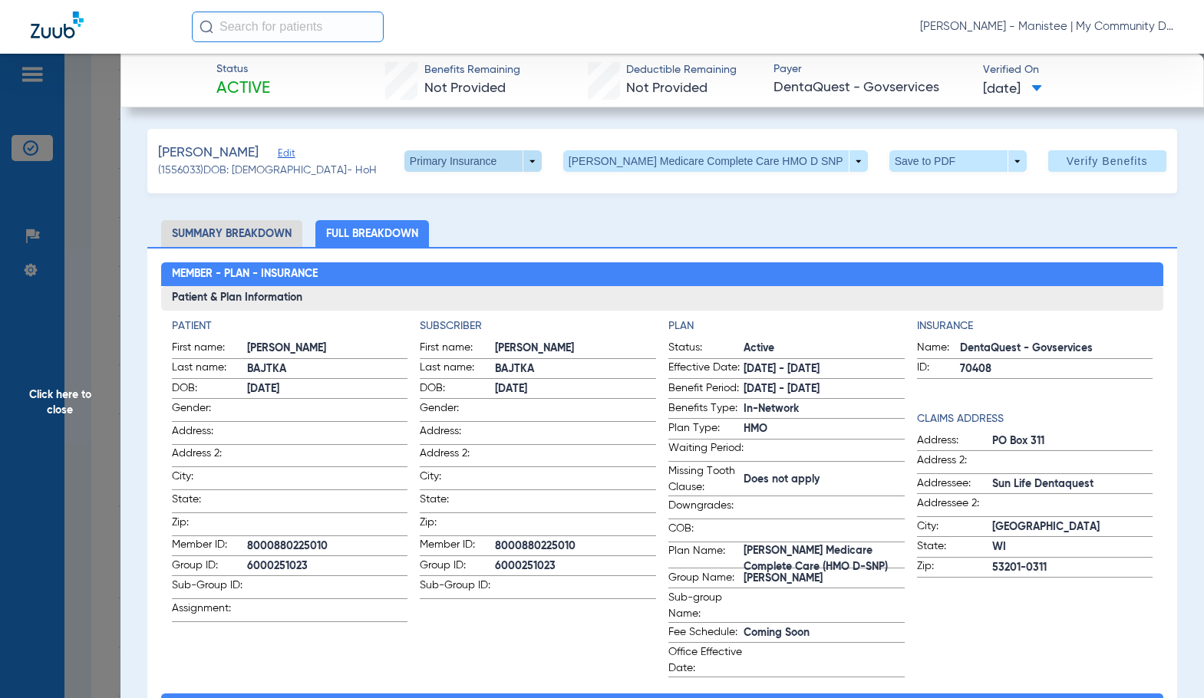
click at [491, 166] on span at bounding box center [472, 161] width 37 height 37
click at [525, 219] on span "Secondary Insurance" at bounding box center [513, 222] width 101 height 11
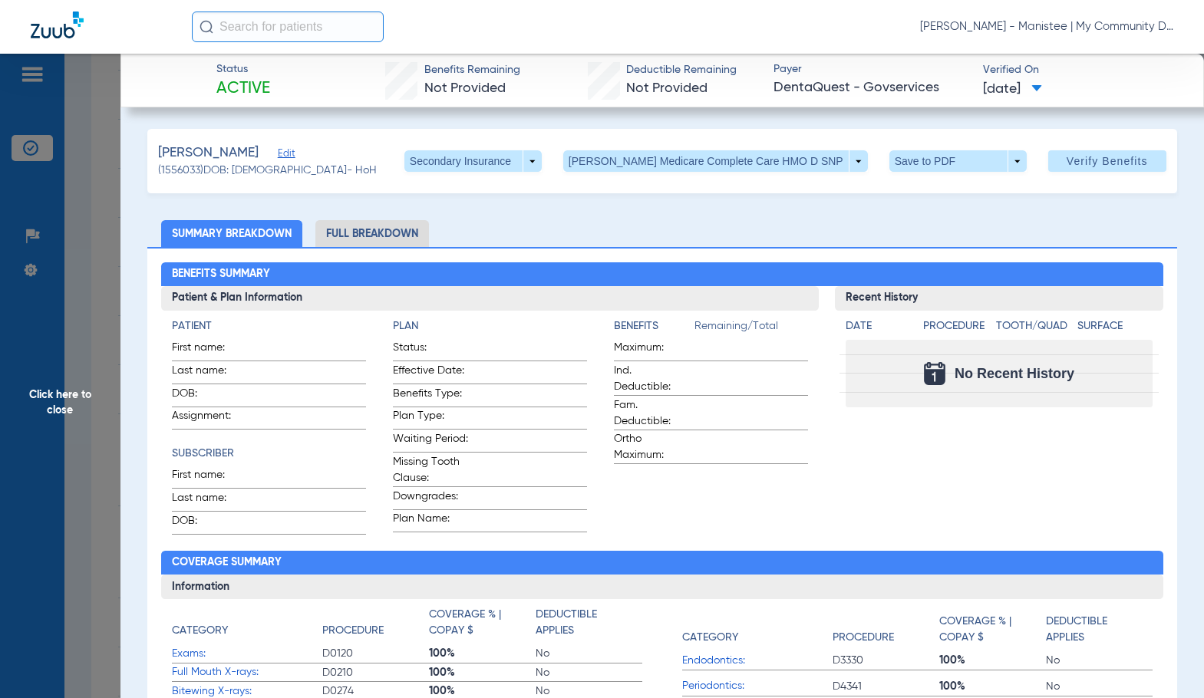
click at [415, 240] on li "Full Breakdown" at bounding box center [372, 233] width 114 height 27
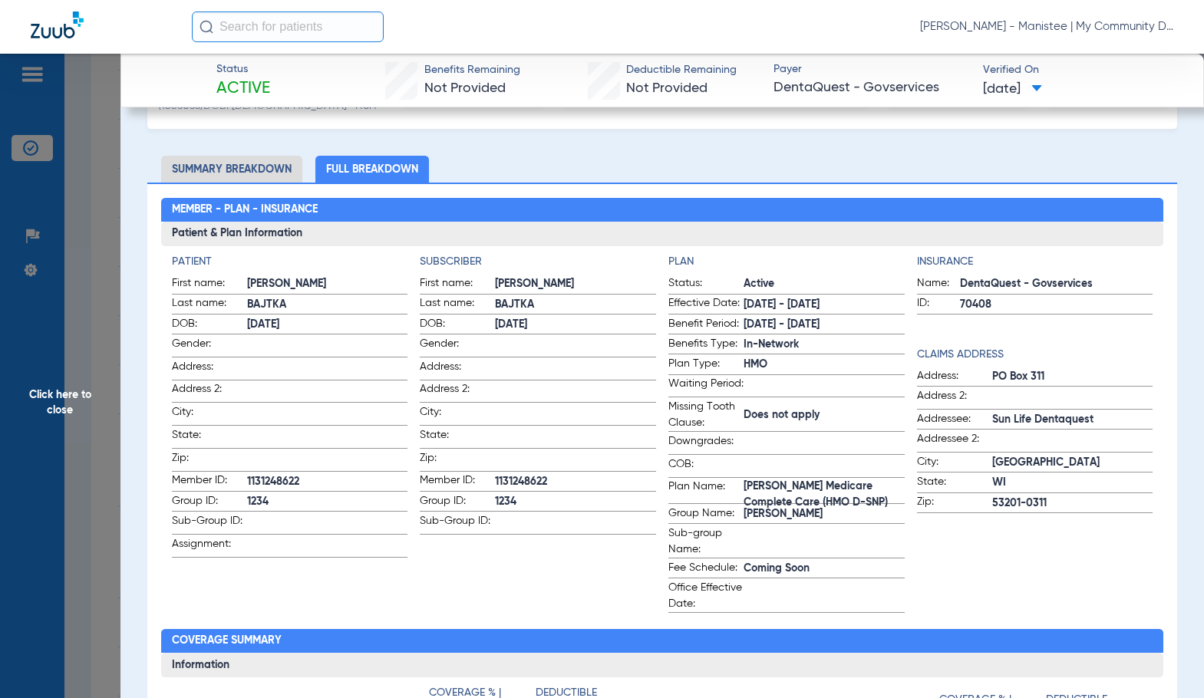
scroll to position [153, 0]
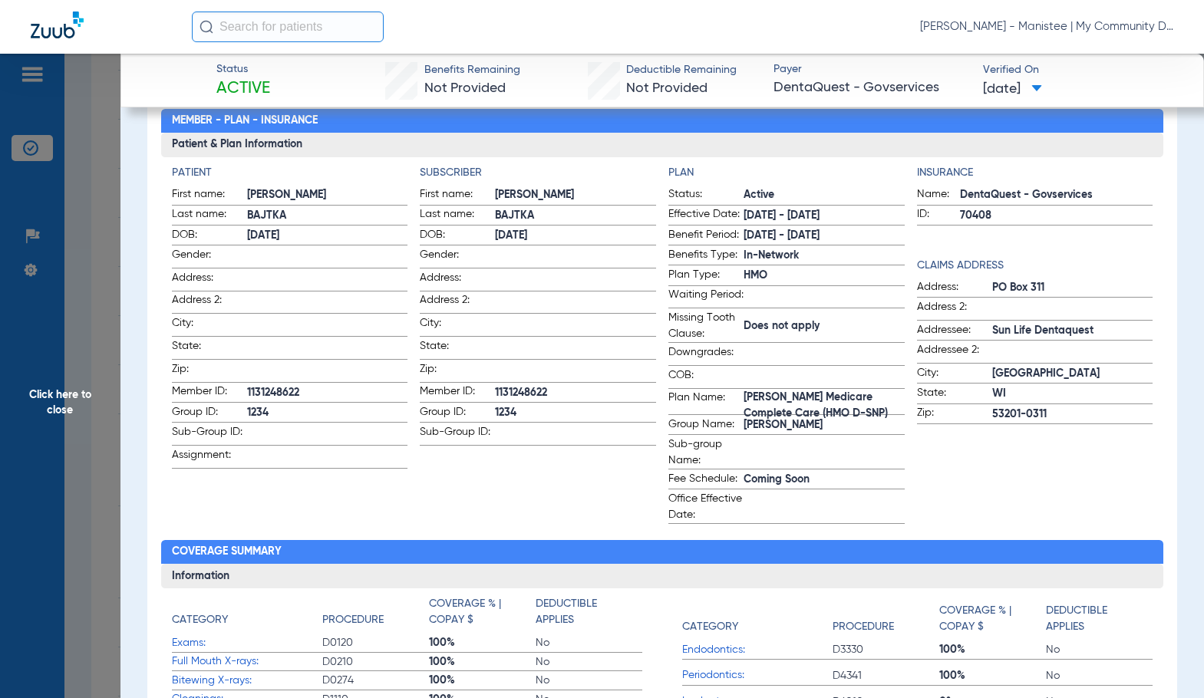
drag, startPoint x: 103, startPoint y: 362, endPoint x: 162, endPoint y: 370, distance: 59.6
click at [101, 362] on span "Click here to close" at bounding box center [60, 403] width 120 height 698
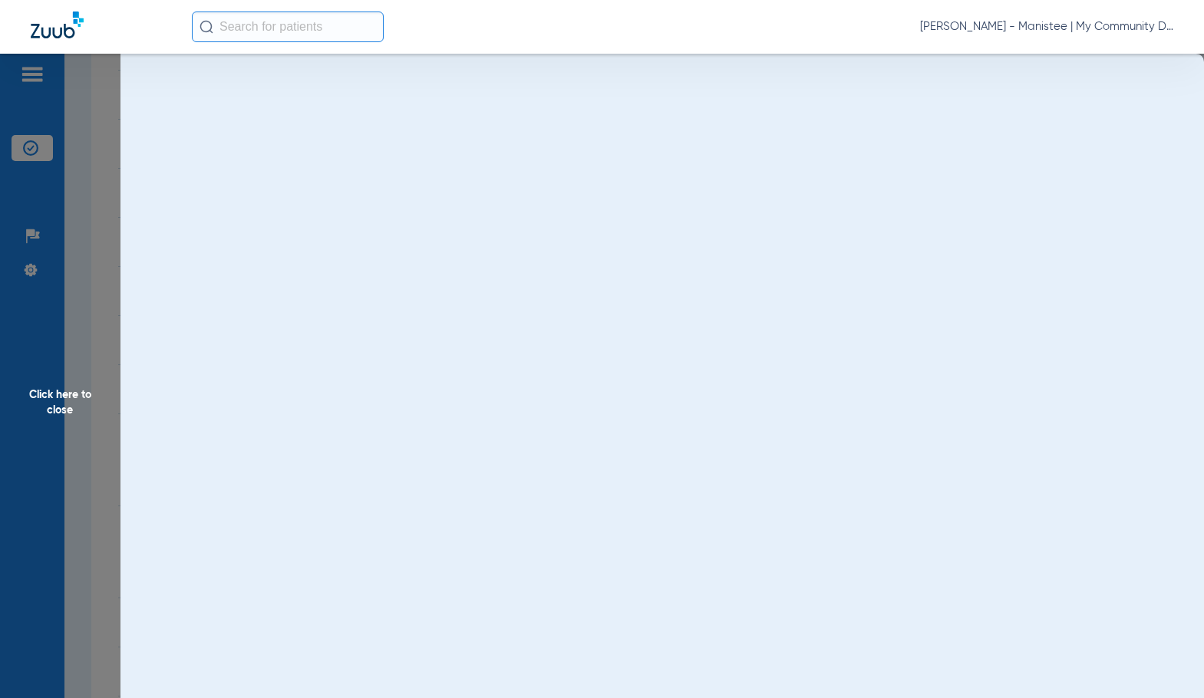
scroll to position [0, 0]
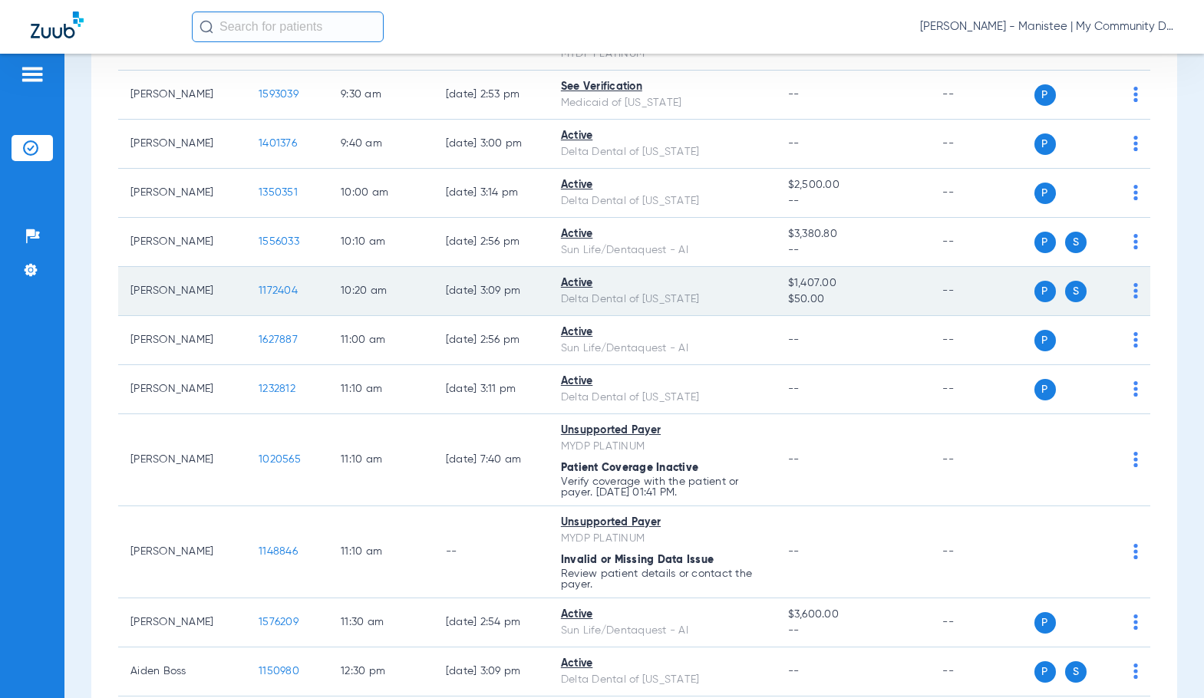
click at [259, 296] on span "1172404" at bounding box center [278, 290] width 39 height 11
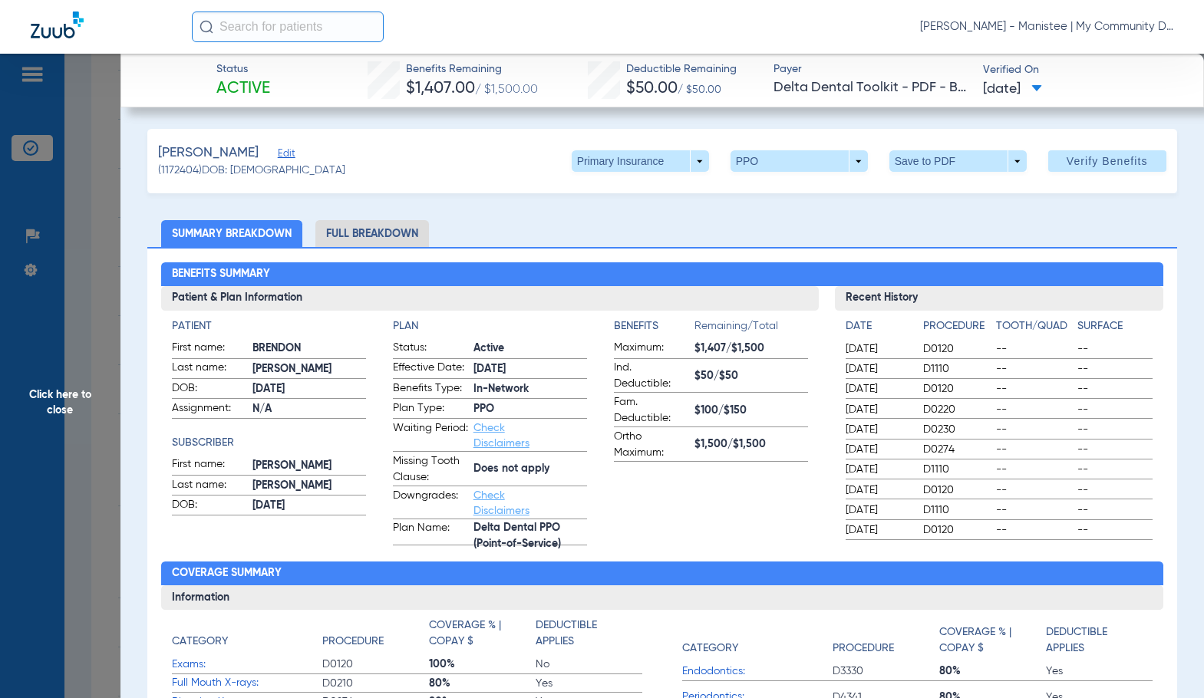
click at [346, 236] on li "Full Breakdown" at bounding box center [372, 233] width 114 height 27
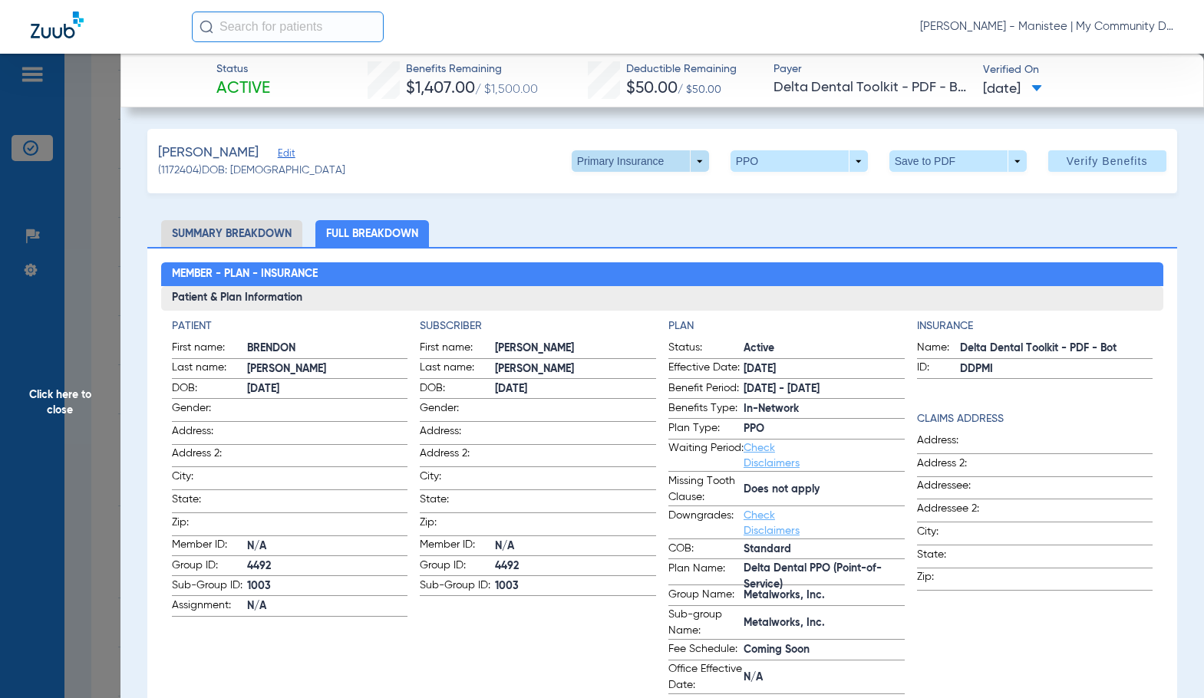
click at [586, 167] on span at bounding box center [639, 160] width 137 height 21
click at [594, 222] on span "Secondary Insurance" at bounding box center [623, 222] width 101 height 11
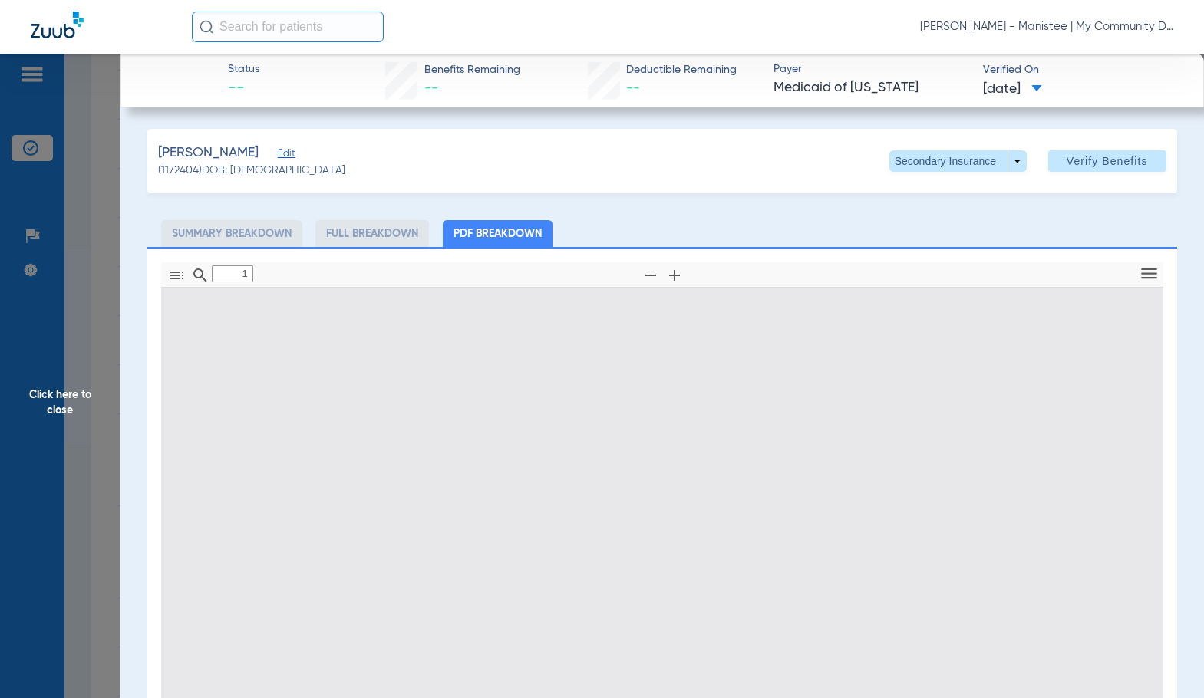
type input "0"
select select "page-width"
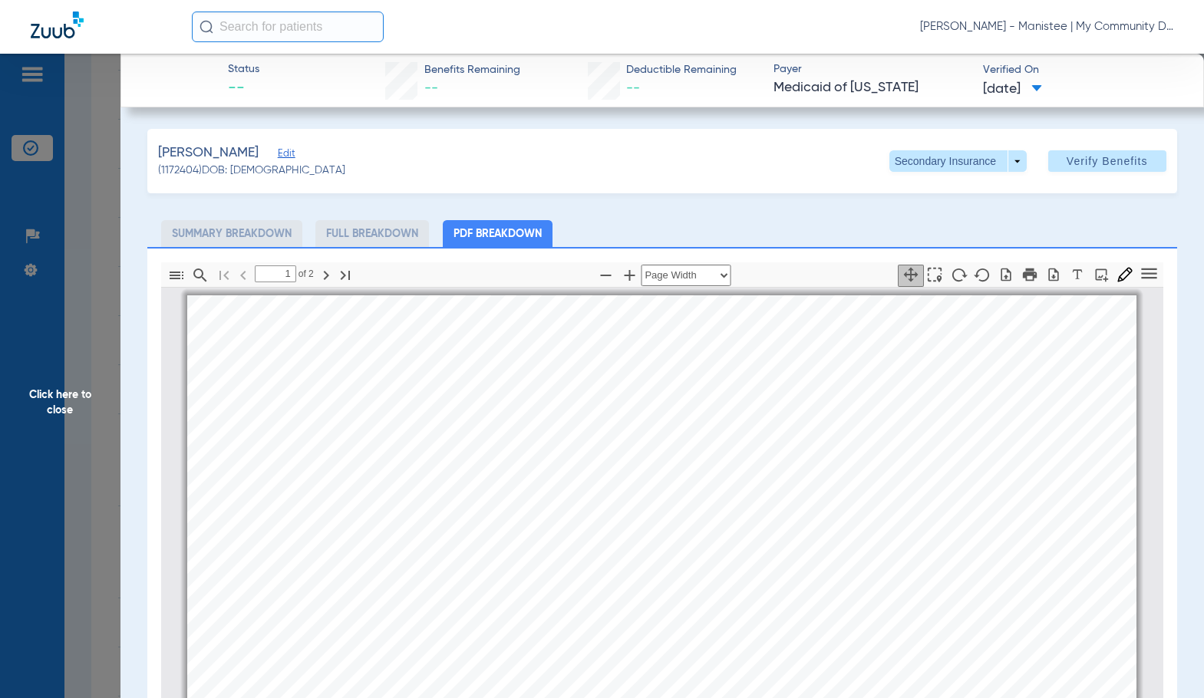
scroll to position [8, 0]
type input "2"
click at [108, 417] on span "Click here to close" at bounding box center [60, 403] width 120 height 698
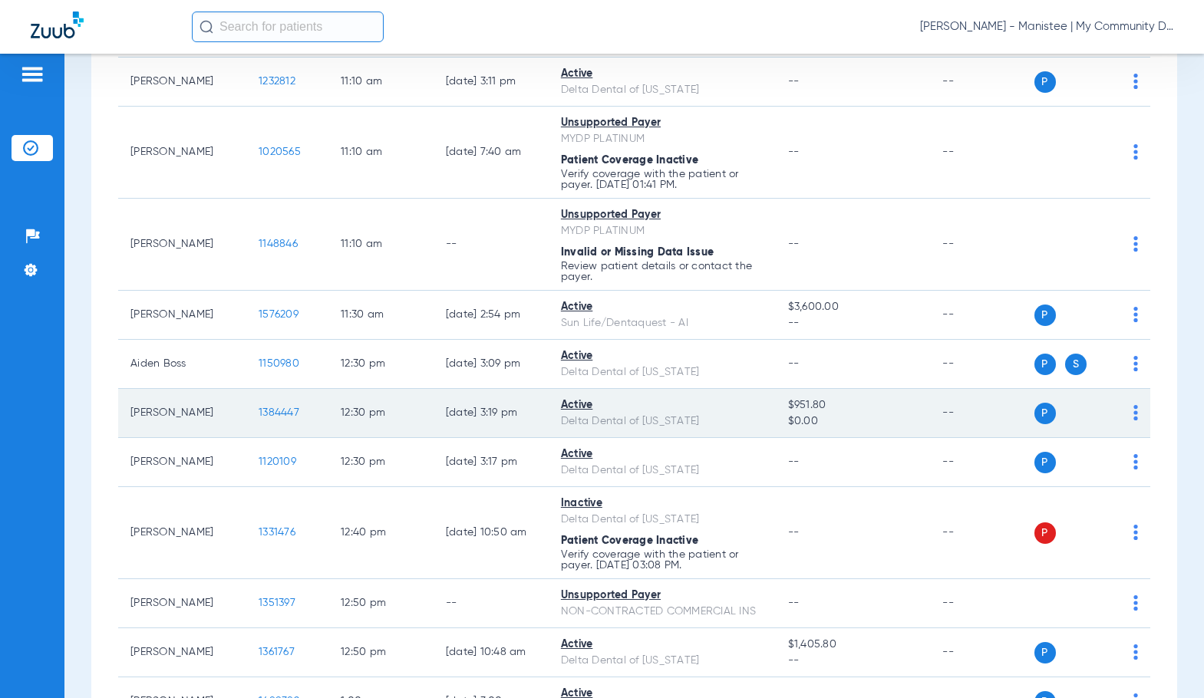
scroll to position [1227, 0]
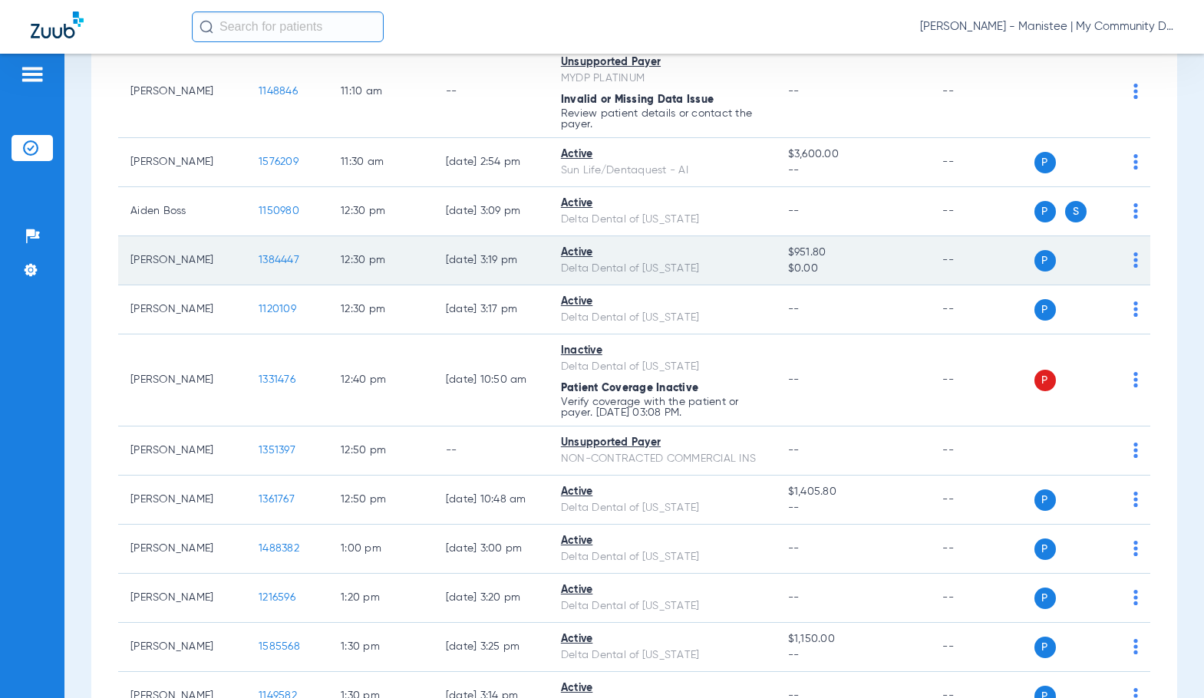
click at [268, 259] on span "1384447" at bounding box center [279, 260] width 41 height 11
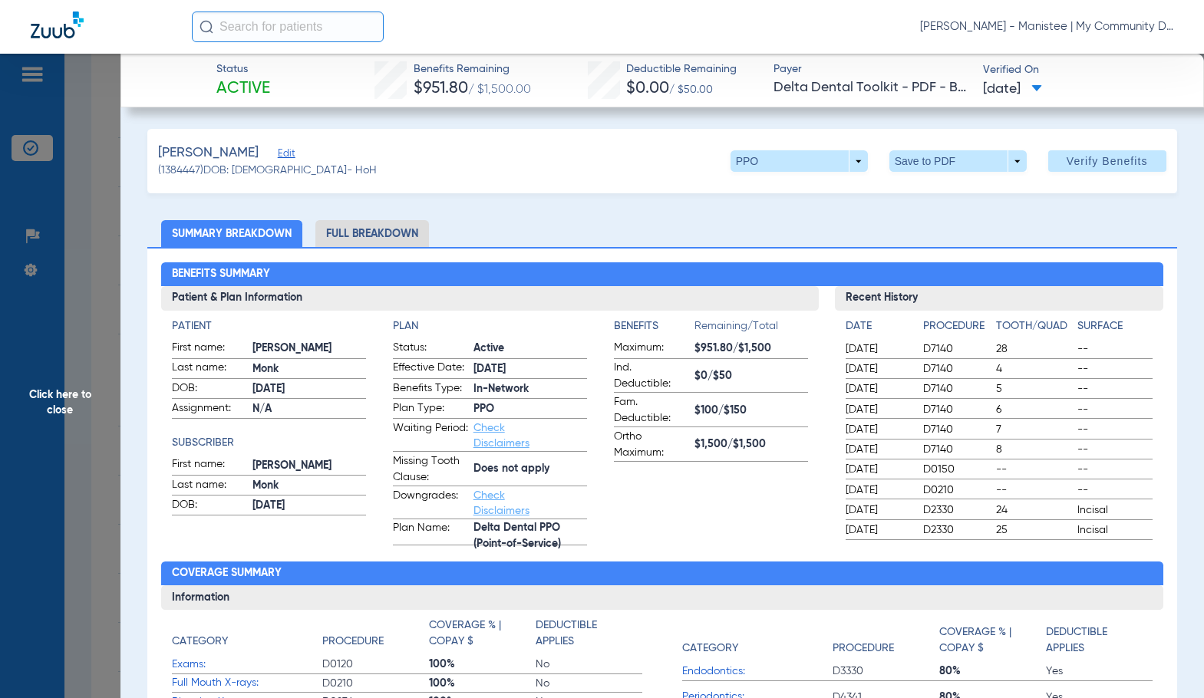
click at [411, 233] on li "Full Breakdown" at bounding box center [372, 233] width 114 height 27
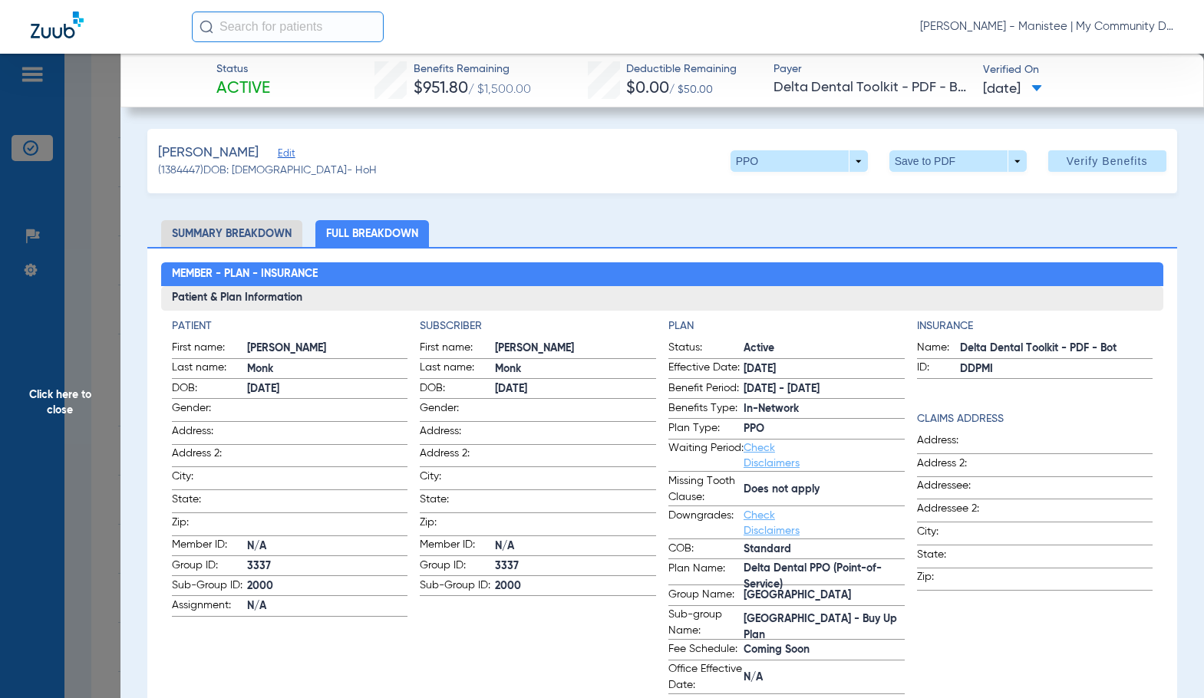
click at [584, 335] on app-subscriber-information "Subscriber First name: [PERSON_NAME] Last name: [PERSON_NAME] DOB: [DEMOGRAPHIC…" at bounding box center [538, 506] width 236 height 376
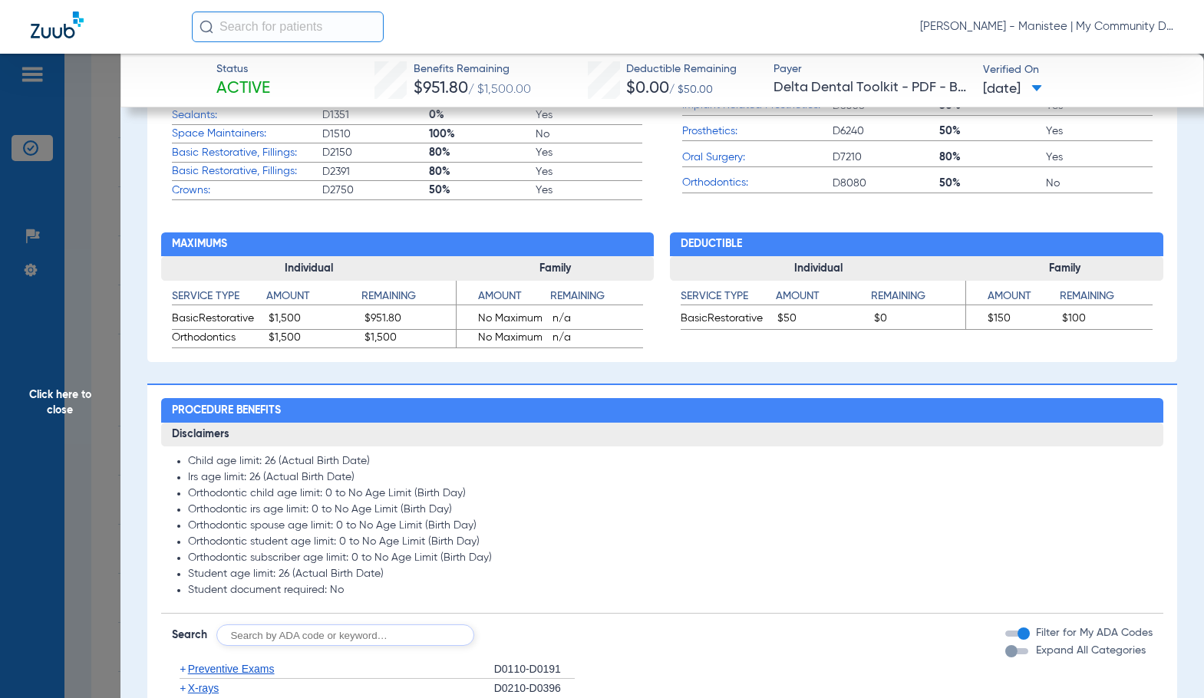
scroll to position [767, 0]
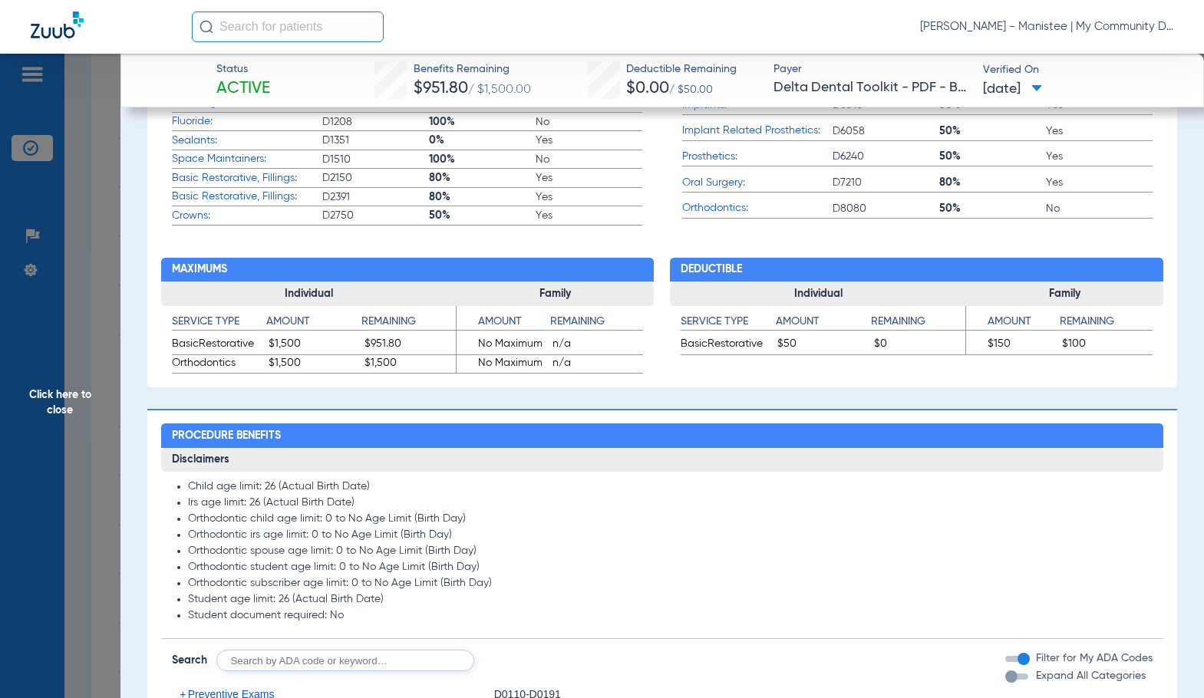
click at [573, 512] on ul "Child age limit: 26 (Actual Birth Date) Irs age limit: 26 (Actual Birth Date) O…" at bounding box center [662, 551] width 980 height 143
drag, startPoint x: 516, startPoint y: 349, endPoint x: 573, endPoint y: 351, distance: 56.8
click at [515, 351] on span "No Maximum" at bounding box center [501, 345] width 91 height 18
click at [91, 387] on span "Click here to close" at bounding box center [60, 403] width 120 height 698
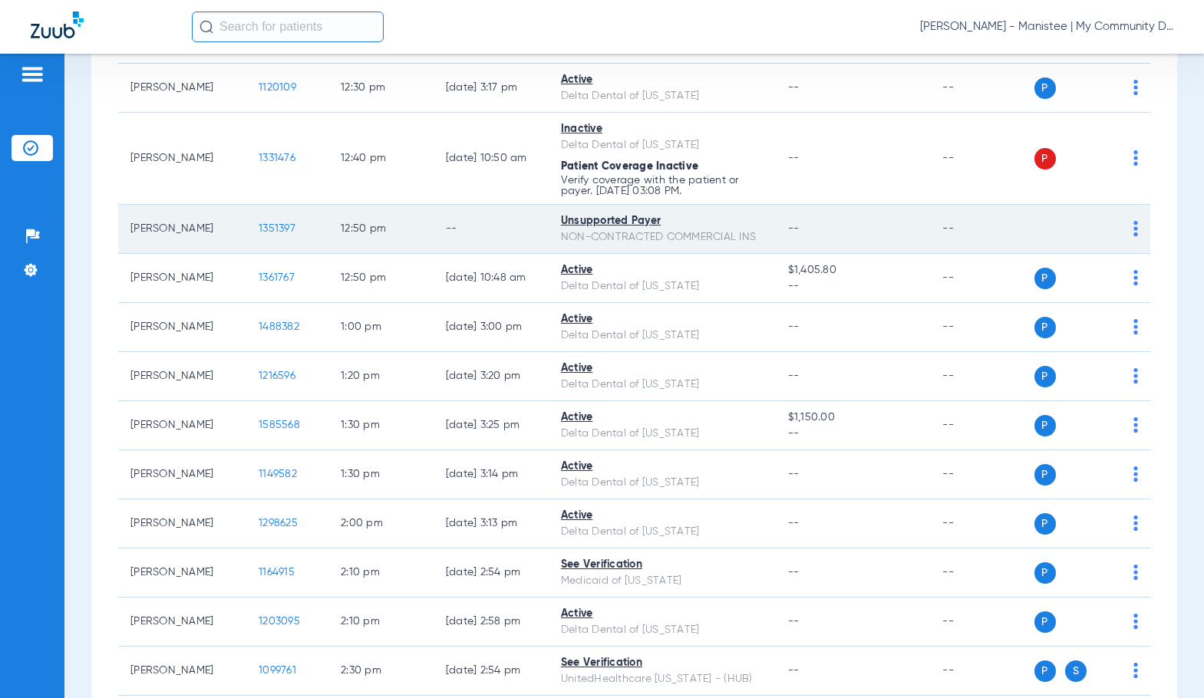
scroll to position [1457, 0]
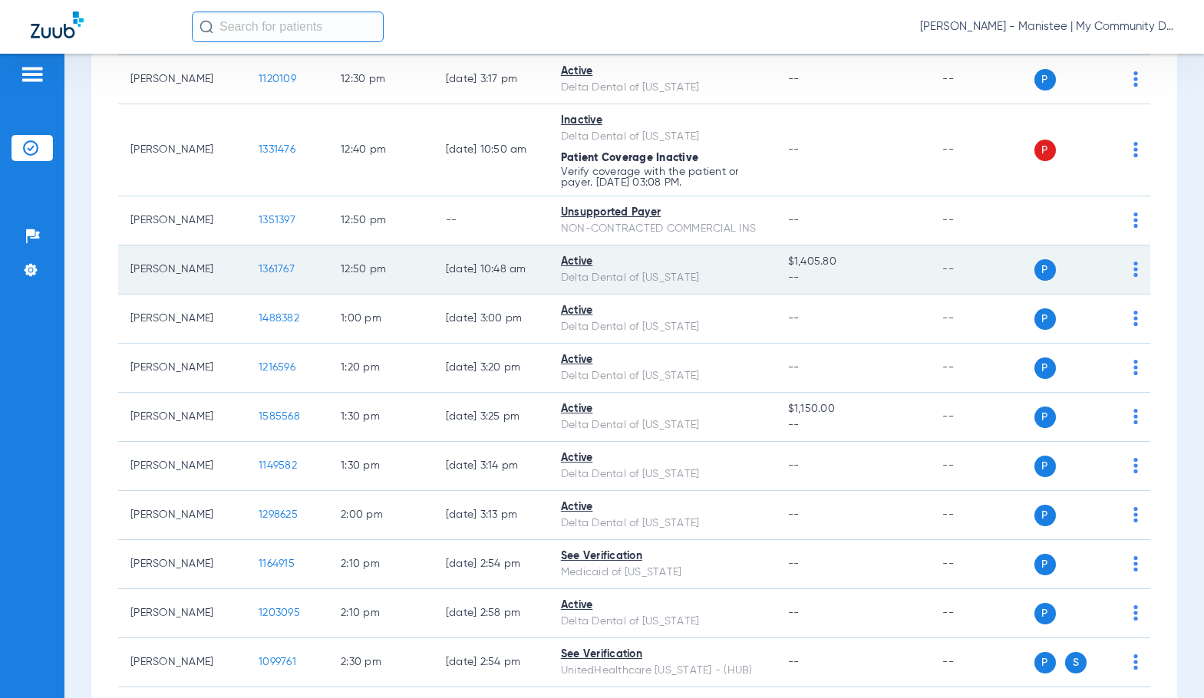
click at [264, 265] on span "1361767" at bounding box center [277, 269] width 36 height 11
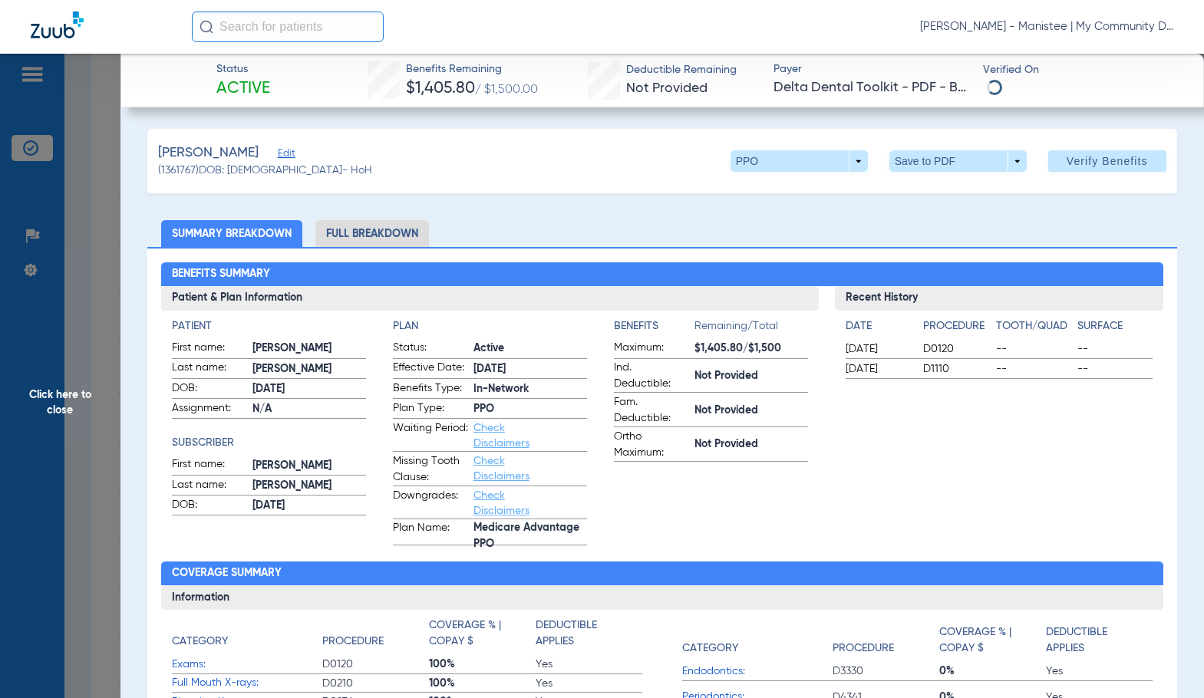
click at [360, 229] on li "Full Breakdown" at bounding box center [372, 233] width 114 height 27
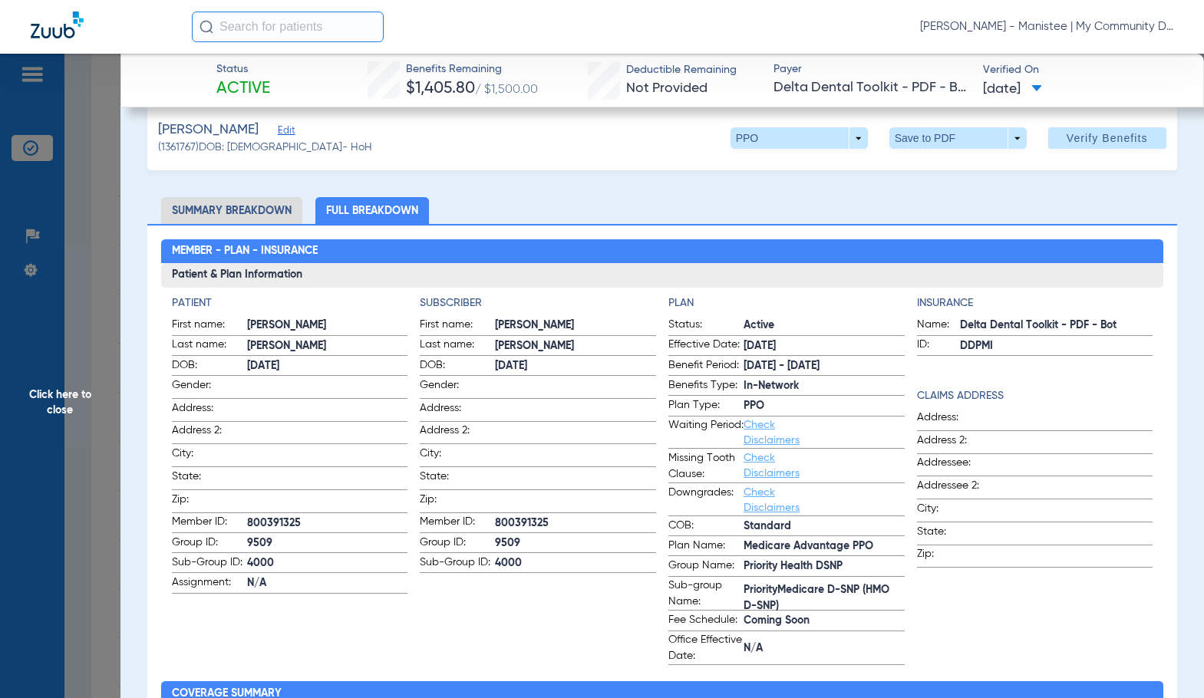
scroll to position [0, 0]
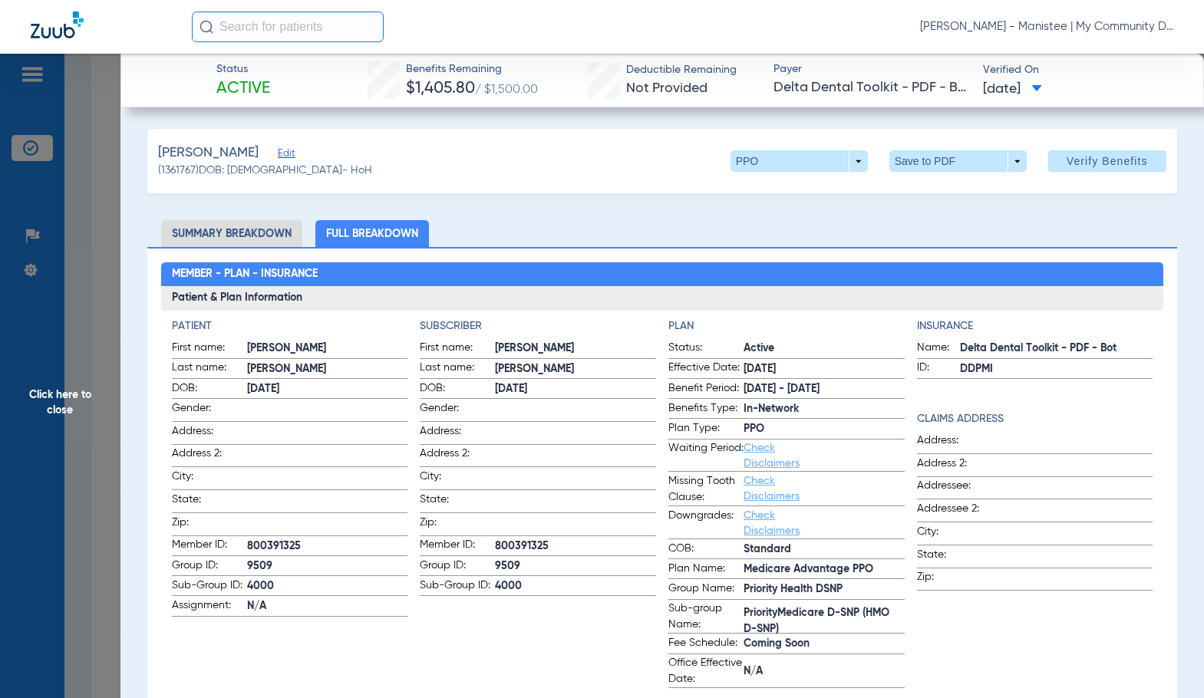
click at [519, 225] on ul "Summary Breakdown Full Breakdown" at bounding box center [661, 233] width 1029 height 27
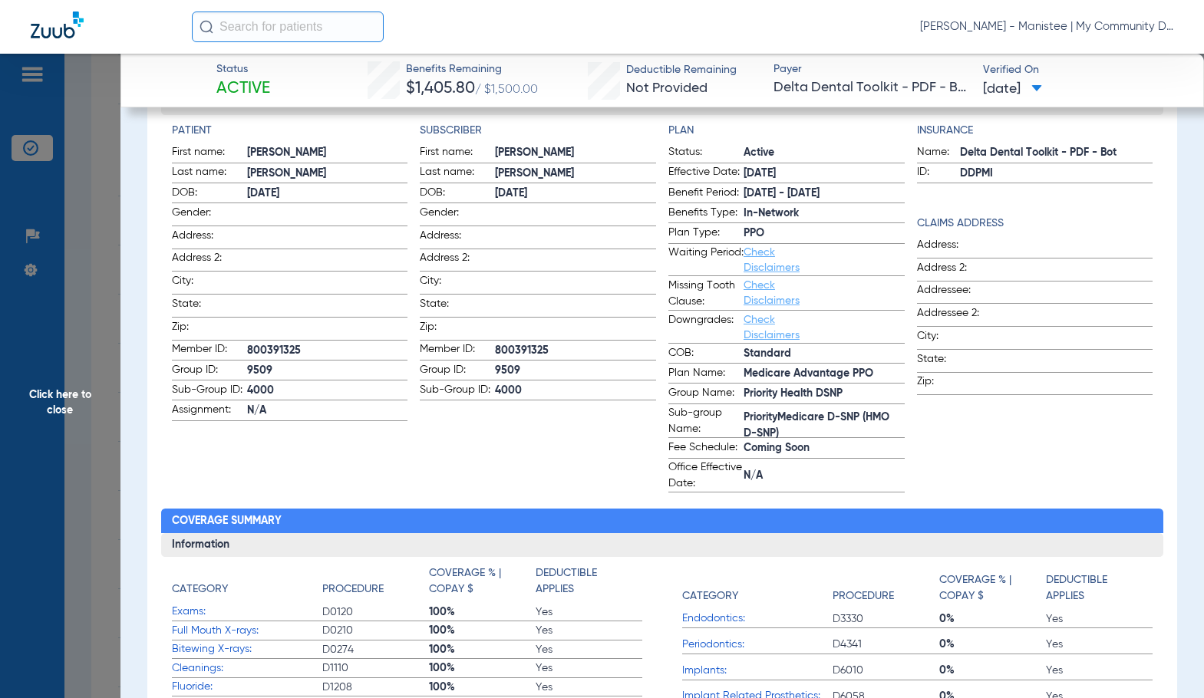
scroll to position [77, 0]
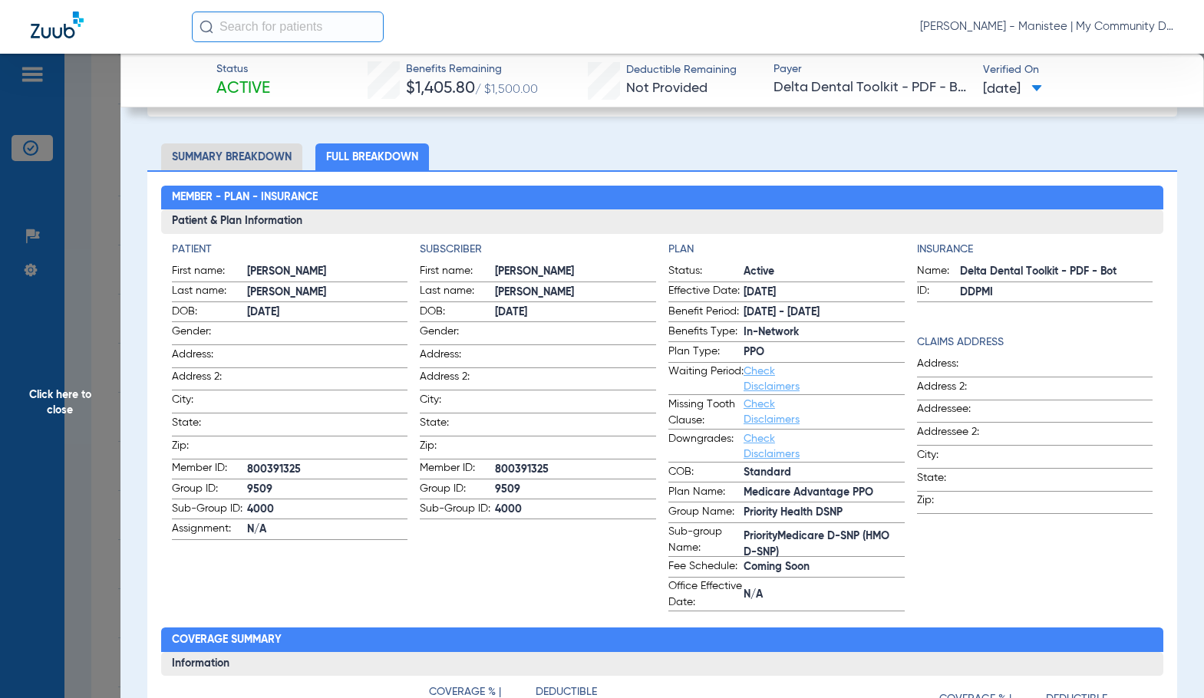
click at [575, 169] on ul "Summary Breakdown Full Breakdown" at bounding box center [661, 156] width 1029 height 27
click at [91, 379] on span "Click here to close" at bounding box center [60, 403] width 120 height 698
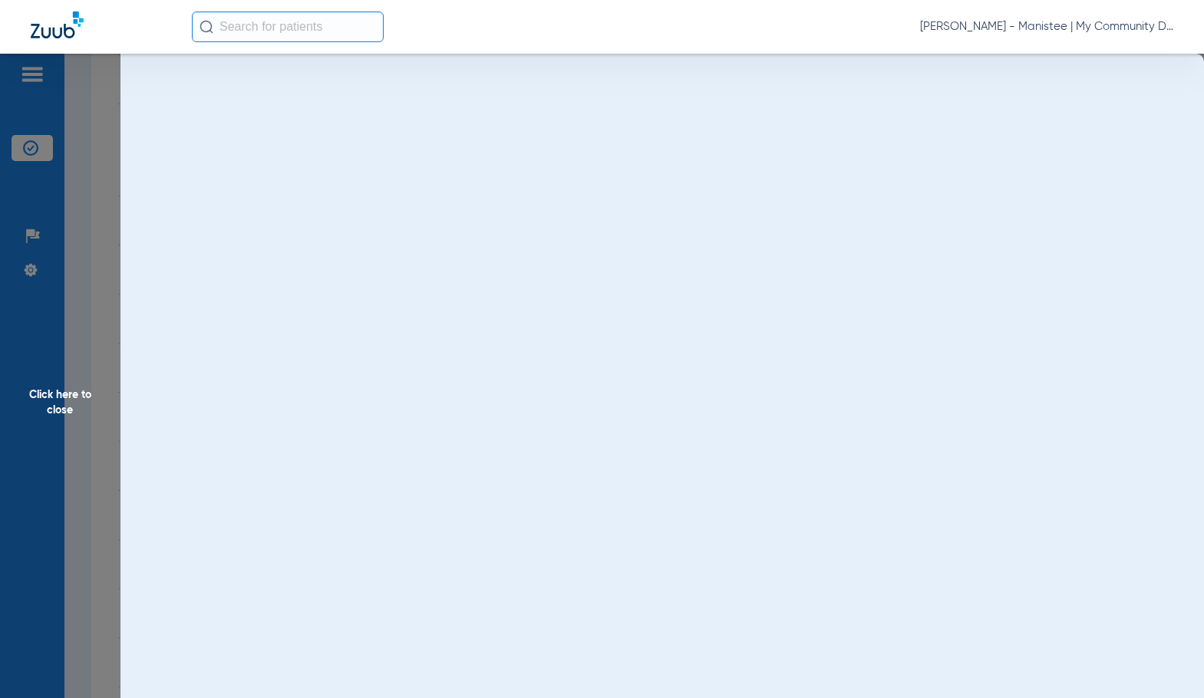
scroll to position [0, 0]
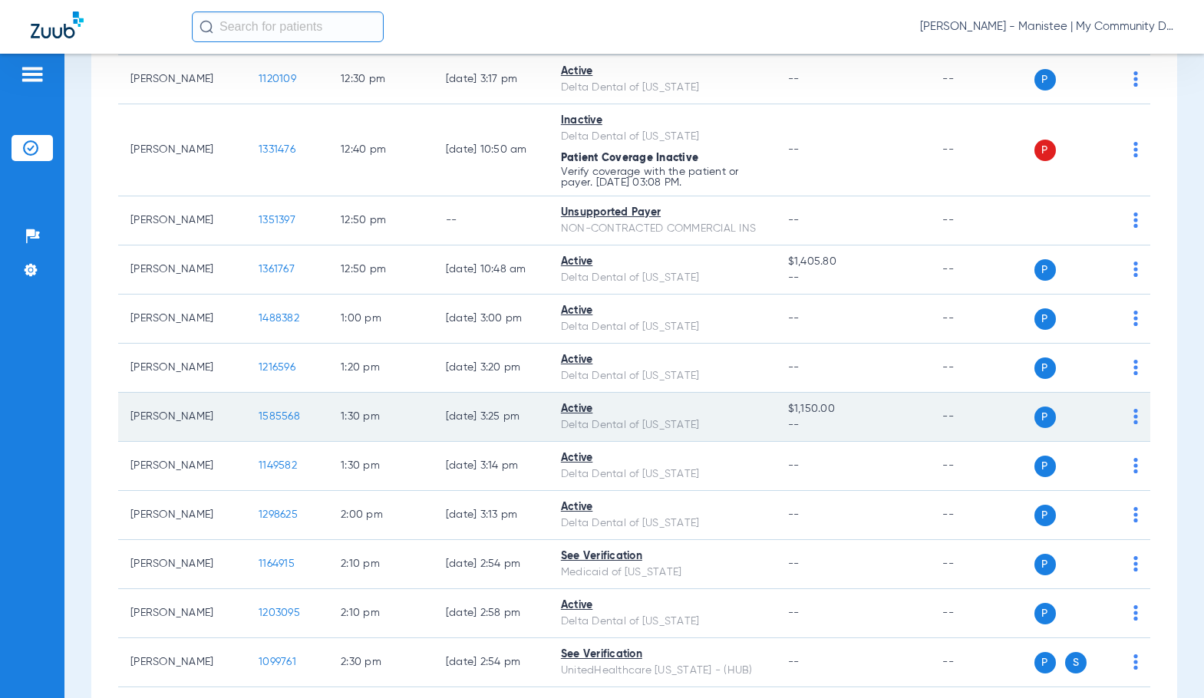
click at [261, 416] on span "1585568" at bounding box center [279, 416] width 41 height 11
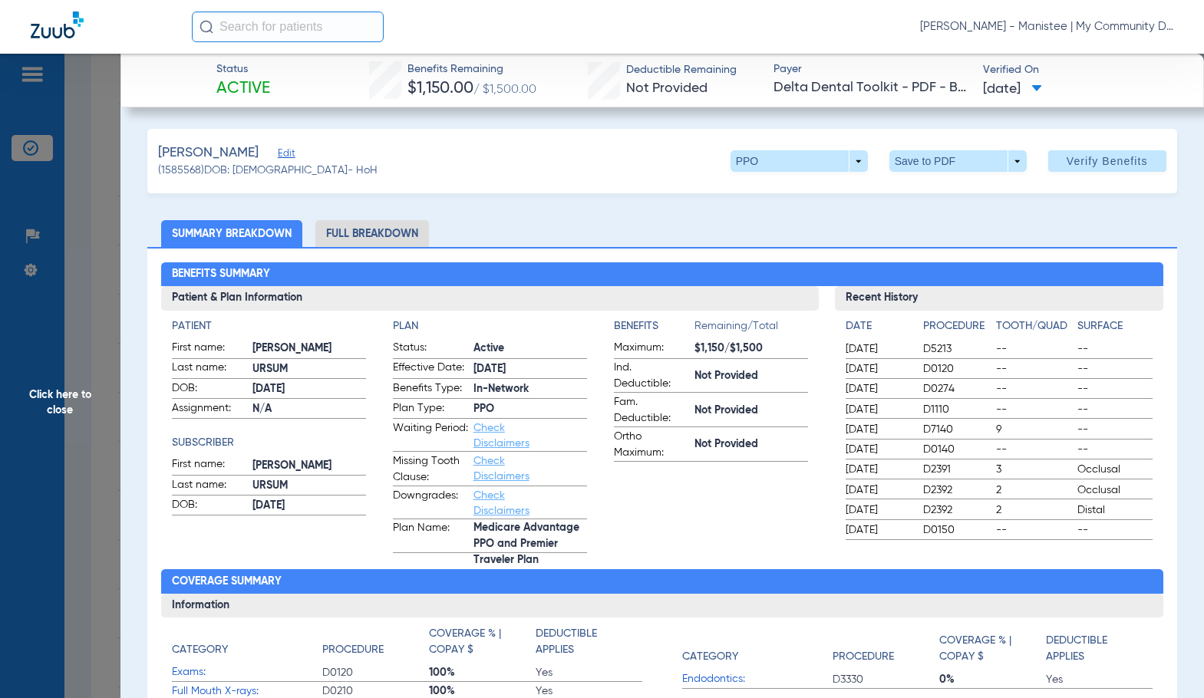
drag, startPoint x: 351, startPoint y: 232, endPoint x: 1187, endPoint y: 160, distance: 838.4
click at [352, 232] on li "Full Breakdown" at bounding box center [372, 233] width 114 height 27
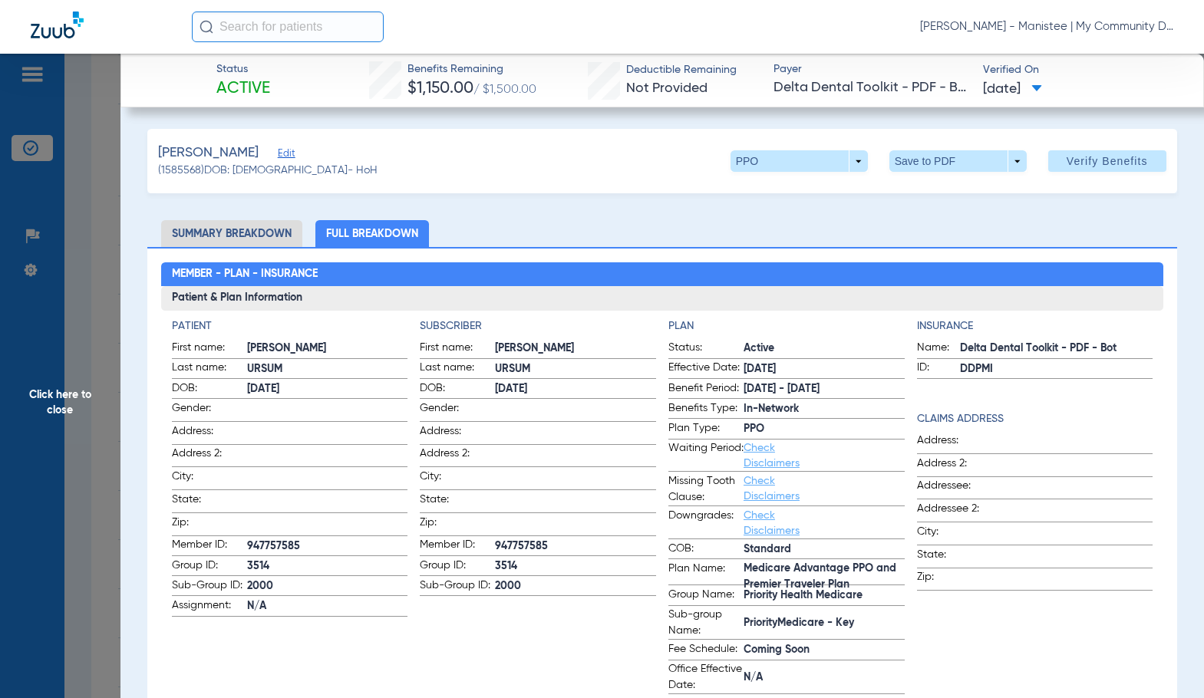
click at [463, 303] on h3 "Patient & Plan Information" at bounding box center [662, 298] width 1002 height 25
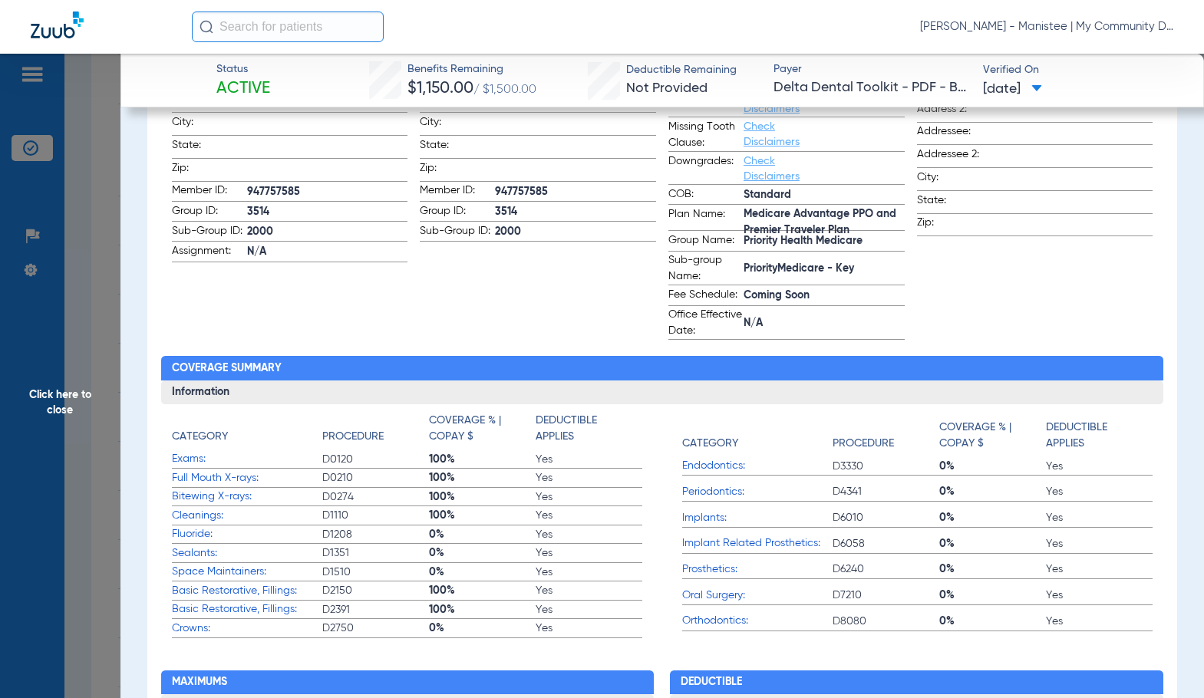
scroll to position [153, 0]
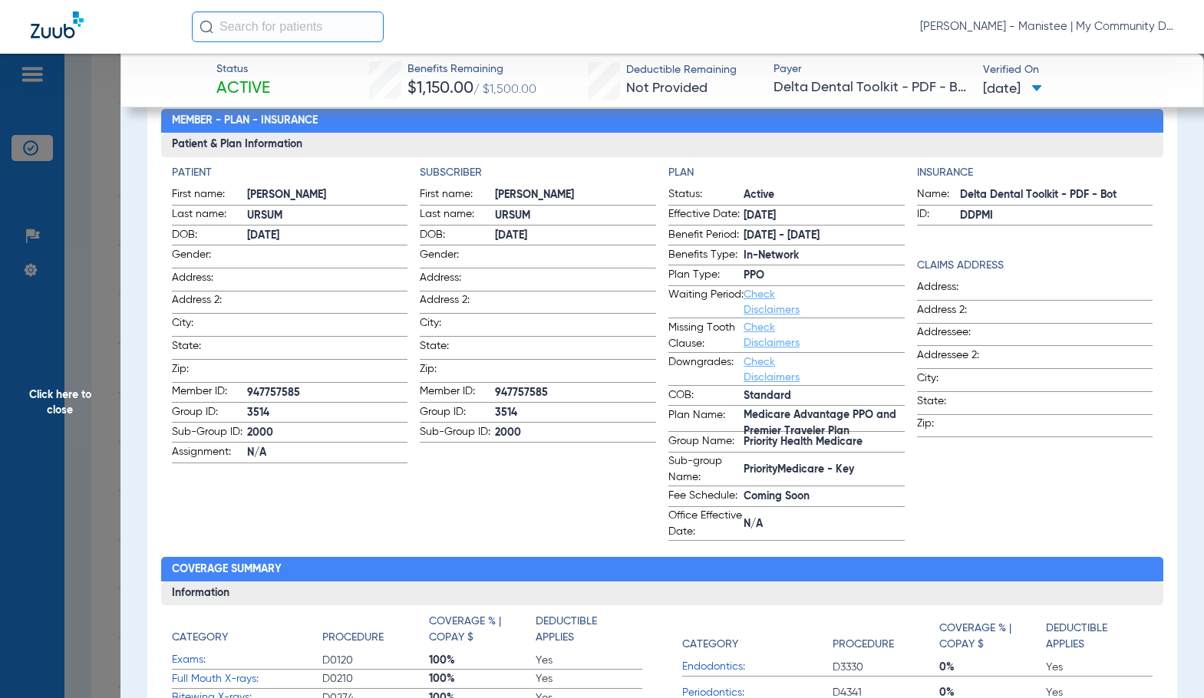
click at [58, 374] on span "Click here to close" at bounding box center [60, 403] width 120 height 698
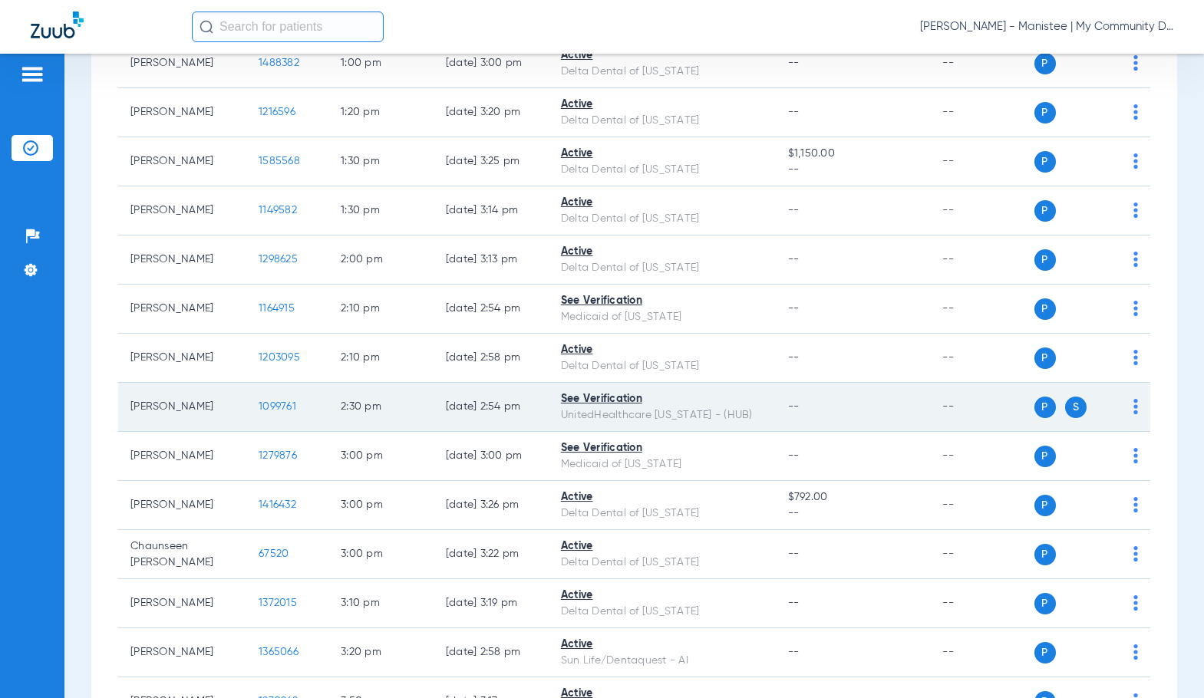
scroll to position [1764, 0]
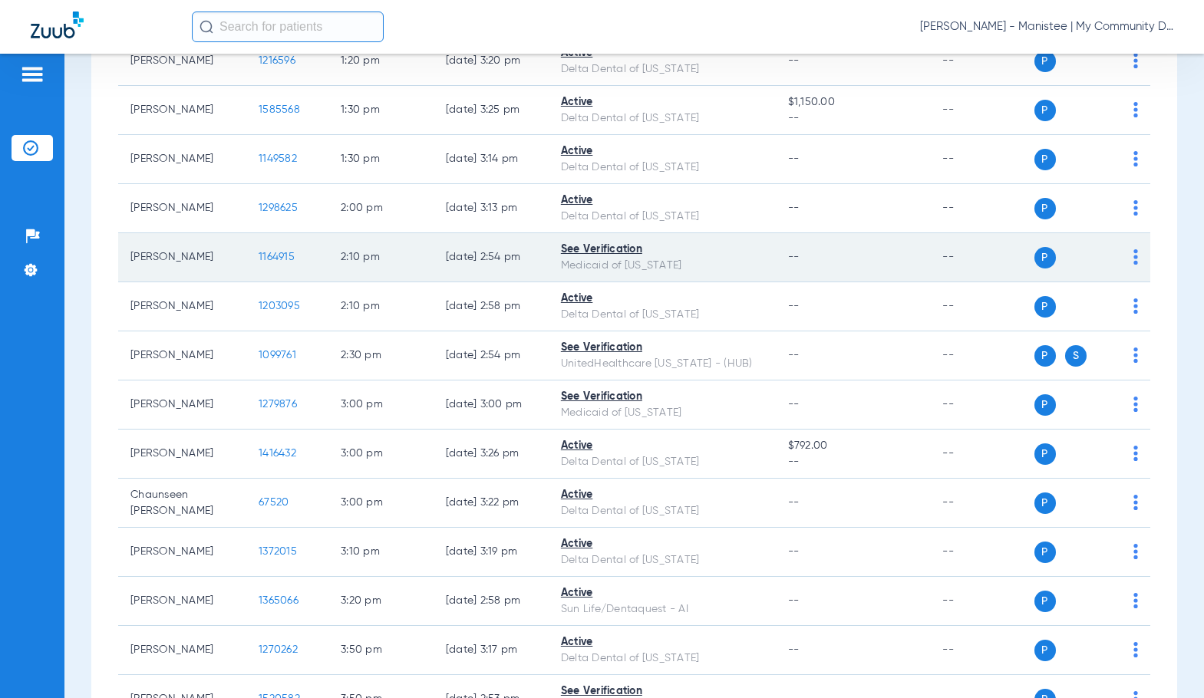
click at [259, 258] on span "1164915" at bounding box center [277, 257] width 36 height 11
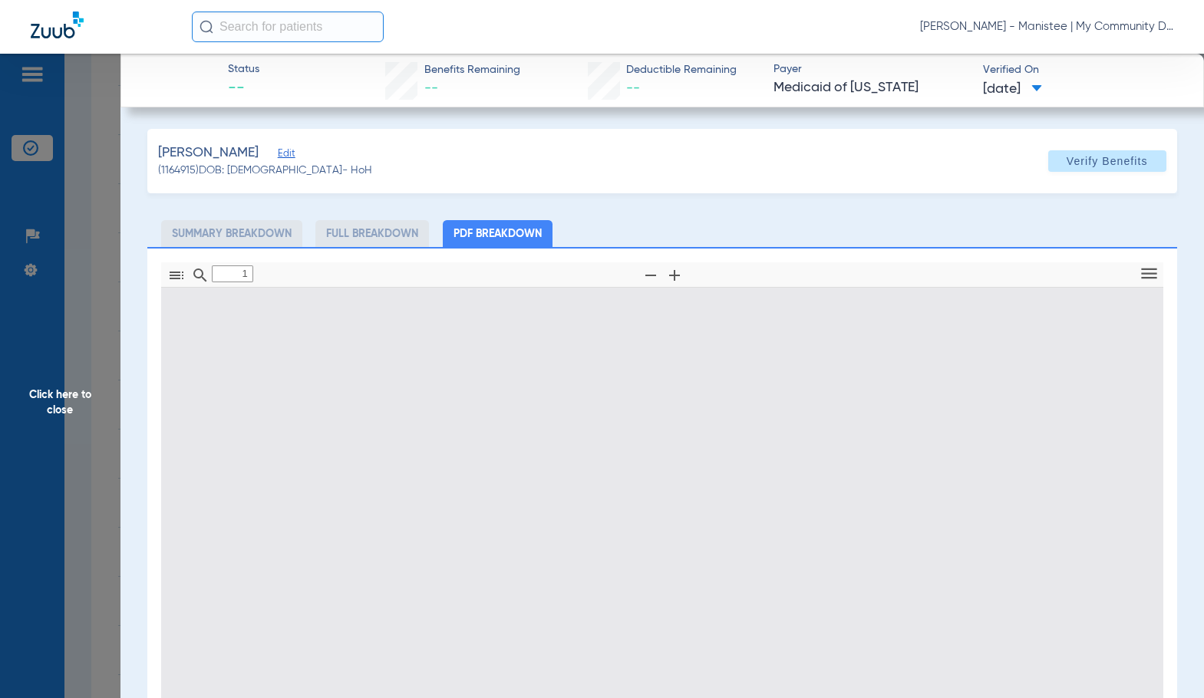
type input "0"
select select "page-width"
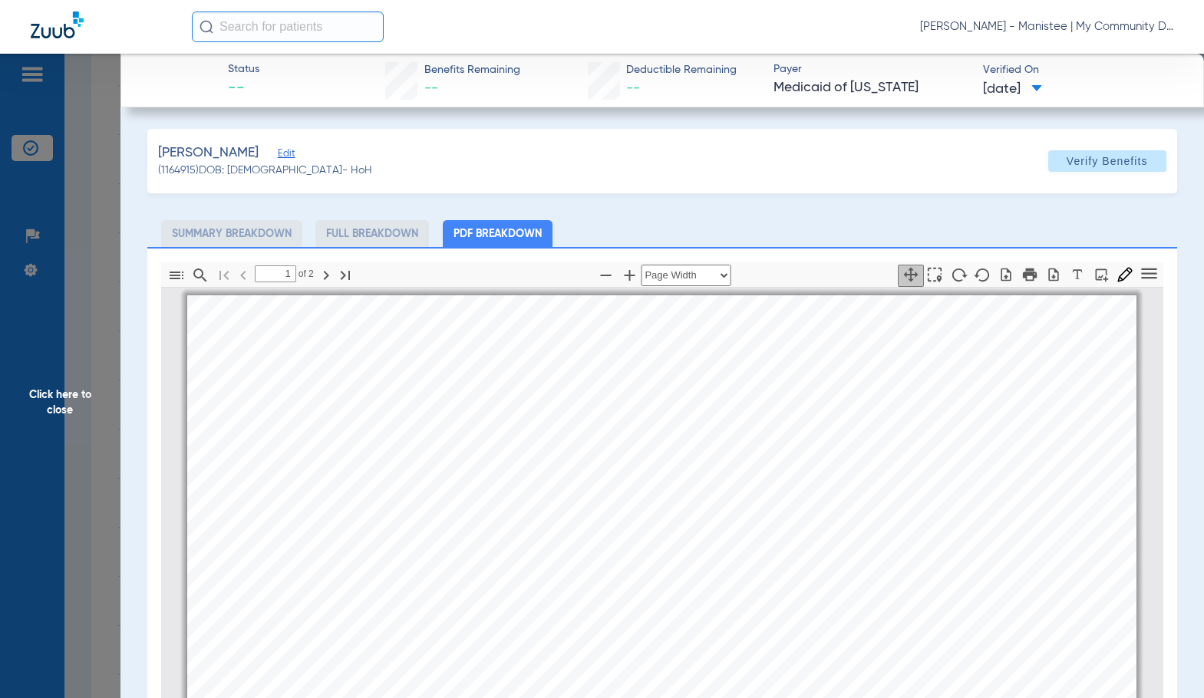
scroll to position [8, 0]
type input "2"
click at [70, 415] on span "Click here to close" at bounding box center [60, 403] width 120 height 698
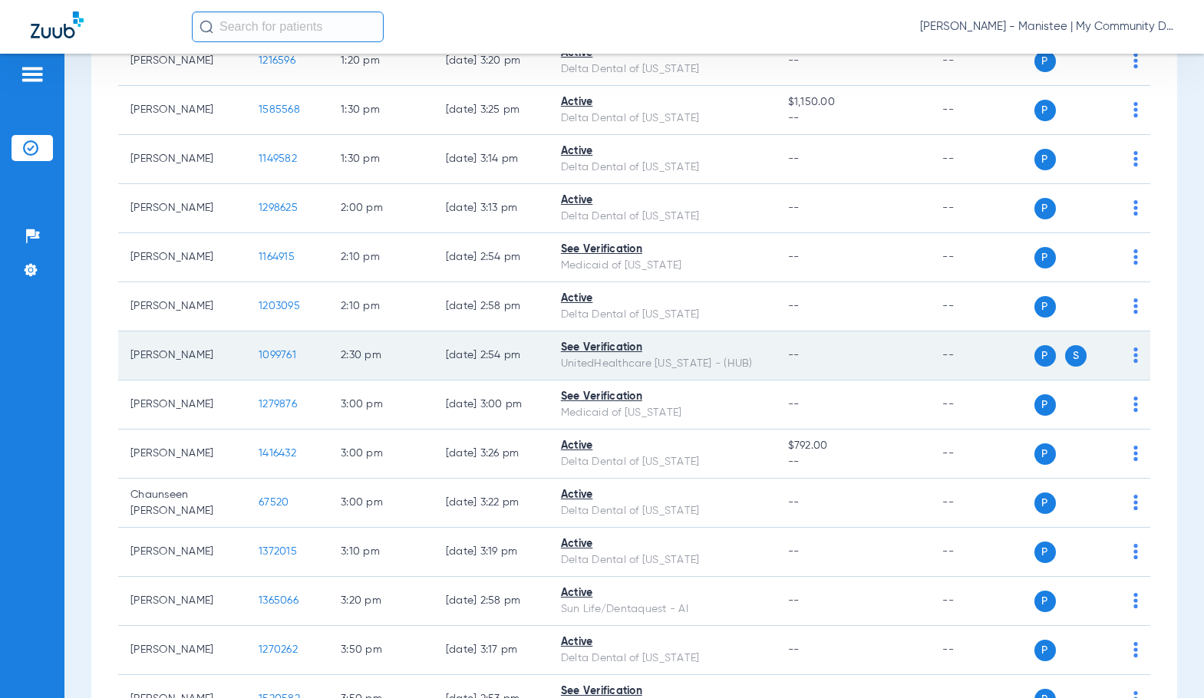
click at [259, 354] on span "1099761" at bounding box center [278, 355] width 38 height 11
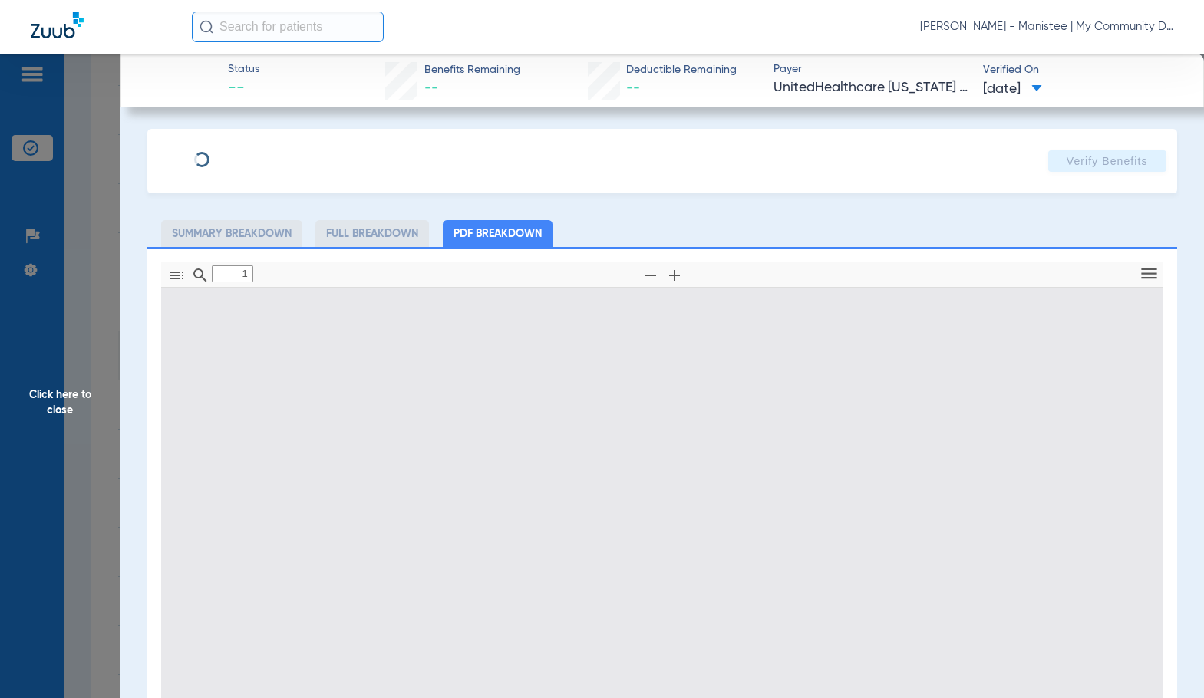
type input "0"
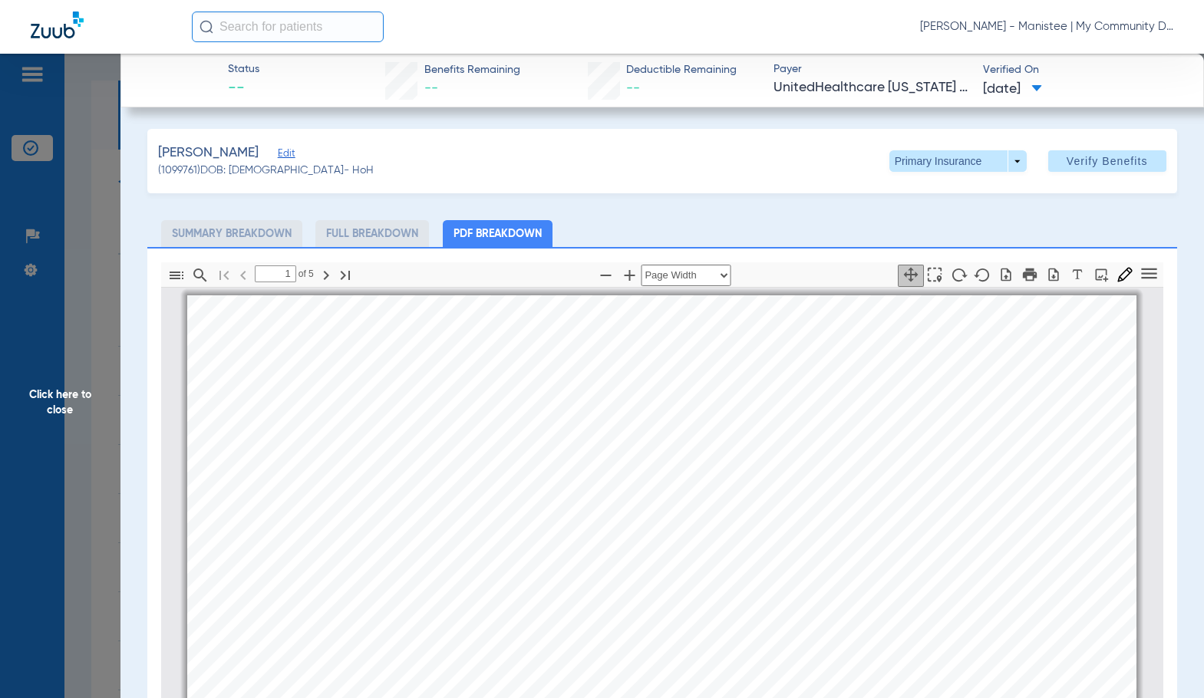
select select "page-width"
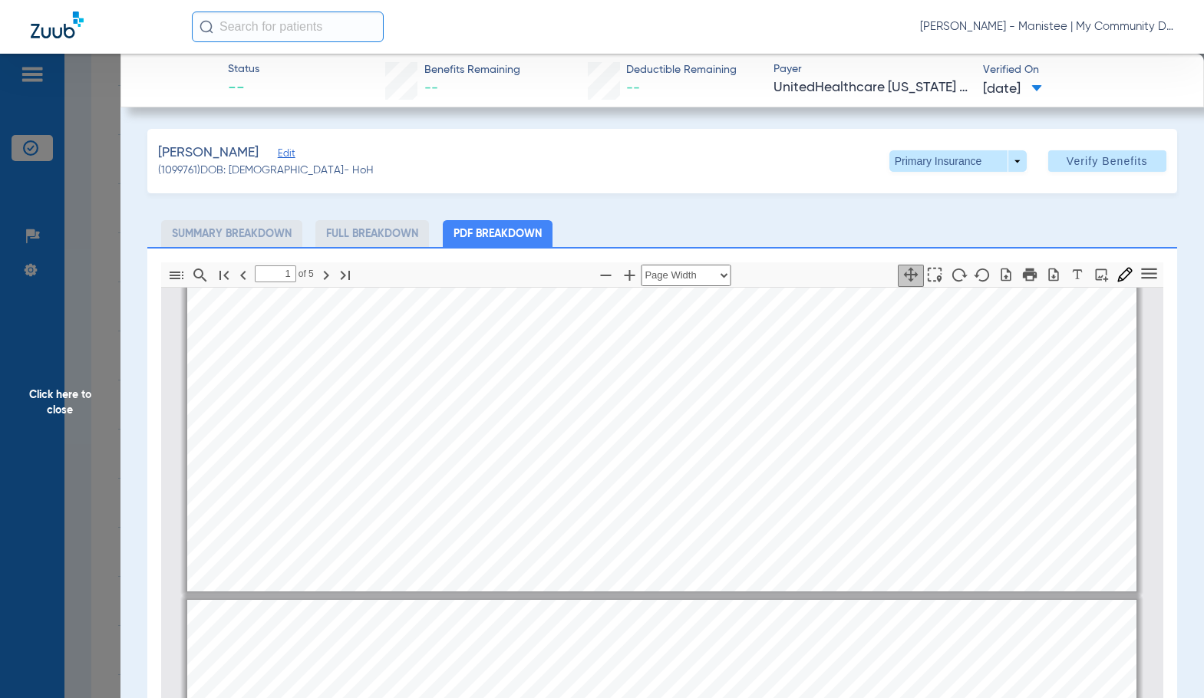
type input "2"
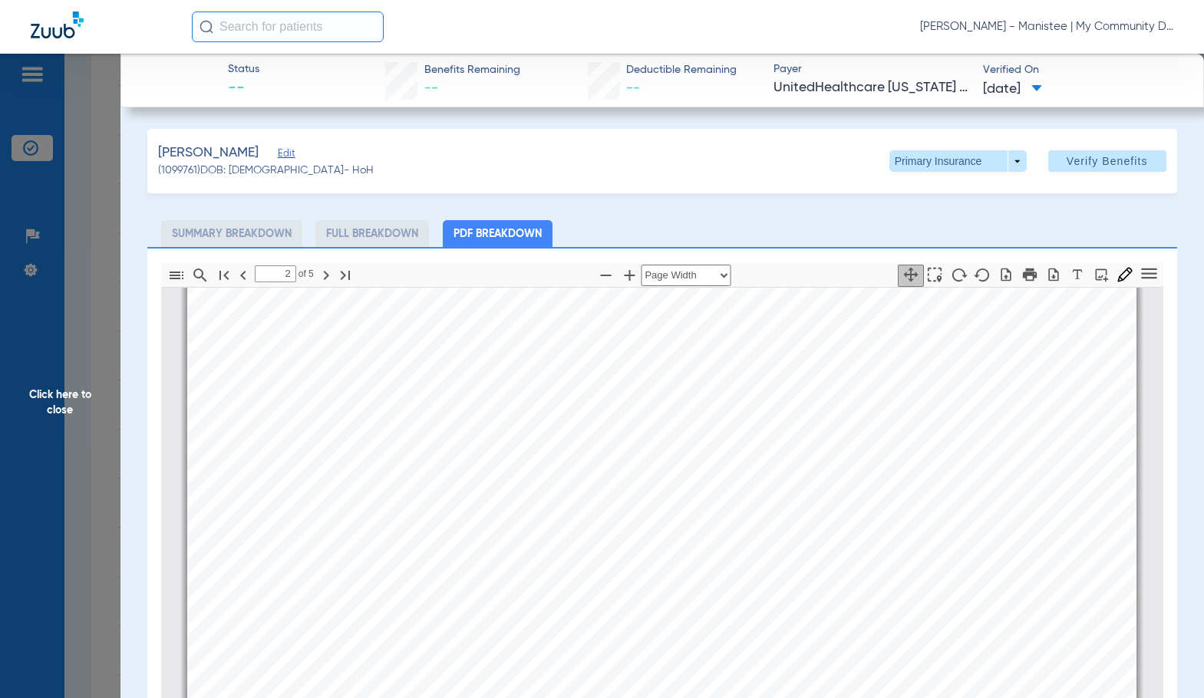
scroll to position [1772, 0]
click at [999, 162] on span at bounding box center [957, 160] width 137 height 21
click at [960, 221] on span "Secondary Insurance" at bounding box center [941, 222] width 101 height 11
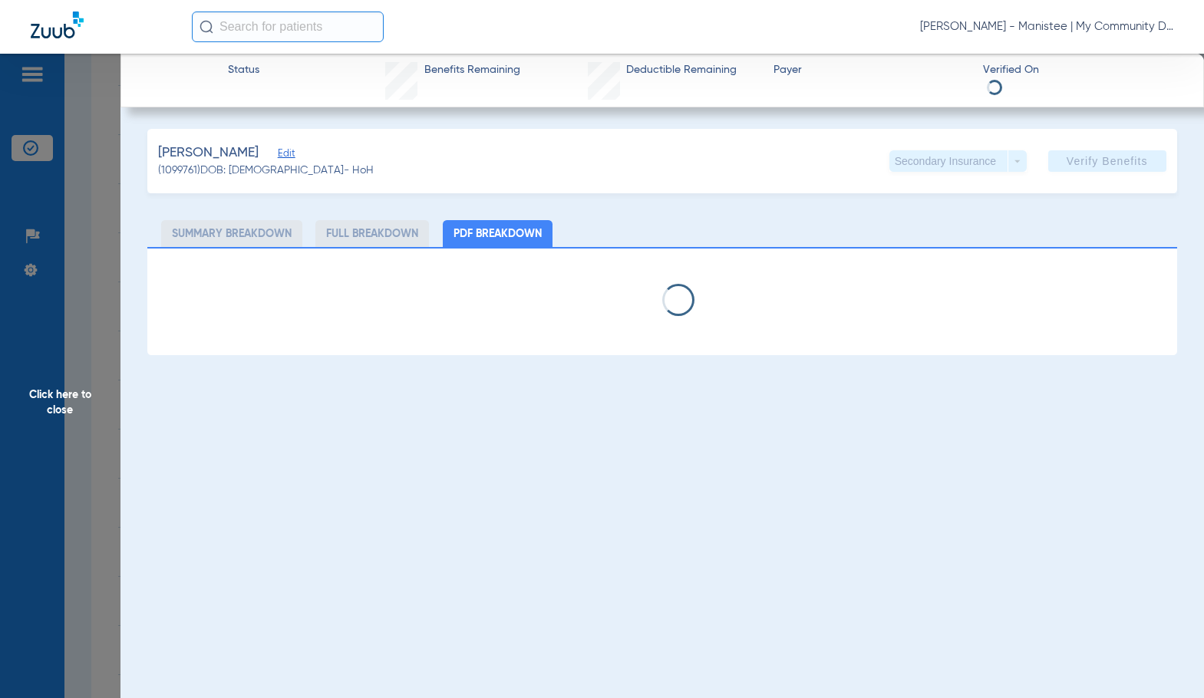
select select "page-width"
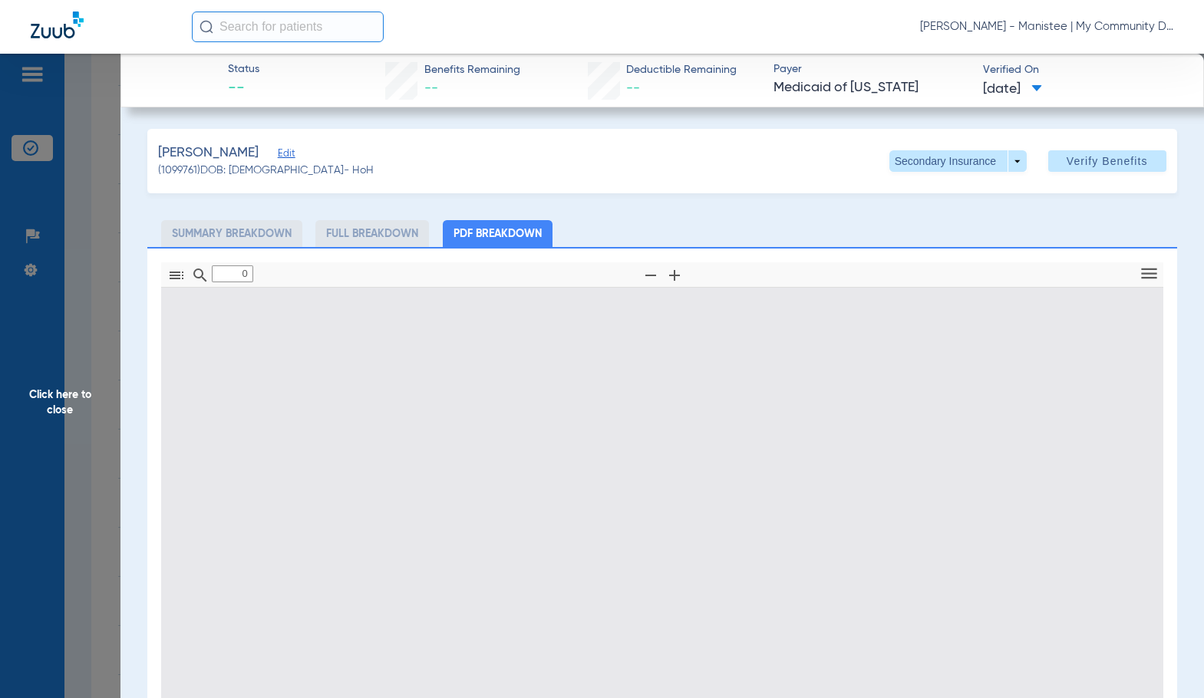
type input "1"
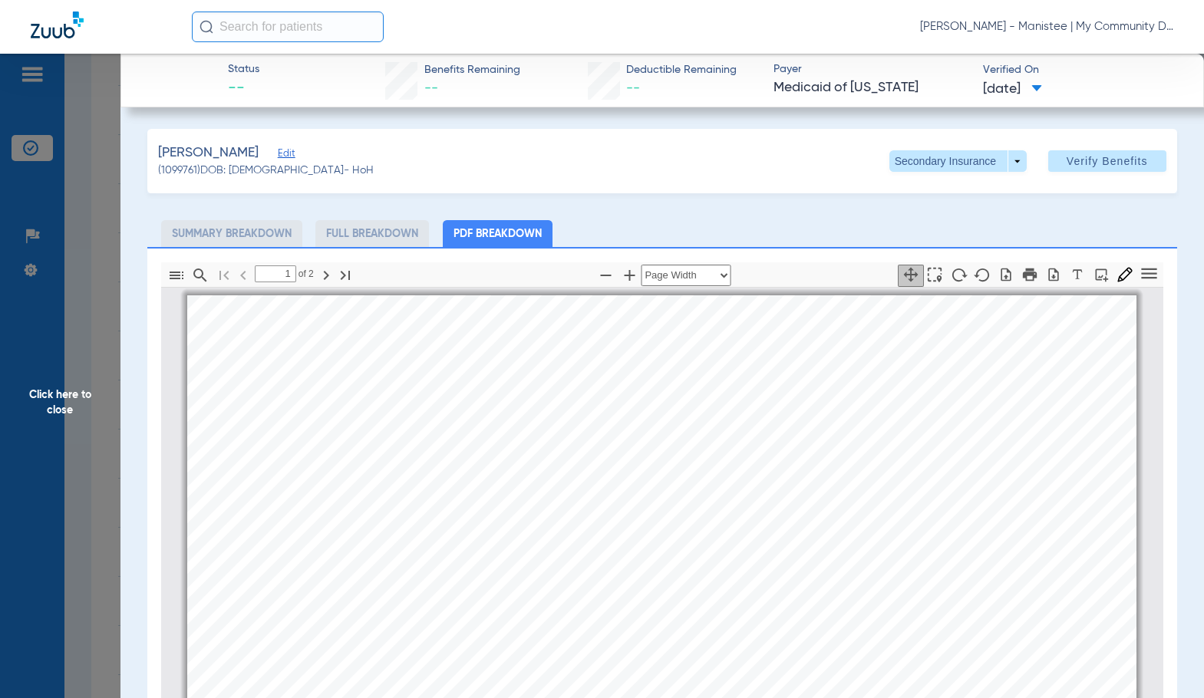
scroll to position [8, 0]
drag, startPoint x: 65, startPoint y: 383, endPoint x: 206, endPoint y: 405, distance: 142.1
click at [65, 383] on span "Click here to close" at bounding box center [60, 403] width 120 height 698
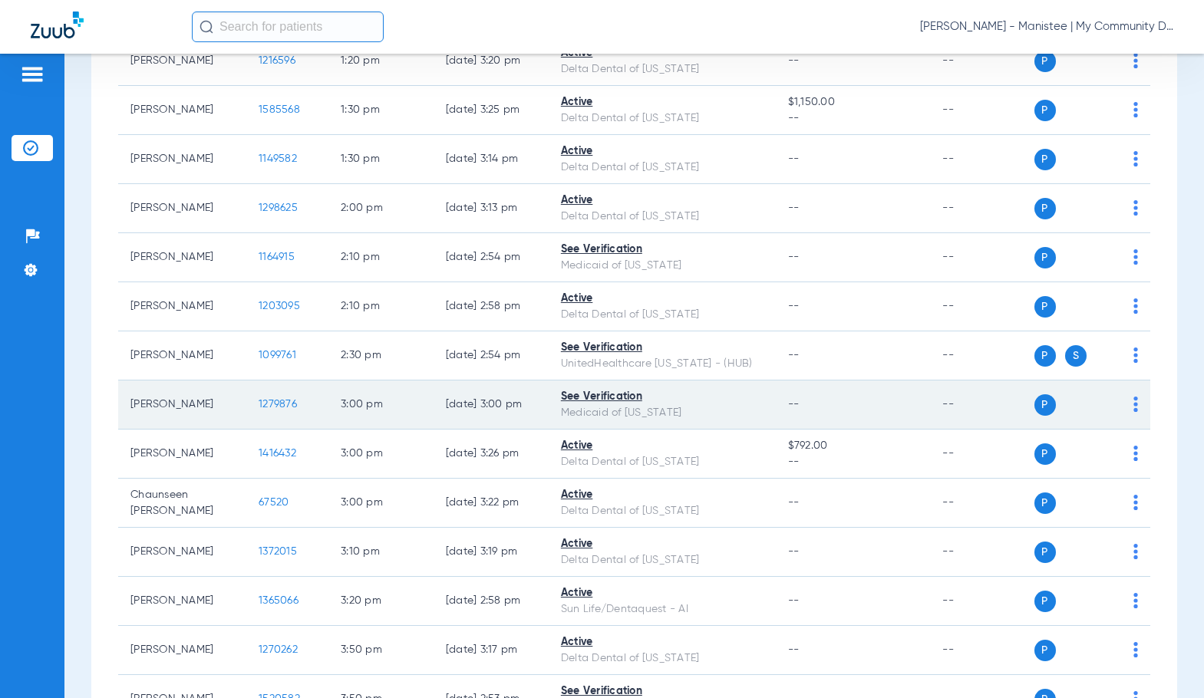
click at [273, 400] on span "1279876" at bounding box center [278, 404] width 38 height 11
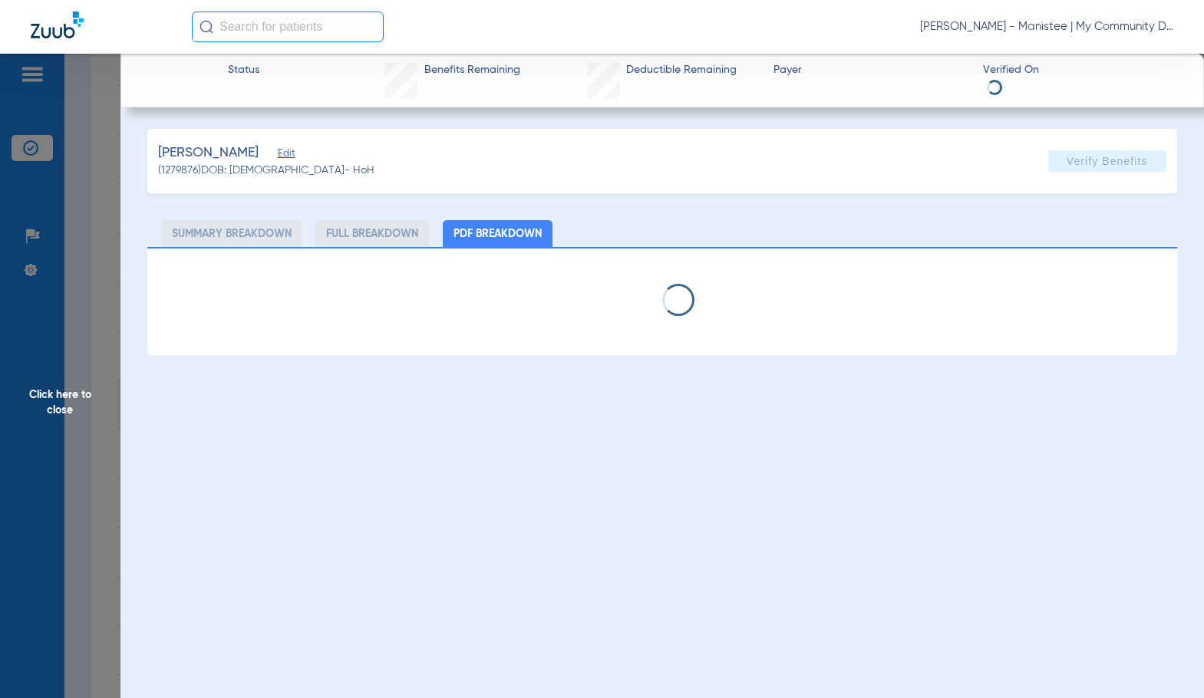
select select "page-width"
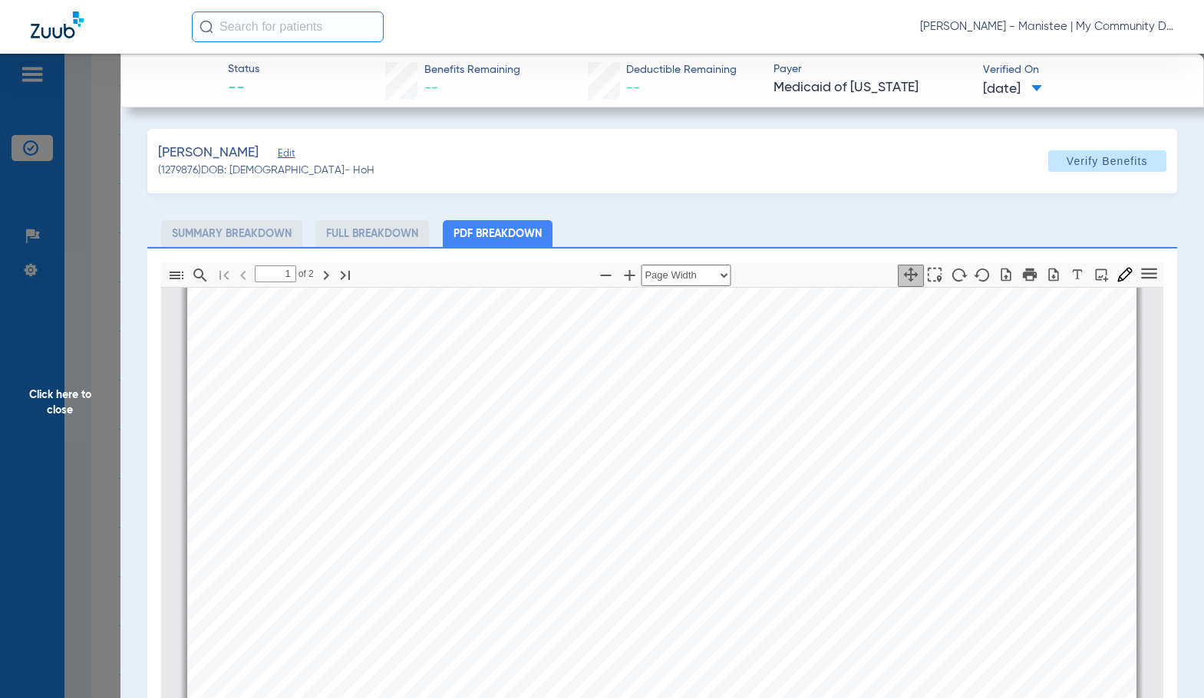
type input "2"
click at [84, 390] on span "Click here to close" at bounding box center [60, 403] width 120 height 698
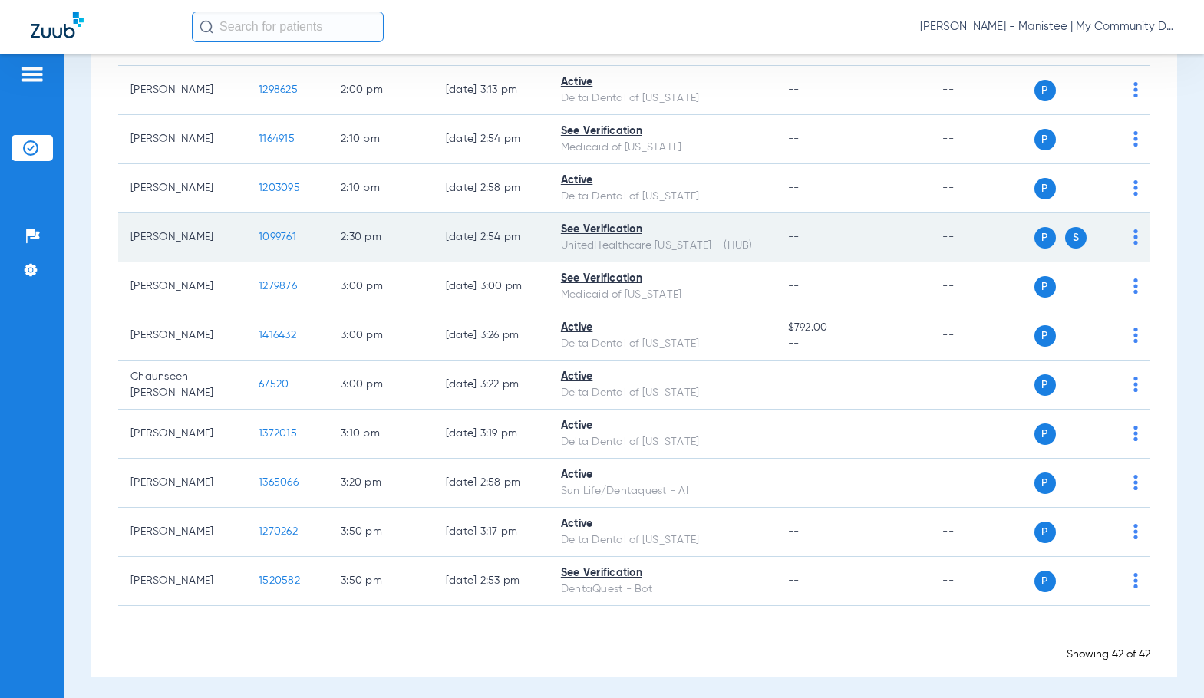
scroll to position [1889, 0]
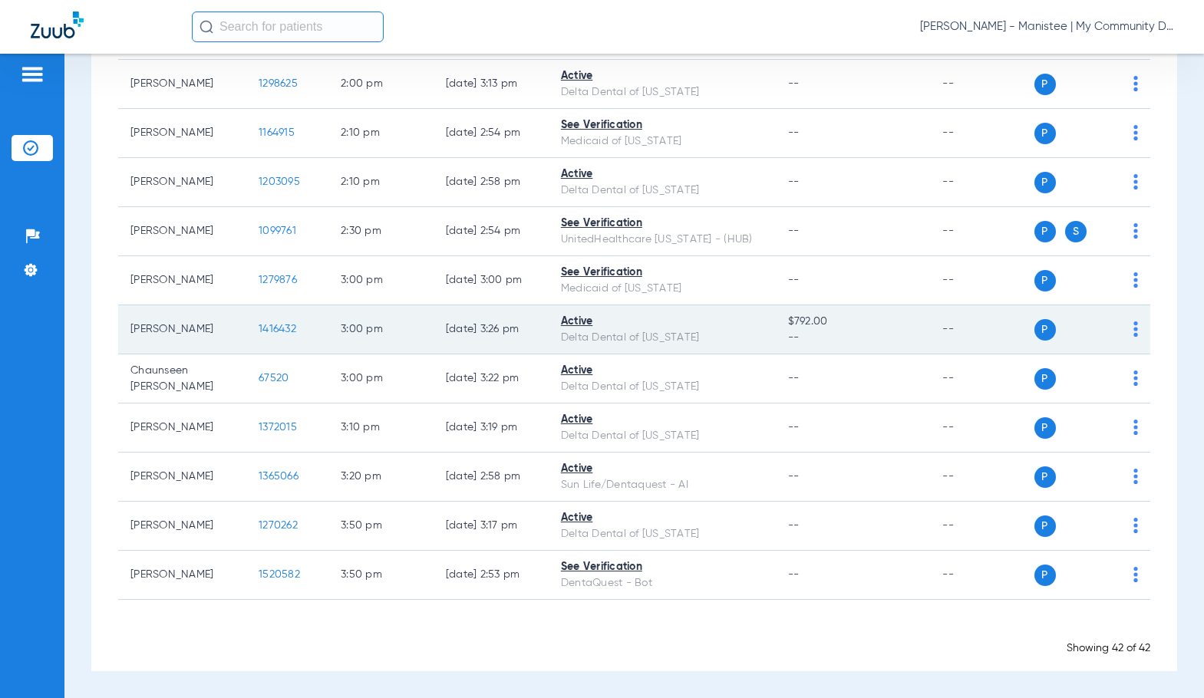
click at [272, 326] on span "1416432" at bounding box center [278, 329] width 38 height 11
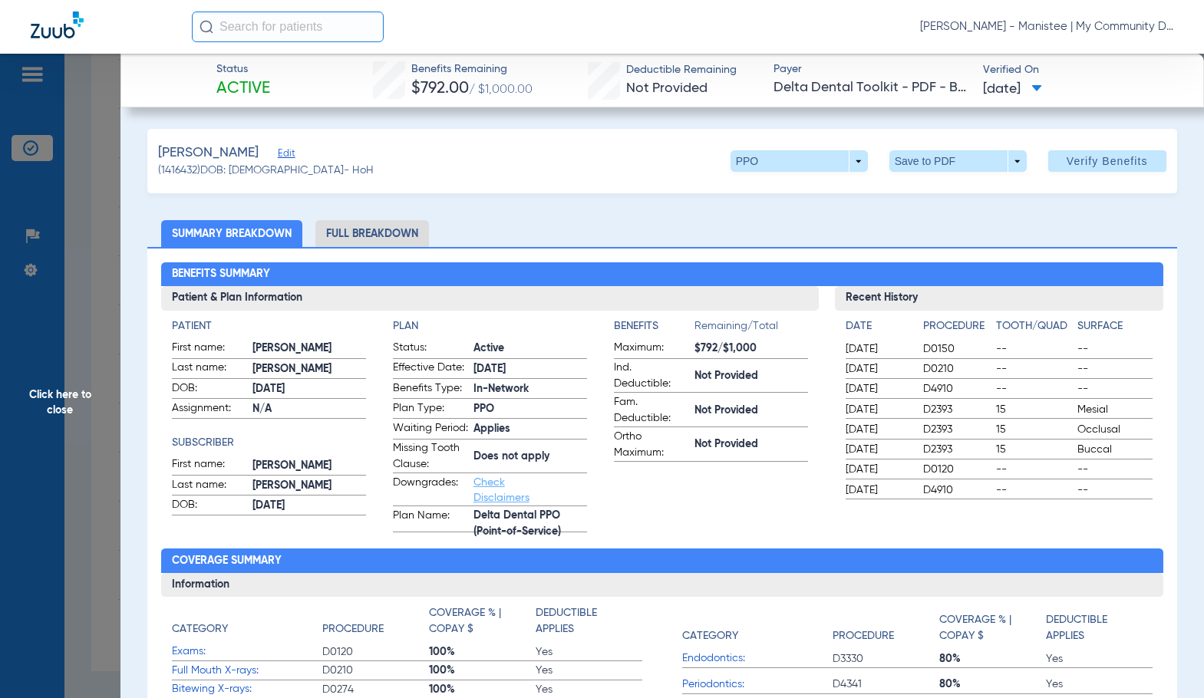
click at [325, 237] on li "Full Breakdown" at bounding box center [372, 233] width 114 height 27
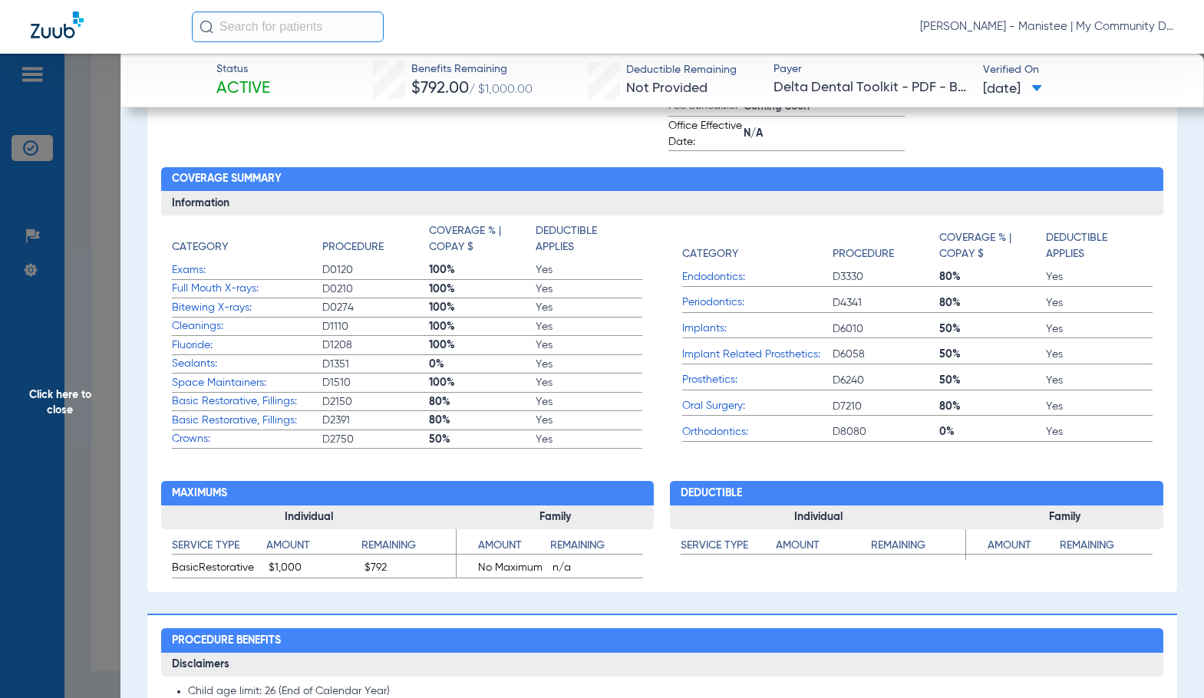
scroll to position [0, 0]
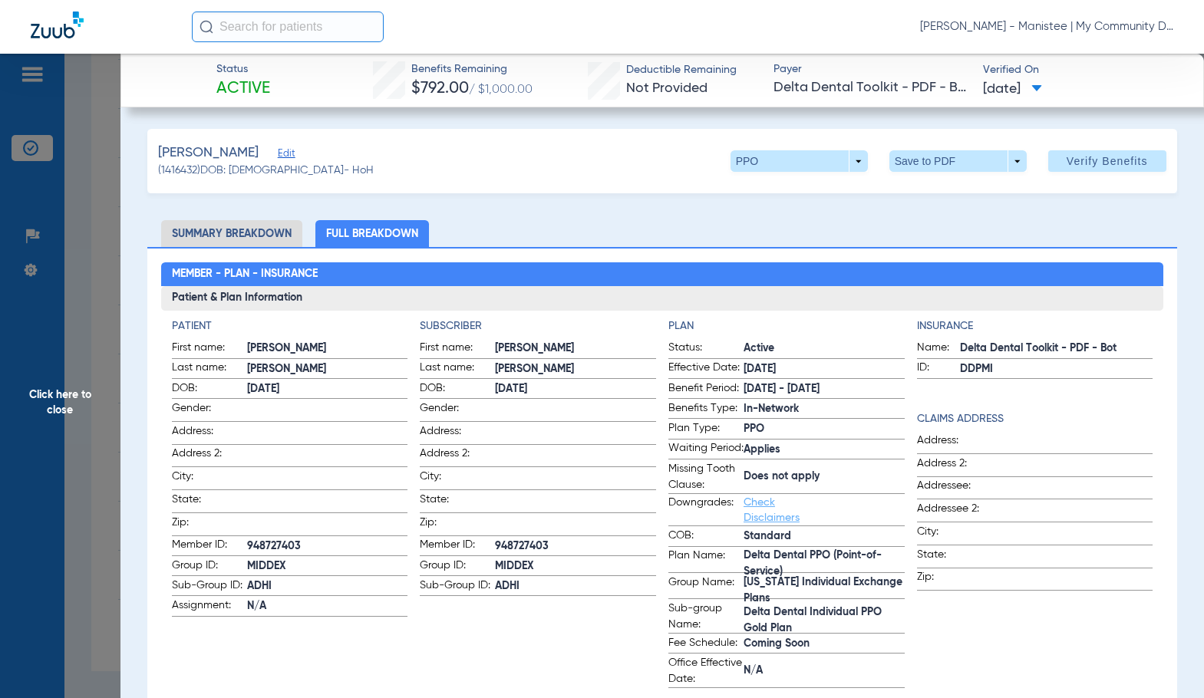
click at [584, 249] on div "Member - Plan - Insurance Patient & Plan Information Patient First name: Roland…" at bounding box center [661, 688] width 1029 height 882
drag, startPoint x: 65, startPoint y: 402, endPoint x: 203, endPoint y: 404, distance: 137.3
click at [64, 402] on span "Click here to close" at bounding box center [60, 403] width 120 height 698
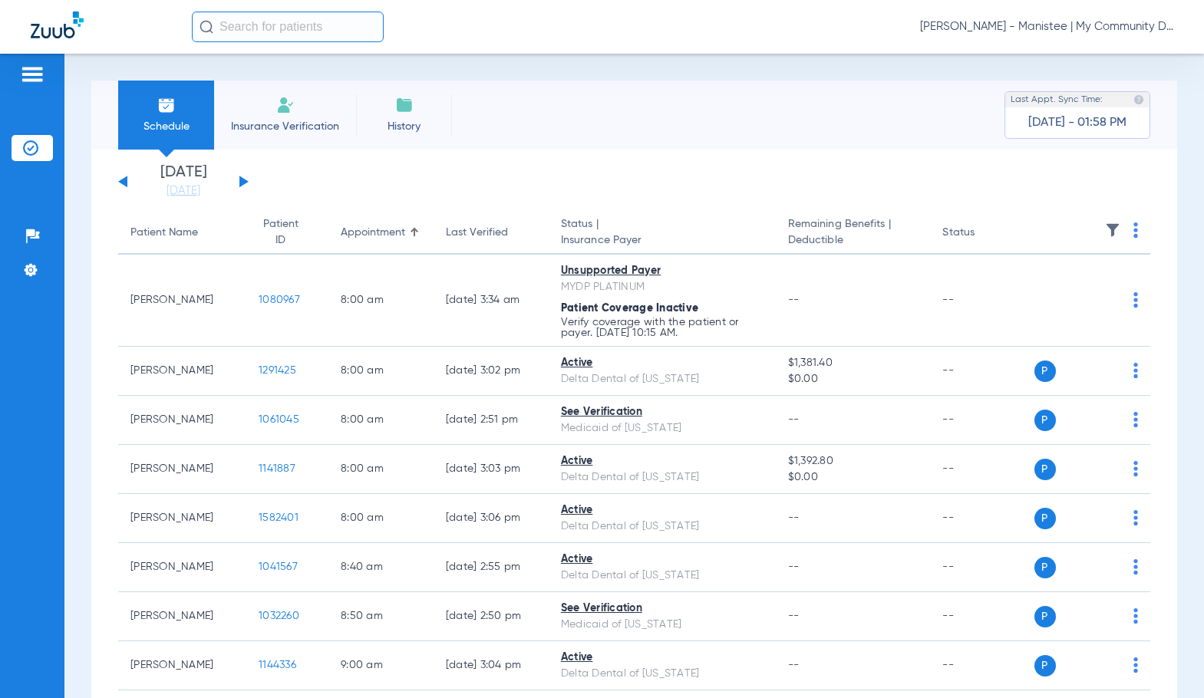
click at [240, 178] on button at bounding box center [243, 182] width 9 height 12
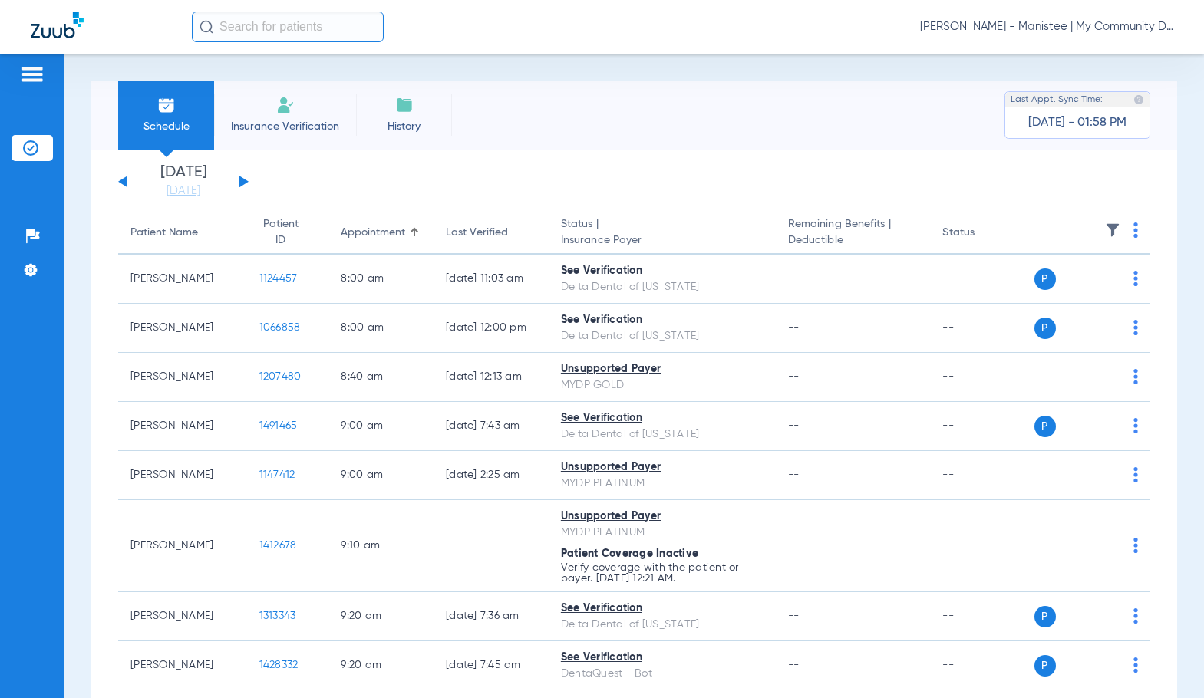
click at [1133, 231] on img at bounding box center [1135, 229] width 5 height 15
click at [1033, 293] on span "Verify All" at bounding box center [1065, 290] width 96 height 11
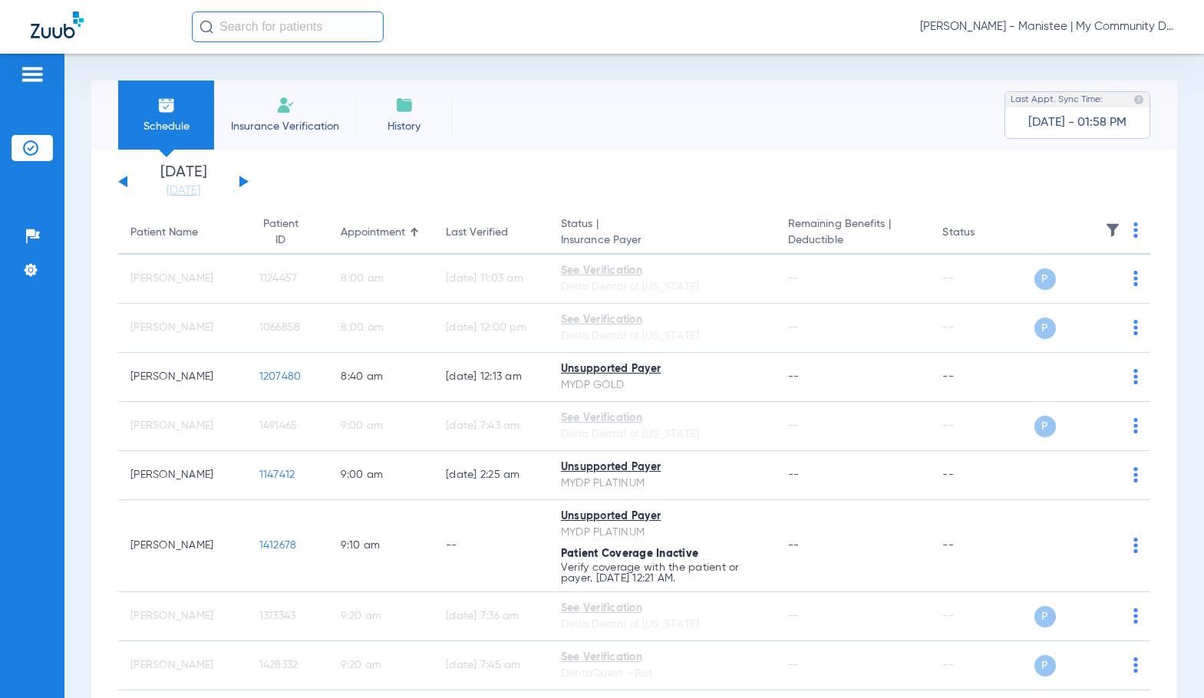
click at [1010, 28] on span "[PERSON_NAME] - Manistee | My Community Dental Centers" at bounding box center [1046, 26] width 253 height 15
click at [1078, 68] on button "Account Selection" at bounding box center [1115, 54] width 110 height 31
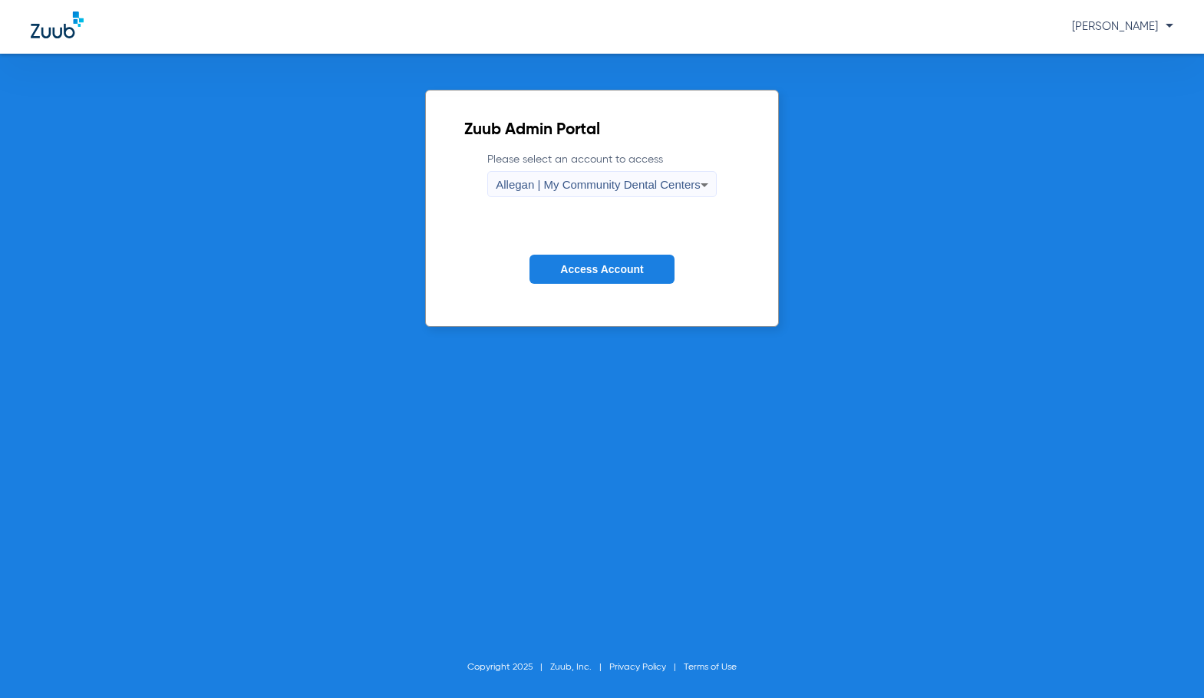
click at [605, 186] on span "Allegan | My Community Dental Centers" at bounding box center [598, 184] width 205 height 13
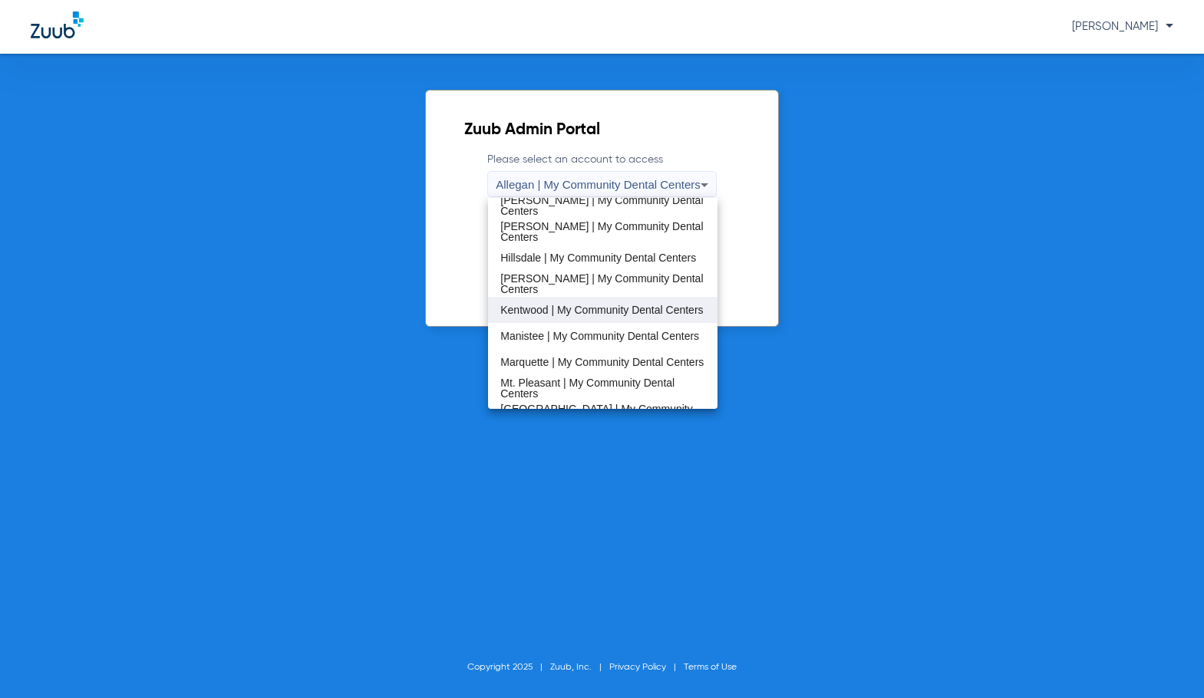
scroll to position [307, 0]
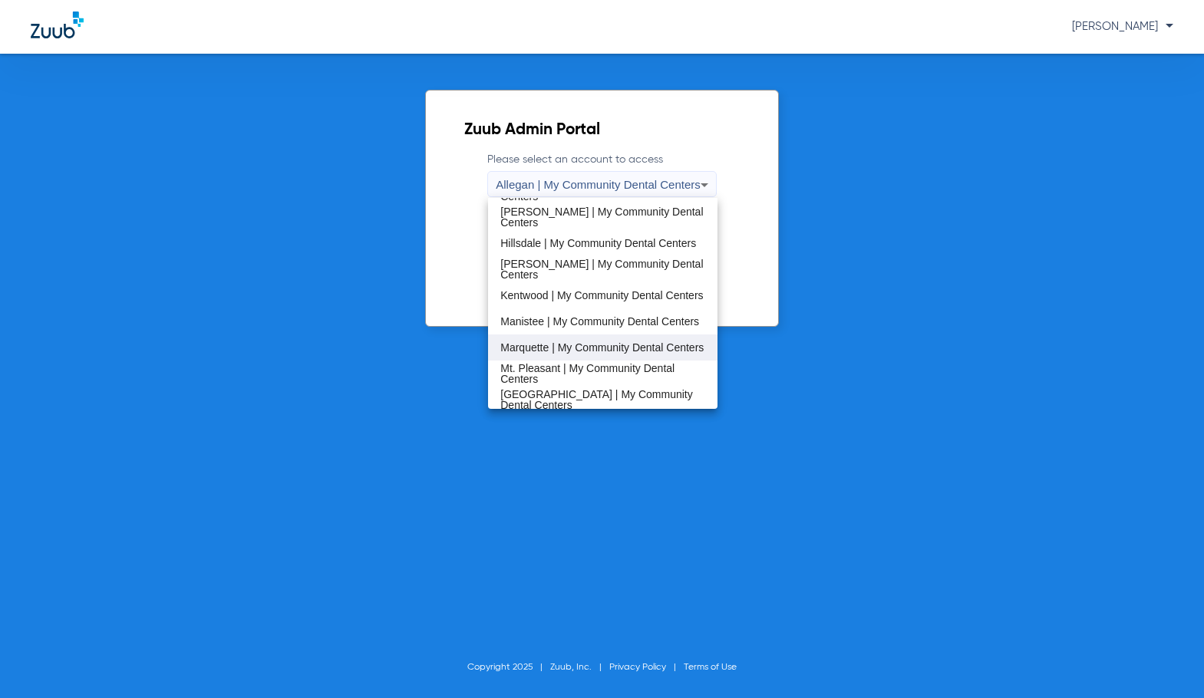
click at [586, 345] on span "Marquette | My Community Dental Centers" at bounding box center [601, 347] width 203 height 11
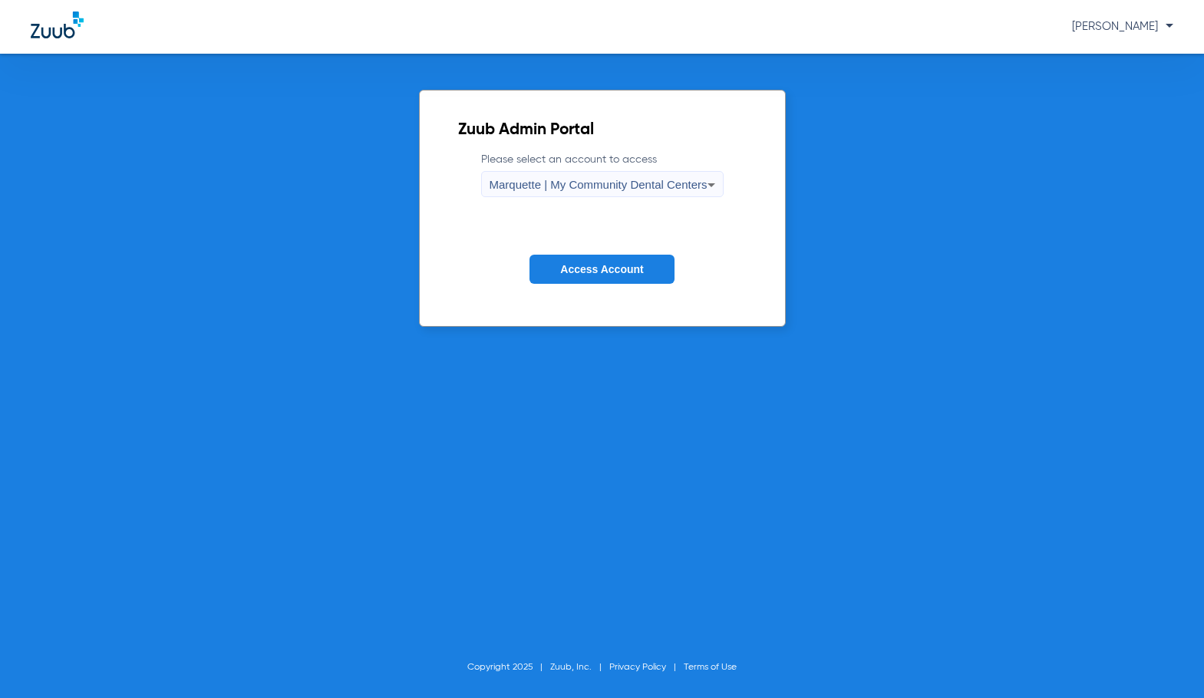
click at [631, 266] on span "Access Account" at bounding box center [601, 269] width 83 height 12
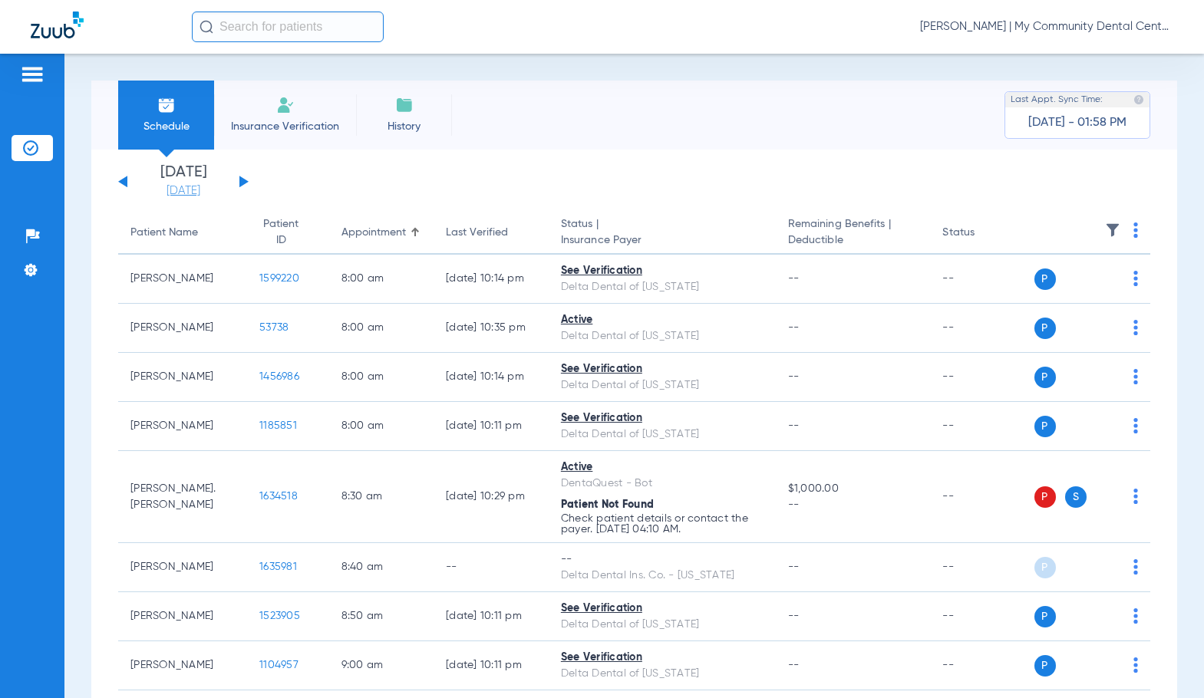
click at [189, 189] on link "[DATE]" at bounding box center [183, 190] width 92 height 15
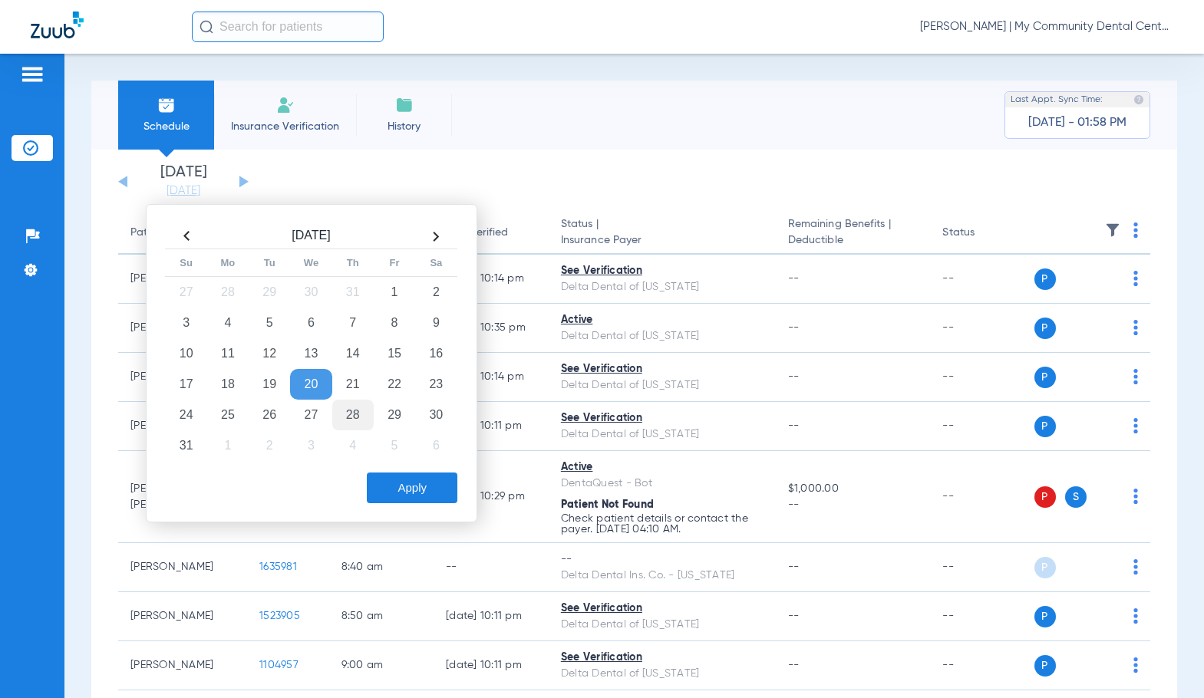
click at [346, 416] on td "28" at bounding box center [352, 415] width 41 height 31
click at [414, 491] on button "Apply" at bounding box center [412, 488] width 91 height 31
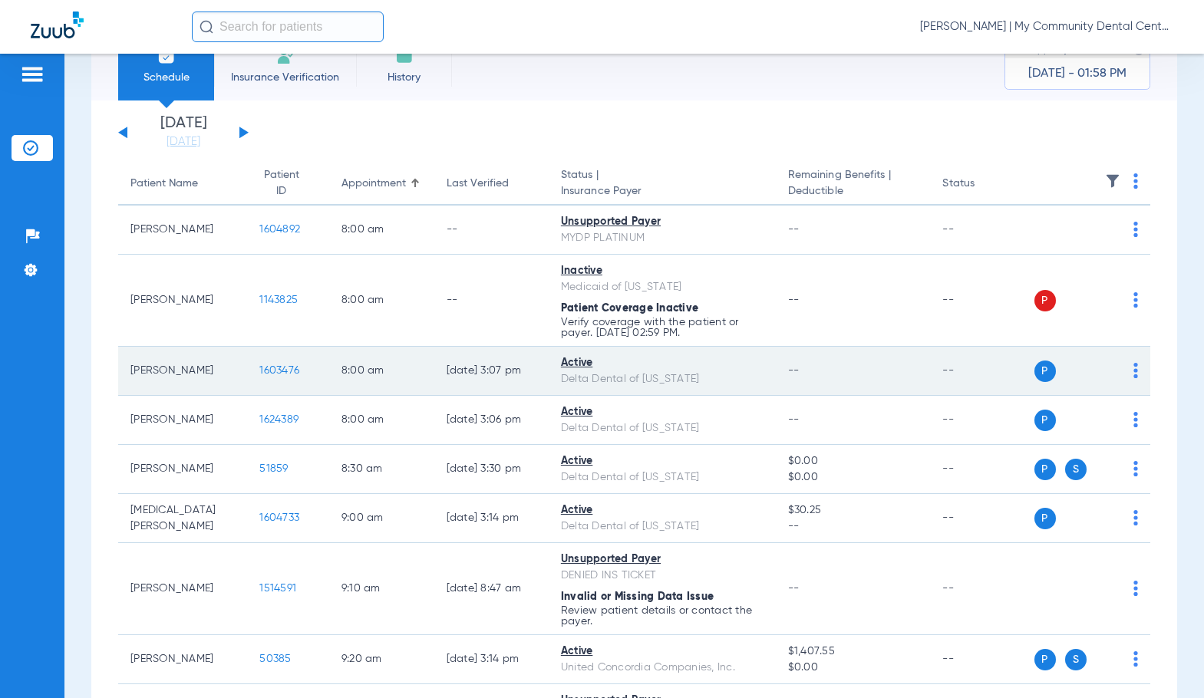
scroll to position [77, 0]
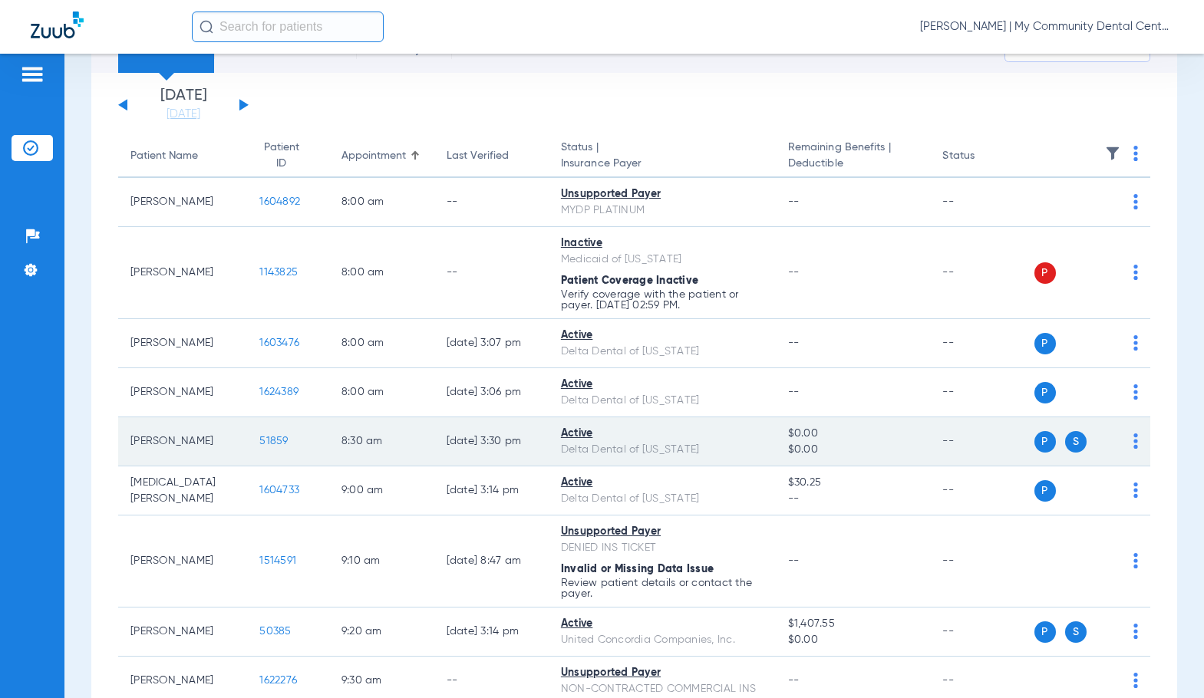
click at [267, 438] on span "51859" at bounding box center [273, 441] width 28 height 11
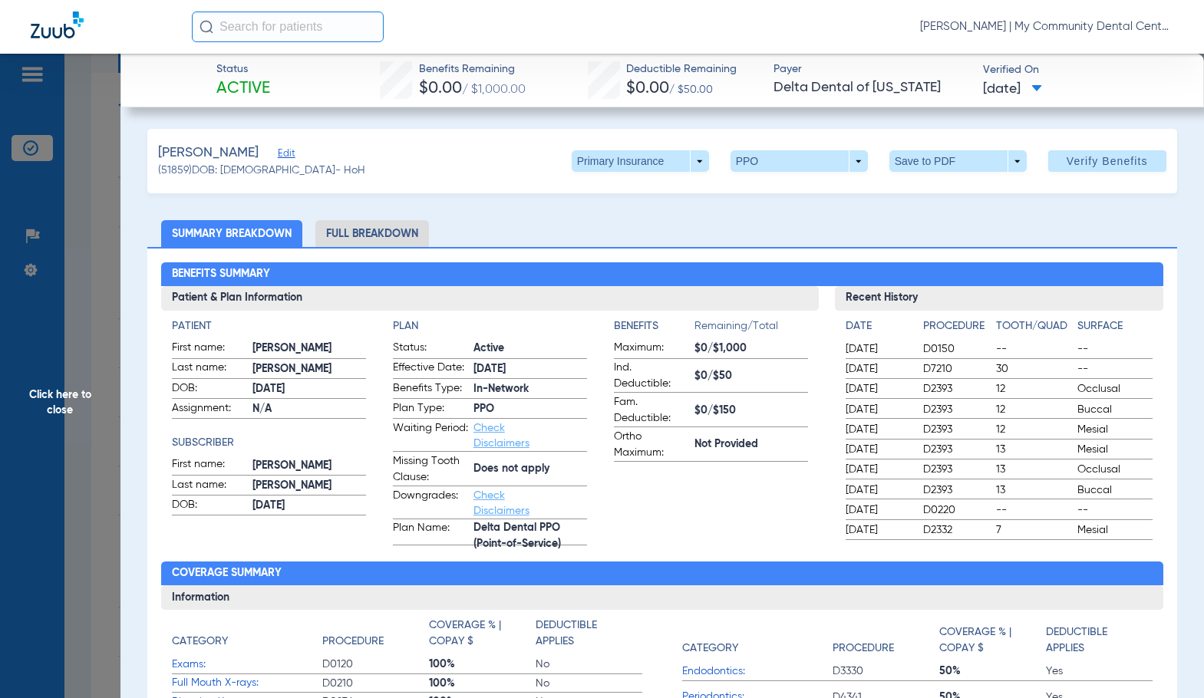
click at [414, 235] on li "Full Breakdown" at bounding box center [372, 233] width 114 height 27
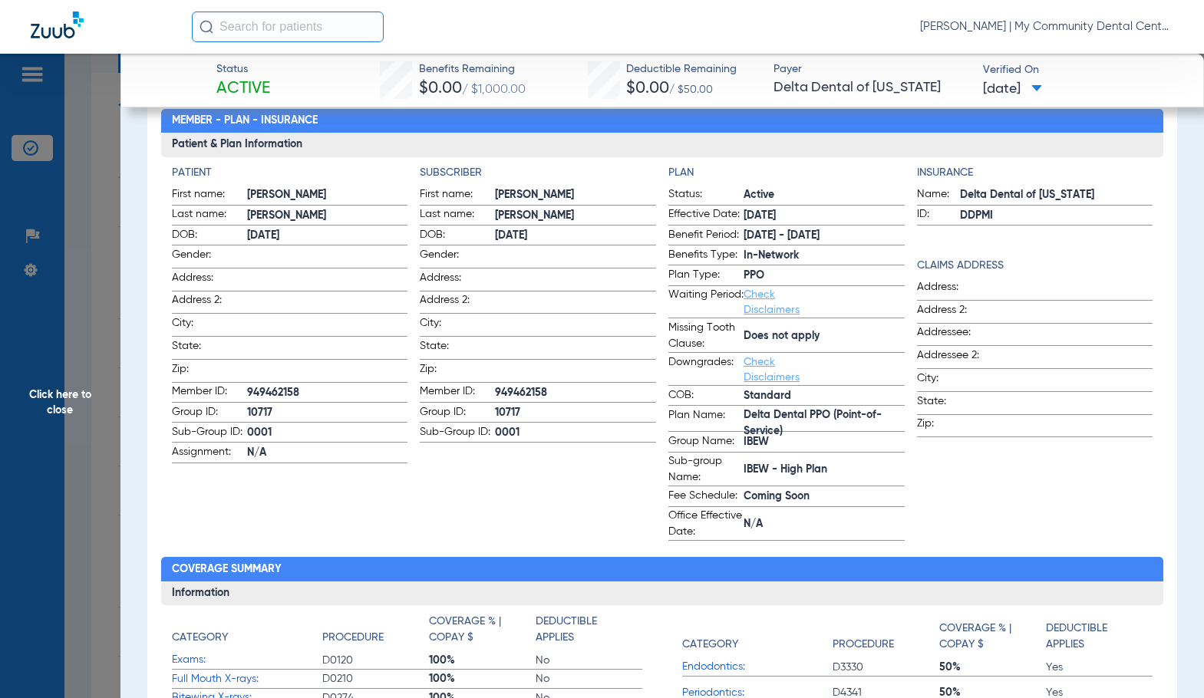
scroll to position [0, 0]
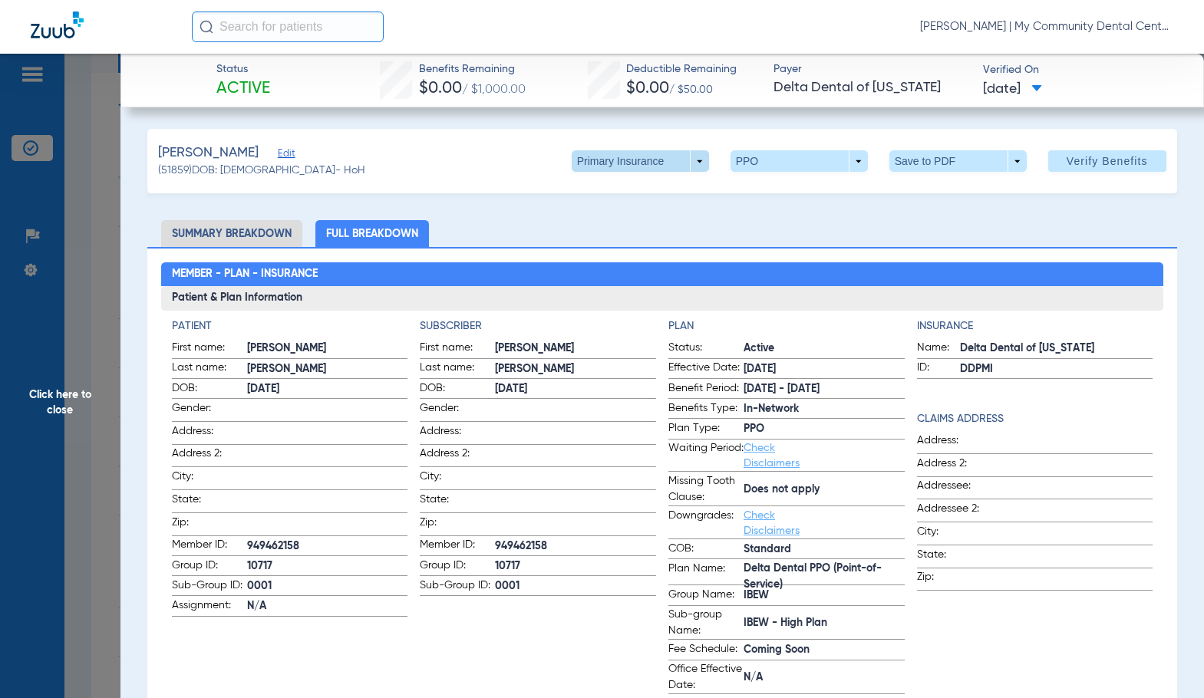
click at [630, 166] on span at bounding box center [639, 161] width 37 height 37
click at [638, 223] on span "Secondary Insurance" at bounding box center [623, 222] width 101 height 11
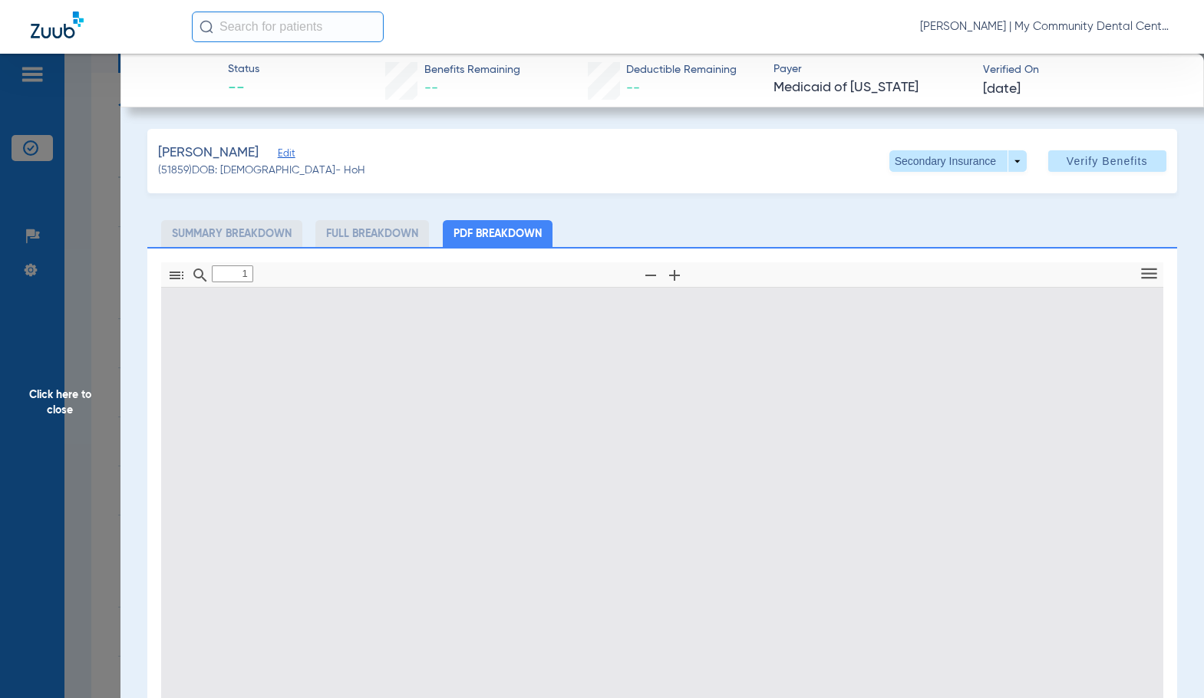
type input "0"
select select "page-width"
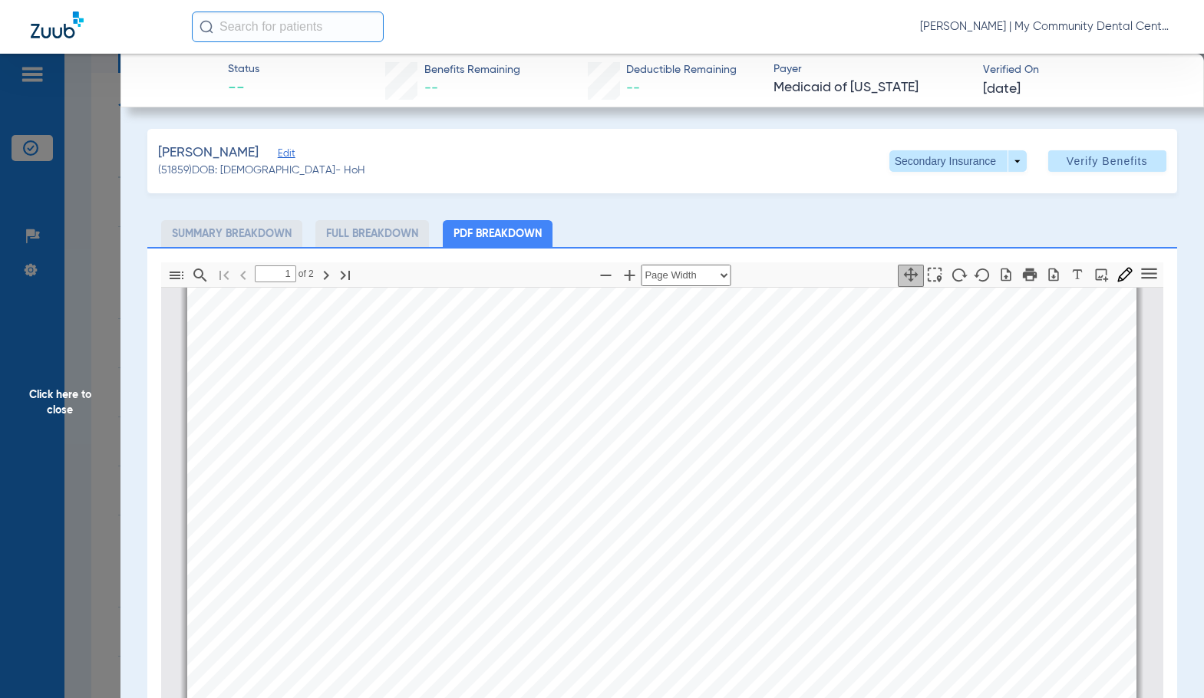
scroll to position [391, 0]
type input "2"
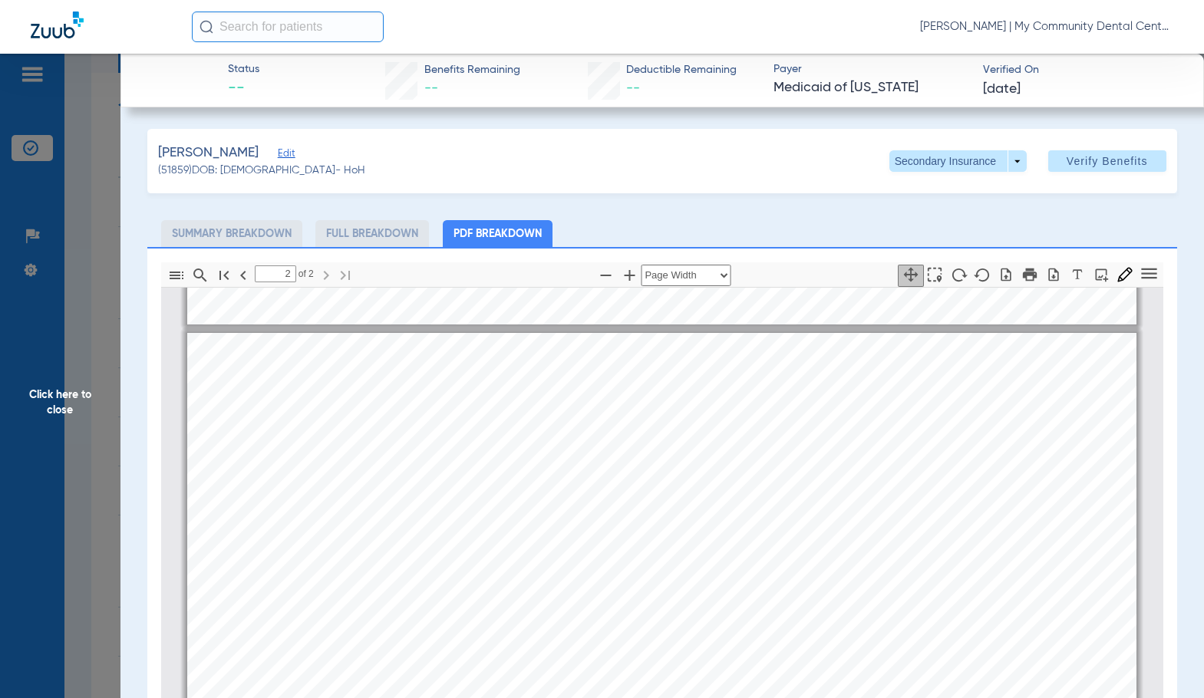
click at [94, 390] on span "Click here to close" at bounding box center [60, 403] width 120 height 698
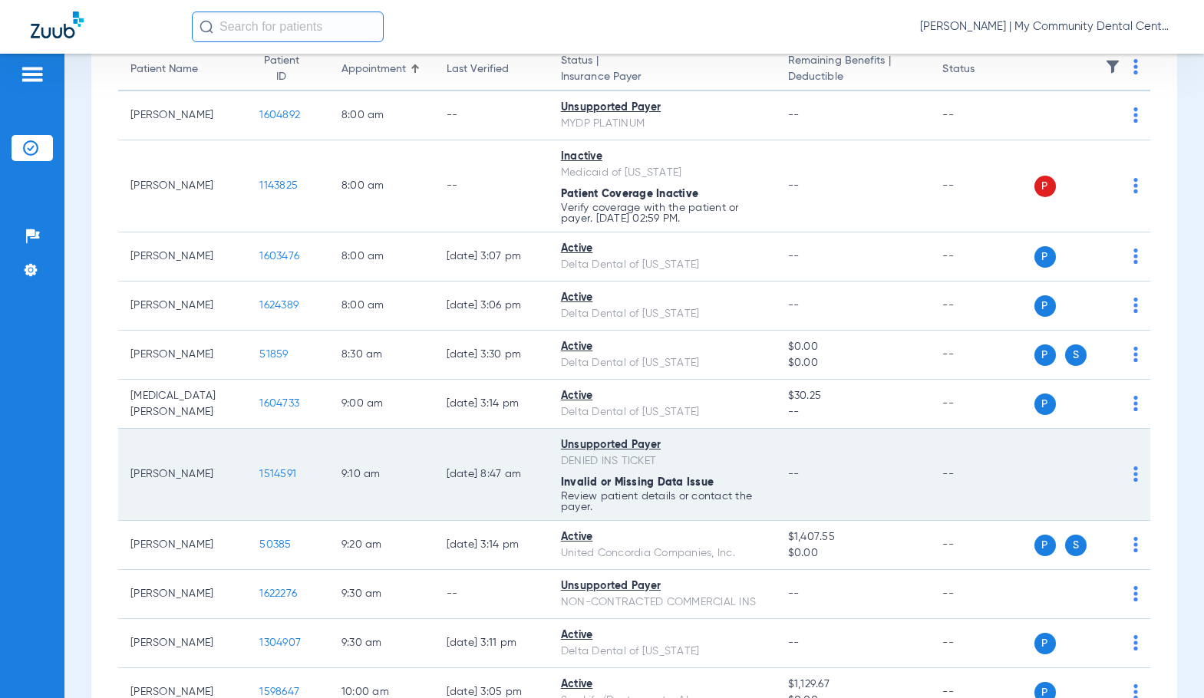
scroll to position [307, 0]
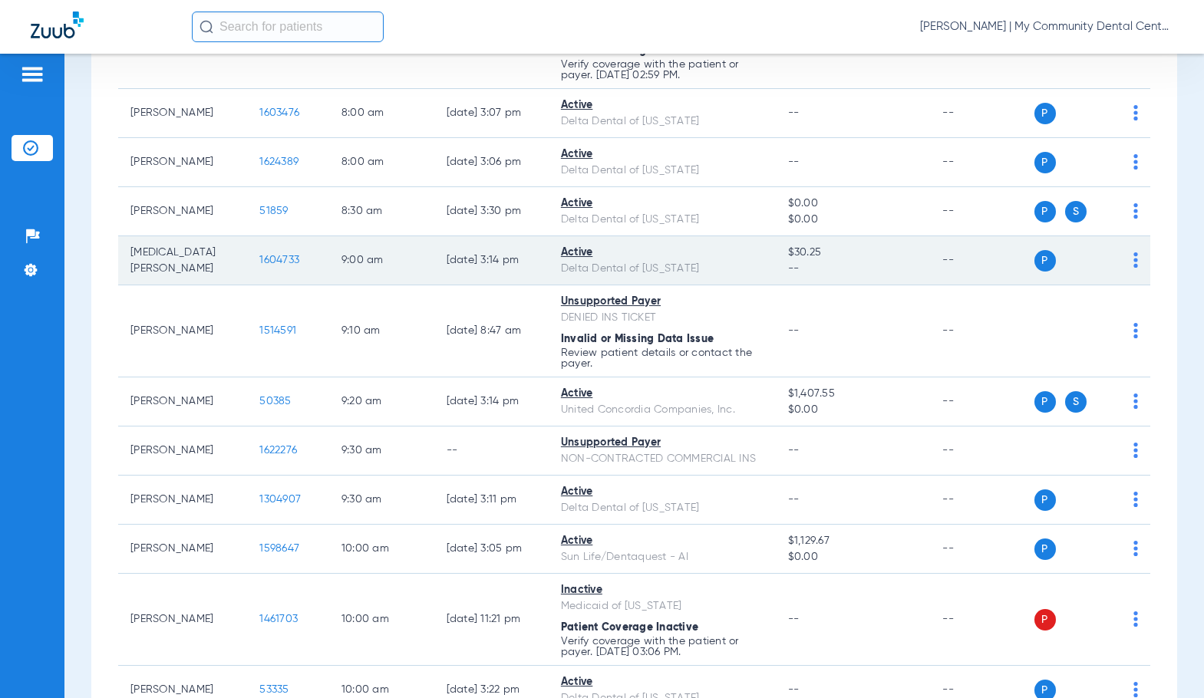
click at [265, 263] on span "1604733" at bounding box center [279, 260] width 40 height 11
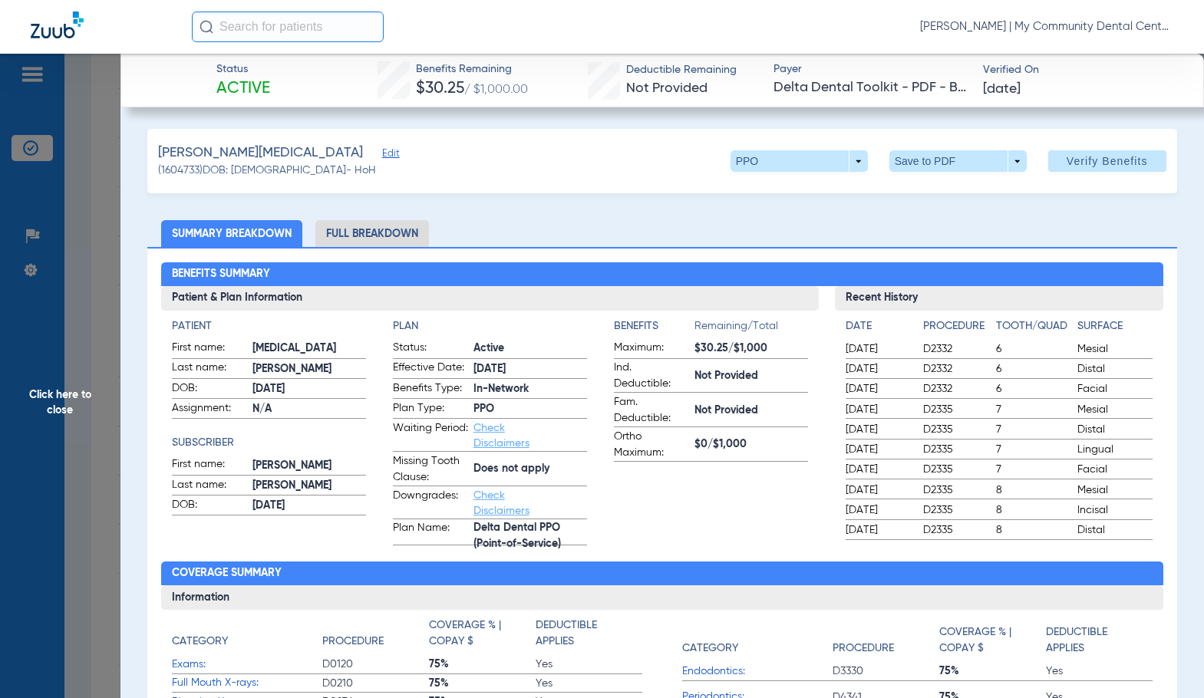
click at [390, 229] on li "Full Breakdown" at bounding box center [372, 233] width 114 height 27
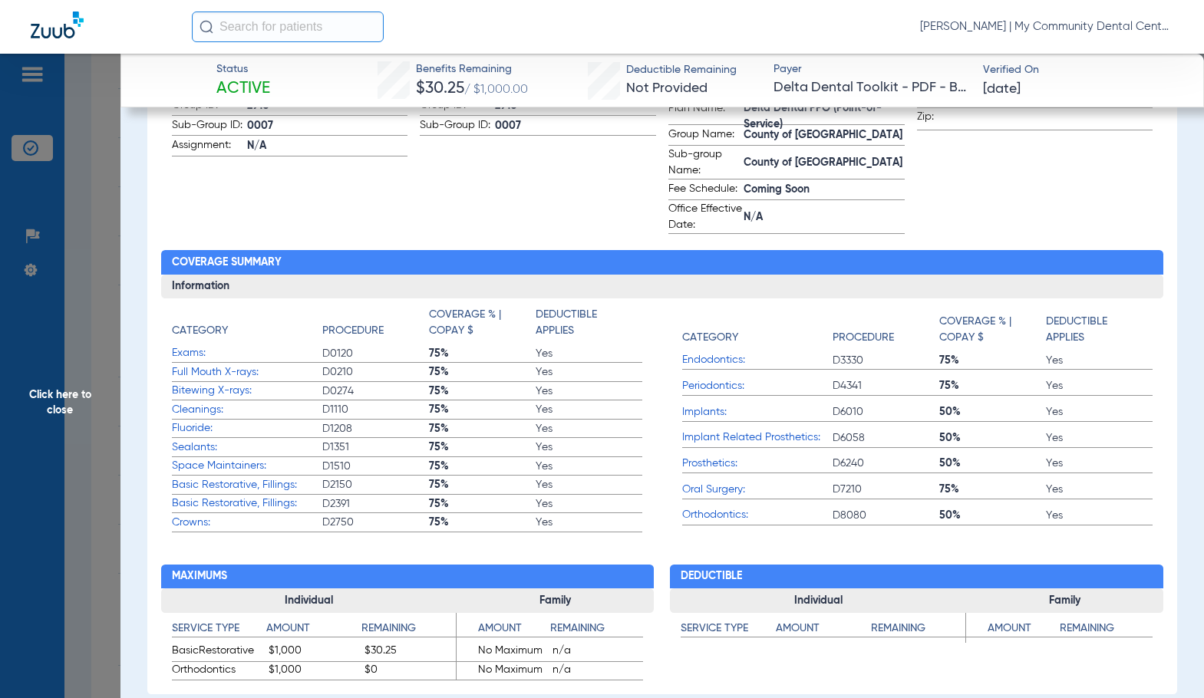
scroll to position [77, 0]
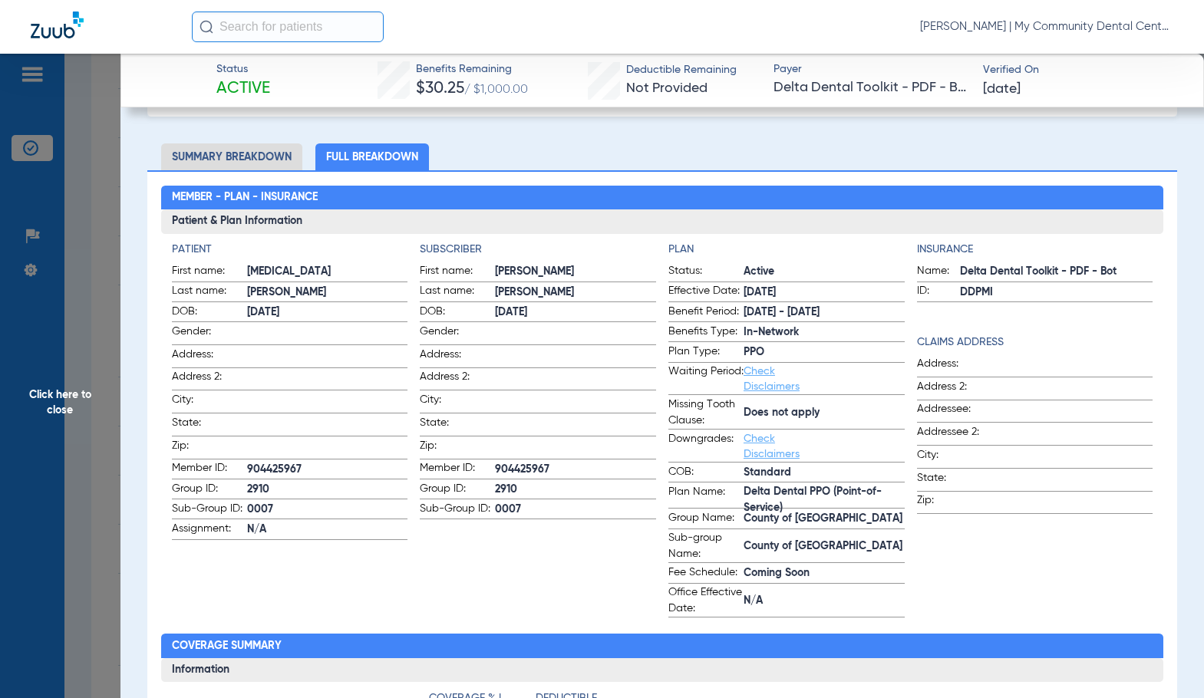
click at [483, 199] on h2 "Member - Plan - Insurance" at bounding box center [662, 198] width 1002 height 25
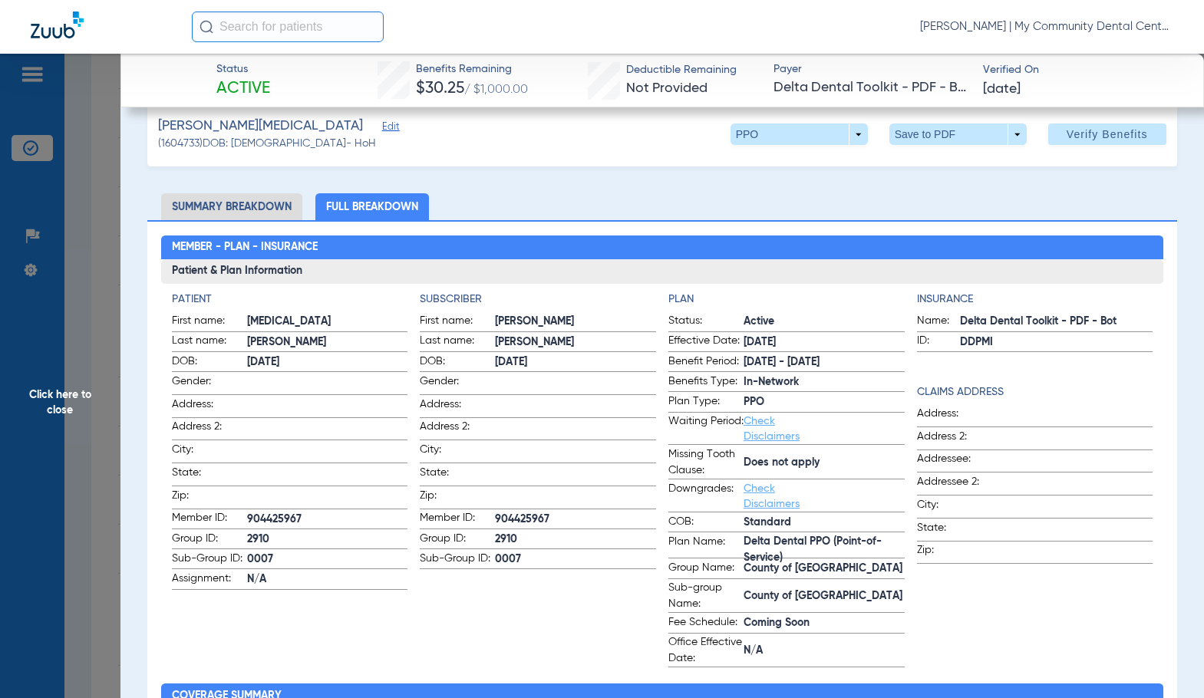
scroll to position [0, 0]
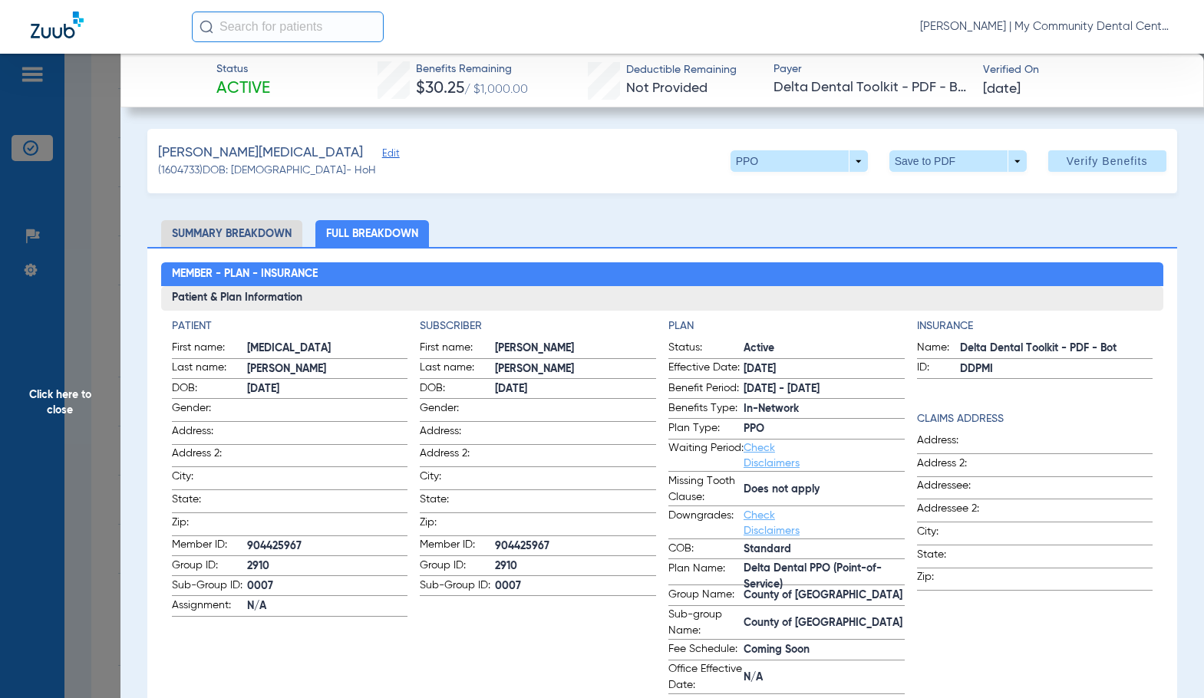
drag, startPoint x: 640, startPoint y: 333, endPoint x: 667, endPoint y: 331, distance: 27.7
click at [640, 333] on h4 "Subscriber" at bounding box center [538, 326] width 236 height 16
click at [74, 372] on span "Click here to close" at bounding box center [60, 403] width 120 height 698
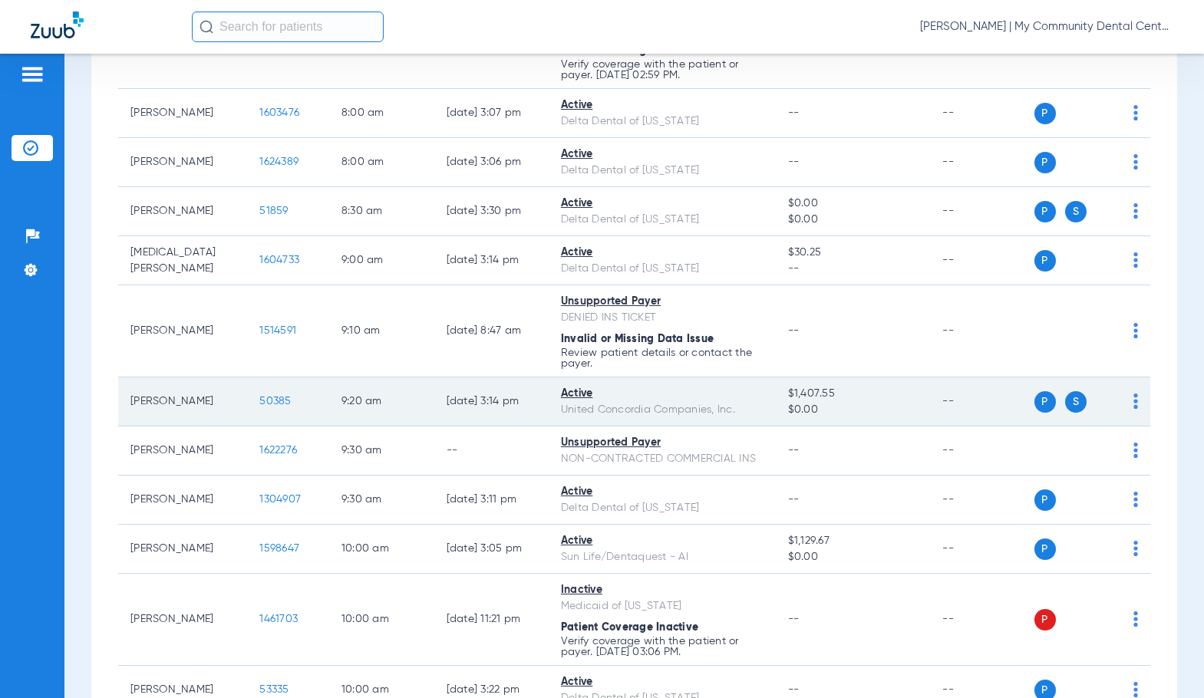
click at [259, 404] on span "50385" at bounding box center [274, 401] width 31 height 11
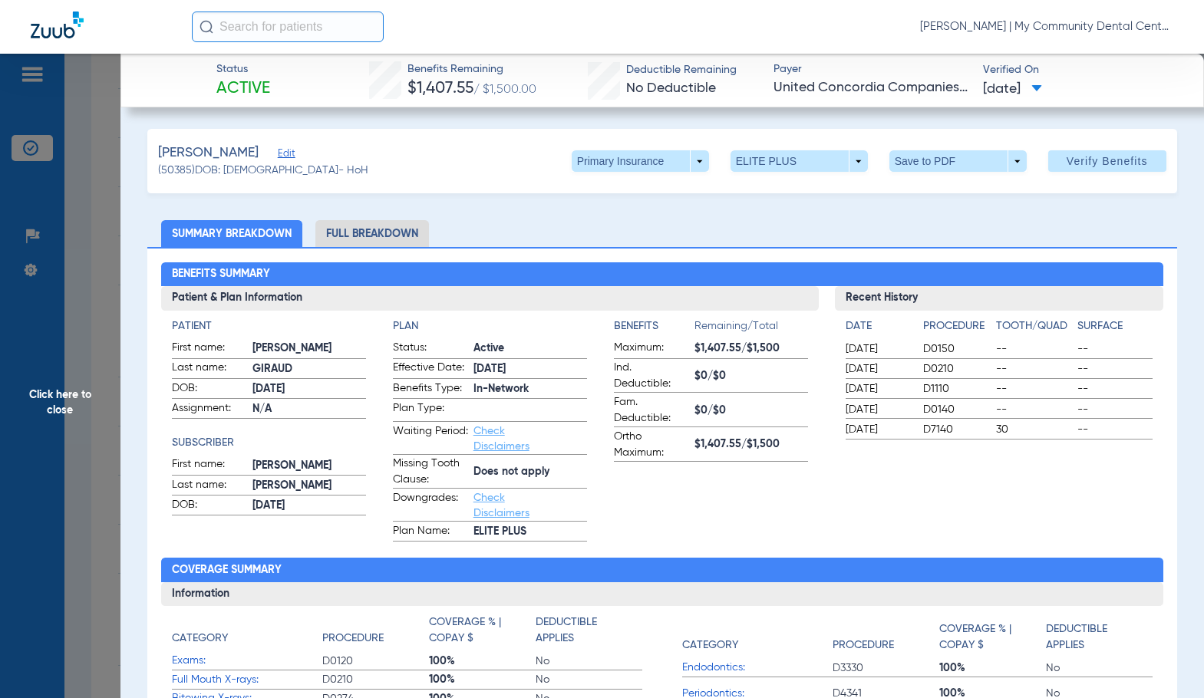
drag, startPoint x: 398, startPoint y: 232, endPoint x: 599, endPoint y: 230, distance: 201.0
click at [398, 232] on li "Full Breakdown" at bounding box center [372, 233] width 114 height 27
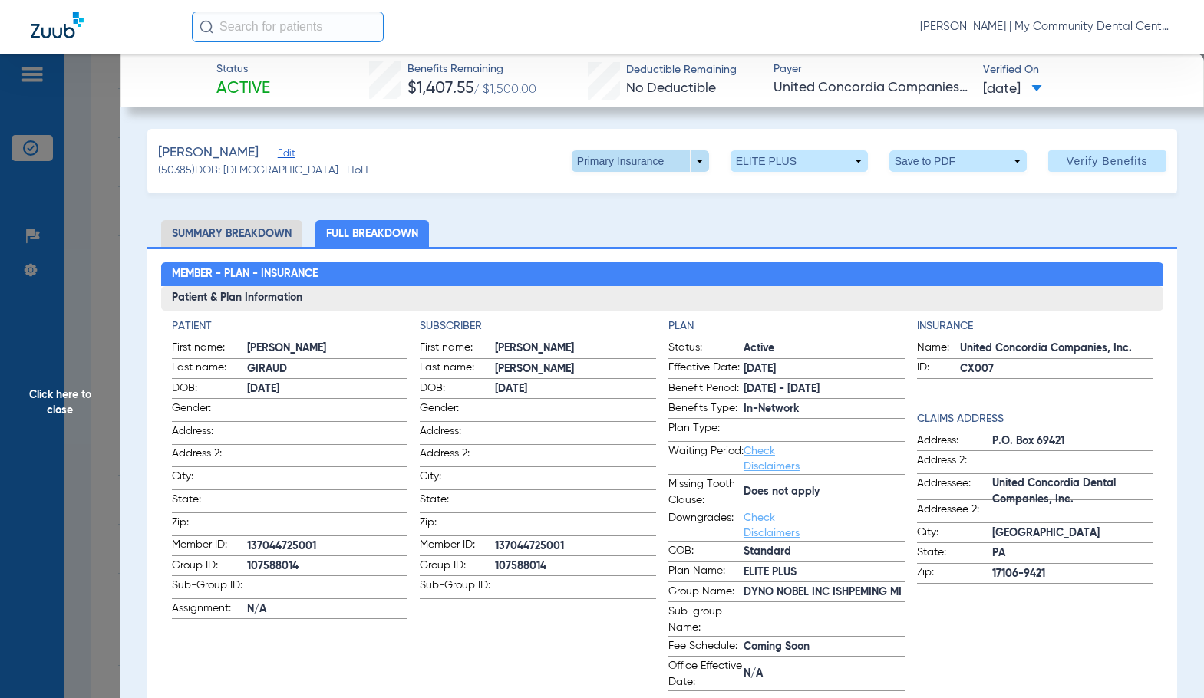
click at [644, 154] on span at bounding box center [639, 161] width 37 height 37
click at [634, 222] on span "Secondary Insurance" at bounding box center [623, 222] width 101 height 11
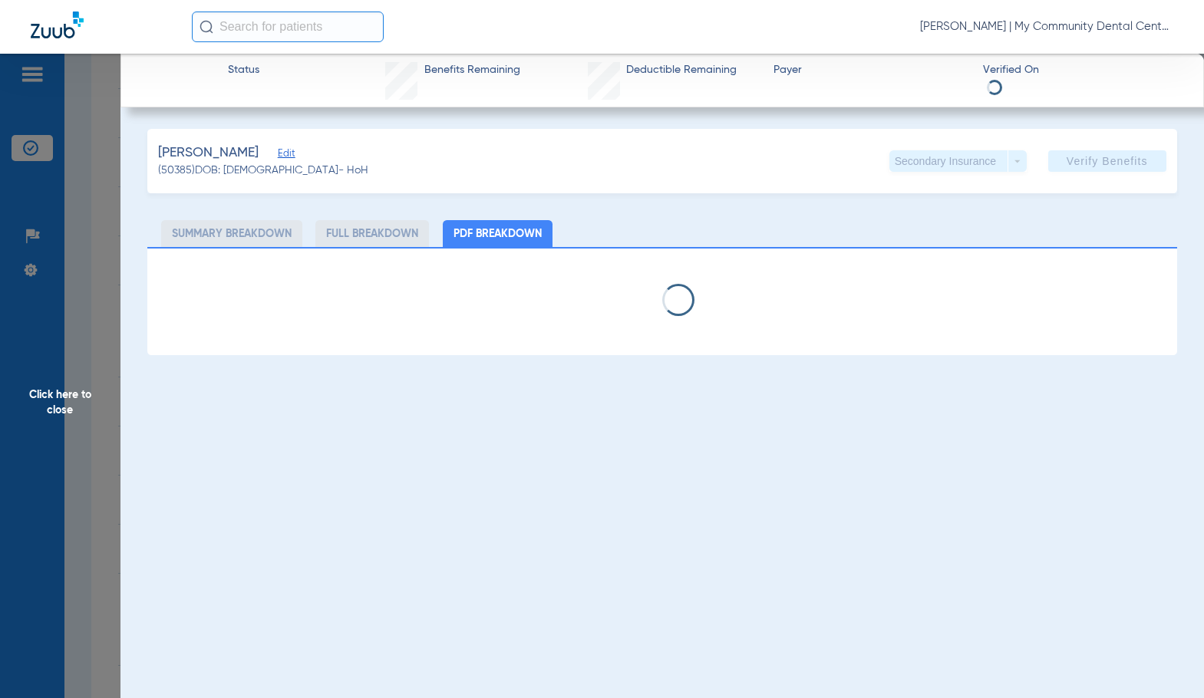
select select "page-width"
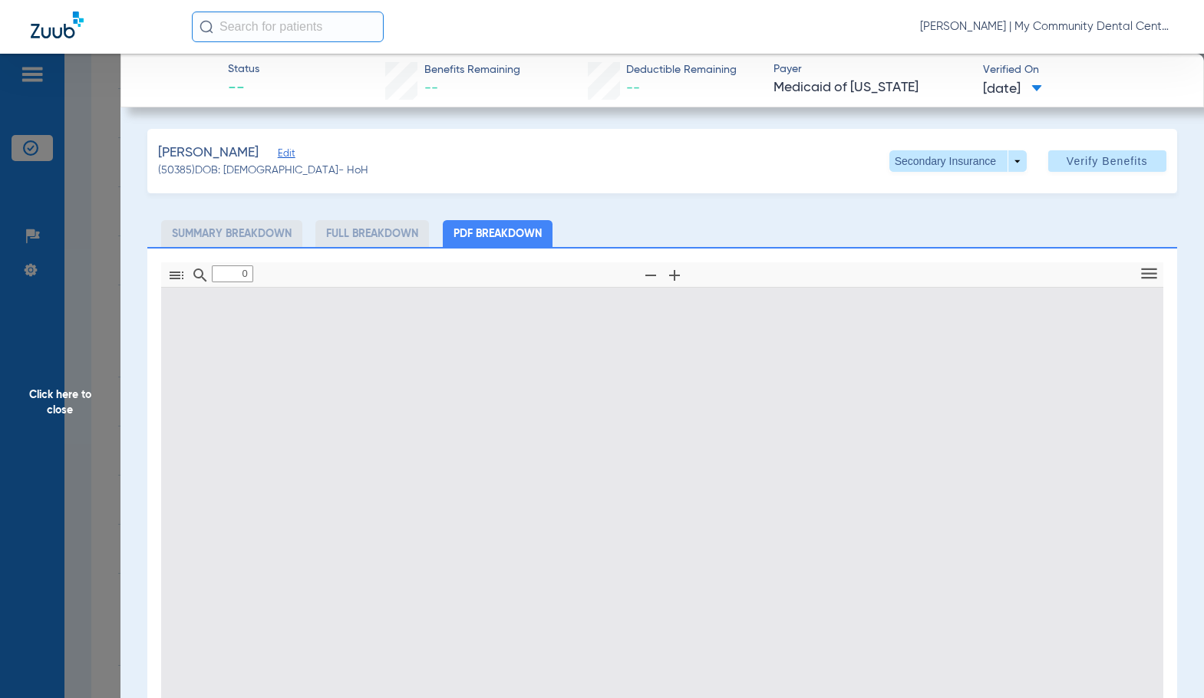
type input "1"
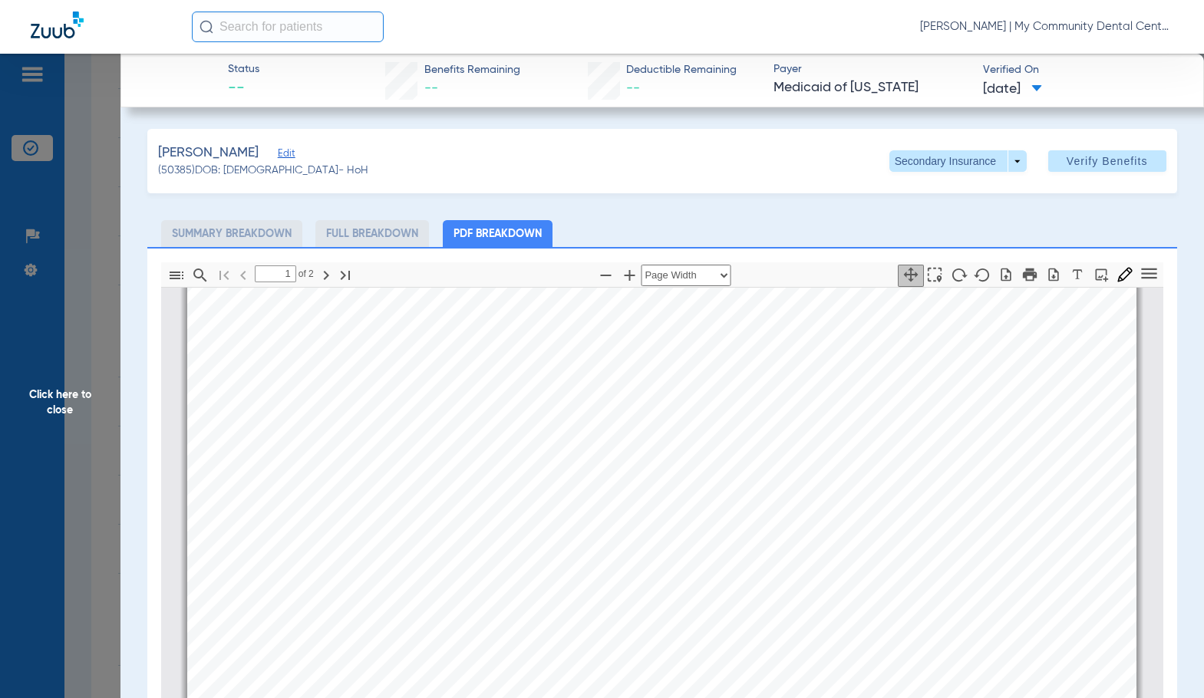
scroll to position [545, 0]
drag, startPoint x: 78, startPoint y: 400, endPoint x: 1195, endPoint y: 446, distance: 1117.8
click at [77, 400] on span "Click here to close" at bounding box center [60, 403] width 120 height 698
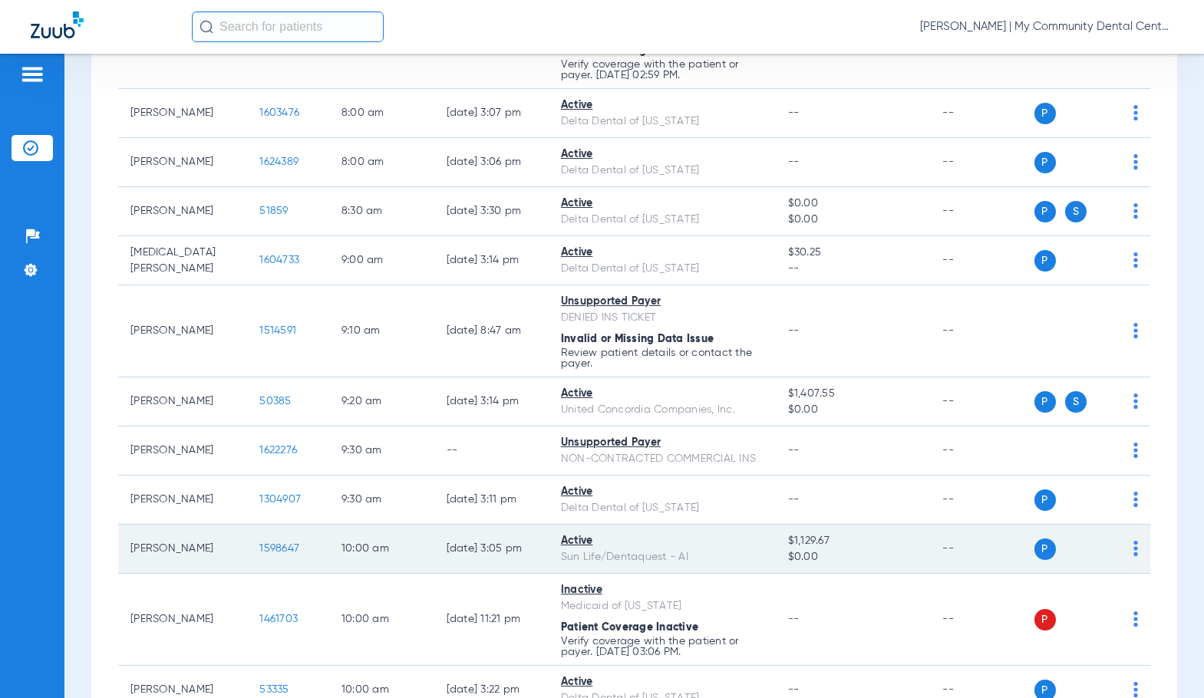
click at [274, 545] on span "1598647" at bounding box center [279, 548] width 40 height 11
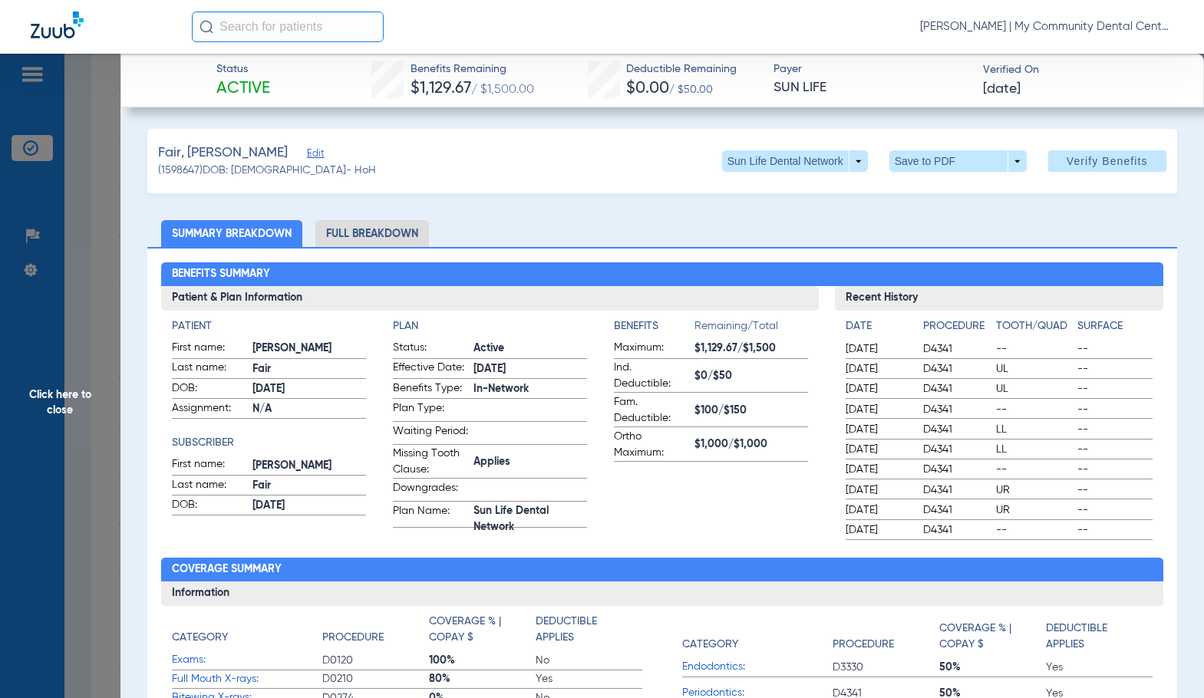
click at [385, 239] on li "Full Breakdown" at bounding box center [372, 233] width 114 height 27
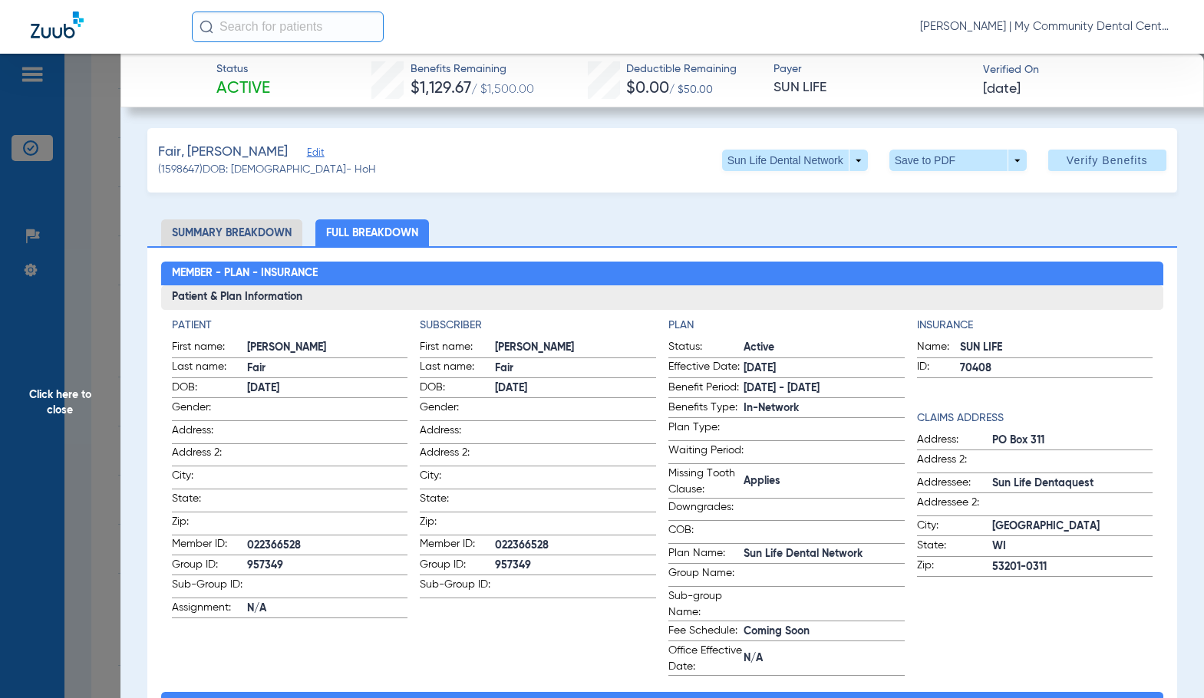
scroll to position [0, 0]
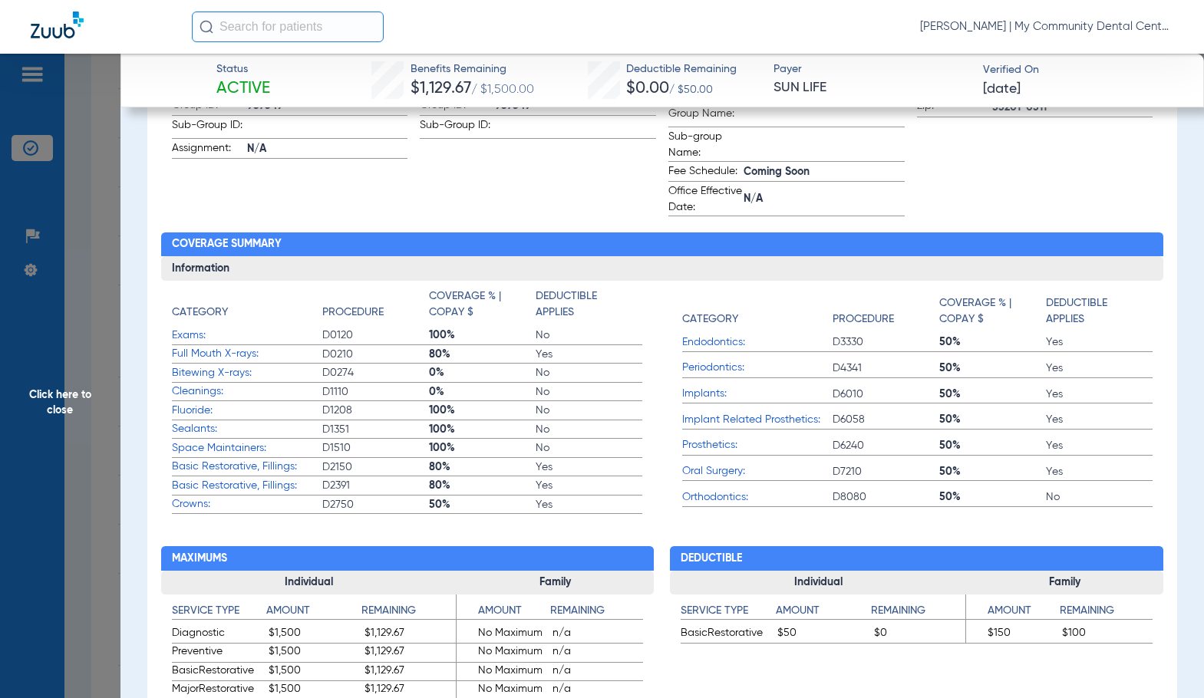
scroll to position [77, 0]
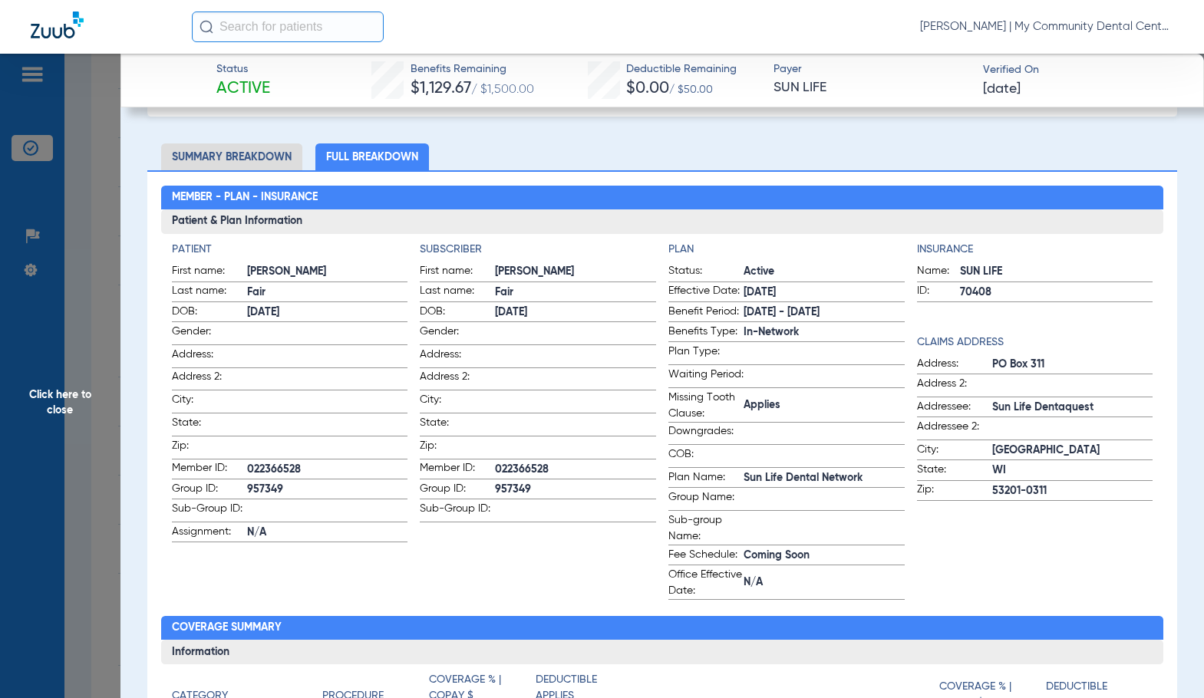
click at [83, 406] on span "Click here to close" at bounding box center [60, 403] width 120 height 698
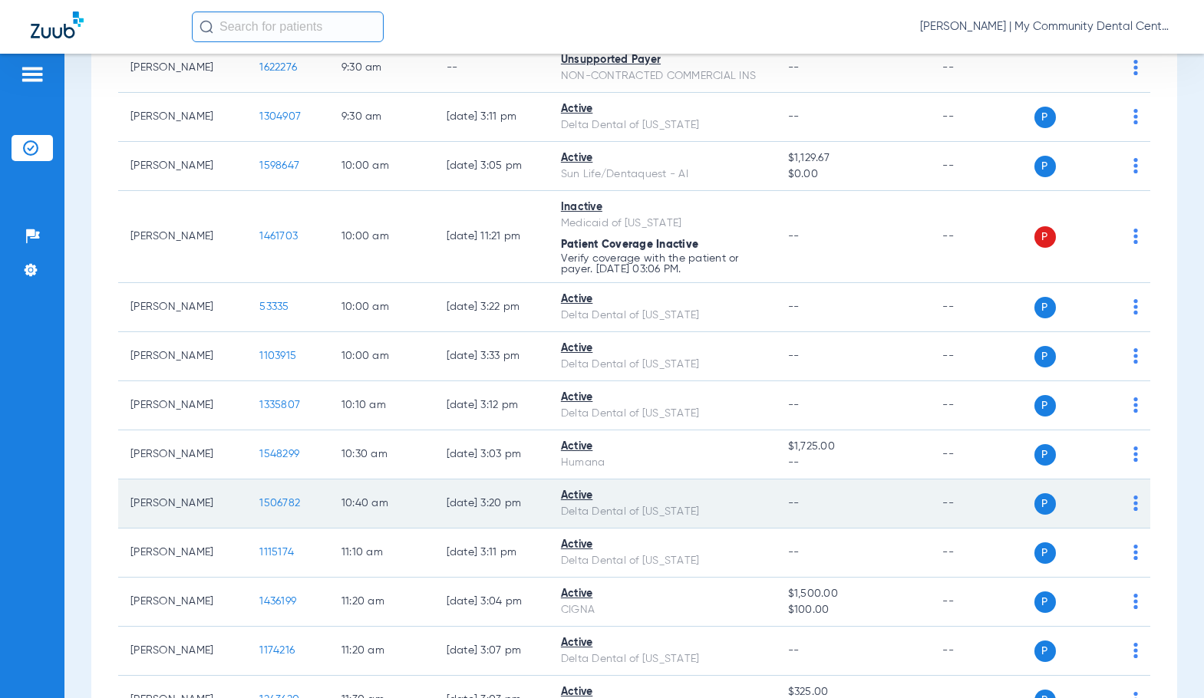
scroll to position [690, 0]
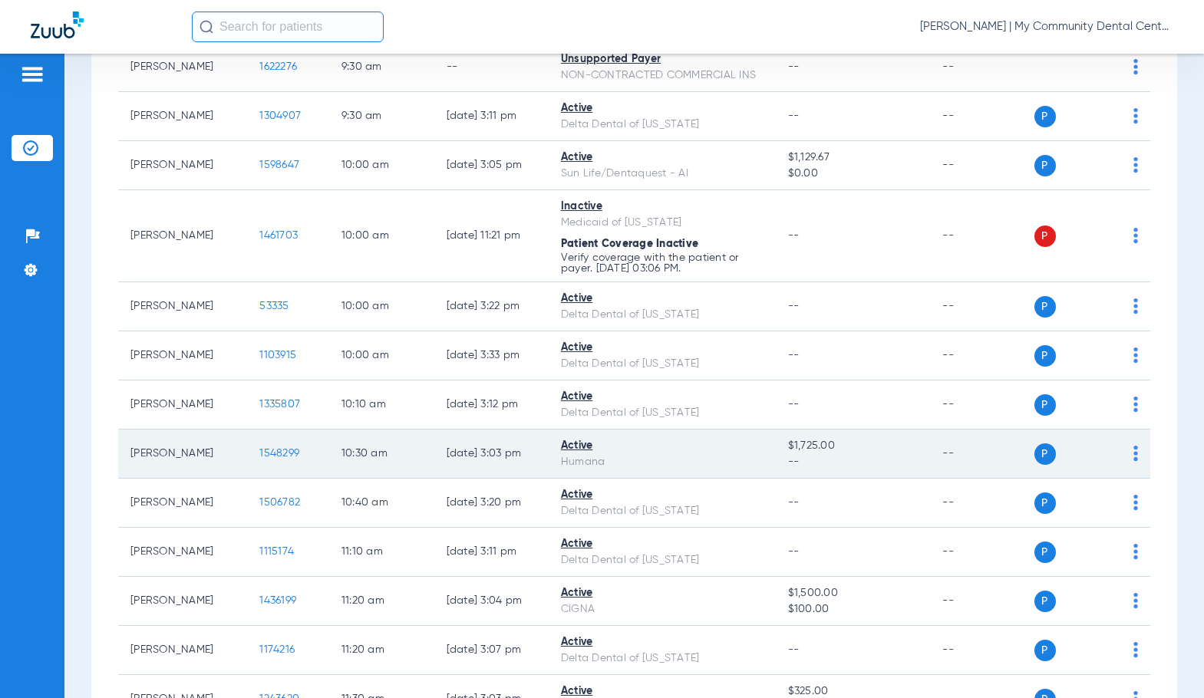
click at [265, 458] on span "1548299" at bounding box center [279, 453] width 40 height 11
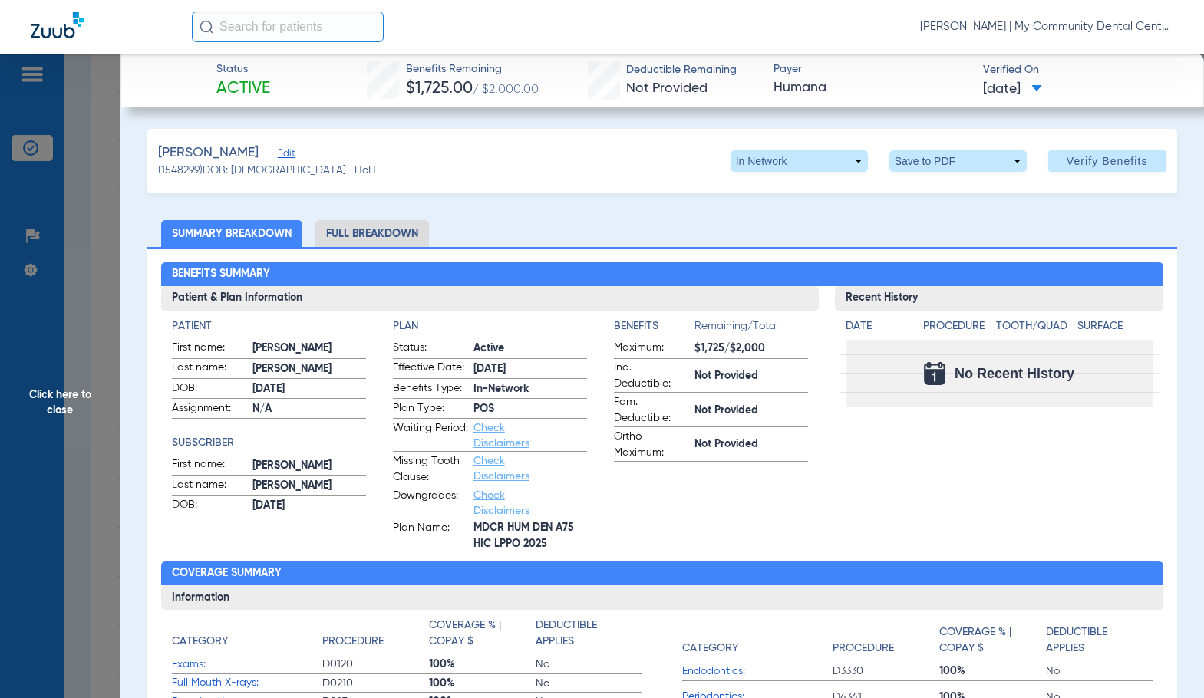
click at [42, 464] on span "Click here to close" at bounding box center [60, 403] width 120 height 698
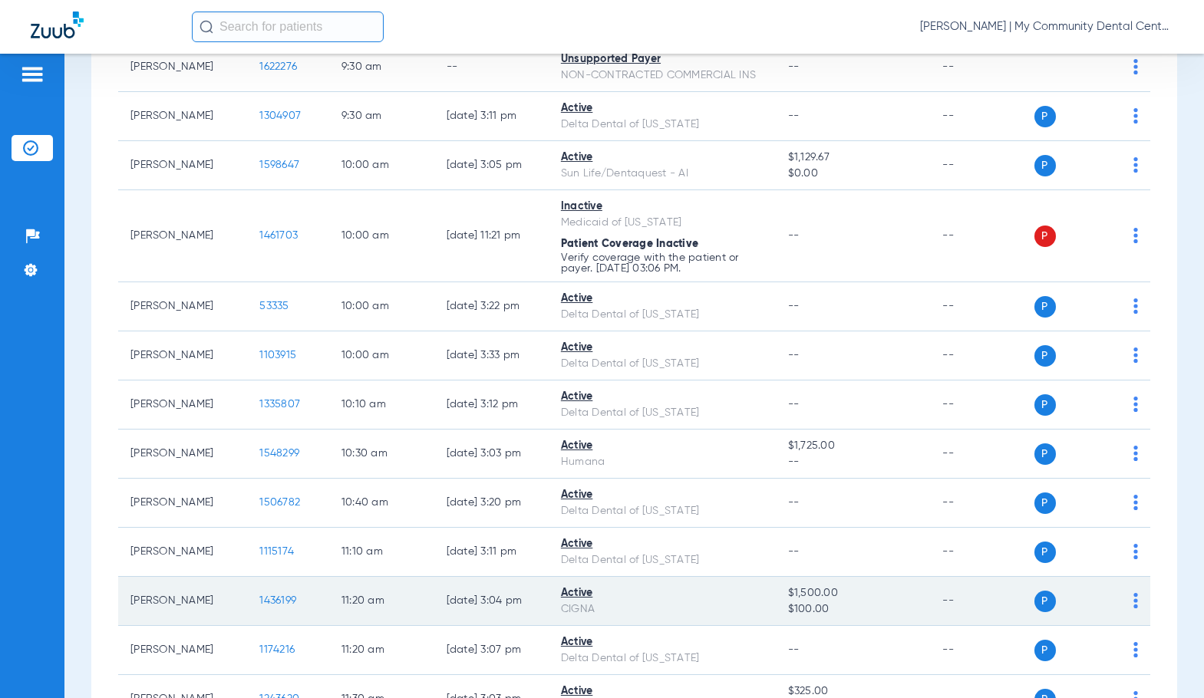
click at [265, 596] on span "1436199" at bounding box center [277, 600] width 37 height 11
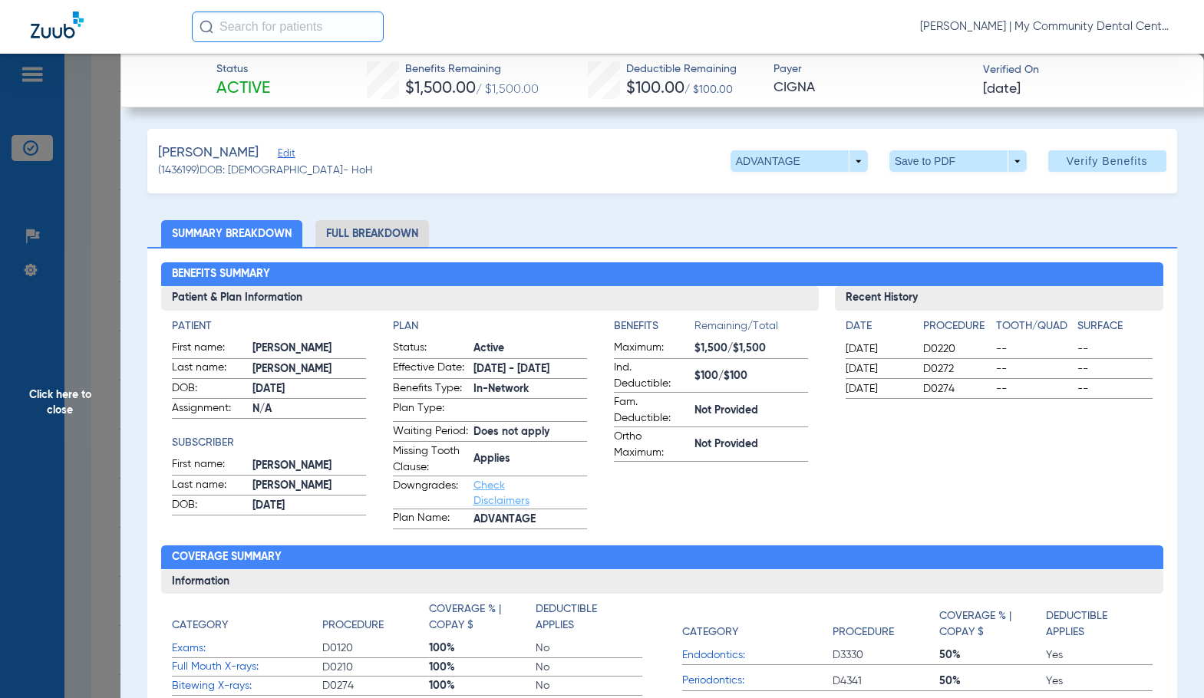
drag, startPoint x: 376, startPoint y: 234, endPoint x: 1192, endPoint y: 191, distance: 817.3
click at [376, 235] on li "Full Breakdown" at bounding box center [372, 233] width 114 height 27
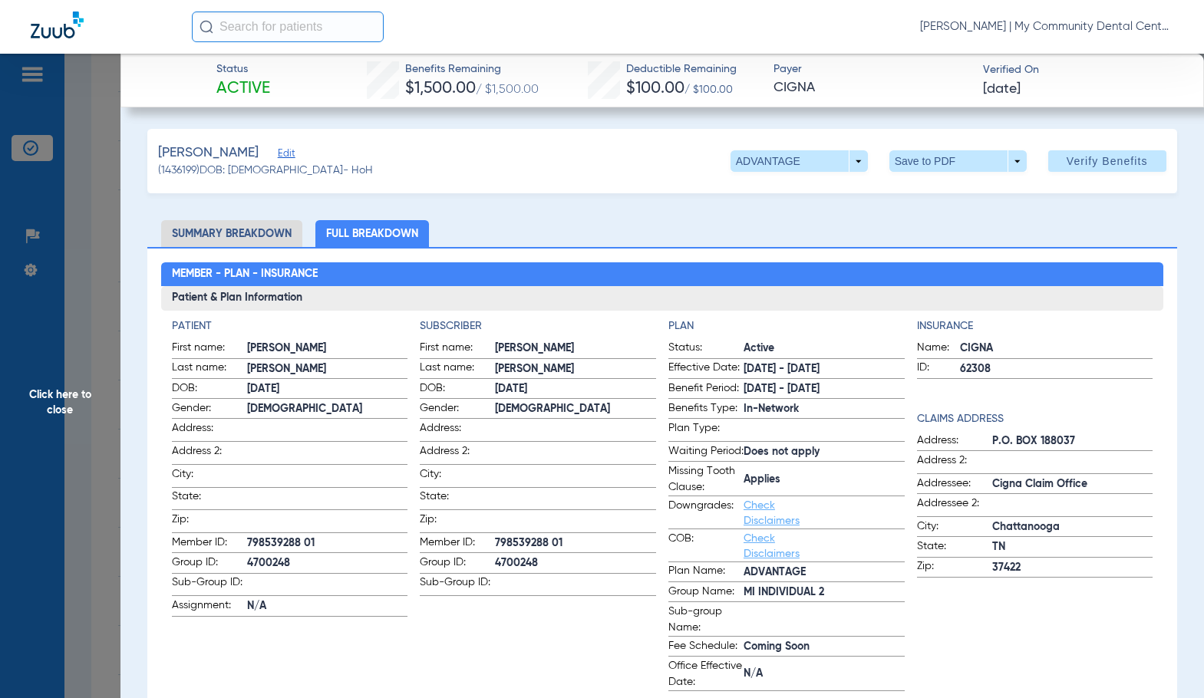
click at [501, 348] on span "Anita" at bounding box center [575, 349] width 161 height 16
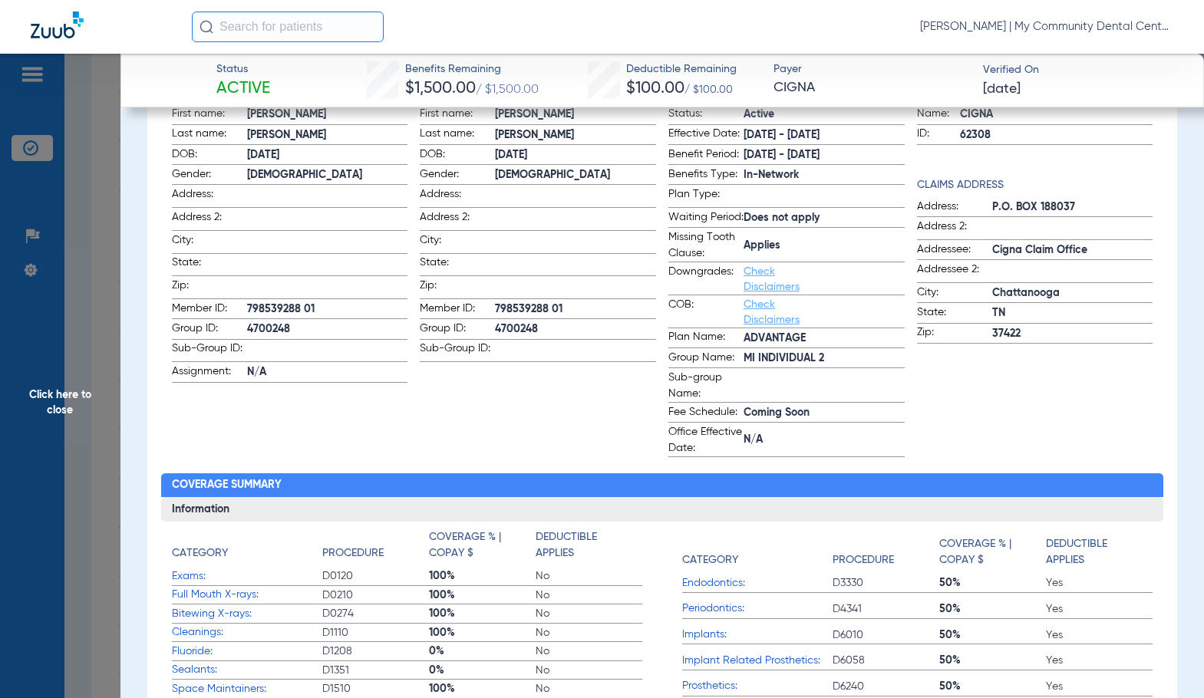
scroll to position [0, 0]
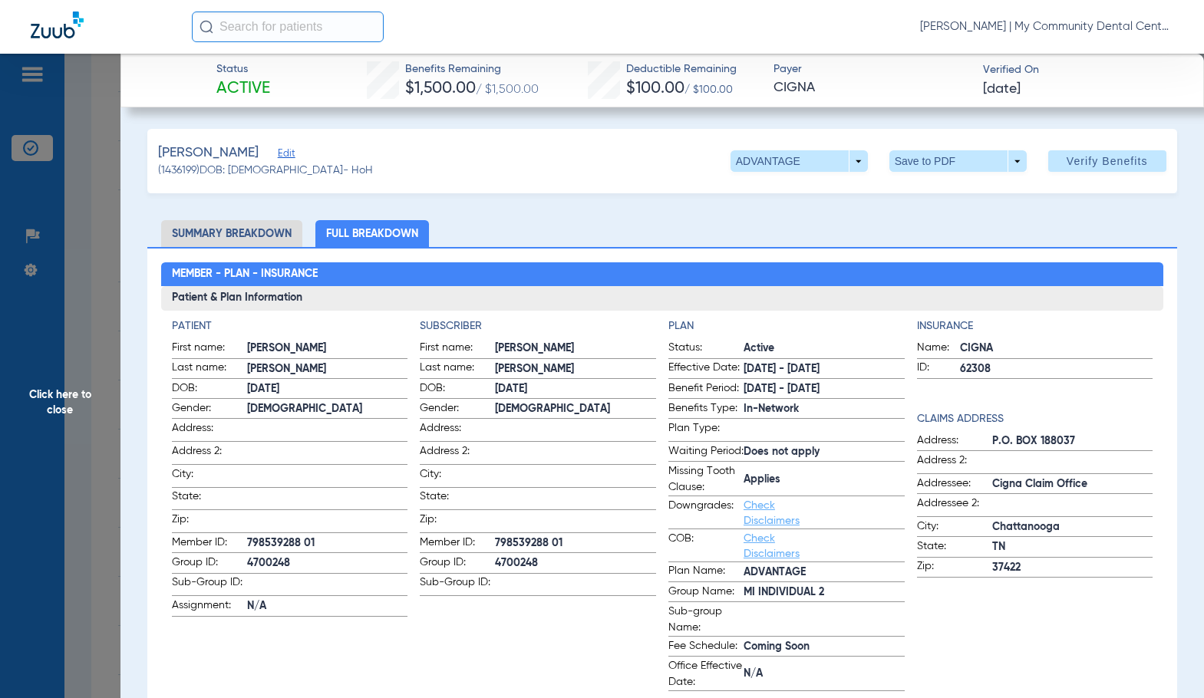
click at [75, 401] on span "Click here to close" at bounding box center [60, 403] width 120 height 698
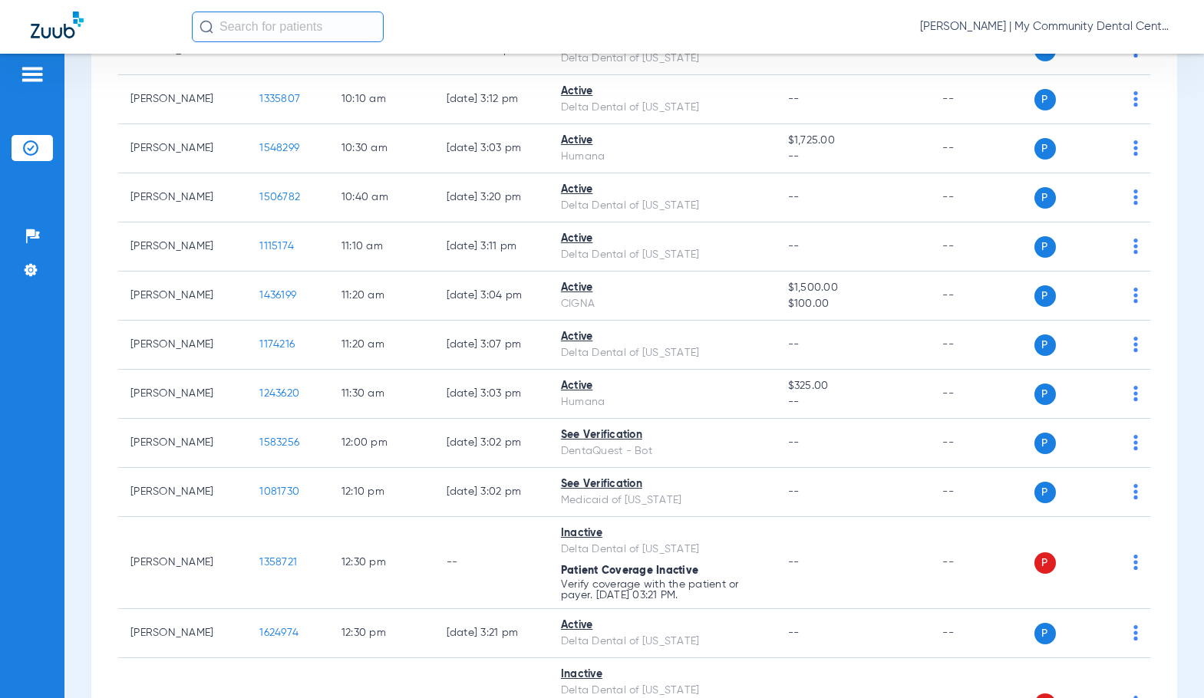
scroll to position [997, 0]
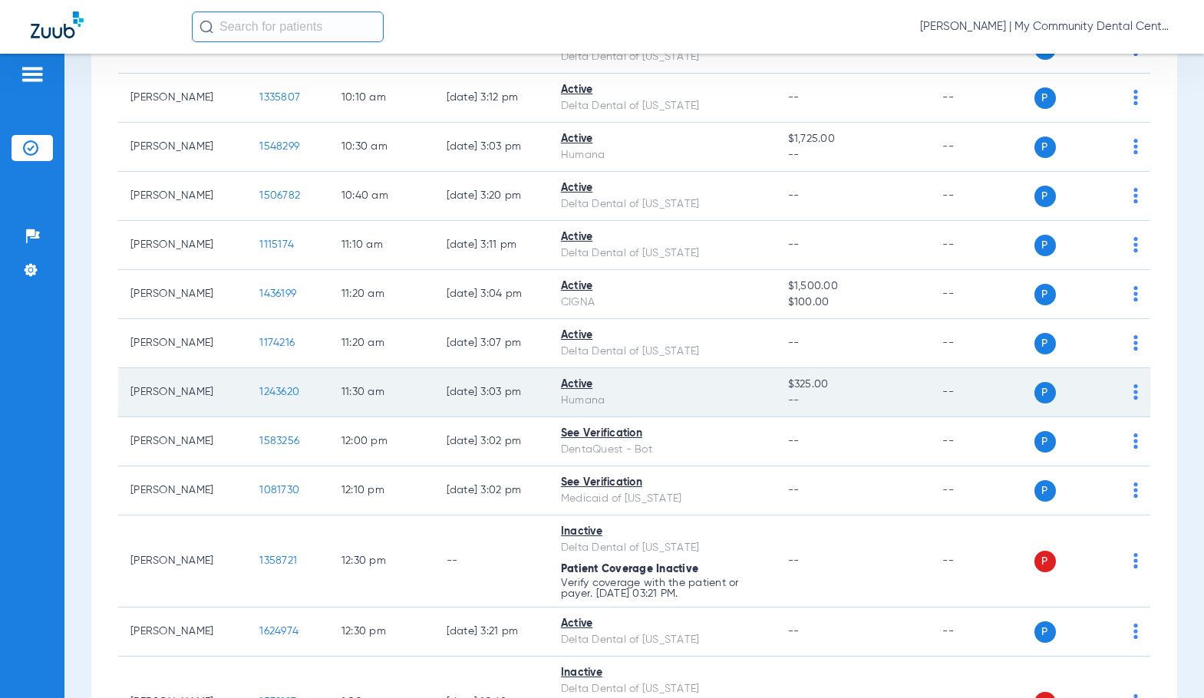
click at [270, 390] on span "1243620" at bounding box center [279, 392] width 40 height 11
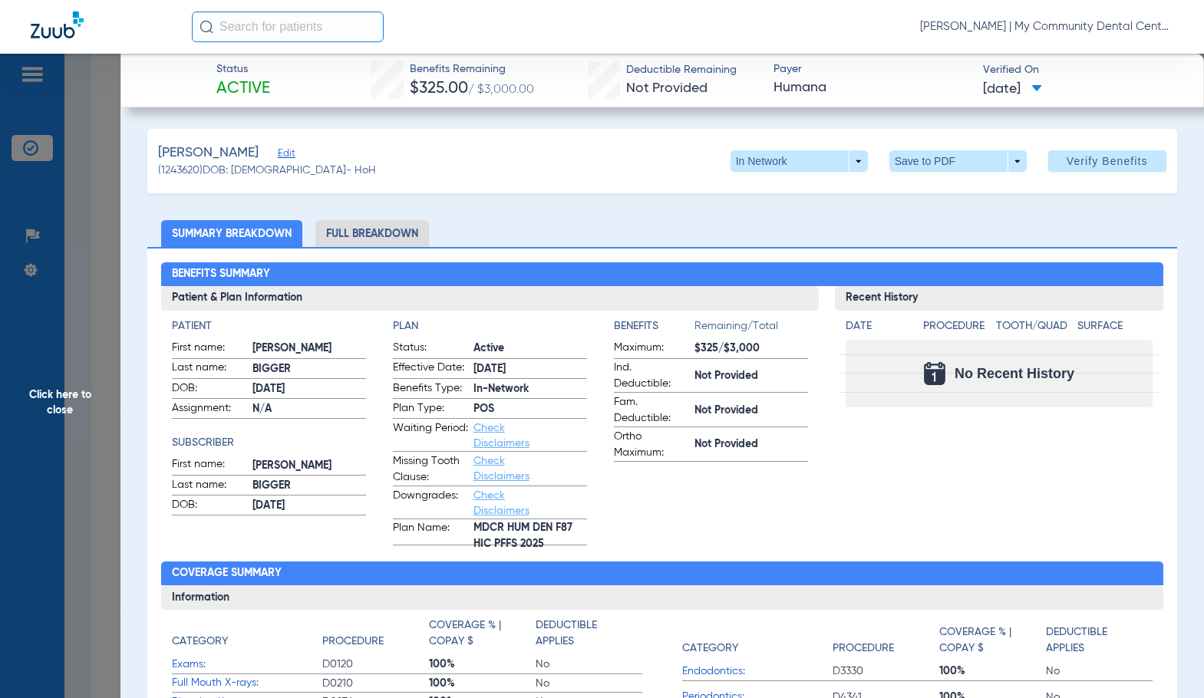
click at [352, 241] on li "Full Breakdown" at bounding box center [372, 233] width 114 height 27
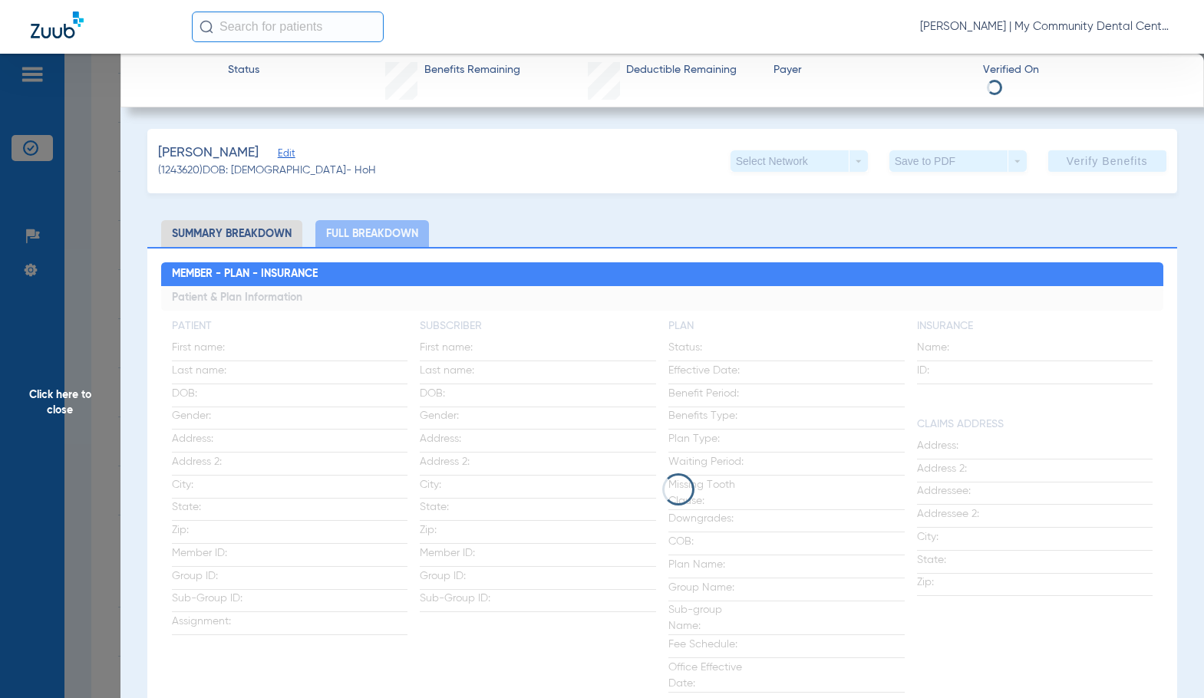
click at [416, 491] on div at bounding box center [662, 489] width 1002 height 32
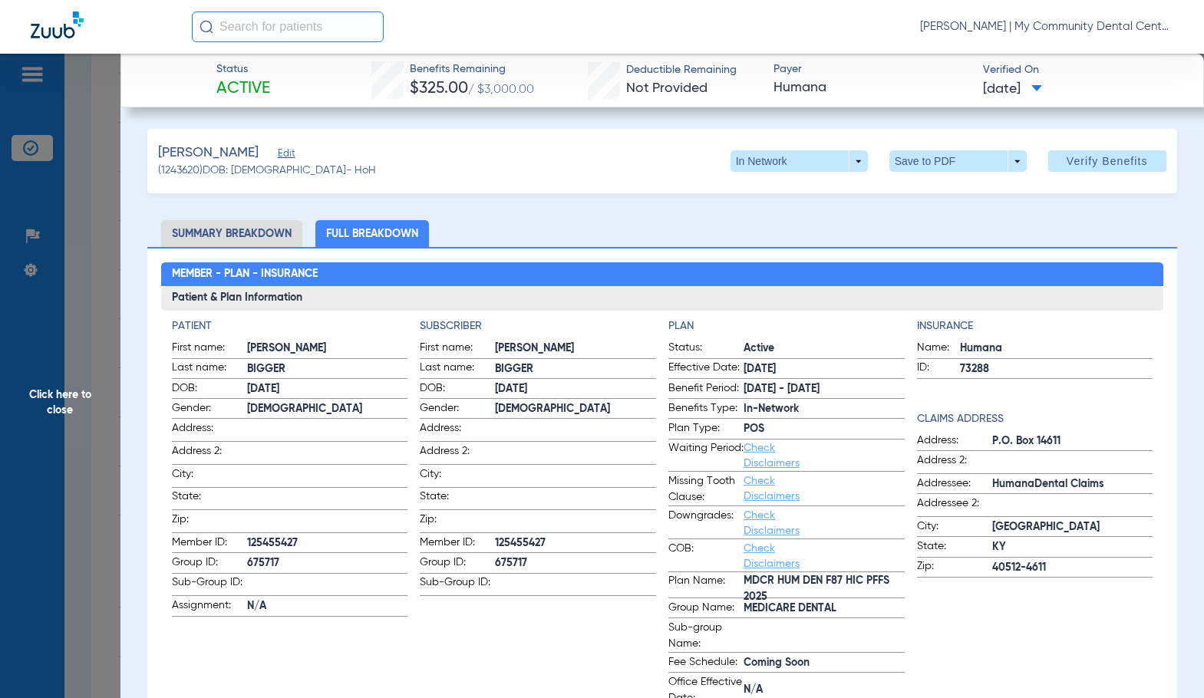
click at [92, 396] on span "Click here to close" at bounding box center [60, 403] width 120 height 698
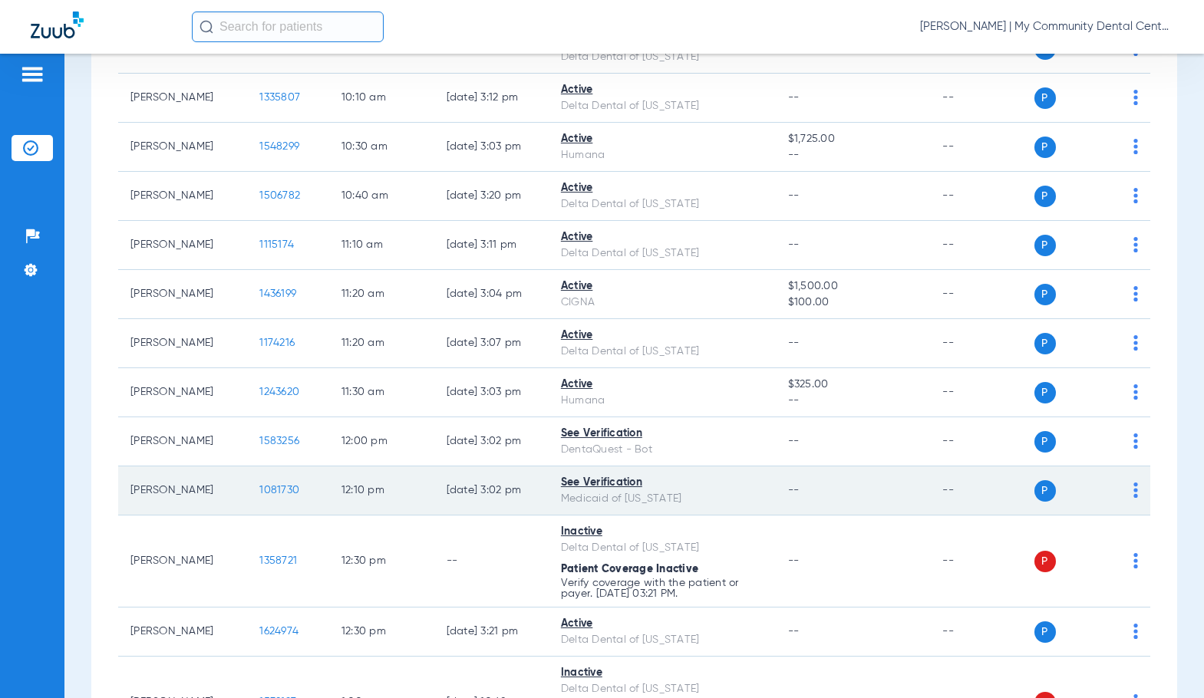
click at [260, 488] on span "1081730" at bounding box center [279, 490] width 40 height 11
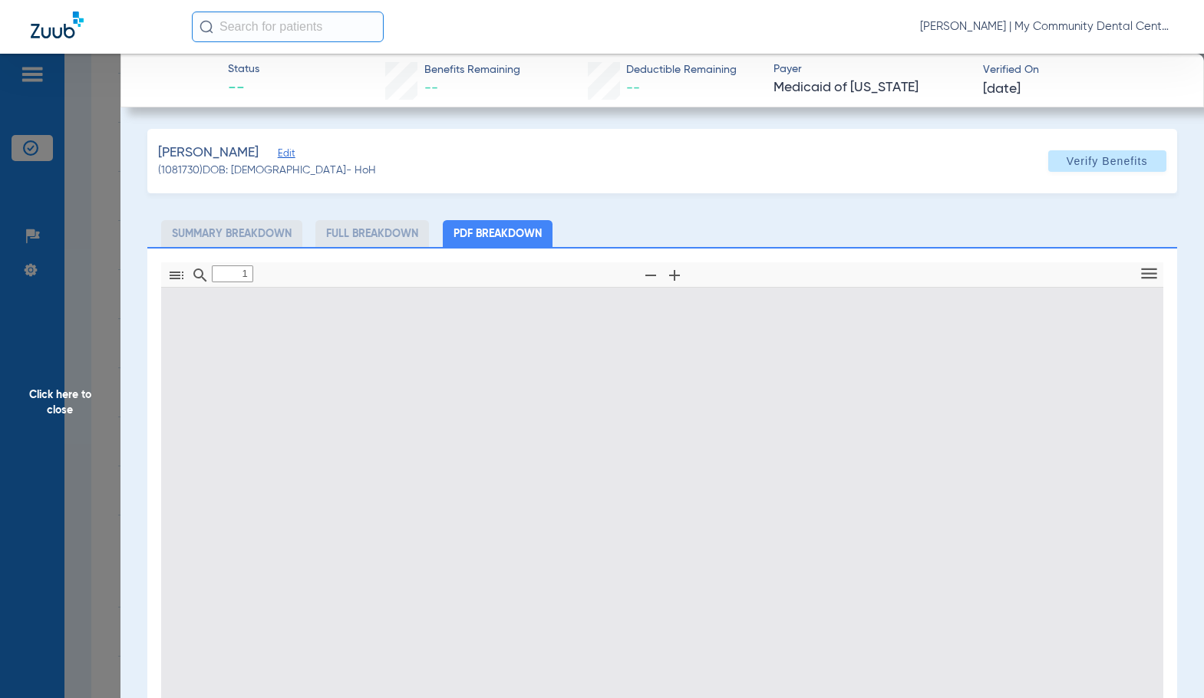
type input "0"
select select "page-width"
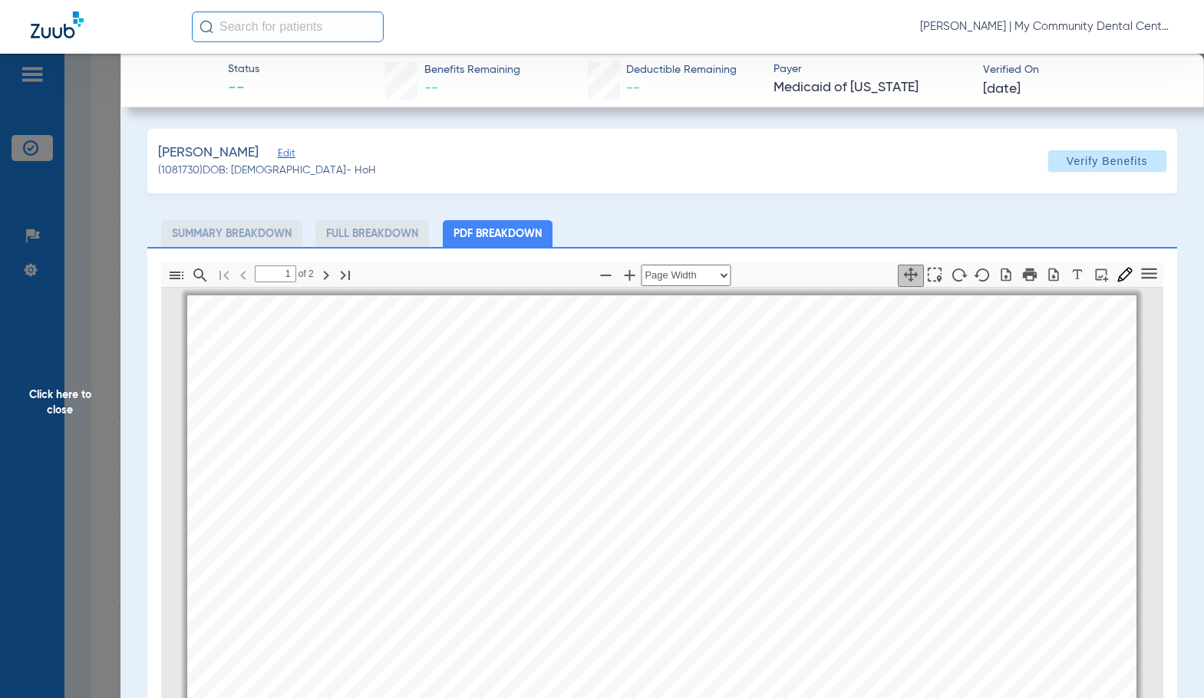
scroll to position [8, 0]
type input "2"
click at [44, 430] on span "Click here to close" at bounding box center [60, 403] width 120 height 698
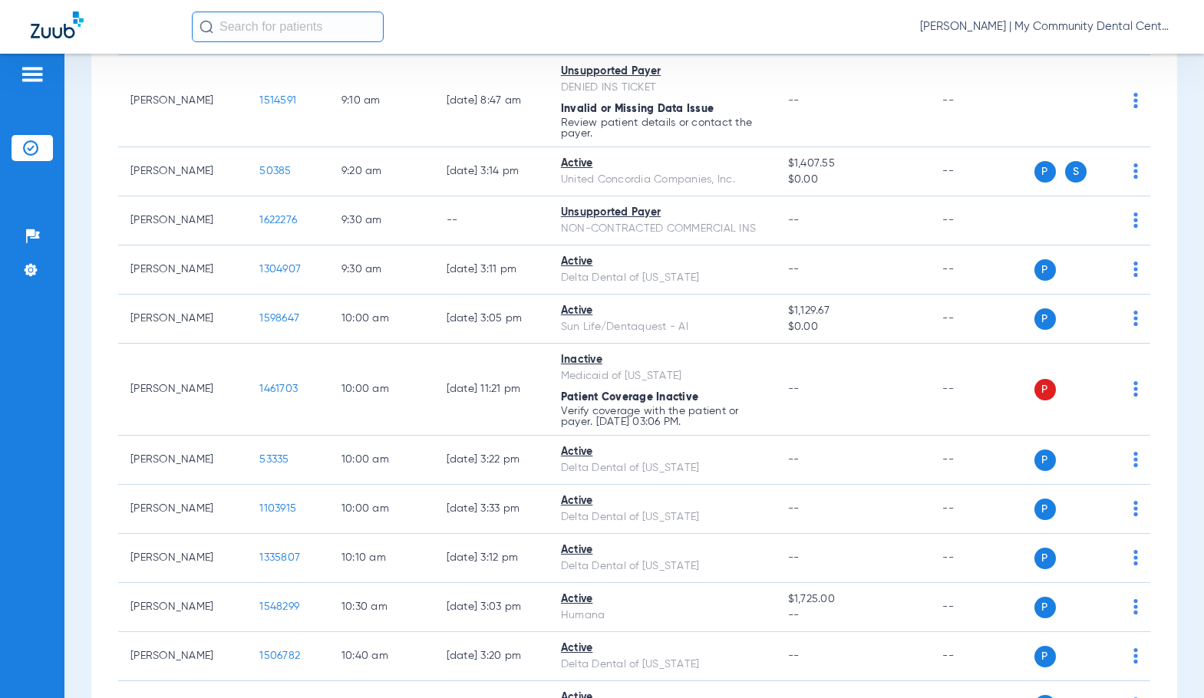
scroll to position [0, 0]
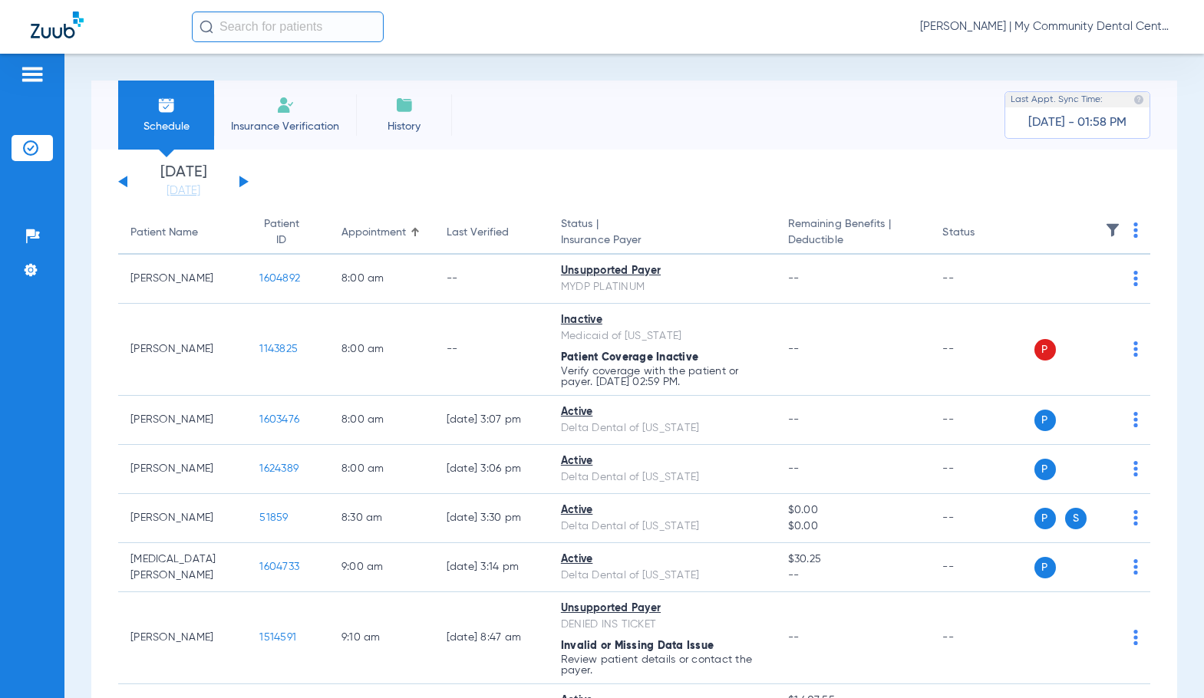
drag, startPoint x: 239, startPoint y: 181, endPoint x: 718, endPoint y: 239, distance: 482.2
click at [239, 181] on button at bounding box center [243, 182] width 9 height 12
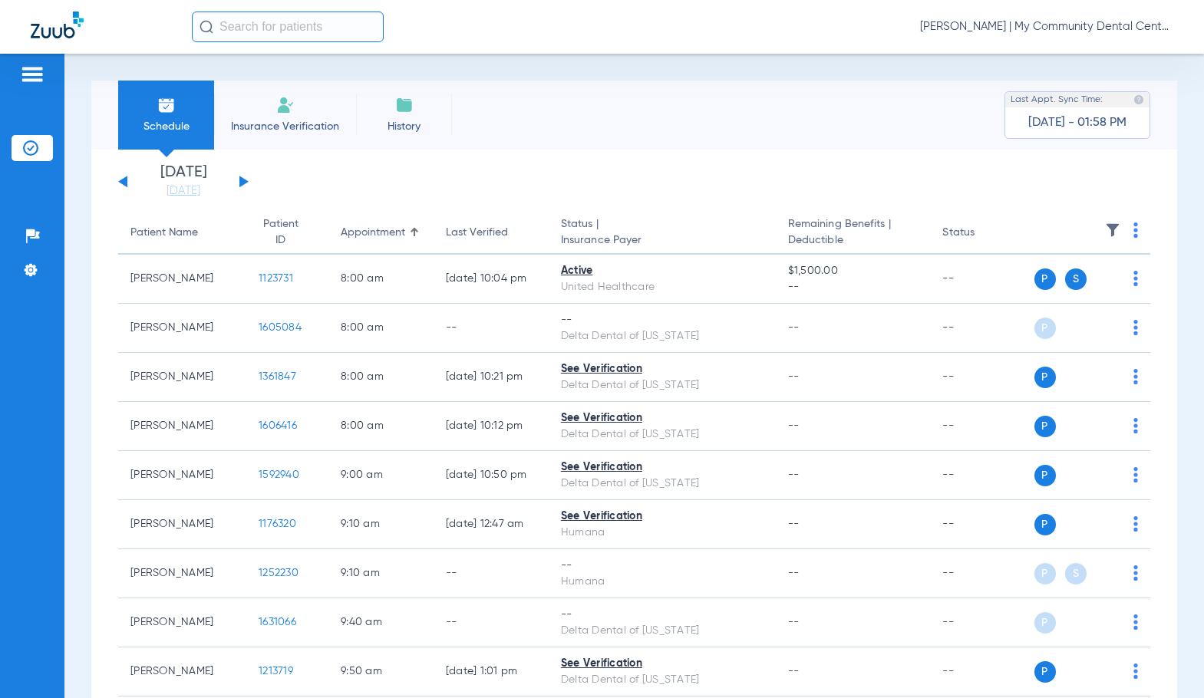
click at [1133, 229] on img at bounding box center [1135, 229] width 5 height 15
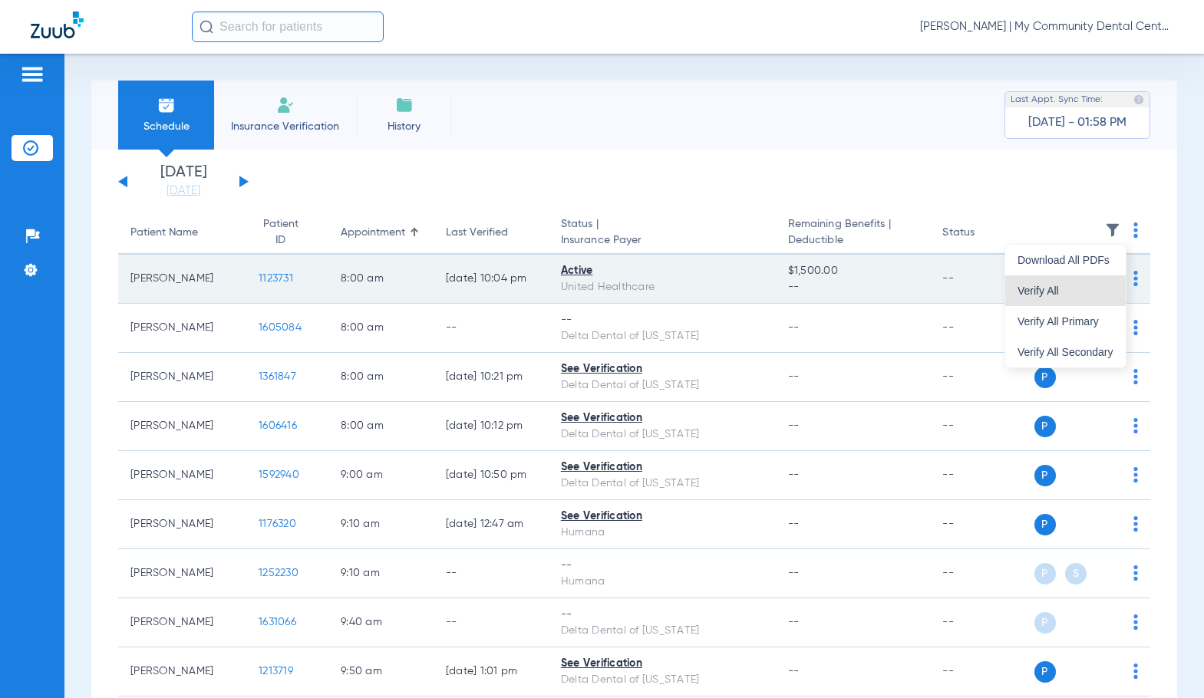
click at [1092, 287] on span "Verify All" at bounding box center [1065, 290] width 96 height 11
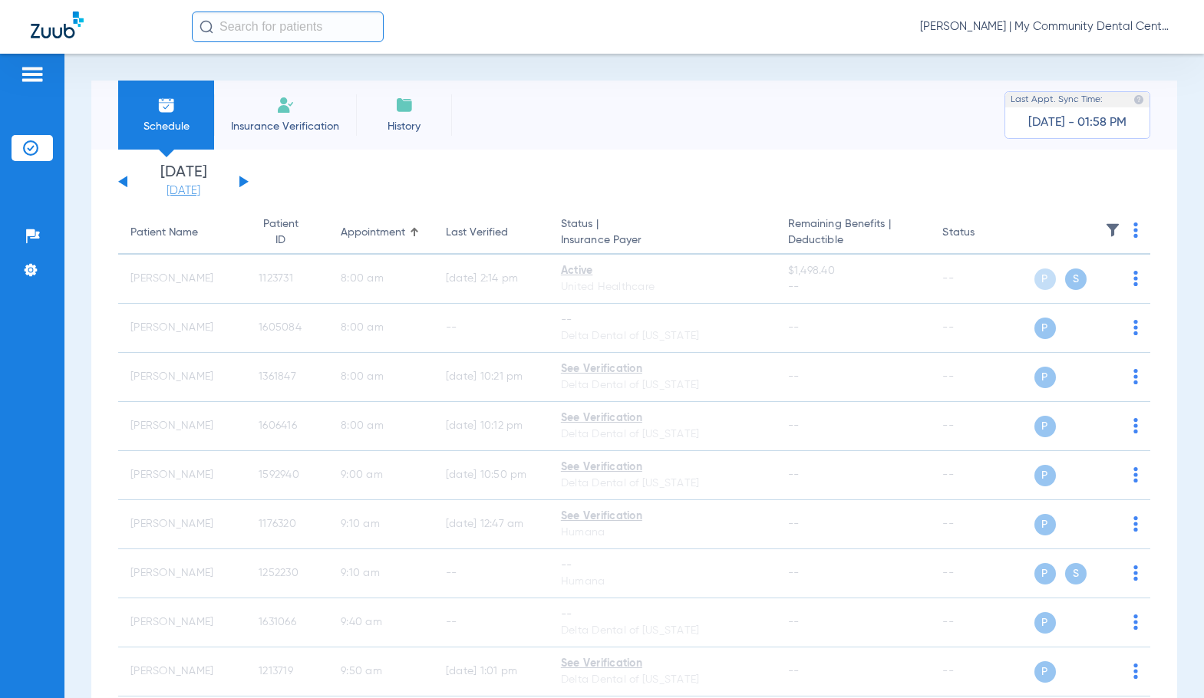
click at [169, 186] on link "[DATE]" at bounding box center [183, 190] width 92 height 15
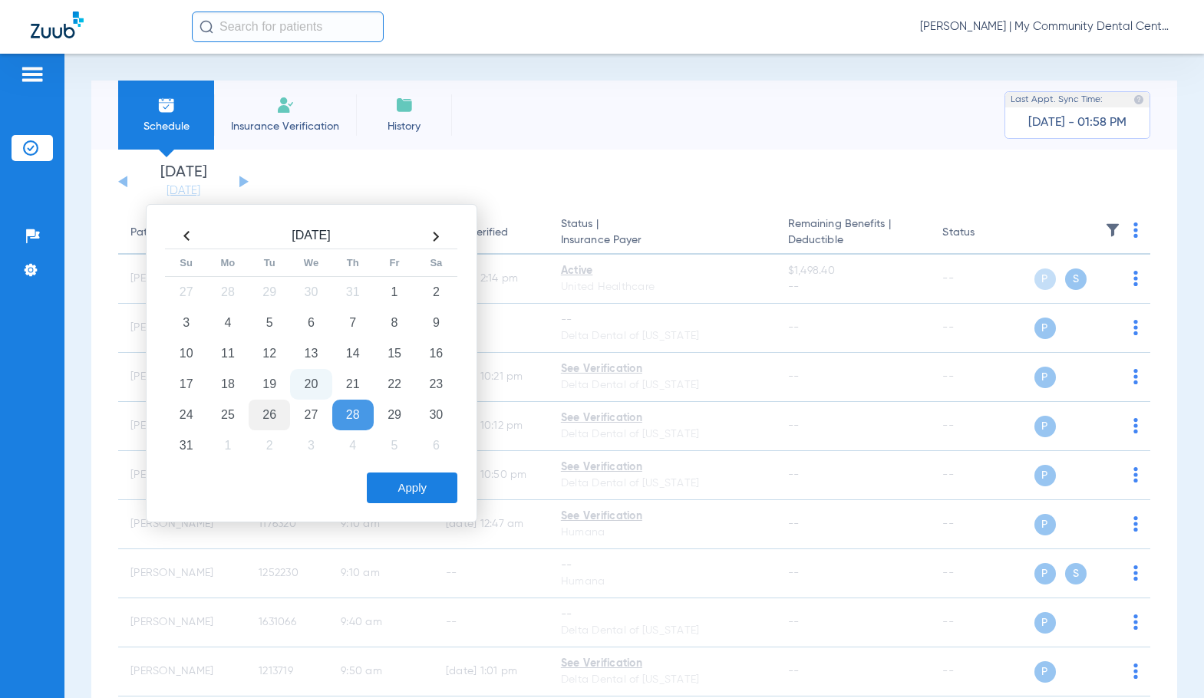
click at [276, 413] on td "26" at bounding box center [269, 415] width 41 height 31
click at [416, 488] on button "Apply" at bounding box center [412, 488] width 91 height 31
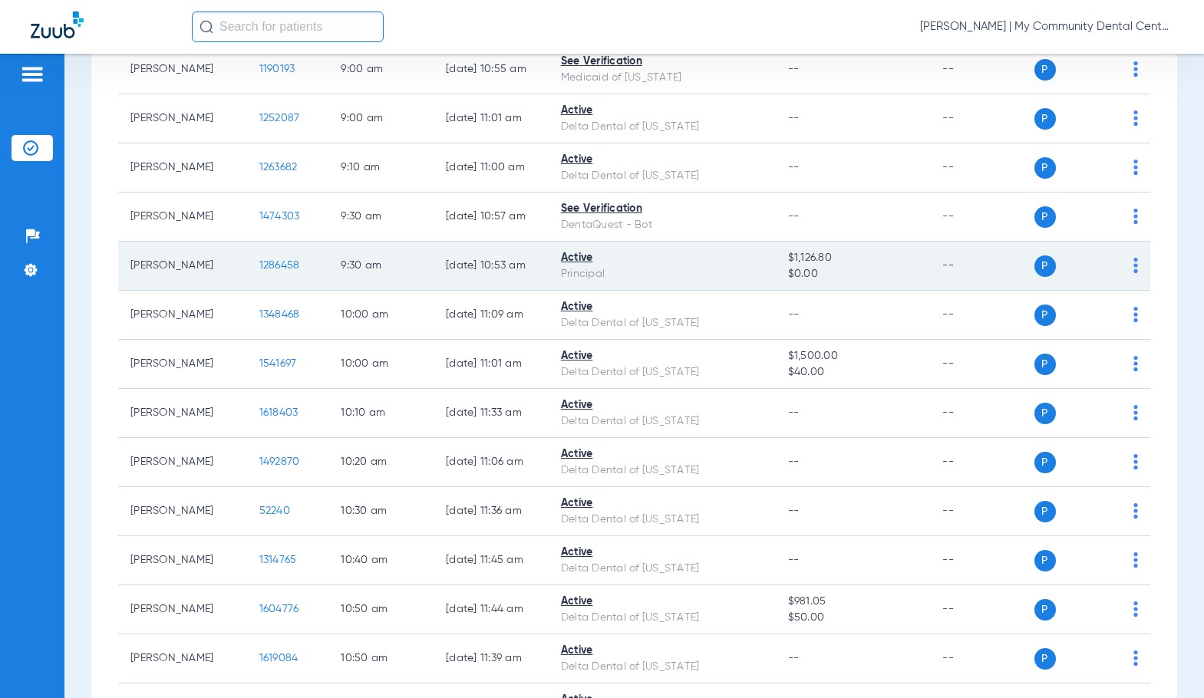
scroll to position [614, 0]
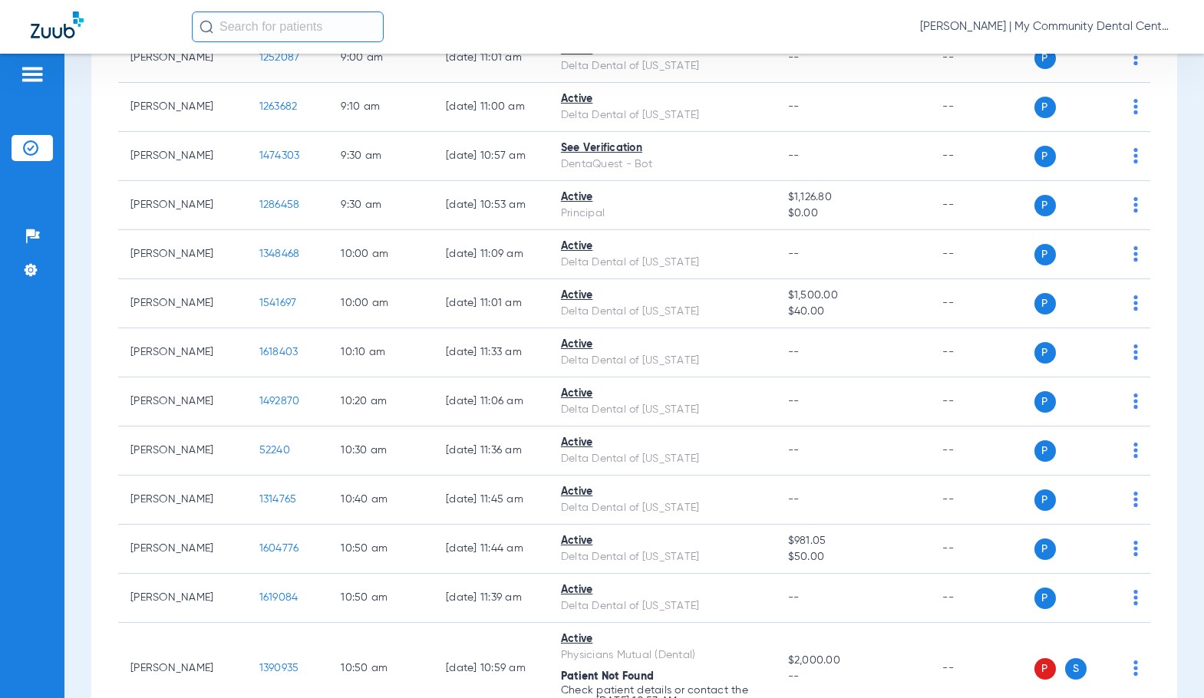
click at [1128, 21] on span "[PERSON_NAME] | My Community Dental Centers" at bounding box center [1046, 26] width 253 height 15
click at [1109, 49] on span "Account Selection" at bounding box center [1115, 54] width 86 height 11
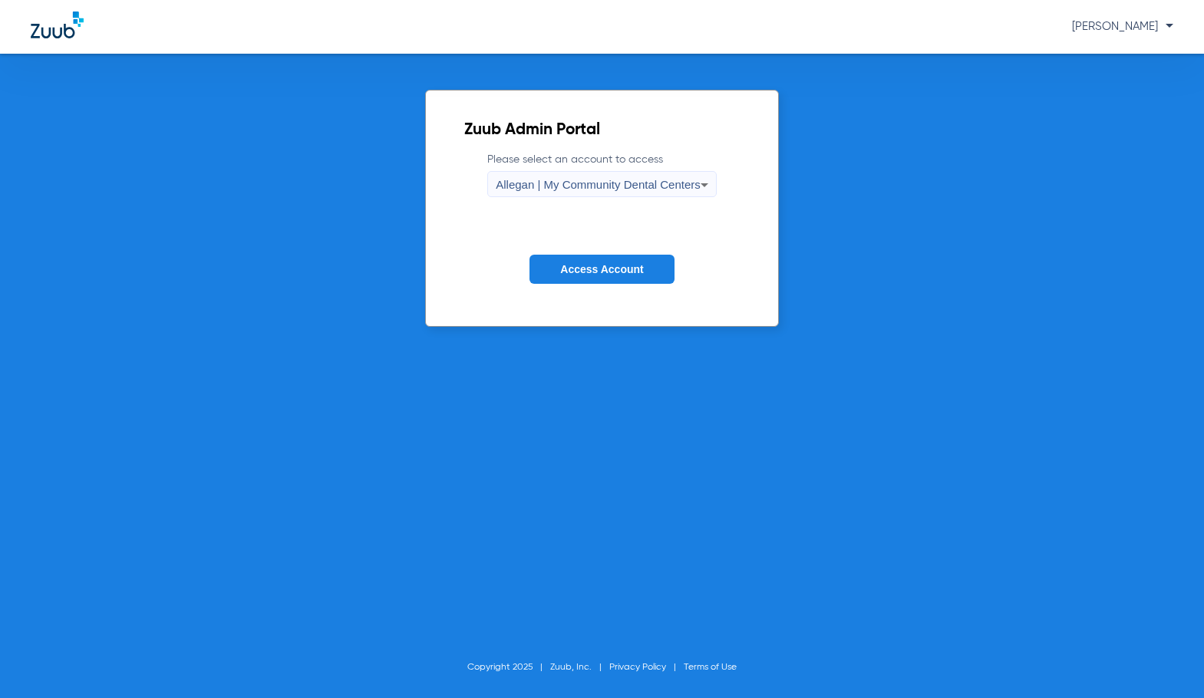
click at [567, 173] on div "Allegan | My Community Dental Centers" at bounding box center [598, 185] width 205 height 26
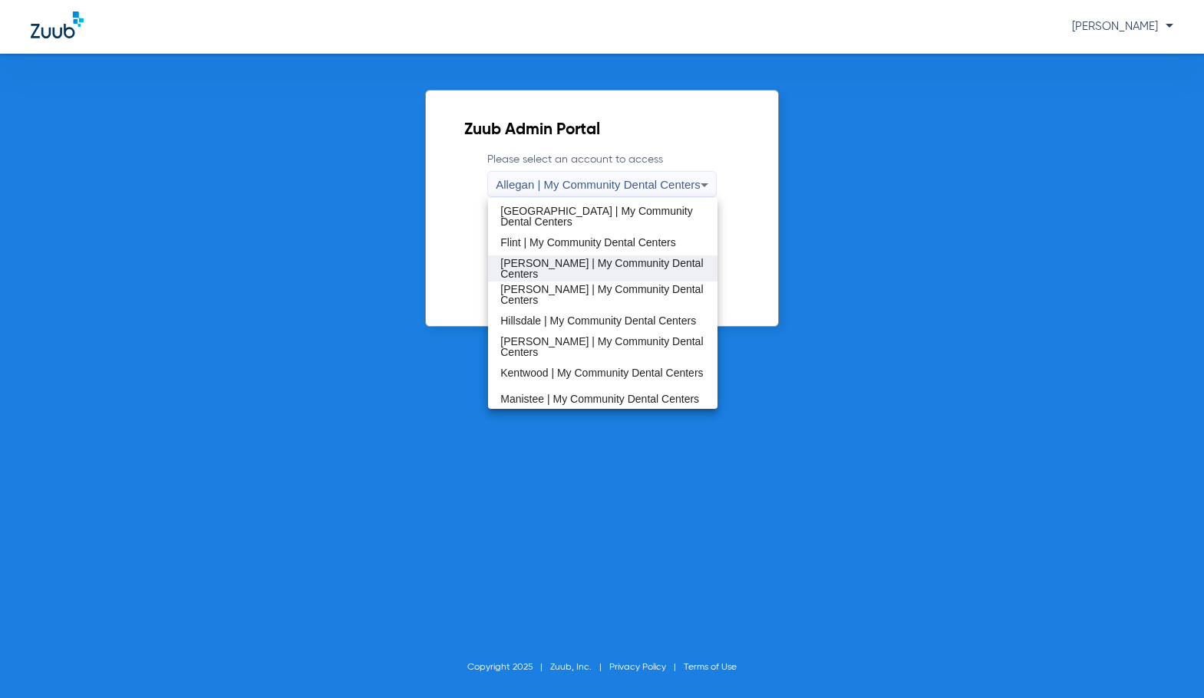
scroll to position [230, 0]
click at [534, 347] on span "[PERSON_NAME] | My Community Dental Centers" at bounding box center [602, 345] width 205 height 21
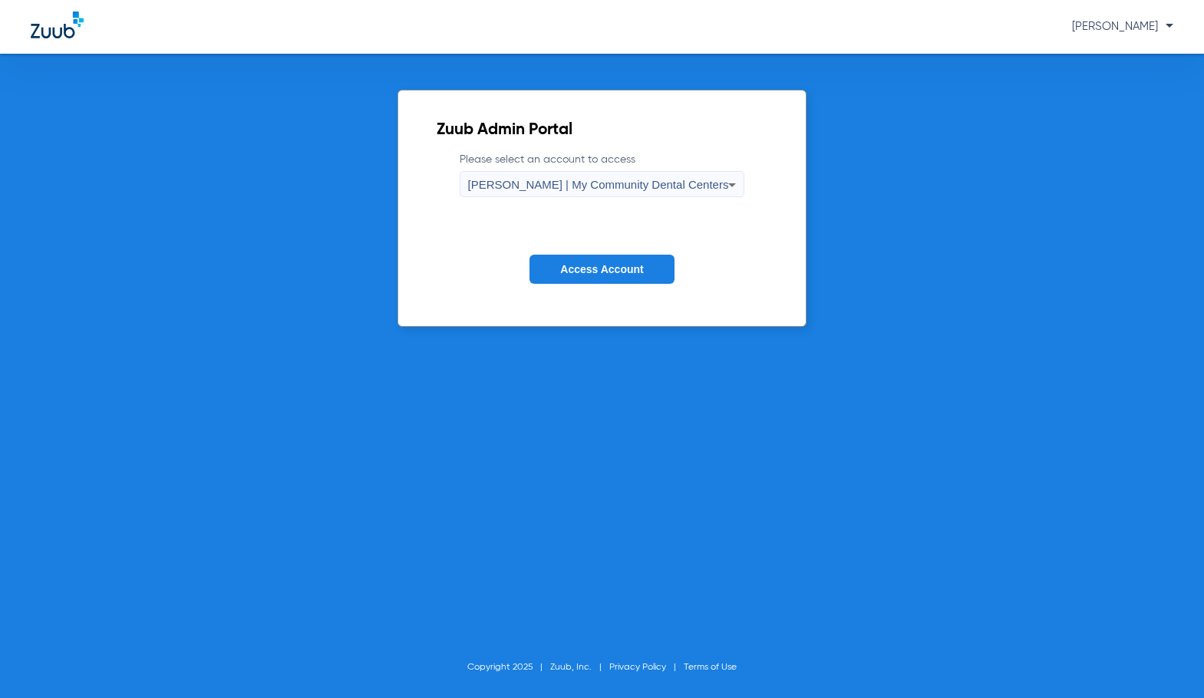
click at [602, 173] on div "[PERSON_NAME] | My Community Dental Centers" at bounding box center [598, 185] width 261 height 26
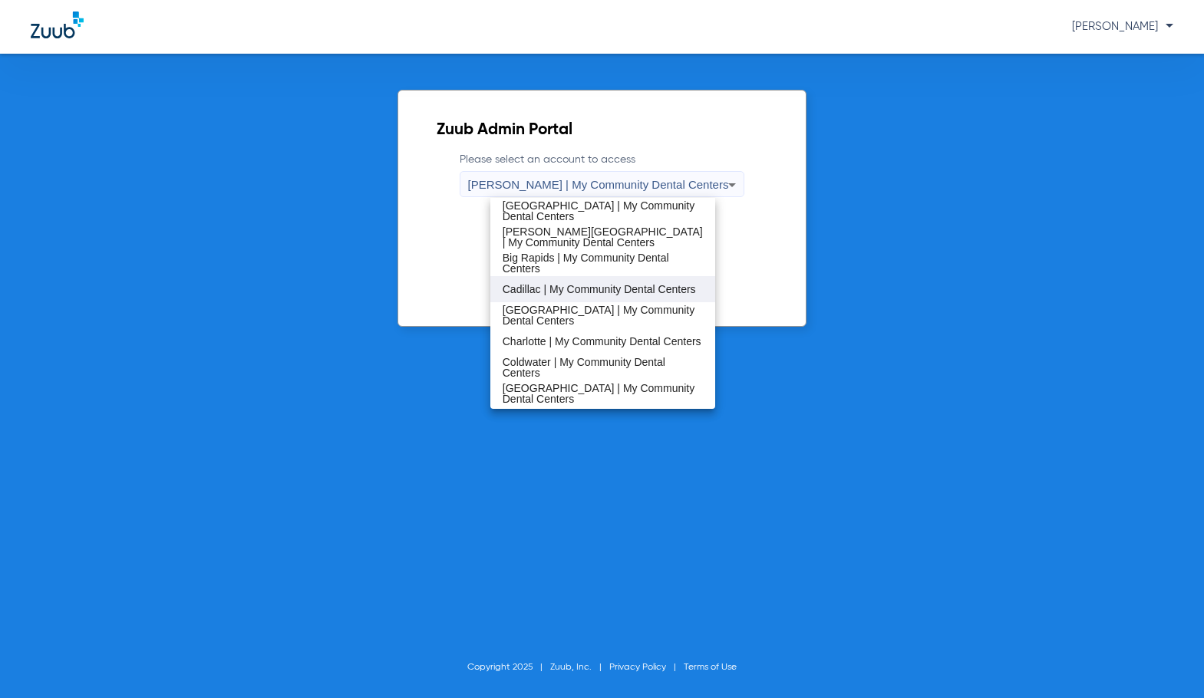
scroll to position [27, 0]
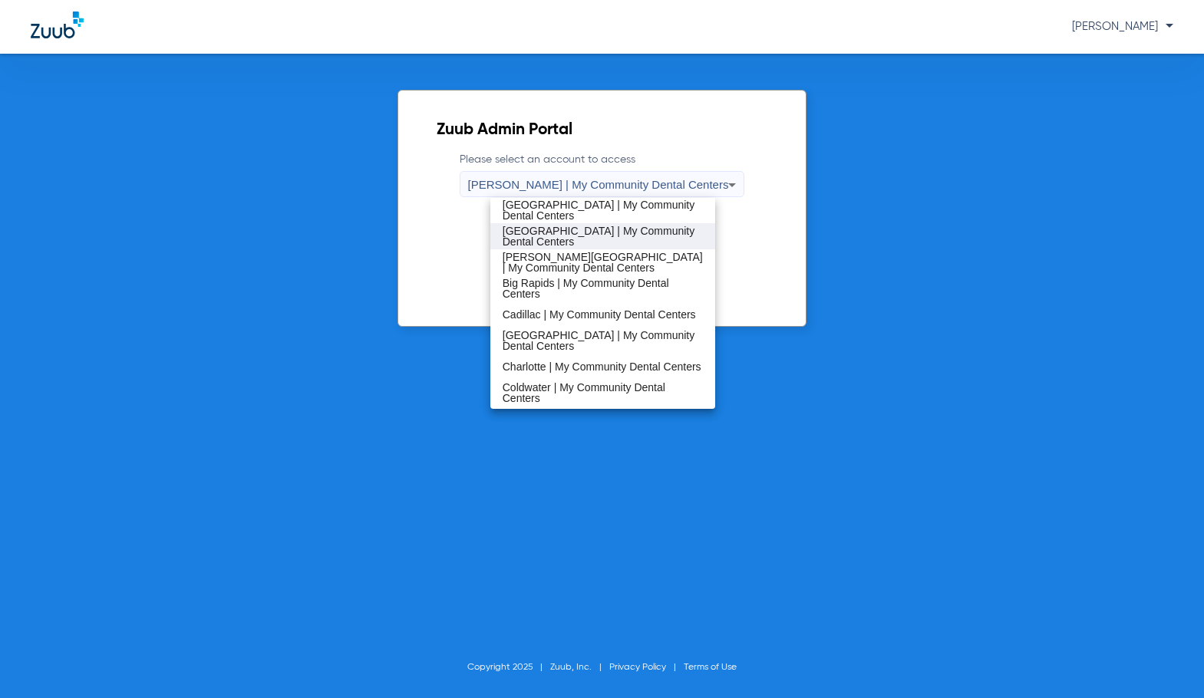
click at [591, 237] on span "[GEOGRAPHIC_DATA] | My Community Dental Centers" at bounding box center [602, 236] width 200 height 21
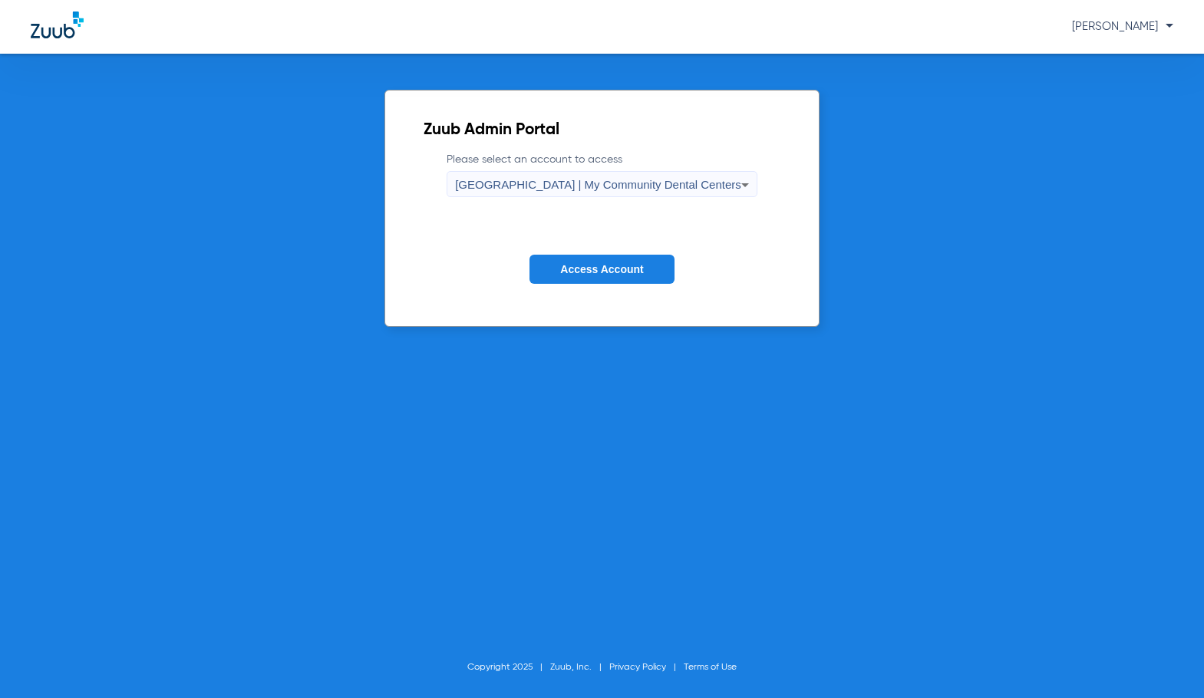
click at [586, 262] on button "Access Account" at bounding box center [601, 270] width 144 height 30
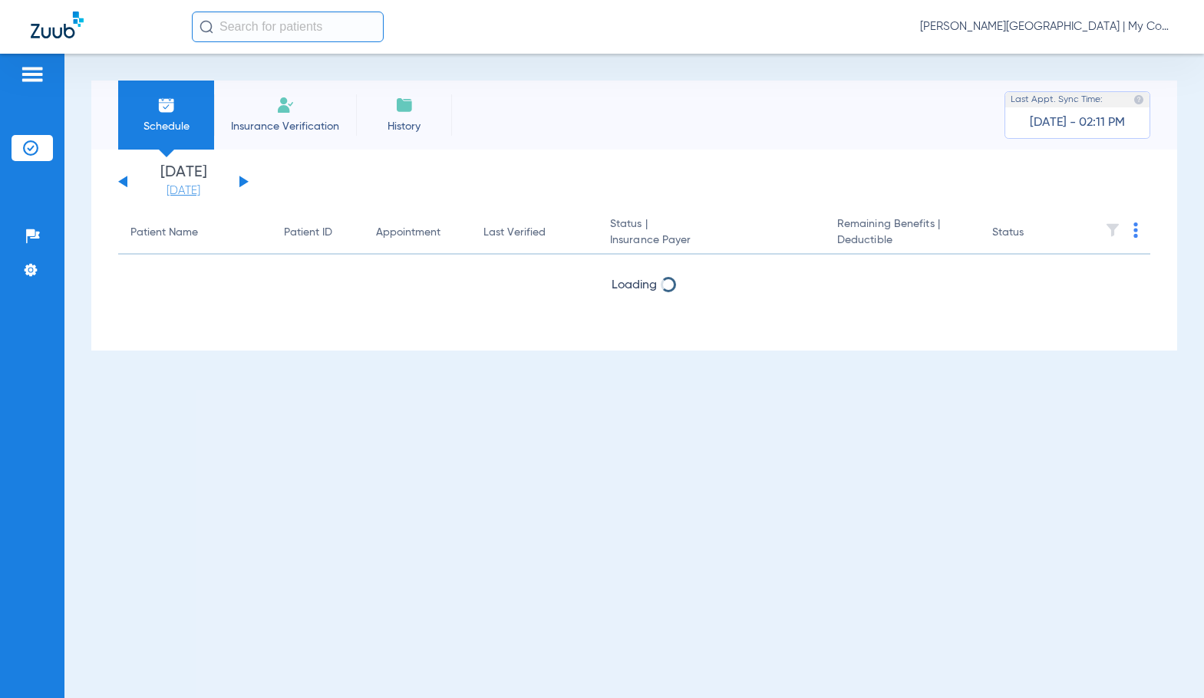
click at [176, 193] on link "[DATE]" at bounding box center [183, 190] width 92 height 15
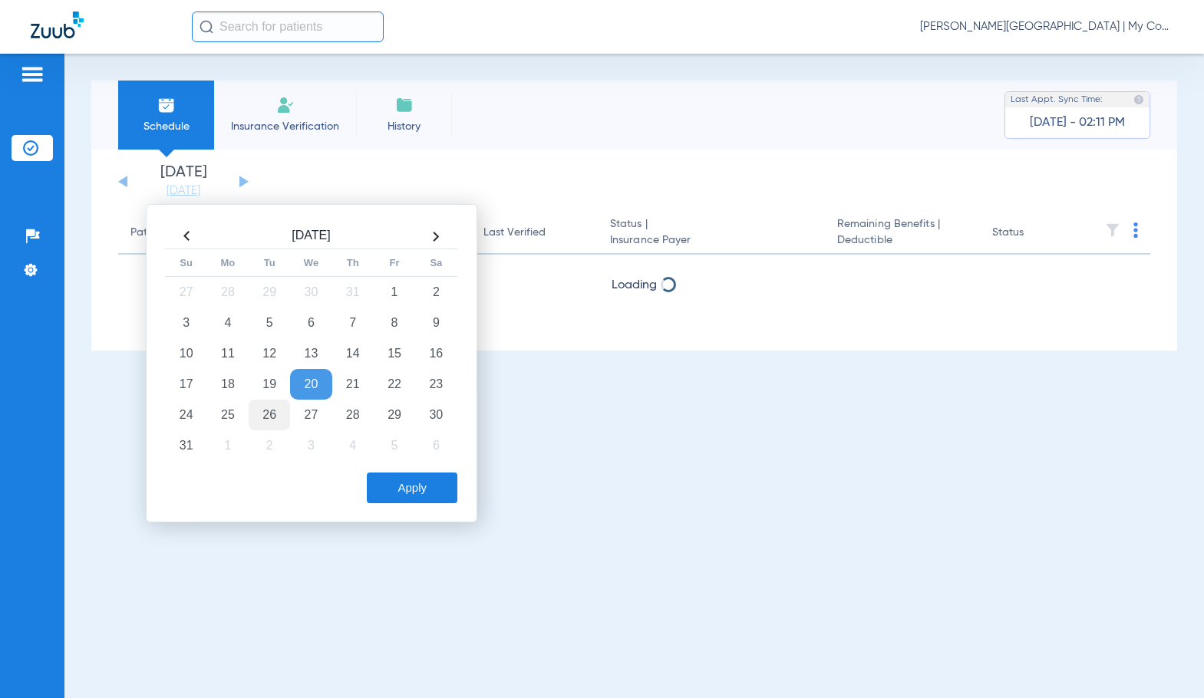
click at [269, 405] on td "26" at bounding box center [269, 415] width 41 height 31
click at [407, 479] on button "Apply" at bounding box center [412, 488] width 91 height 31
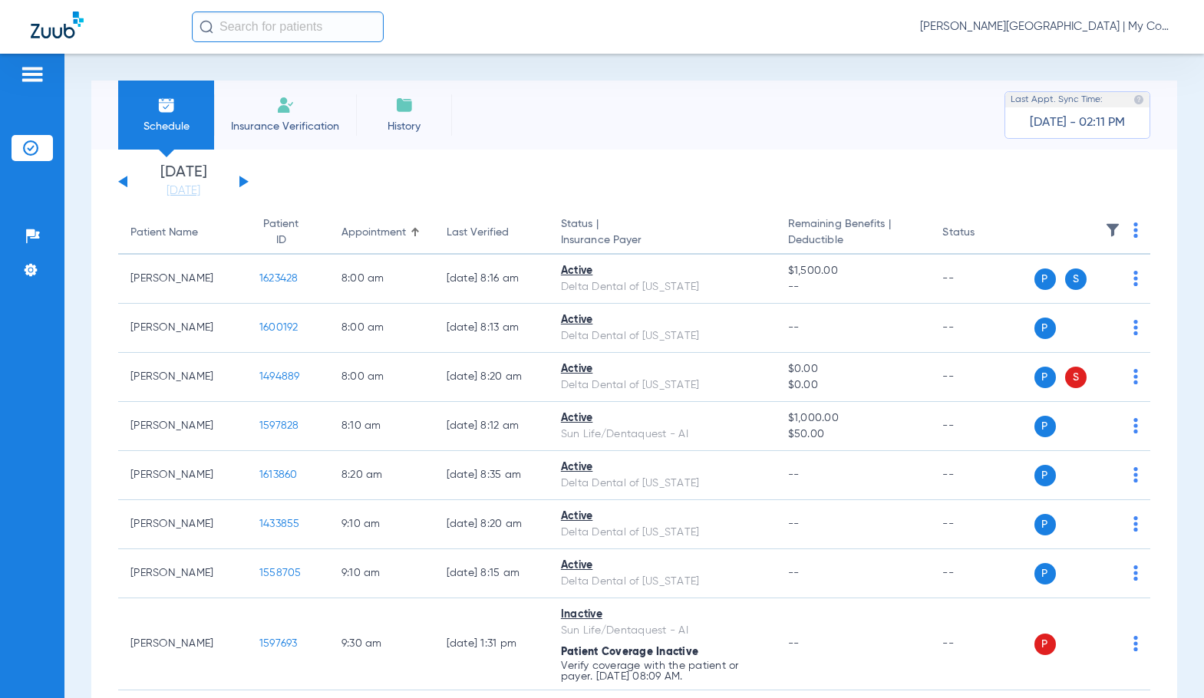
click at [960, 25] on span "Sadie Gibbs - Bay City | My Community Dental Centers" at bounding box center [1046, 26] width 253 height 15
click at [1095, 56] on span "Account Selection" at bounding box center [1115, 54] width 86 height 11
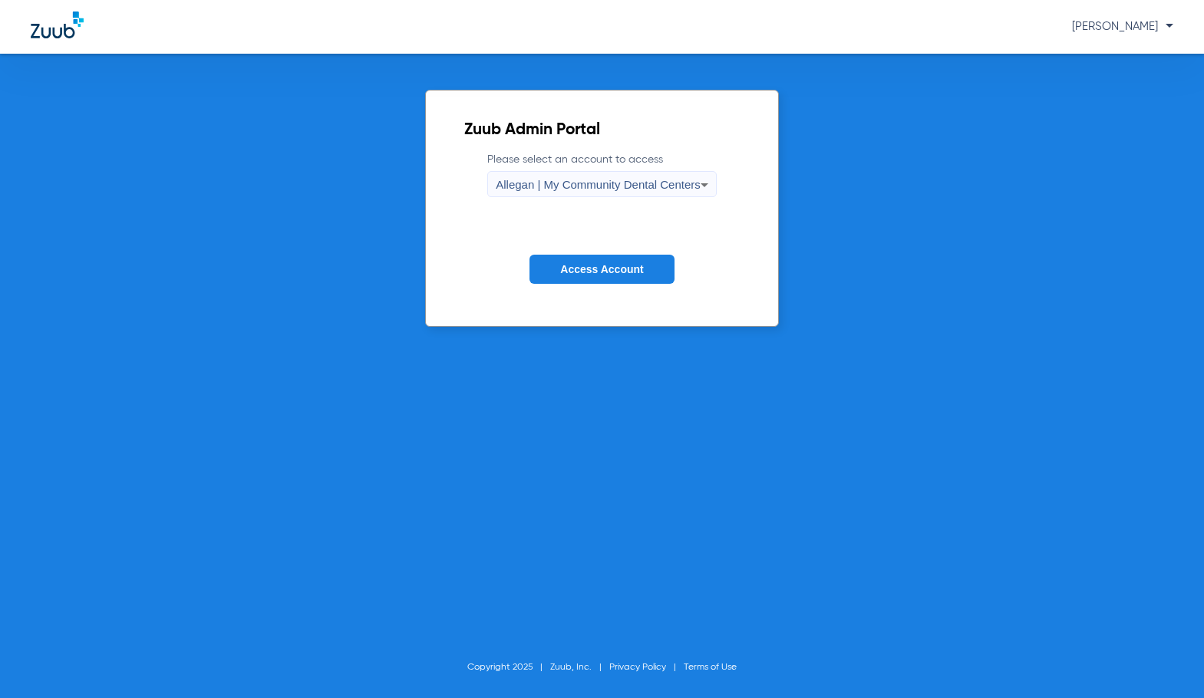
click at [566, 193] on div "Allegan | My Community Dental Centers" at bounding box center [598, 185] width 205 height 26
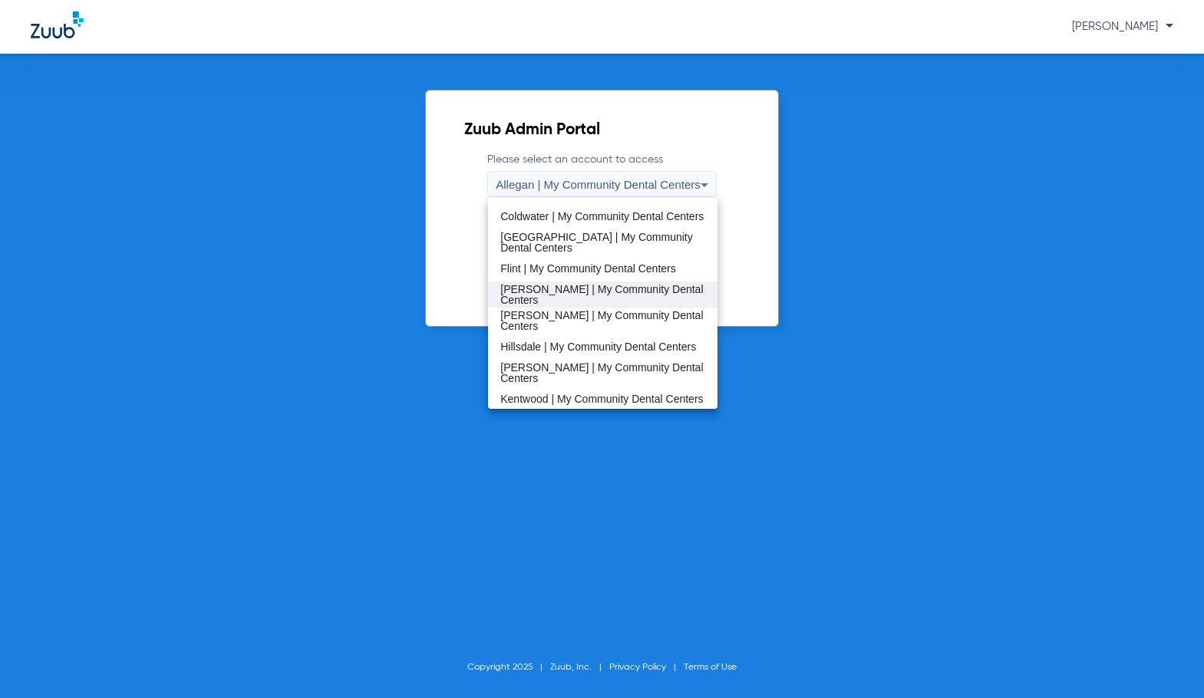
scroll to position [230, 0]
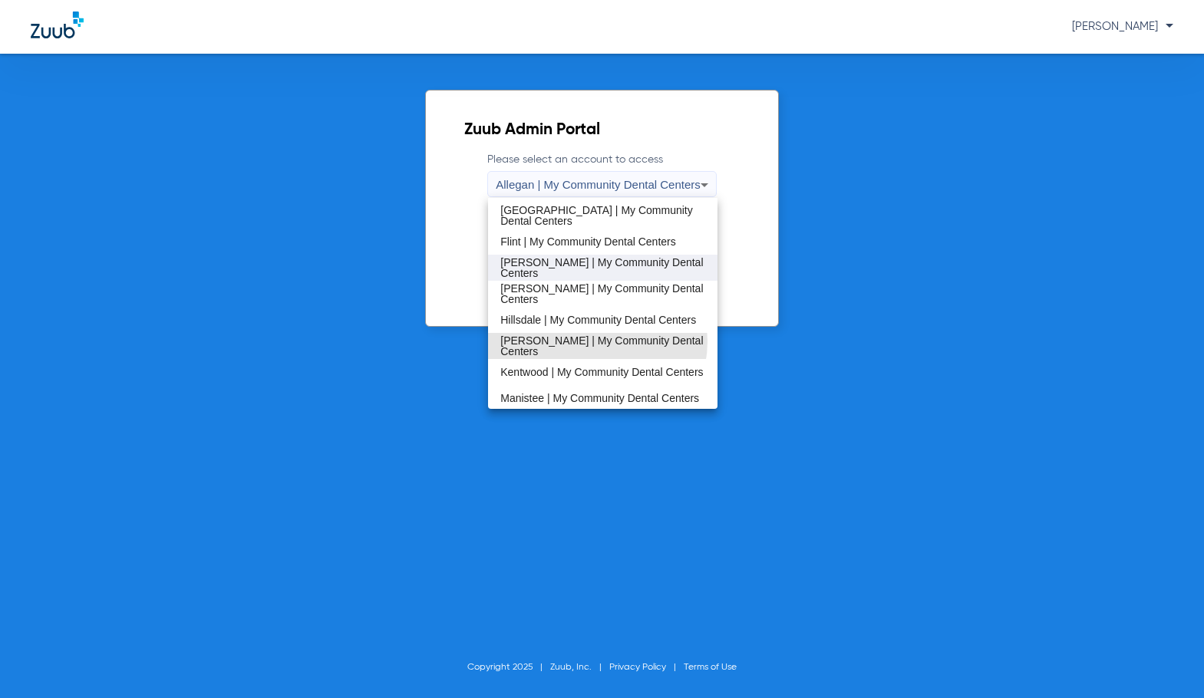
click at [593, 341] on span "[PERSON_NAME] | My Community Dental Centers" at bounding box center [602, 345] width 205 height 21
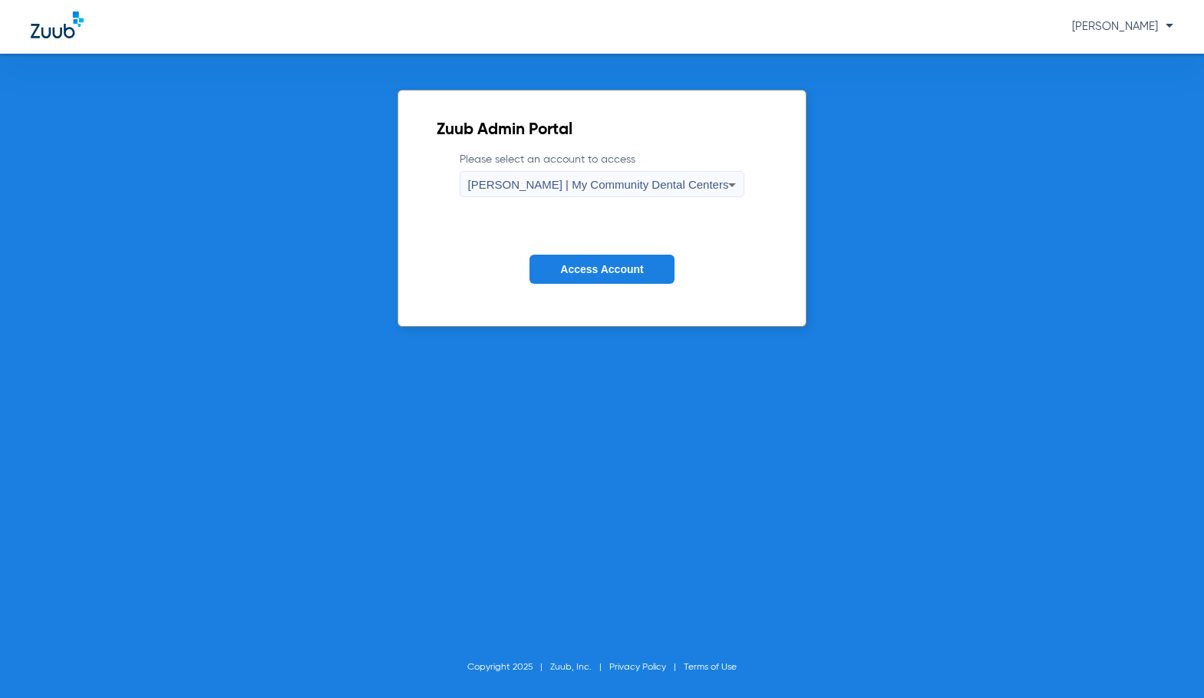
click at [578, 266] on span "Access Account" at bounding box center [601, 269] width 83 height 12
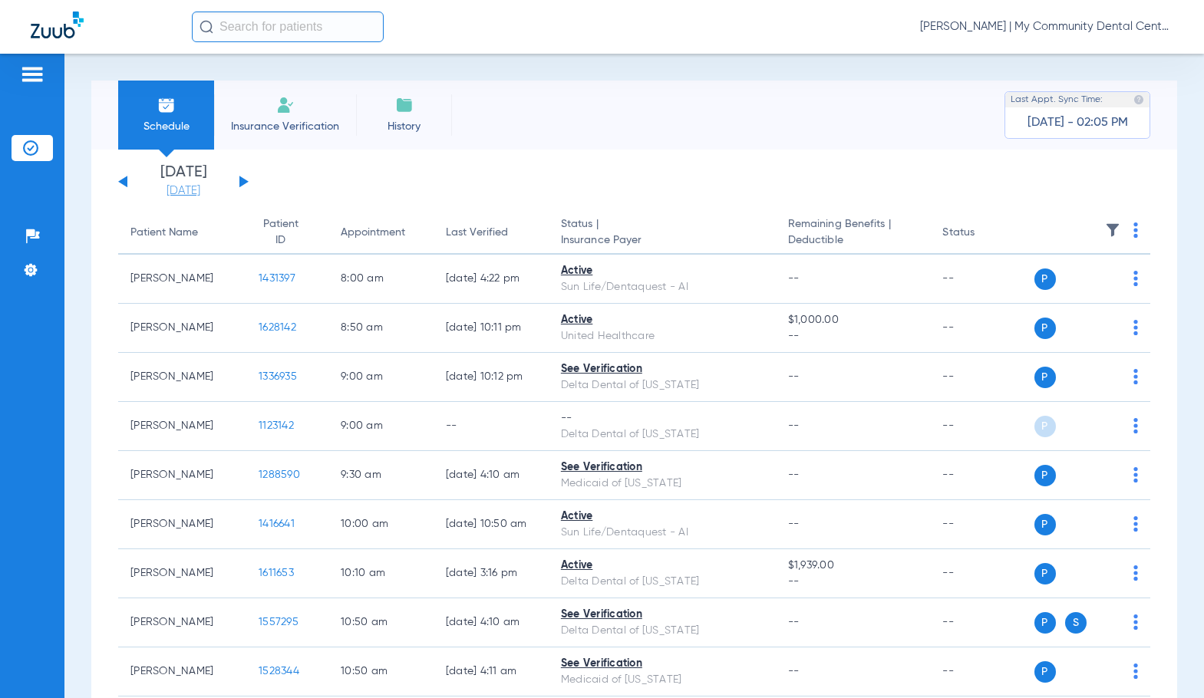
click at [188, 193] on link "[DATE]" at bounding box center [183, 190] width 92 height 15
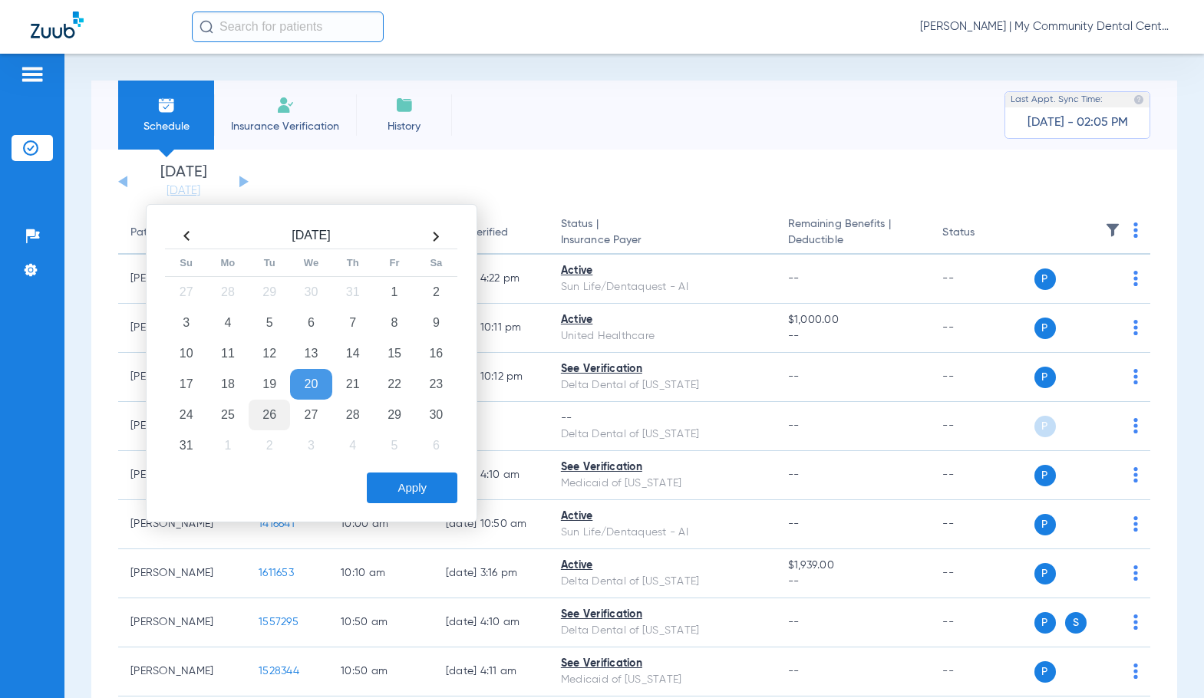
click at [269, 420] on td "26" at bounding box center [269, 415] width 41 height 31
click at [418, 487] on button "Apply" at bounding box center [412, 488] width 91 height 31
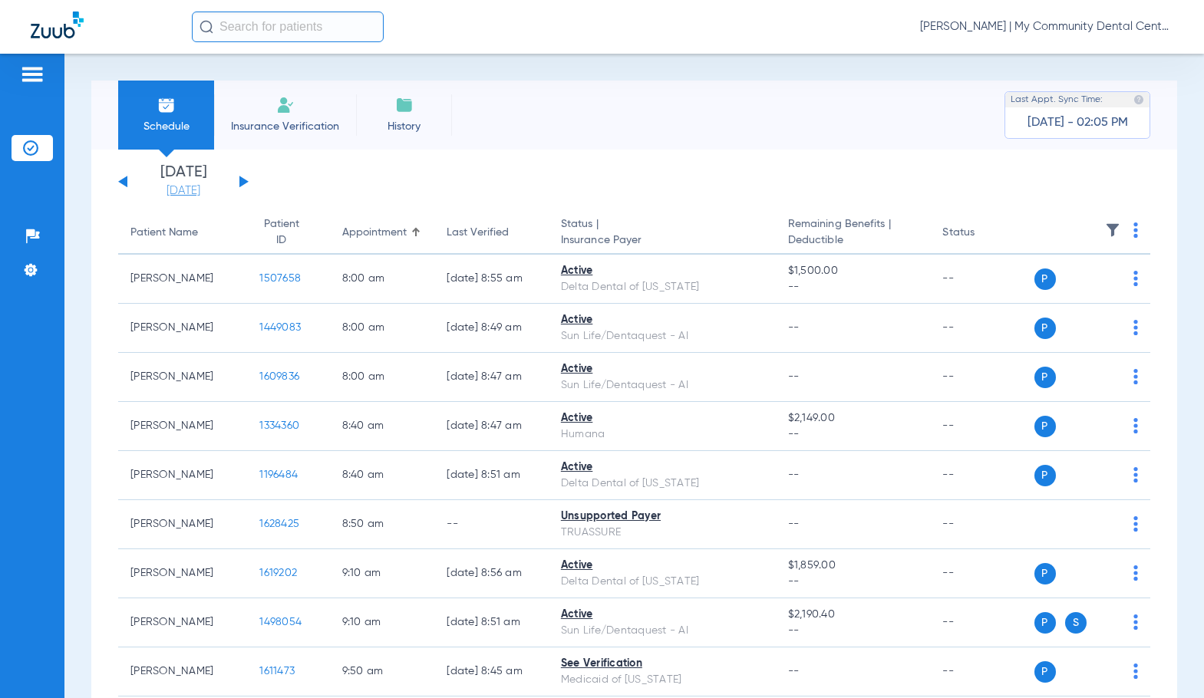
click at [199, 189] on link "[DATE]" at bounding box center [183, 190] width 92 height 15
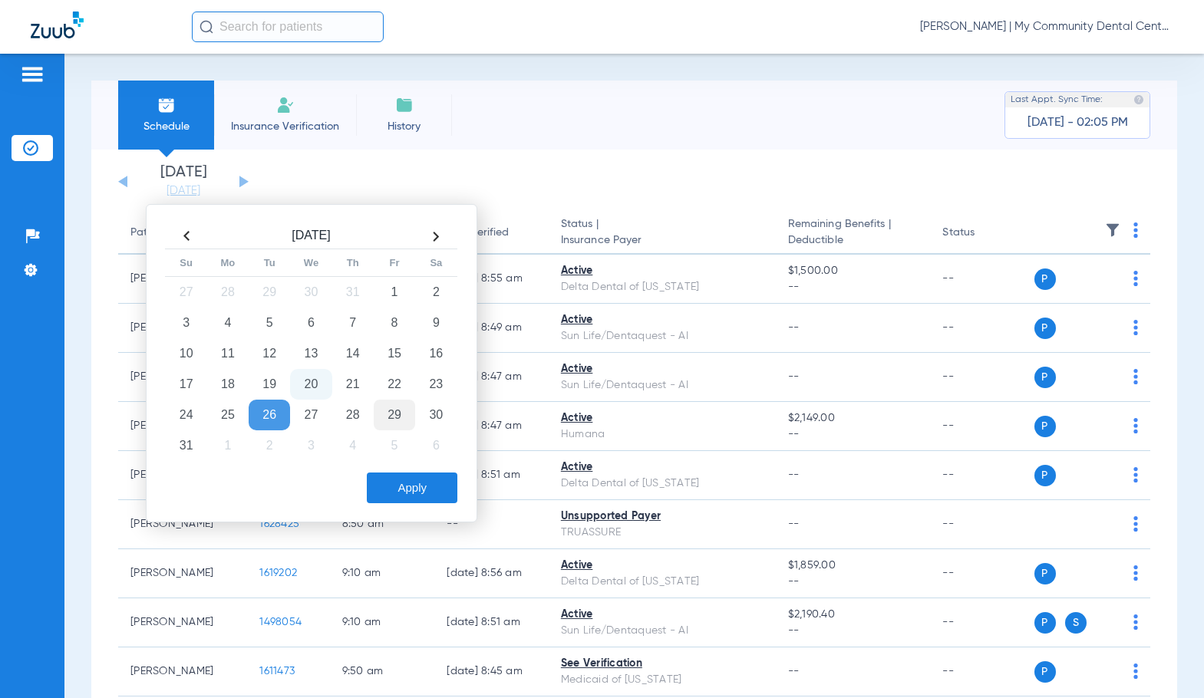
click at [387, 415] on td "29" at bounding box center [394, 415] width 41 height 31
click at [413, 483] on button "Apply" at bounding box center [412, 488] width 91 height 31
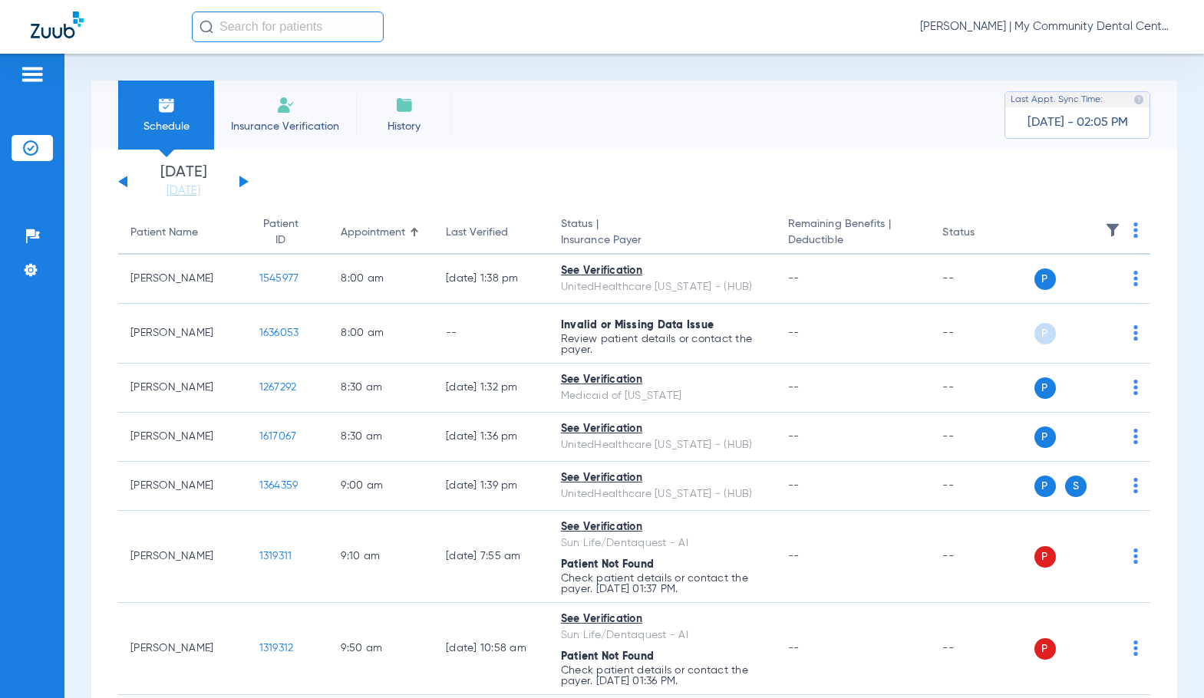
click at [1052, 21] on span "[PERSON_NAME] | My Community Dental Centers" at bounding box center [1046, 26] width 253 height 15
click at [1083, 54] on span "Account Selection" at bounding box center [1115, 54] width 86 height 11
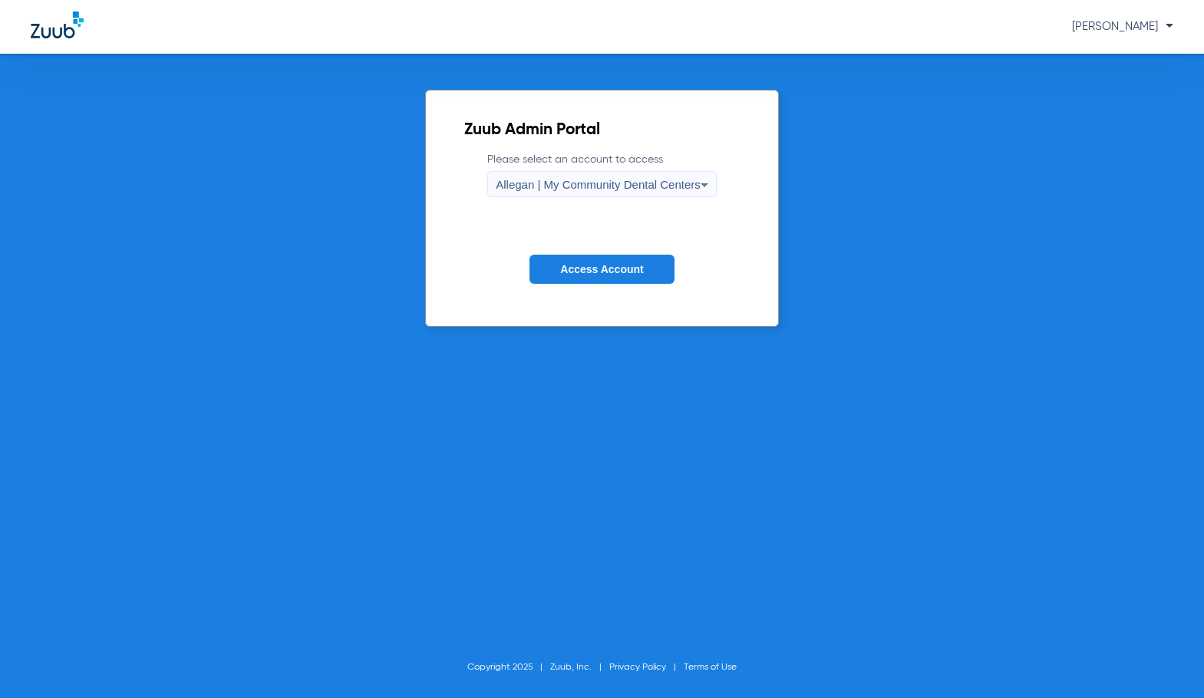
click at [693, 185] on span "Allegan | My Community Dental Centers" at bounding box center [598, 184] width 205 height 13
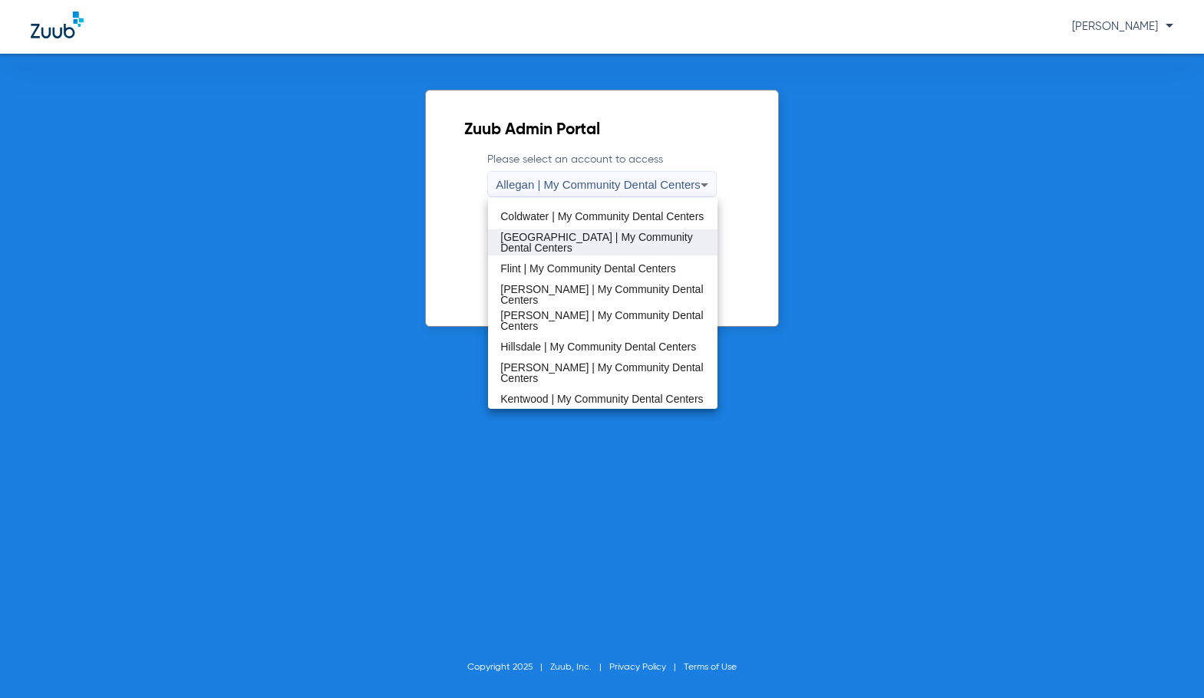
scroll to position [230, 0]
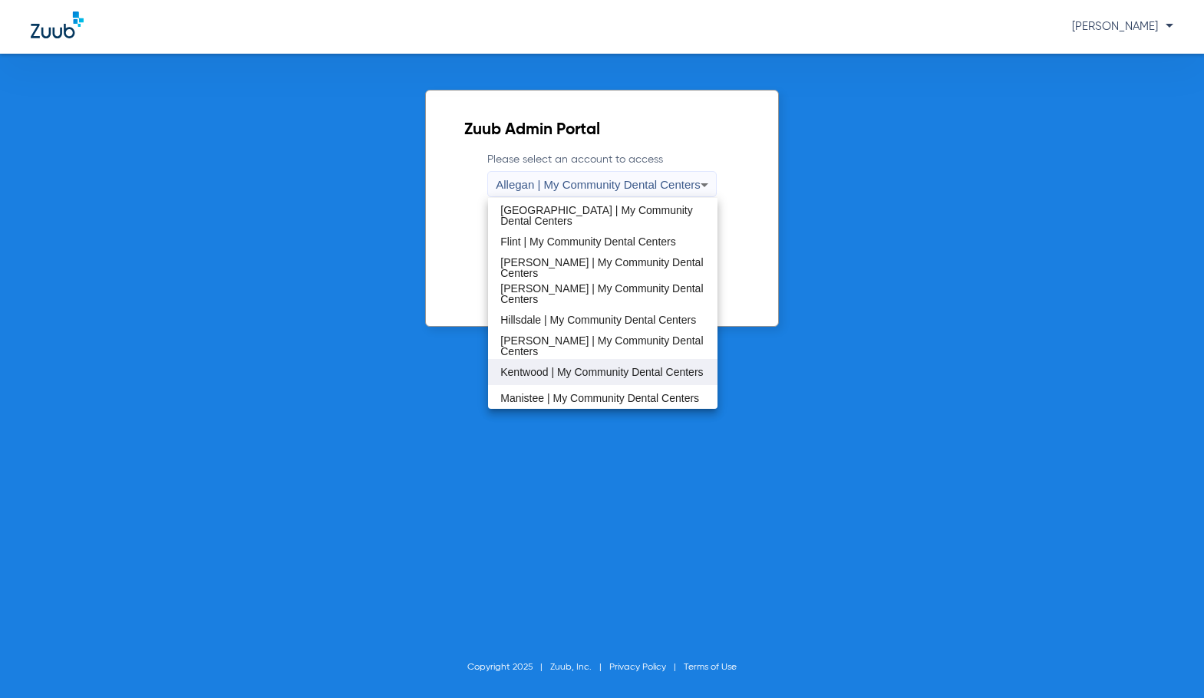
click at [571, 367] on span "Kentwood | My Community Dental Centers" at bounding box center [601, 372] width 203 height 11
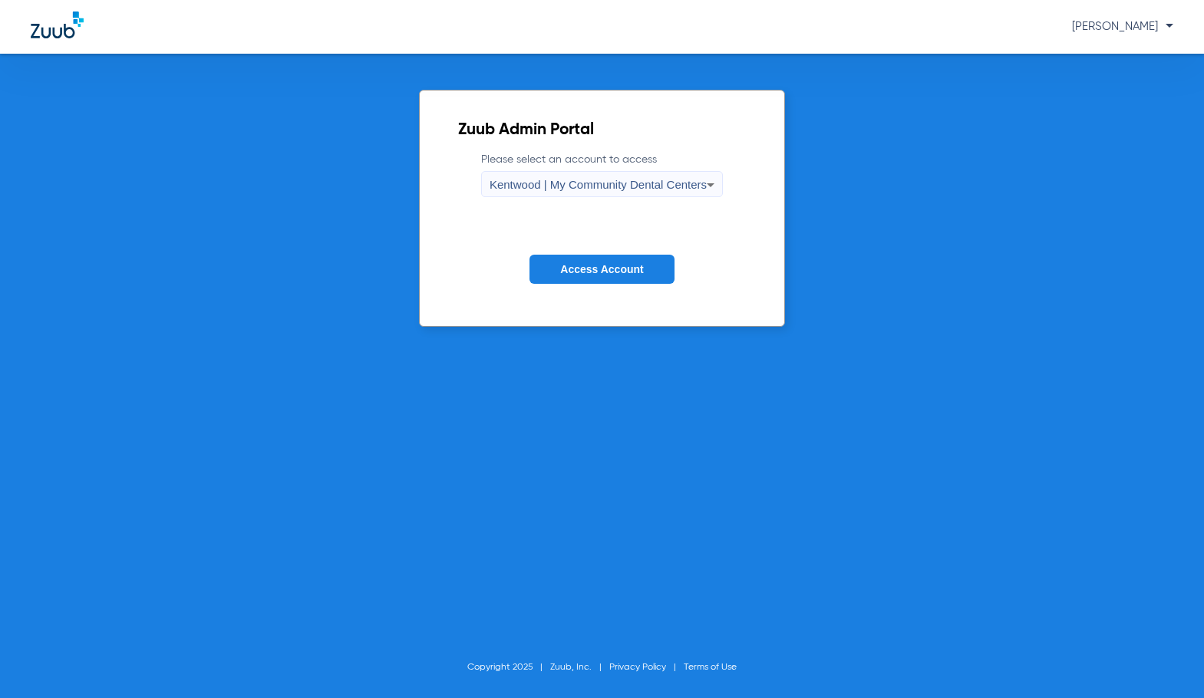
click at [614, 270] on span "Access Account" at bounding box center [601, 269] width 83 height 12
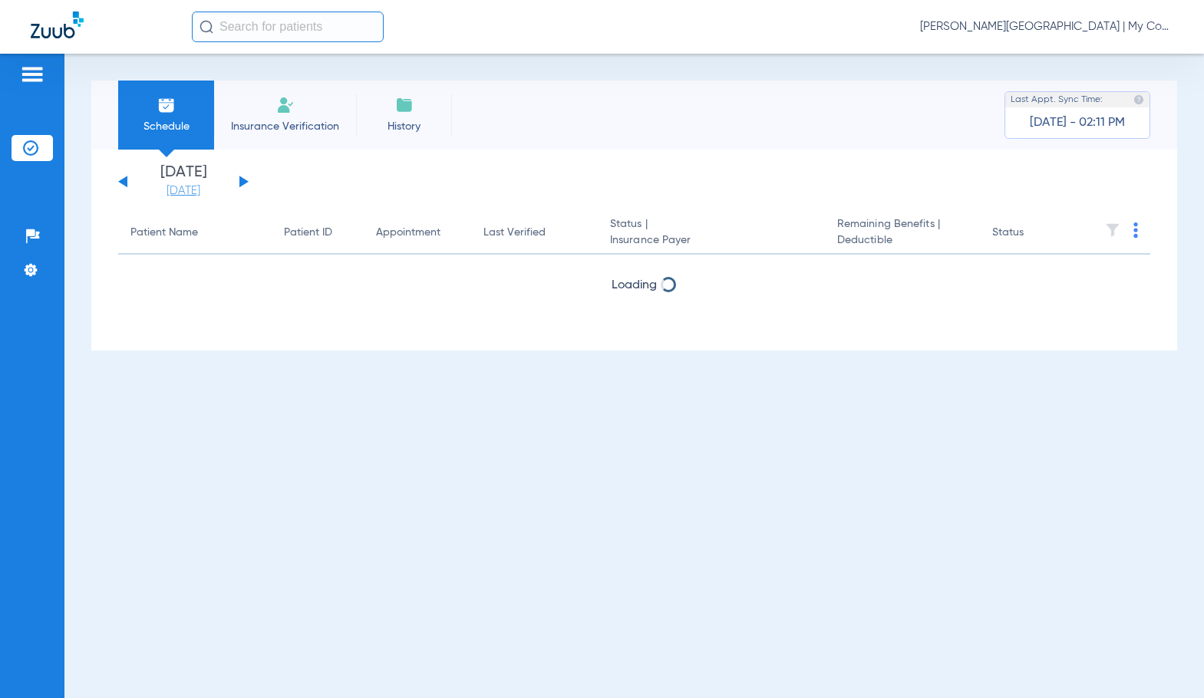
click at [195, 193] on link "[DATE]" at bounding box center [183, 190] width 92 height 15
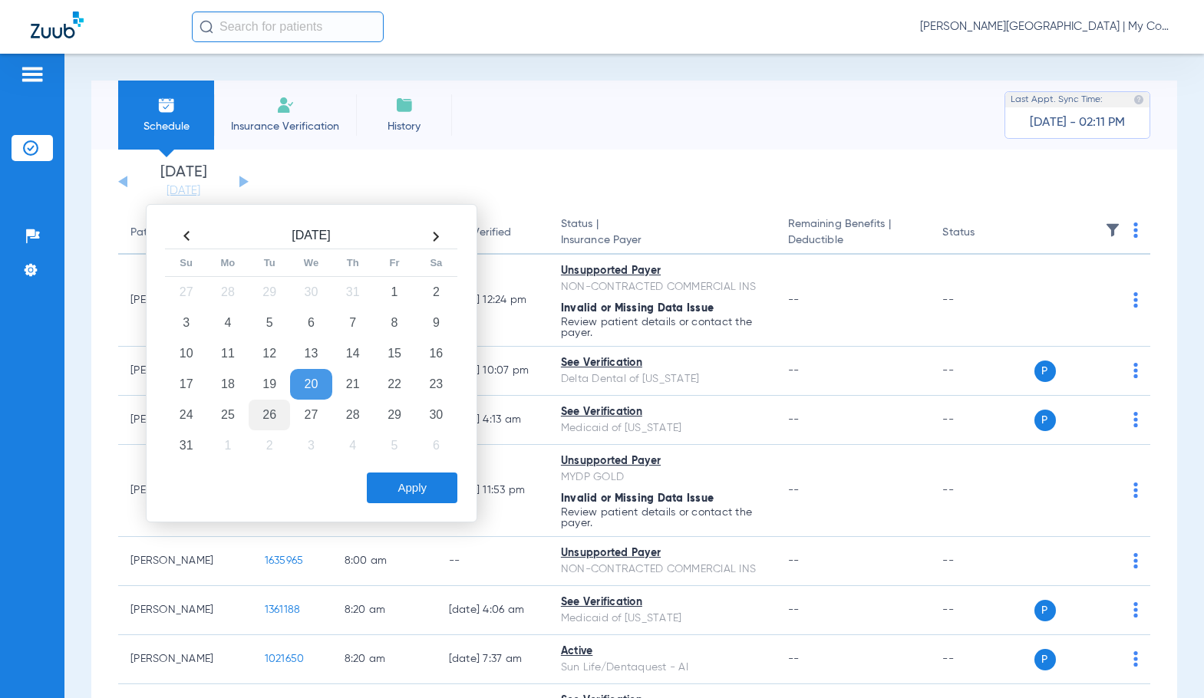
click at [272, 407] on td "26" at bounding box center [269, 415] width 41 height 31
click at [406, 478] on button "Apply" at bounding box center [412, 488] width 91 height 31
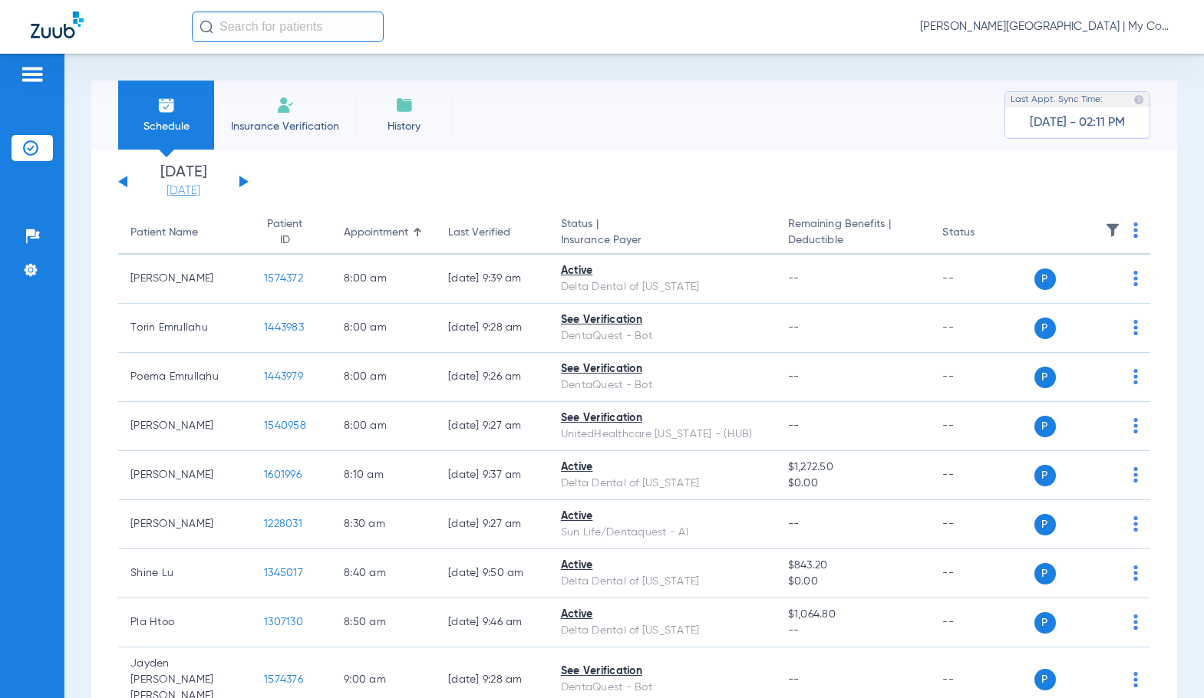
click at [169, 189] on link "[DATE]" at bounding box center [183, 190] width 92 height 15
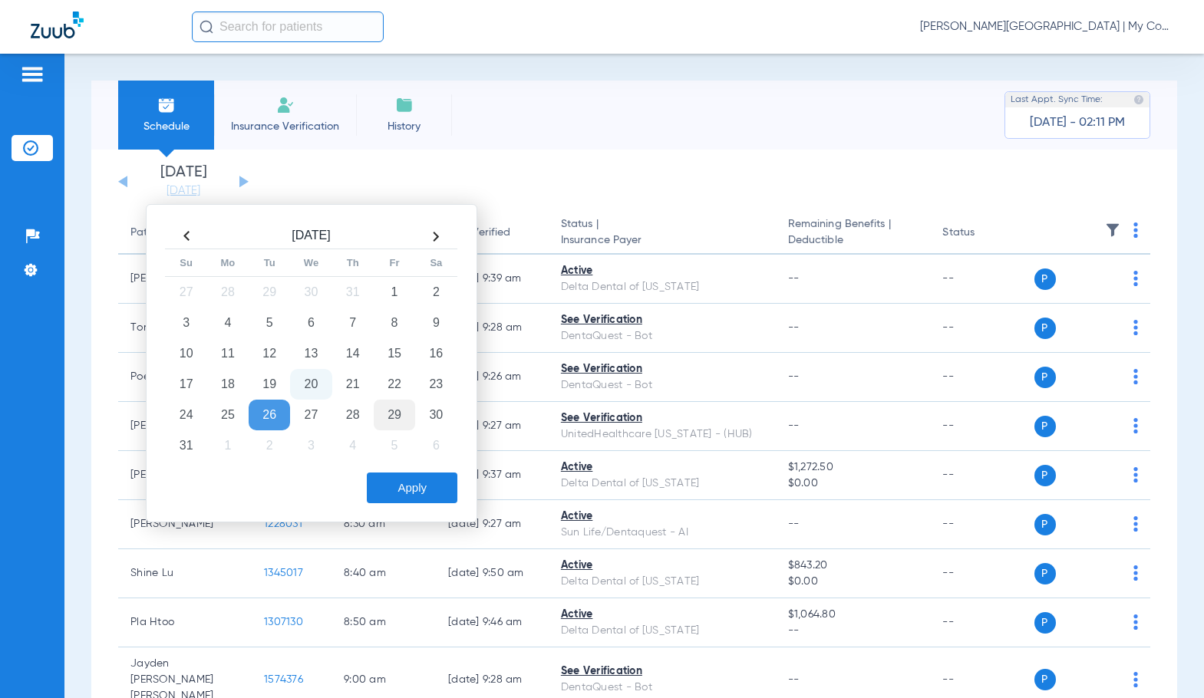
click at [392, 407] on td "29" at bounding box center [394, 415] width 41 height 31
click at [423, 499] on button "Apply" at bounding box center [412, 488] width 91 height 31
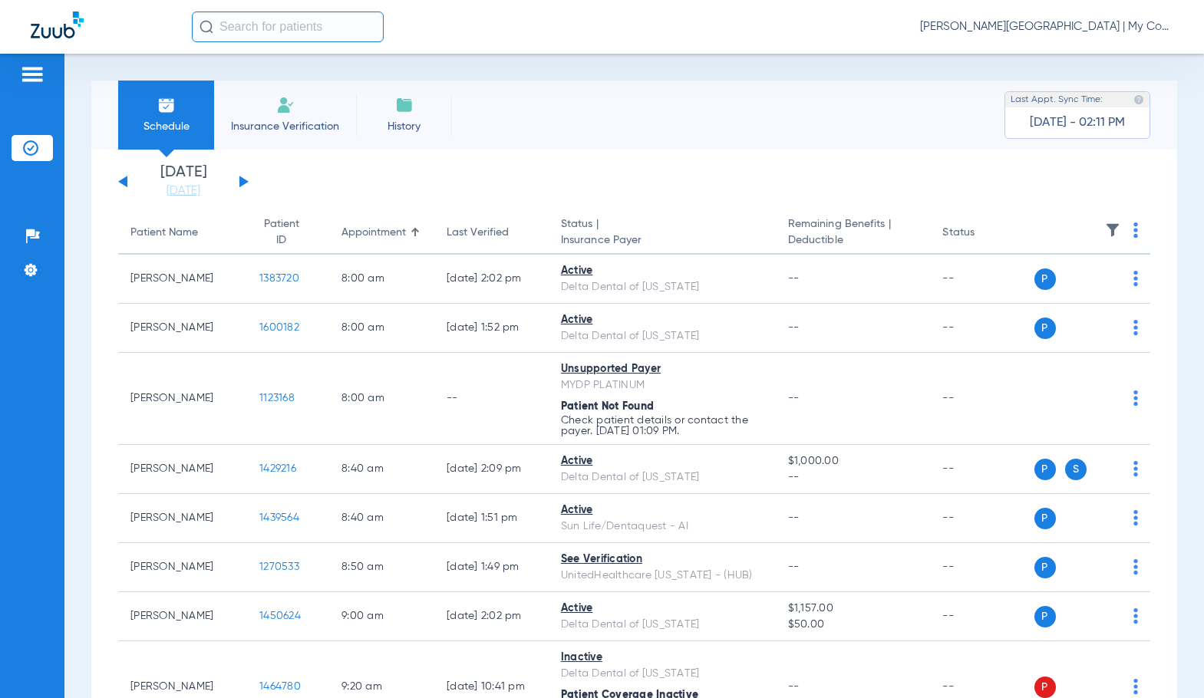
click at [980, 20] on span "[PERSON_NAME][GEOGRAPHIC_DATA] | My Community Dental Centers" at bounding box center [1046, 26] width 253 height 15
click at [1087, 50] on span "Account Selection" at bounding box center [1115, 54] width 86 height 11
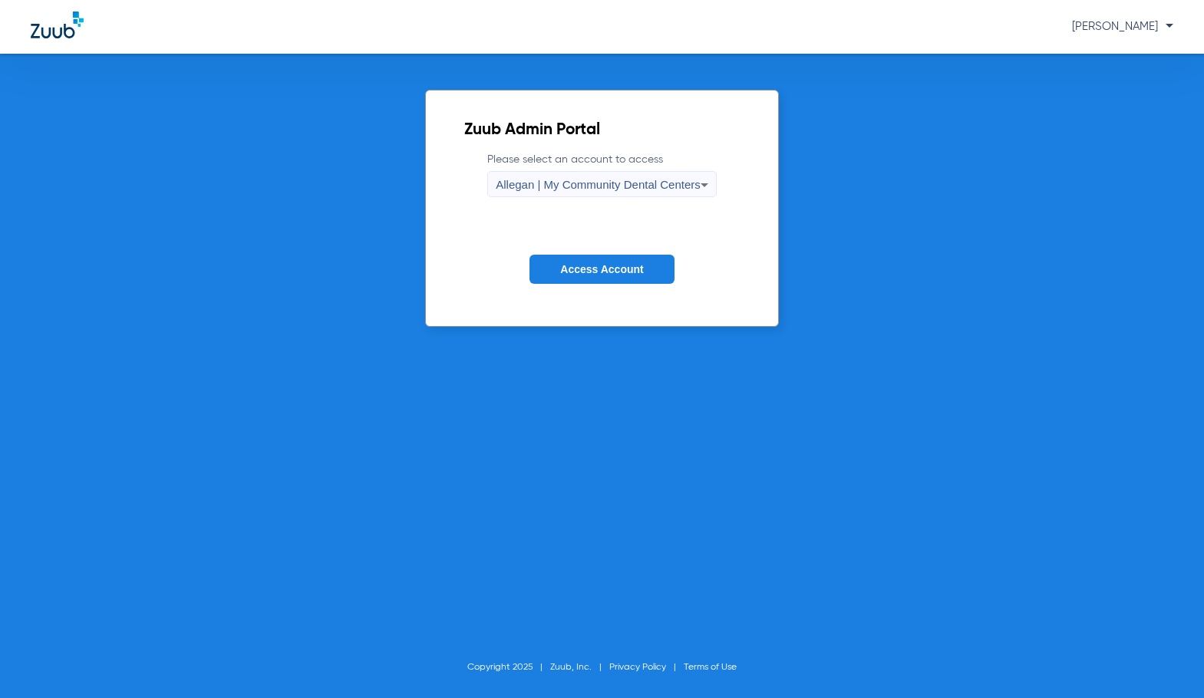
click at [618, 183] on span "Allegan | My Community Dental Centers" at bounding box center [598, 184] width 205 height 13
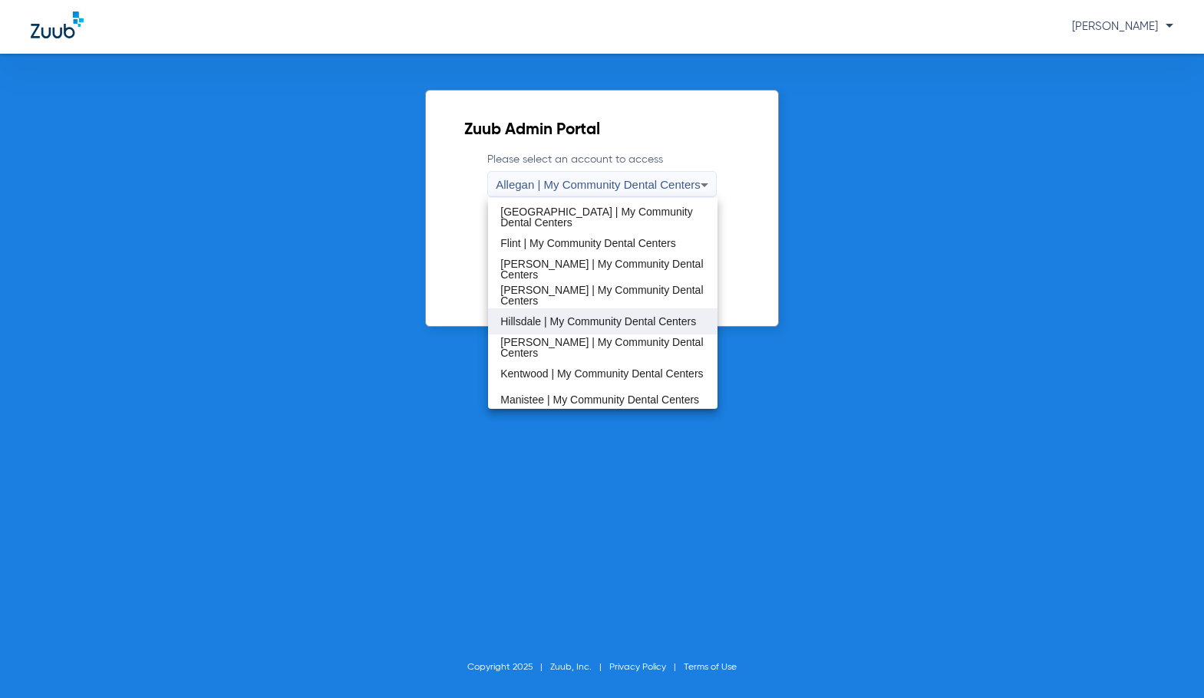
scroll to position [230, 0]
click at [558, 393] on span "Manistee | My Community Dental Centers" at bounding box center [599, 398] width 199 height 11
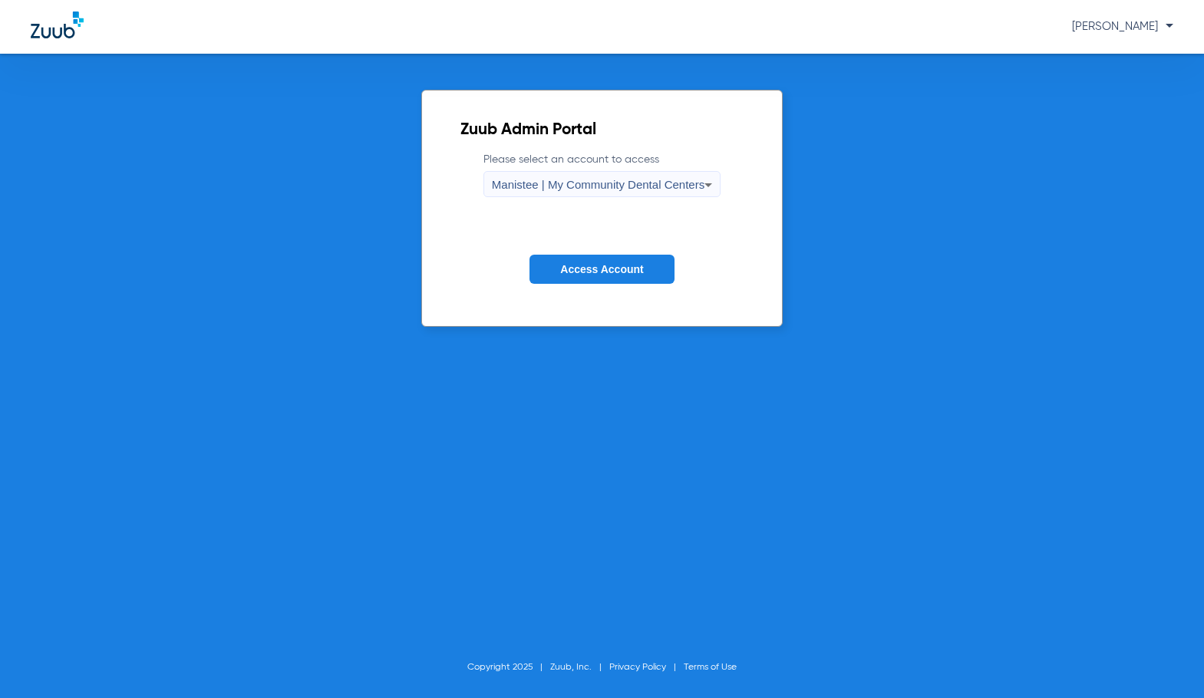
click at [621, 263] on span "Access Account" at bounding box center [601, 269] width 83 height 12
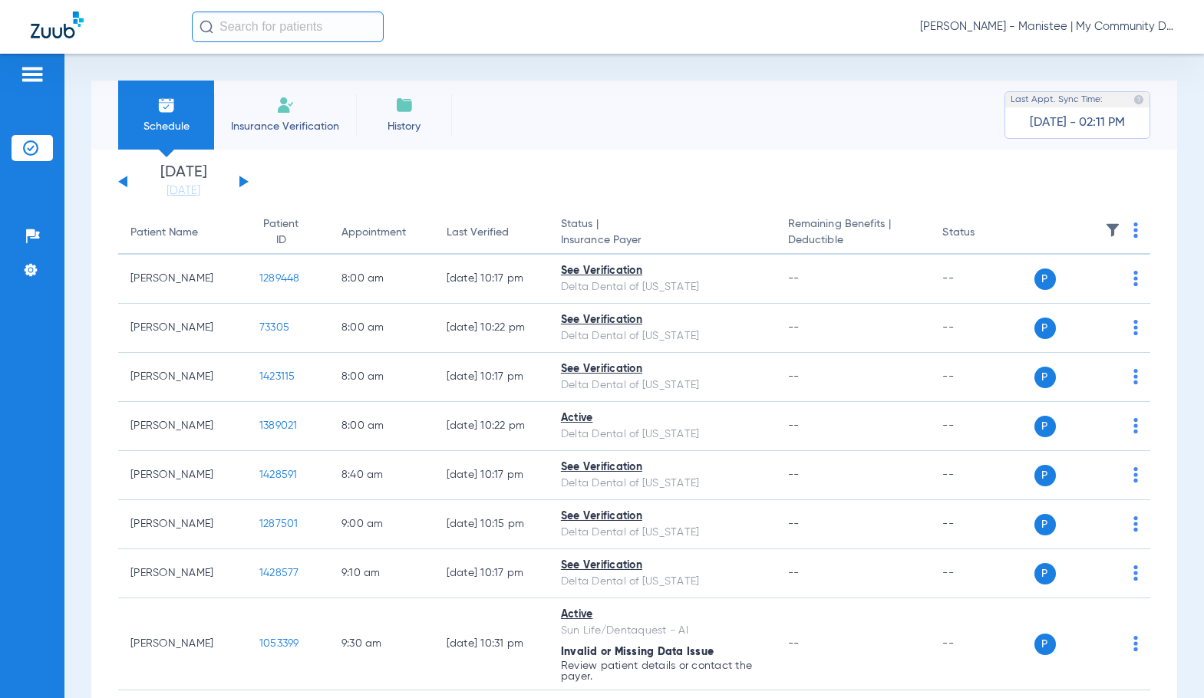
click at [209, 193] on link "[DATE]" at bounding box center [183, 190] width 92 height 15
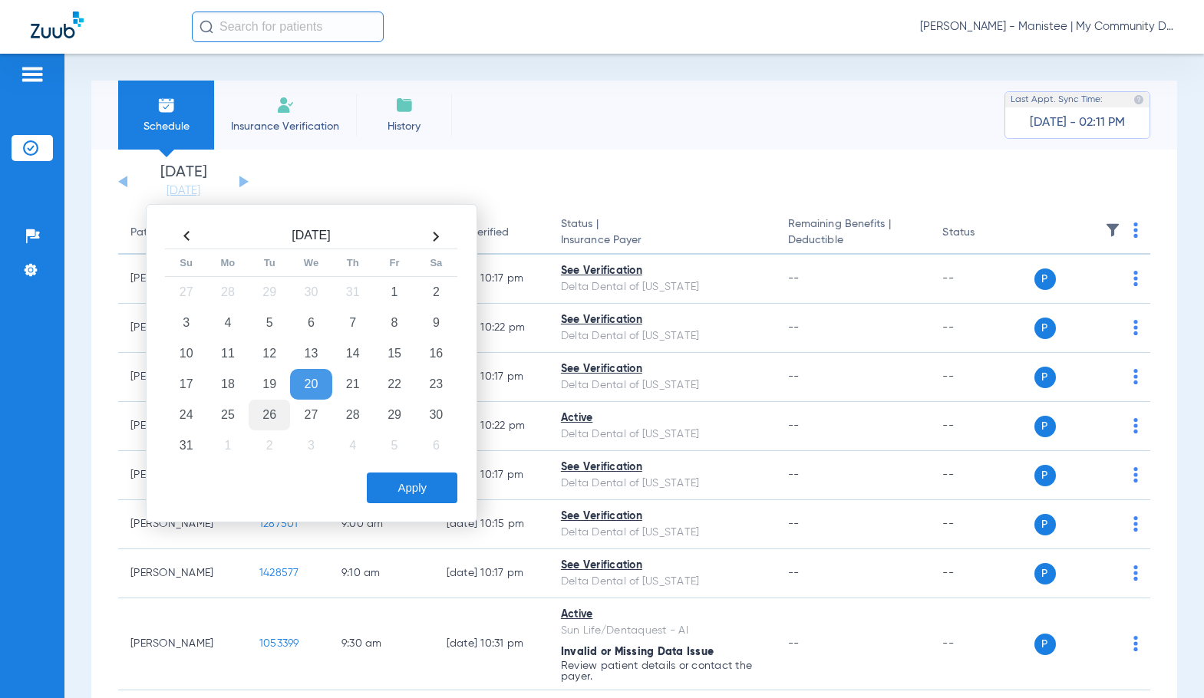
click at [271, 407] on td "26" at bounding box center [269, 415] width 41 height 31
click at [398, 485] on button "Apply" at bounding box center [412, 488] width 91 height 31
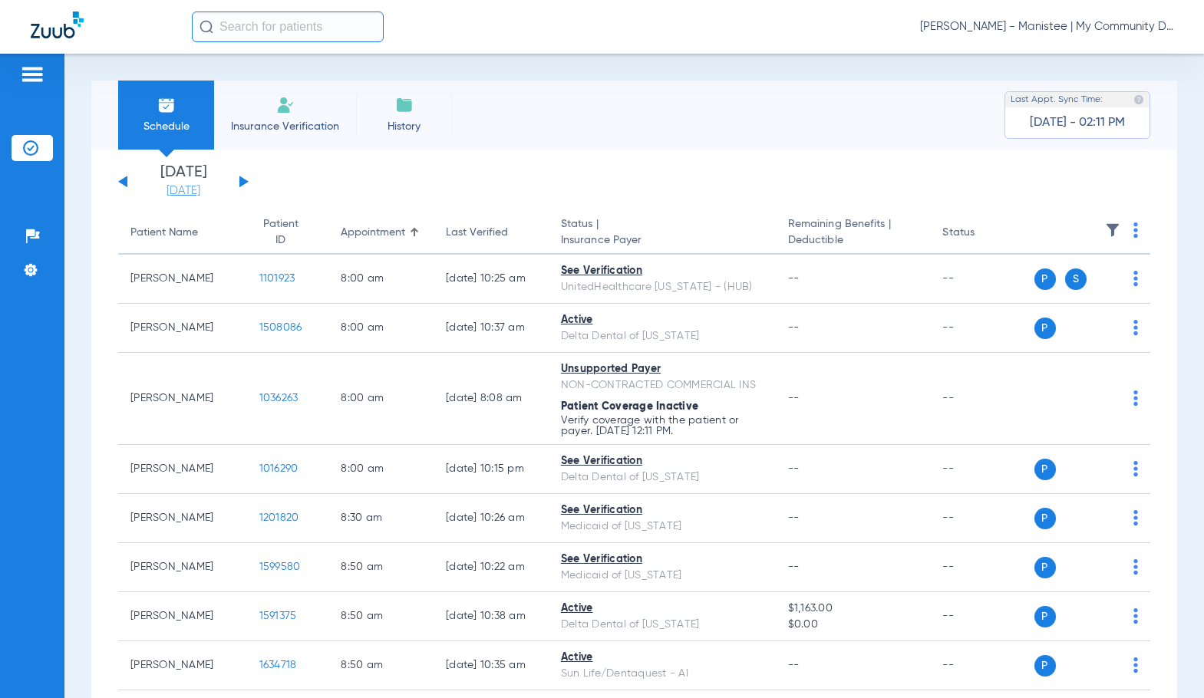
click at [189, 191] on link "[DATE]" at bounding box center [183, 190] width 92 height 15
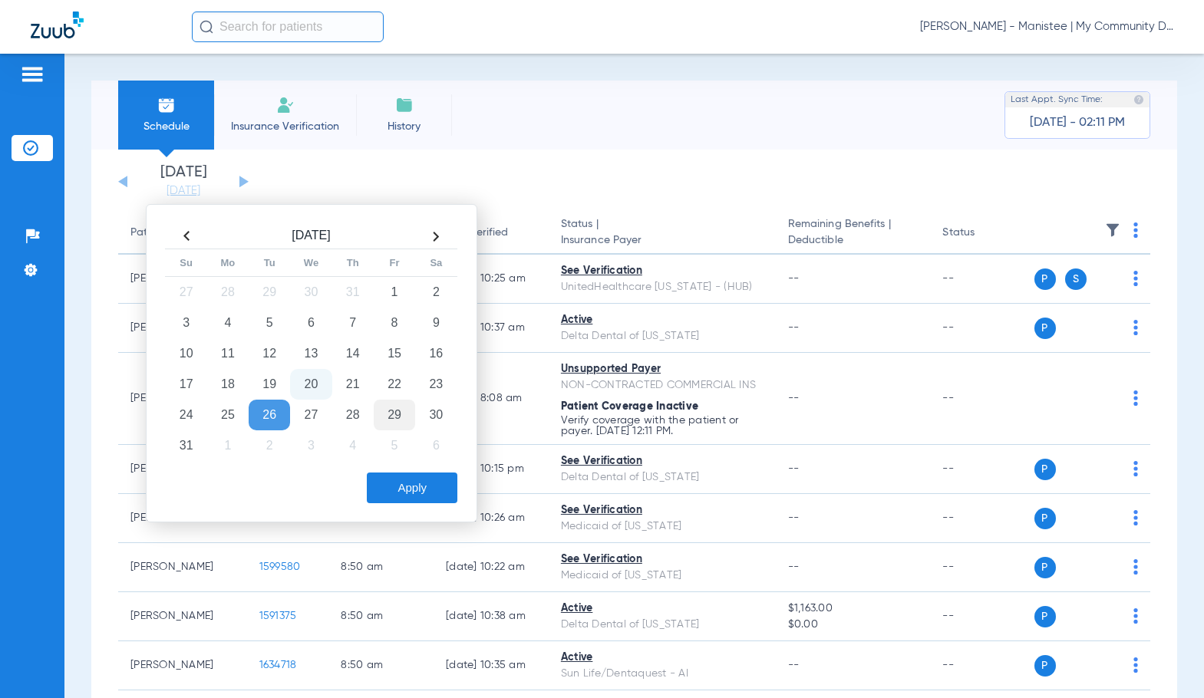
click at [397, 413] on td "29" at bounding box center [394, 415] width 41 height 31
click at [428, 487] on button "Apply" at bounding box center [412, 488] width 91 height 31
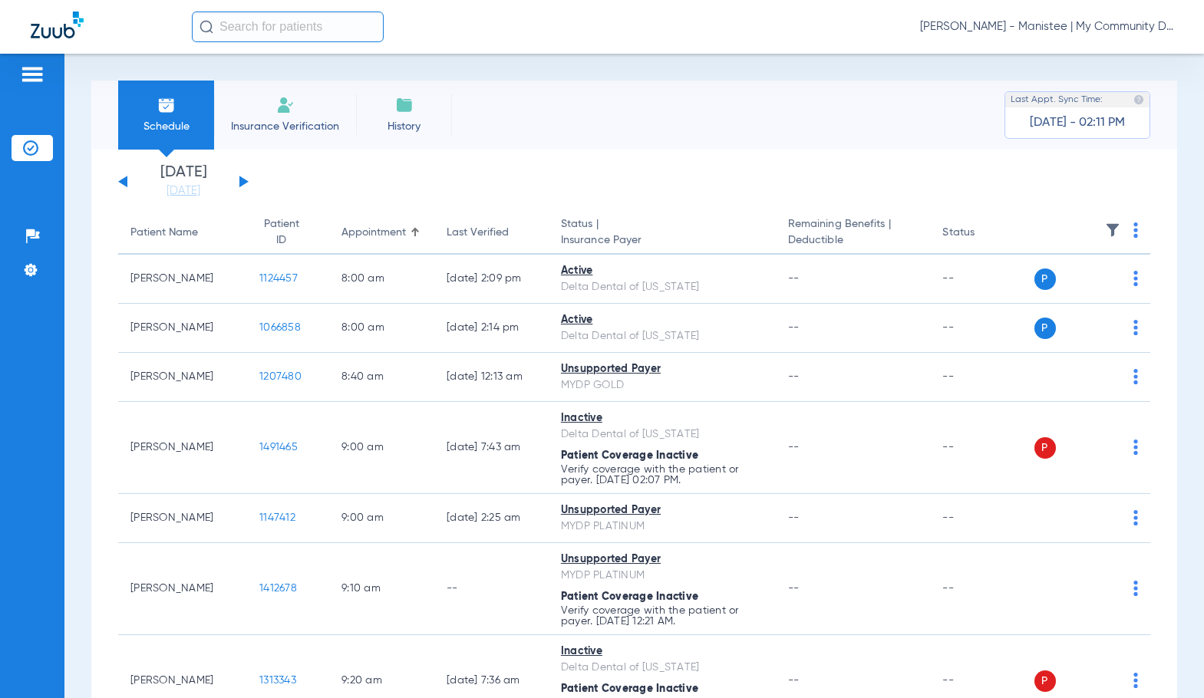
click at [1013, 26] on span "[PERSON_NAME] - Manistee | My Community Dental Centers" at bounding box center [1046, 26] width 253 height 15
click at [1068, 54] on button "Account Selection" at bounding box center [1115, 54] width 110 height 31
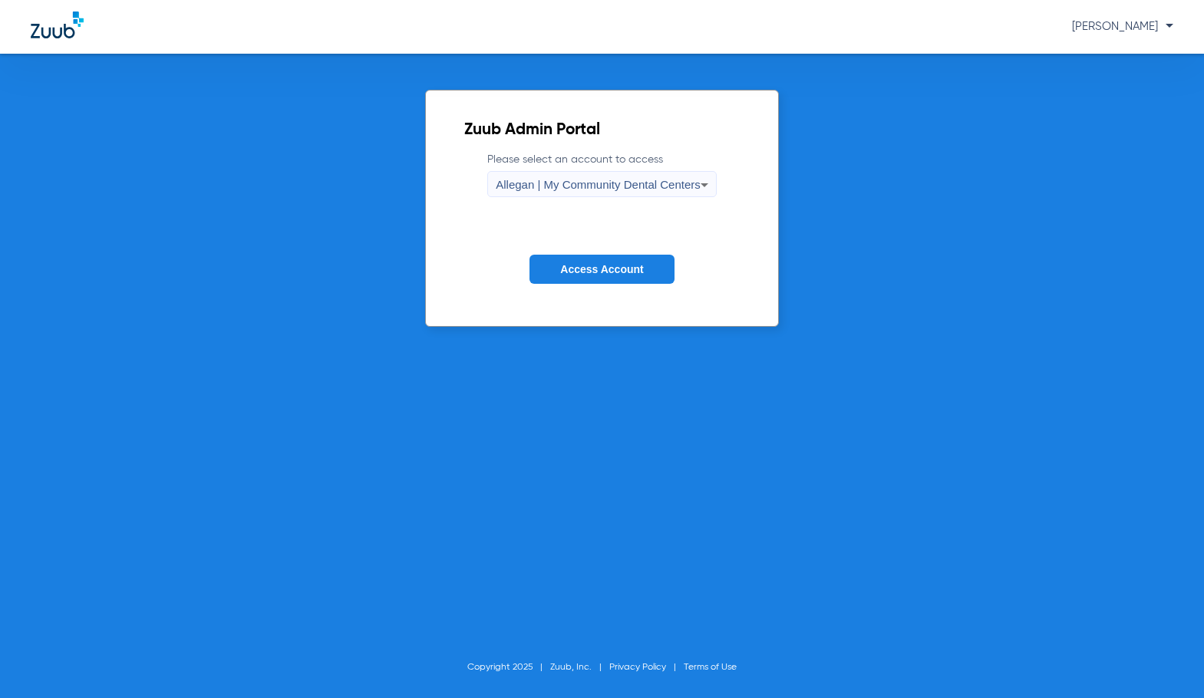
click at [575, 188] on span "Allegan | My Community Dental Centers" at bounding box center [598, 184] width 205 height 13
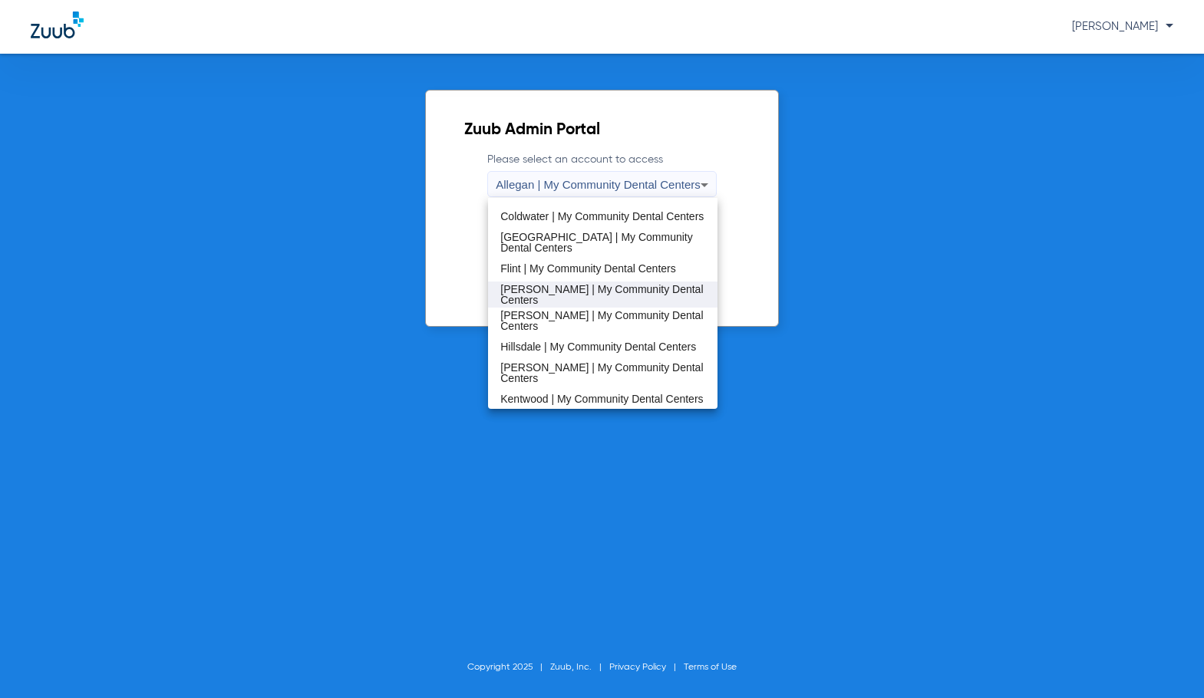
scroll to position [230, 0]
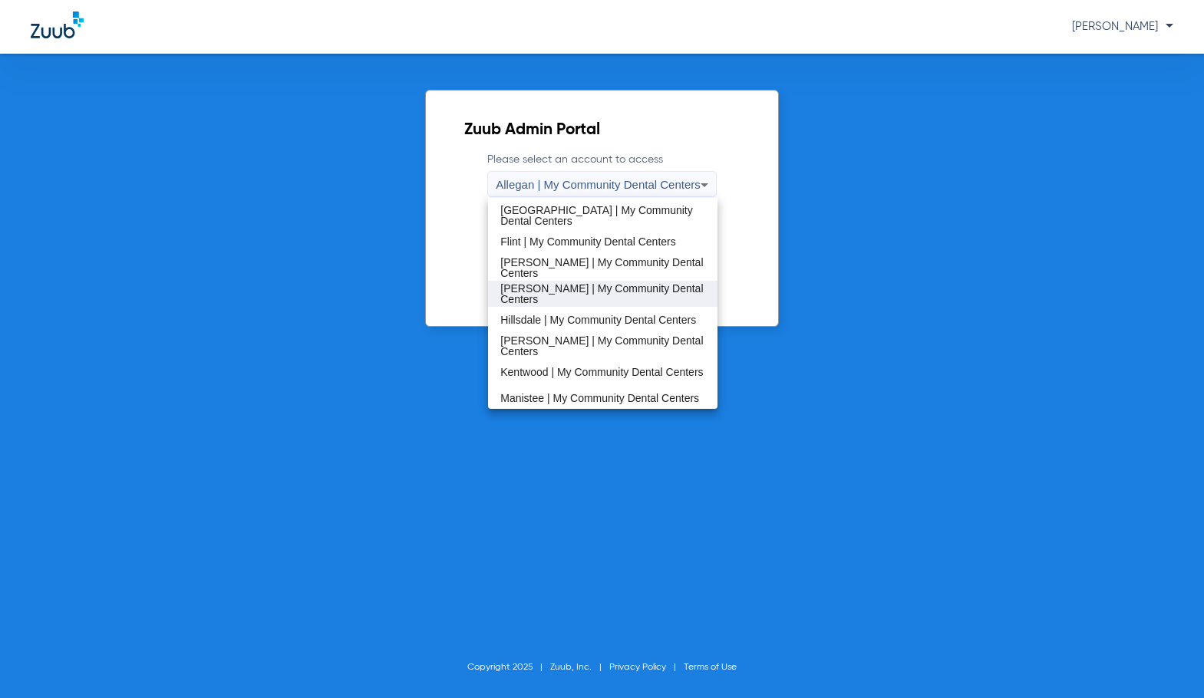
click at [572, 303] on mat-option "[PERSON_NAME] | My Community Dental Centers" at bounding box center [602, 294] width 229 height 26
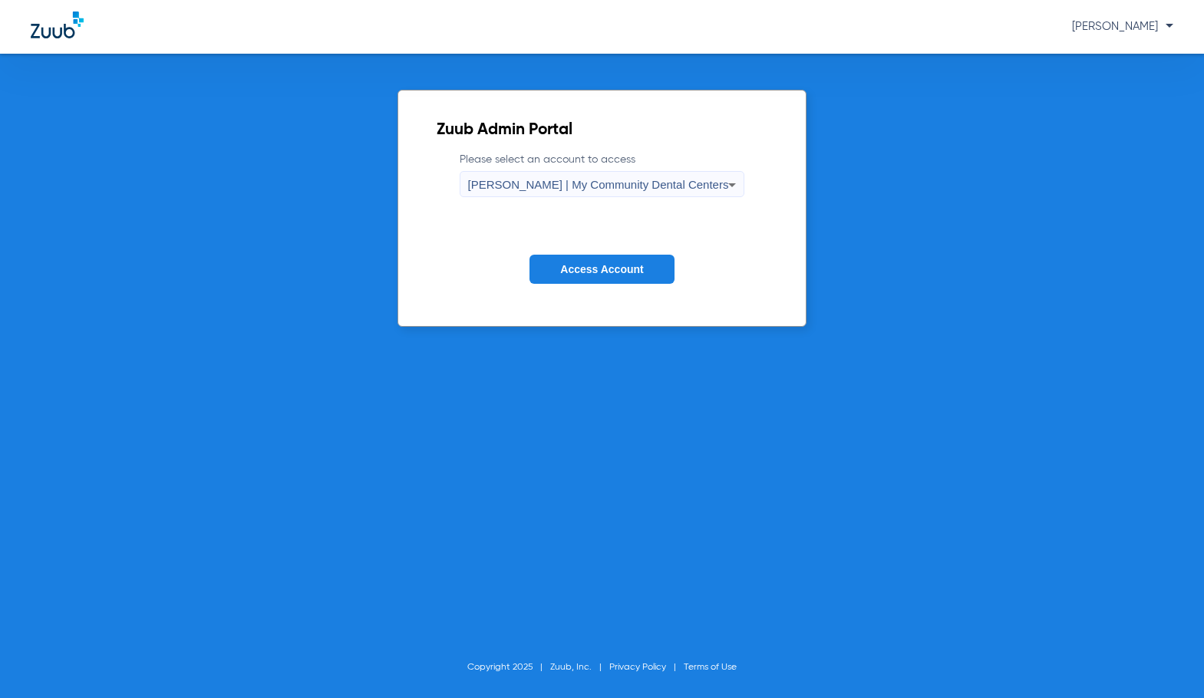
click at [594, 271] on span "Access Account" at bounding box center [601, 269] width 83 height 12
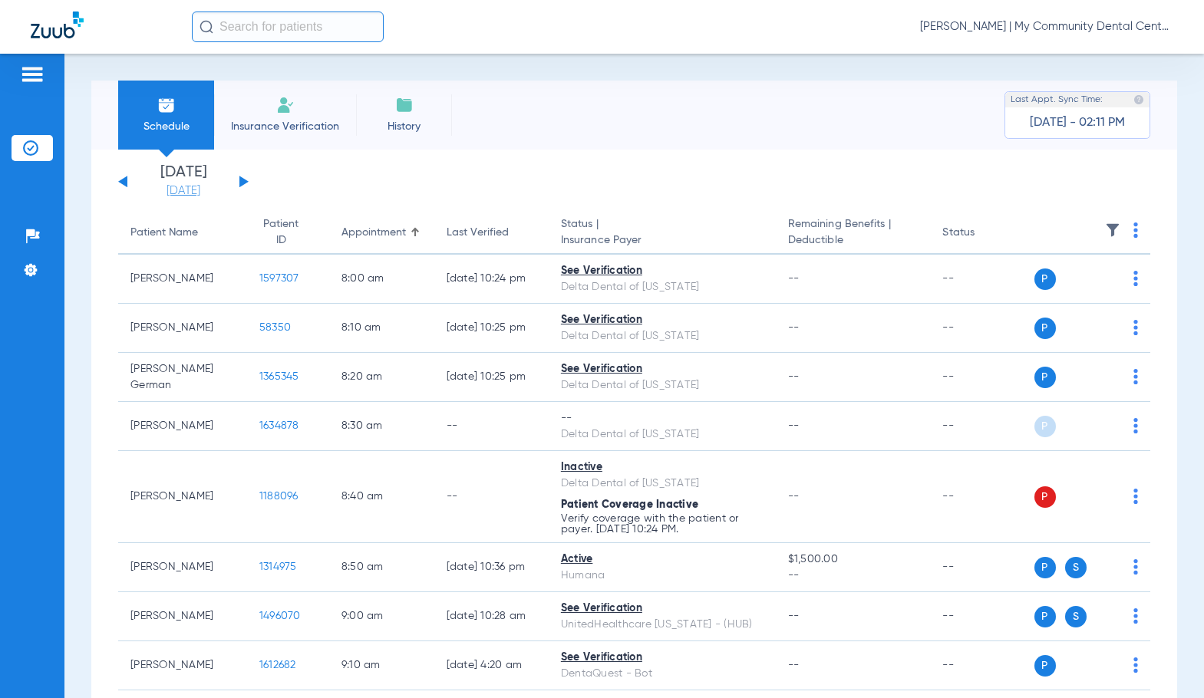
click at [165, 185] on link "[DATE]" at bounding box center [183, 190] width 92 height 15
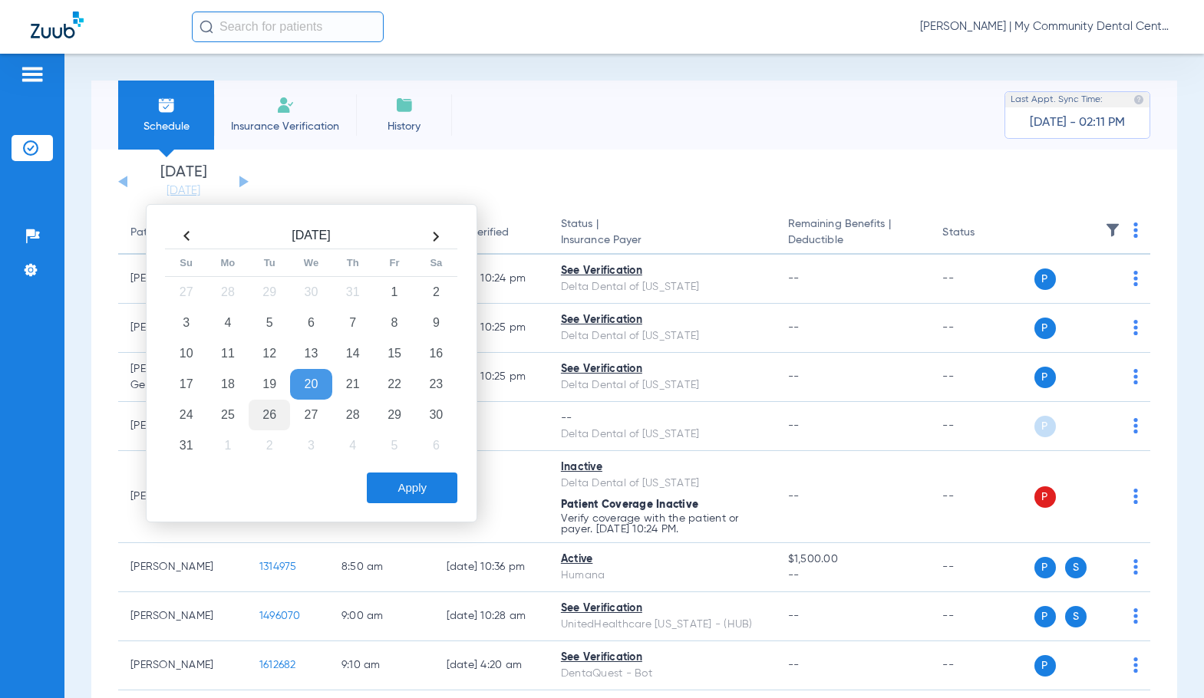
click at [274, 424] on td "26" at bounding box center [269, 415] width 41 height 31
click at [436, 480] on button "Apply" at bounding box center [412, 488] width 91 height 31
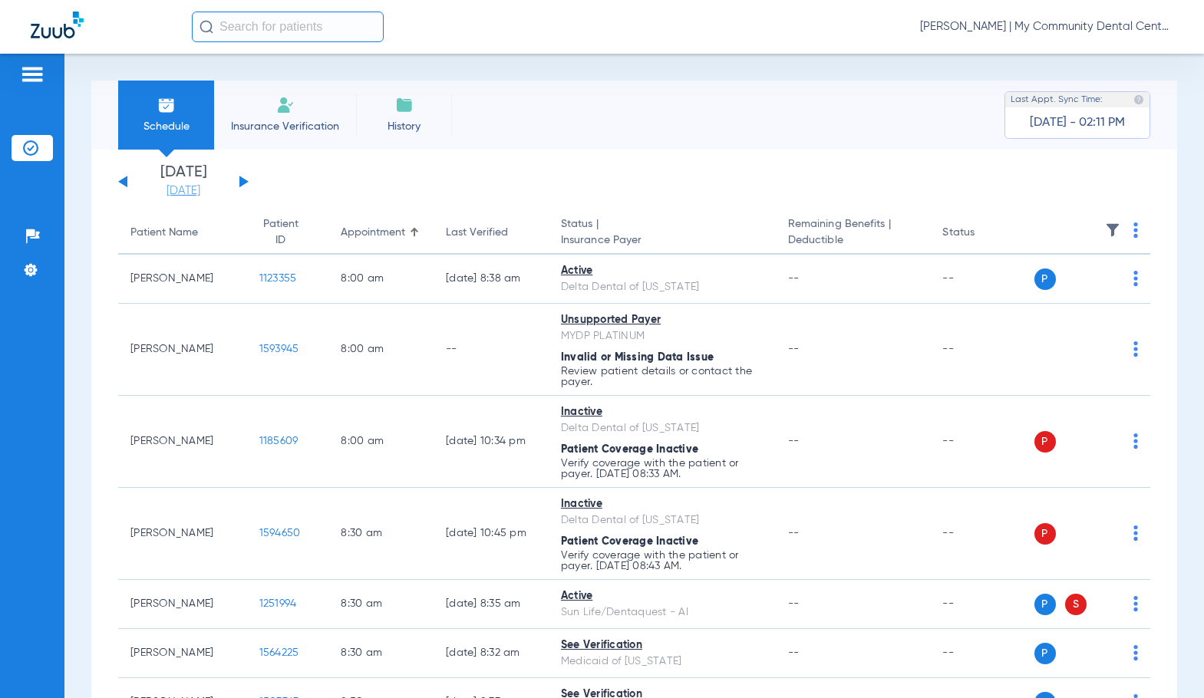
click at [156, 193] on link "[DATE]" at bounding box center [183, 190] width 92 height 15
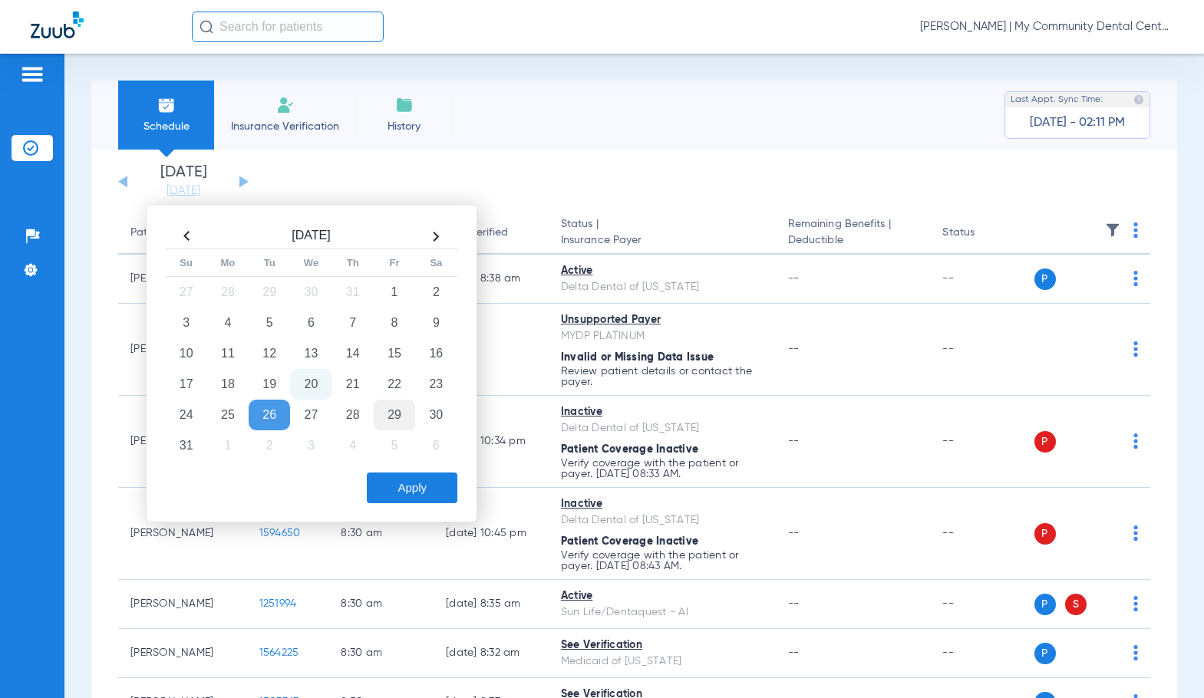
click at [399, 410] on td "29" at bounding box center [394, 415] width 41 height 31
click at [410, 482] on button "Apply" at bounding box center [412, 488] width 91 height 31
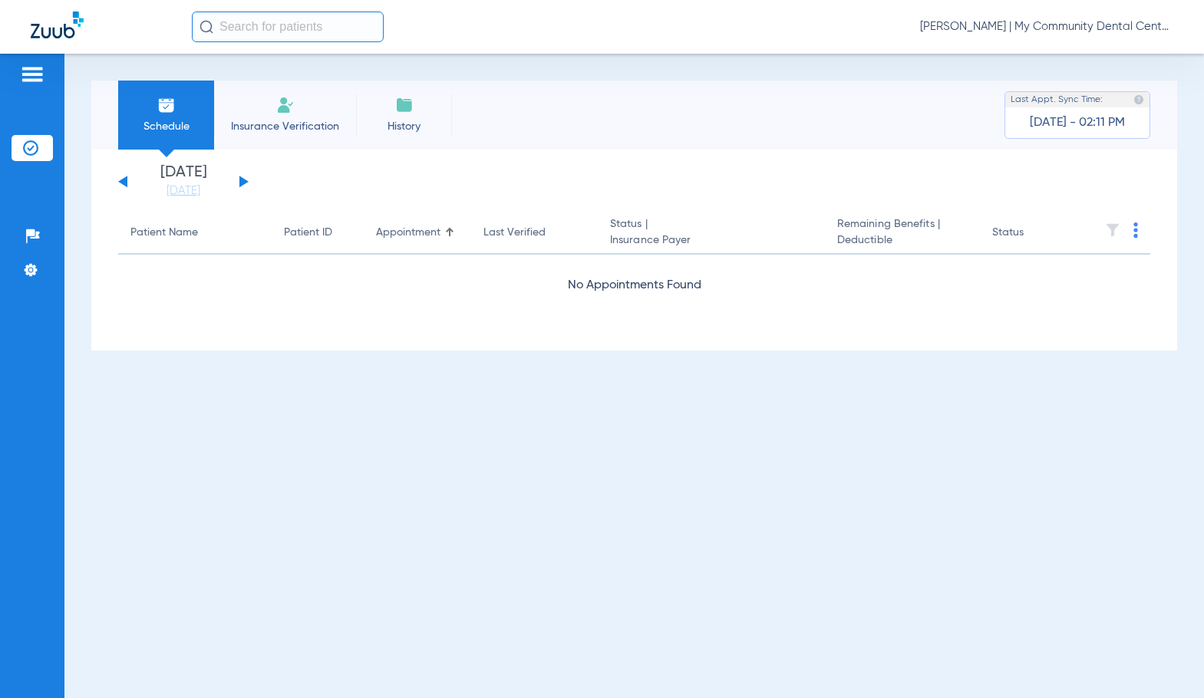
click at [985, 22] on span "[PERSON_NAME] | My Community Dental Centers" at bounding box center [1046, 26] width 253 height 15
click at [1076, 49] on span "Account Selection" at bounding box center [1115, 54] width 86 height 11
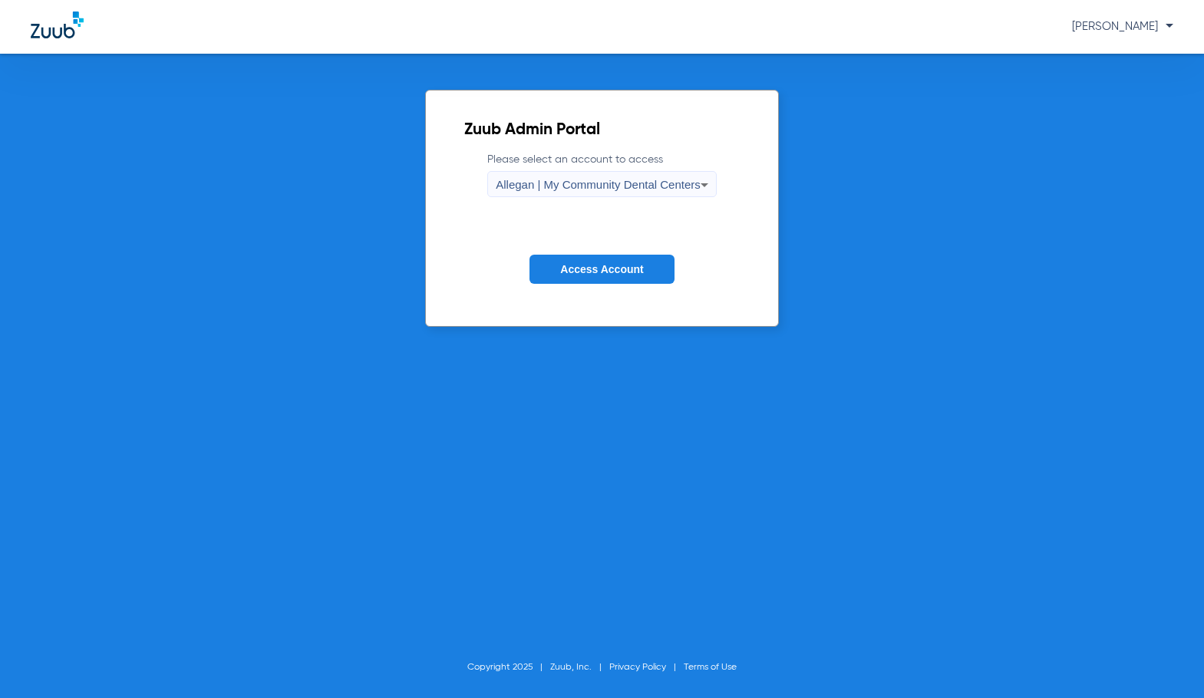
click at [582, 167] on label "Please select an account to access Allegan | My Community Dental Centers" at bounding box center [601, 174] width 229 height 45
click at [582, 178] on span "Allegan | My Community Dental Centers" at bounding box center [598, 184] width 205 height 13
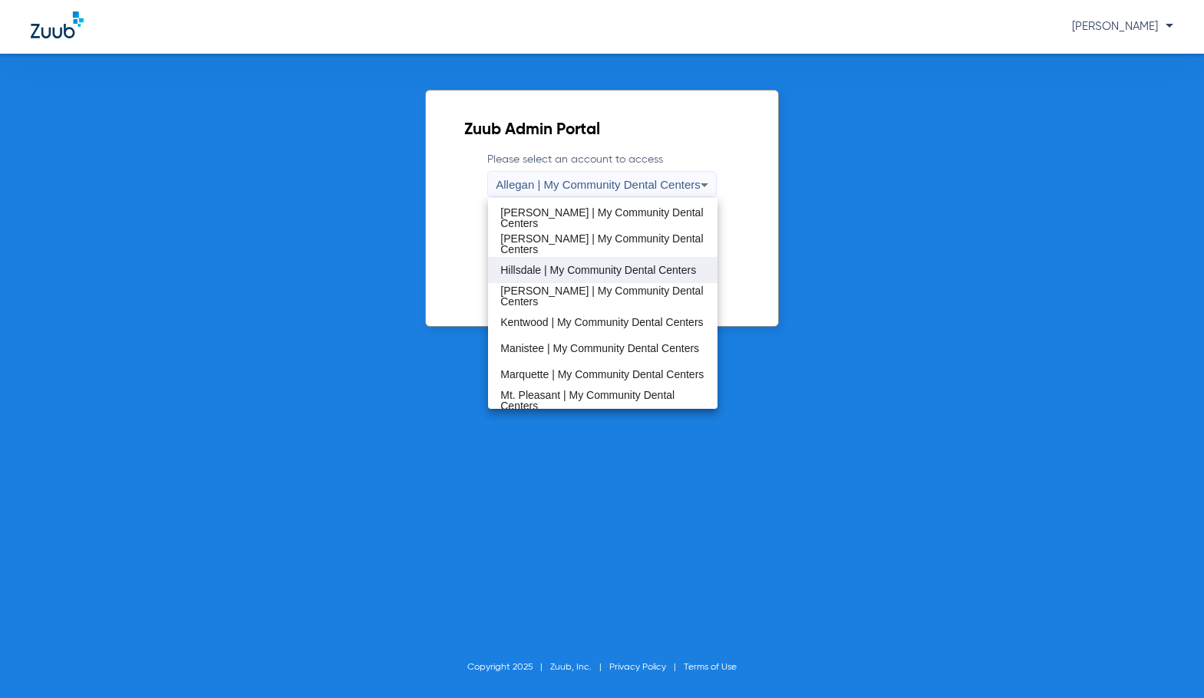
scroll to position [307, 0]
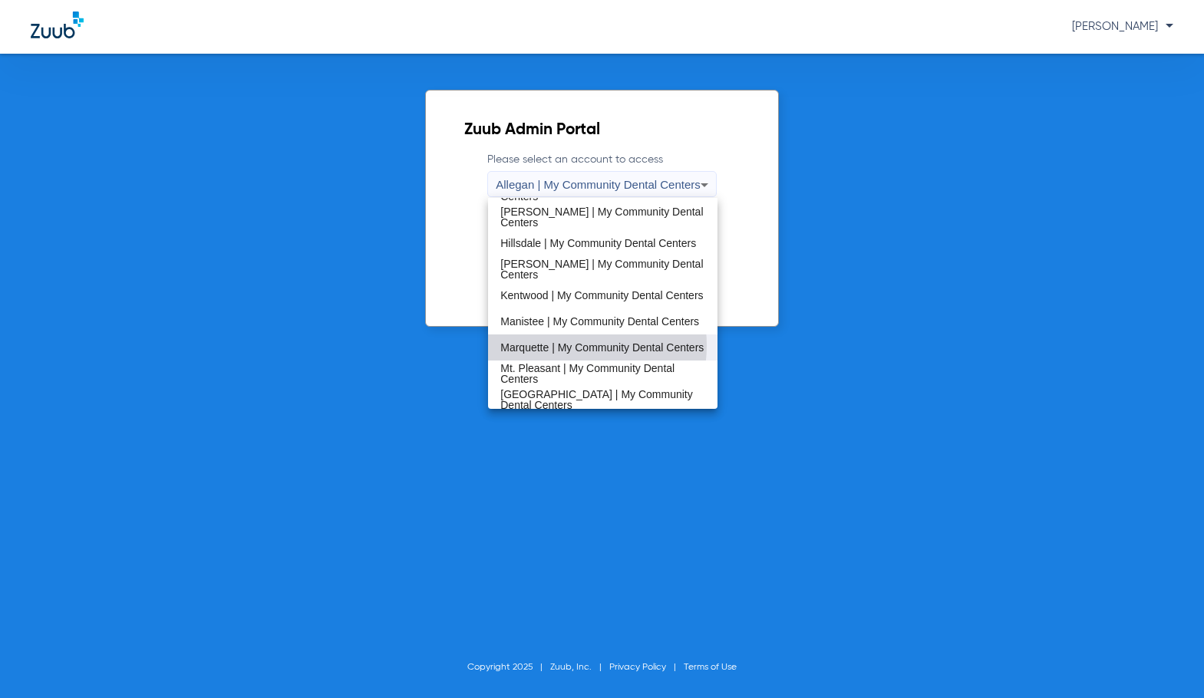
click at [561, 345] on span "Marquette | My Community Dental Centers" at bounding box center [601, 347] width 203 height 11
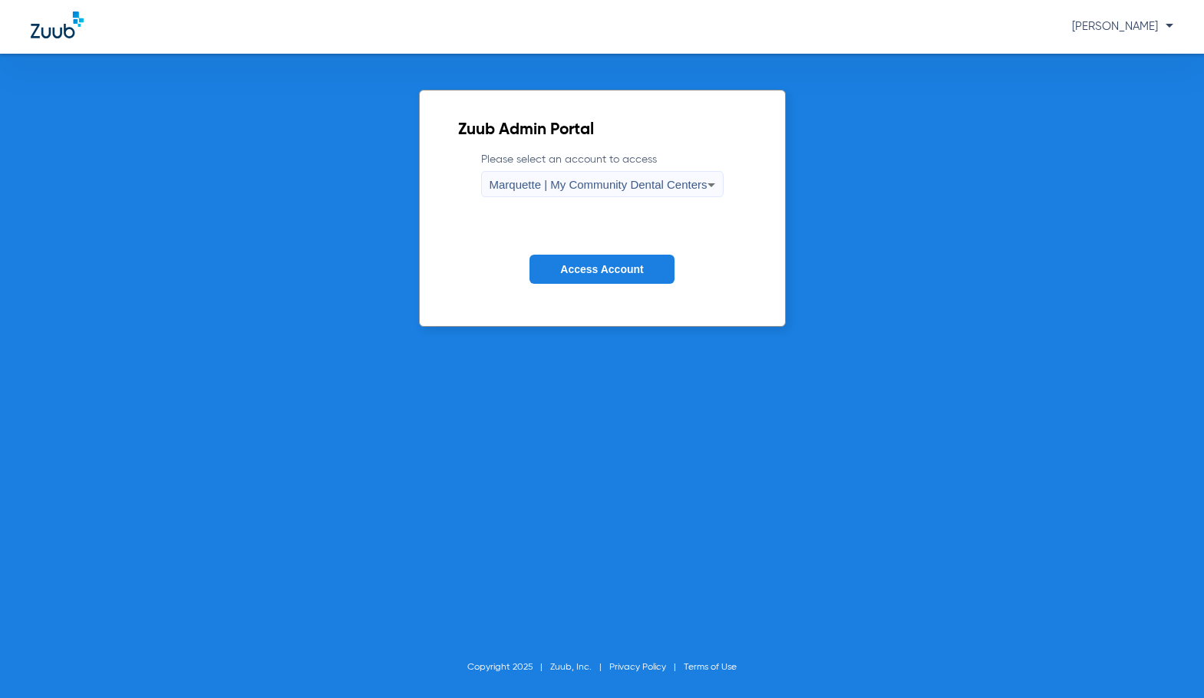
click at [579, 266] on span "Access Account" at bounding box center [601, 269] width 83 height 12
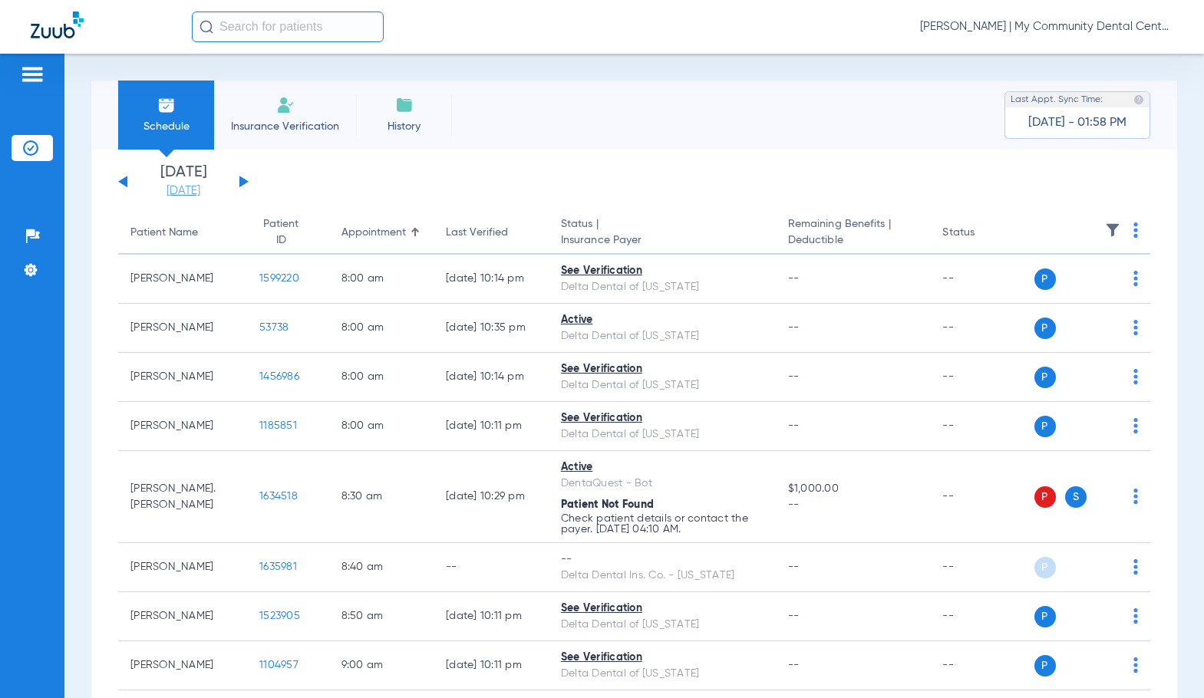
click at [173, 192] on link "[DATE]" at bounding box center [183, 190] width 92 height 15
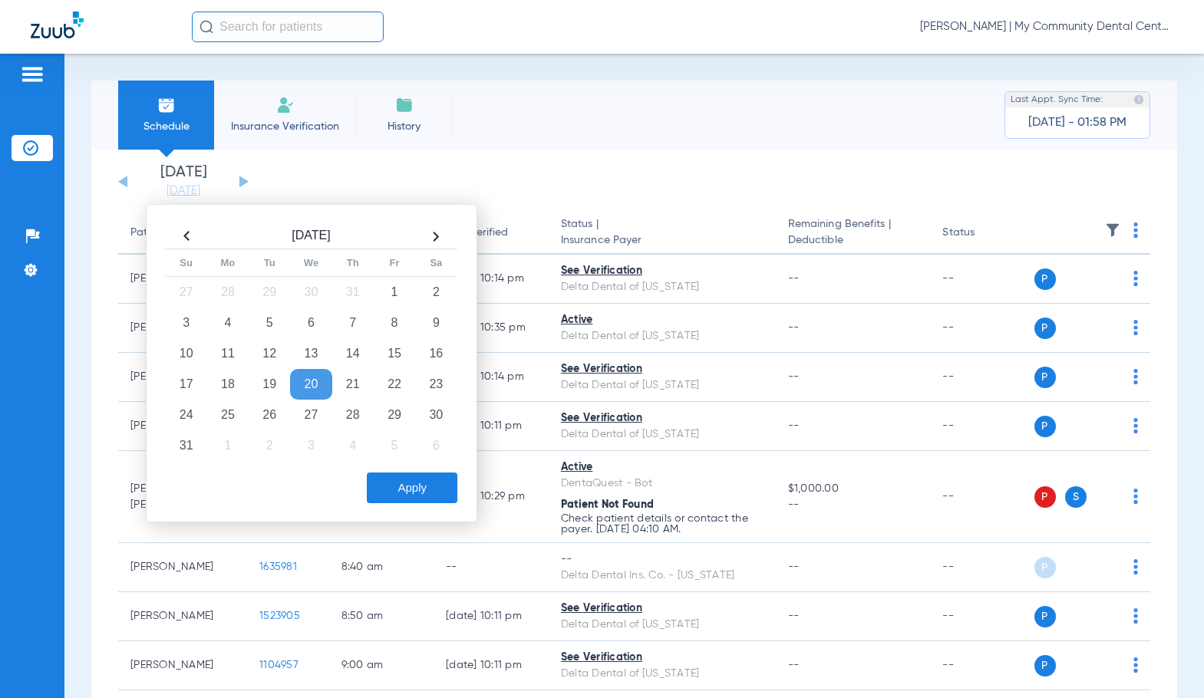
drag, startPoint x: 260, startPoint y: 416, endPoint x: 295, endPoint y: 430, distance: 38.2
click at [261, 416] on td "26" at bounding box center [269, 415] width 41 height 31
click at [391, 486] on button "Apply" at bounding box center [412, 488] width 91 height 31
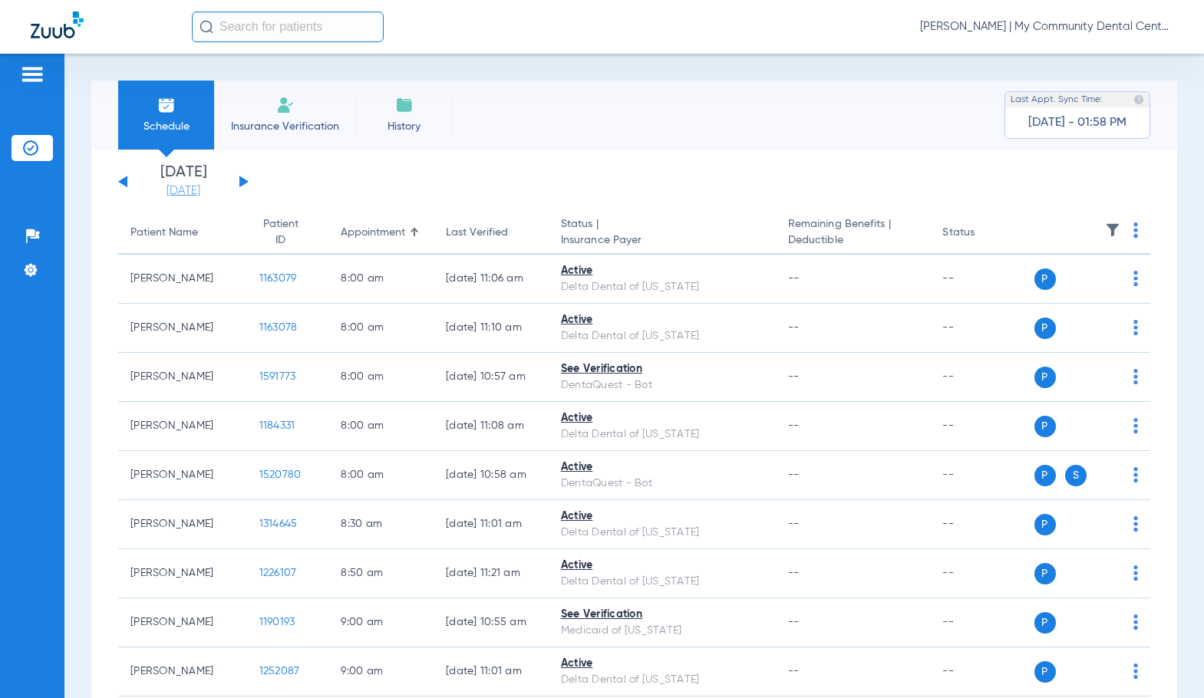
click at [184, 193] on link "[DATE]" at bounding box center [183, 190] width 92 height 15
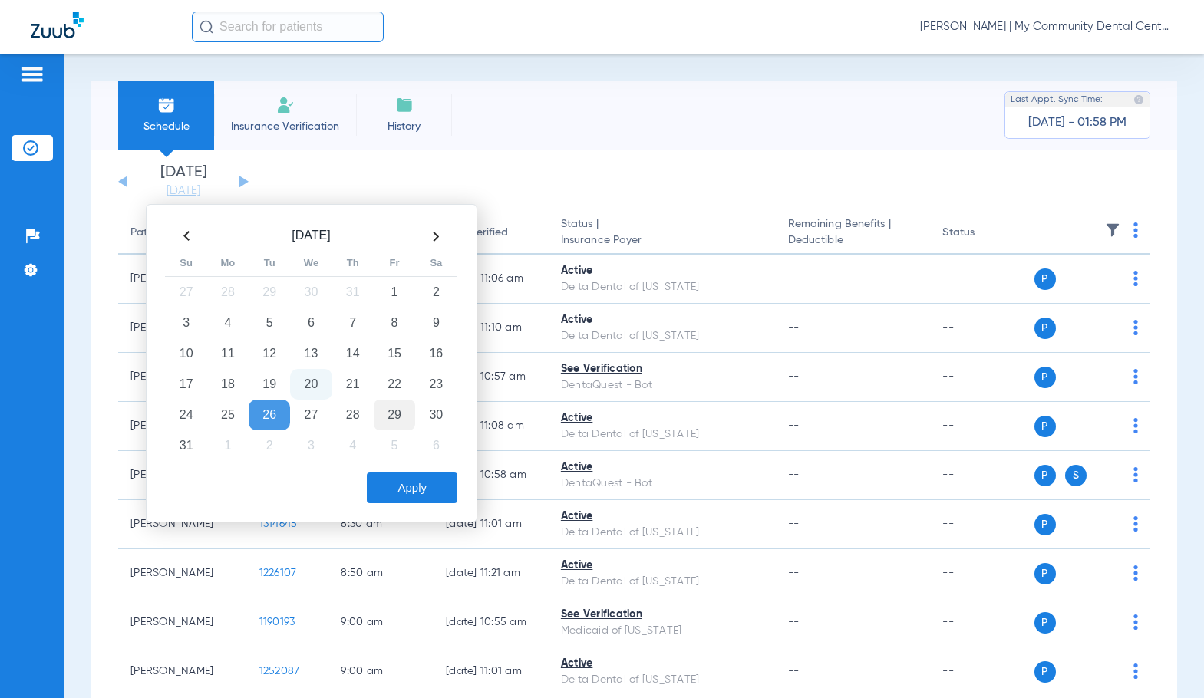
click at [384, 408] on td "29" at bounding box center [394, 415] width 41 height 31
click at [428, 481] on button "Apply" at bounding box center [412, 488] width 91 height 31
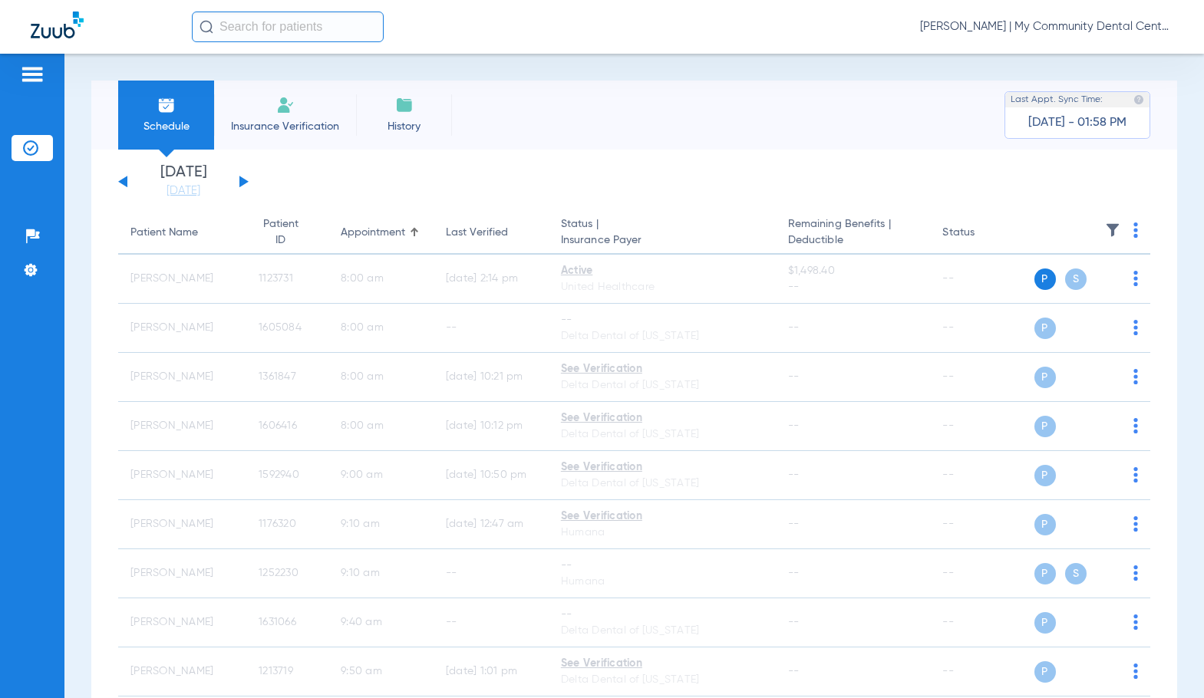
click at [1039, 22] on span "[PERSON_NAME] | My Community Dental Centers" at bounding box center [1046, 26] width 253 height 15
click at [1081, 84] on span "Log out" at bounding box center [1115, 85] width 86 height 11
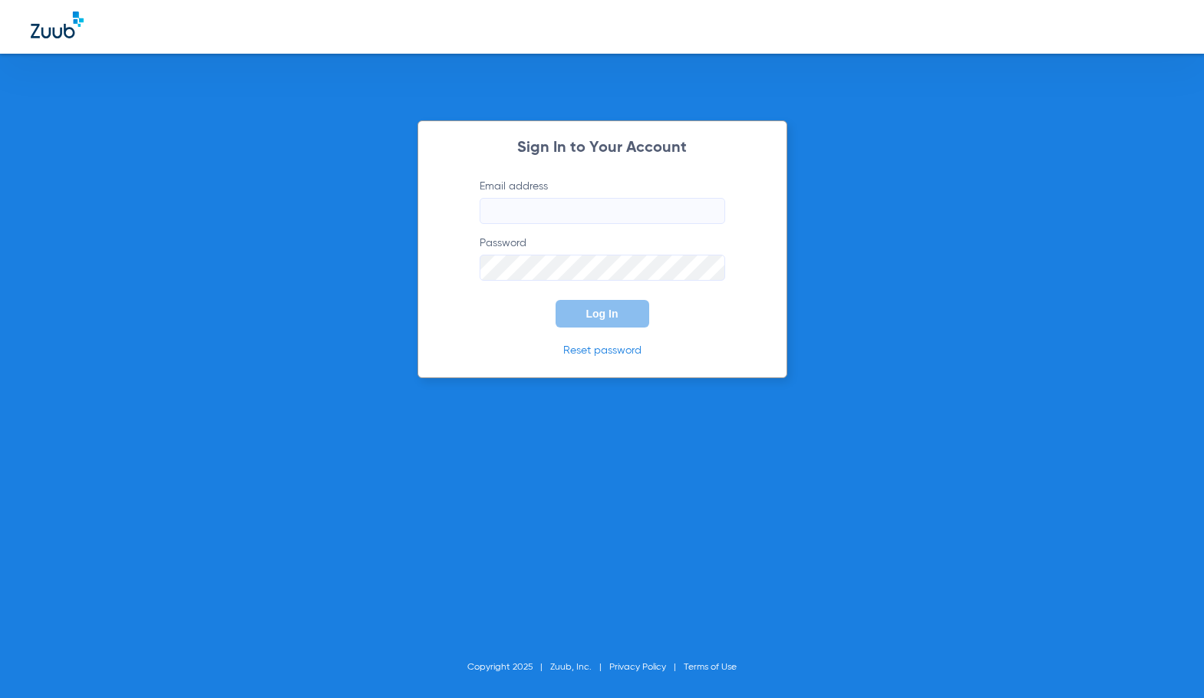
type input "[EMAIL_ADDRESS][DOMAIN_NAME]"
